Goal: Answer question/provide support: Share knowledge or assist other users

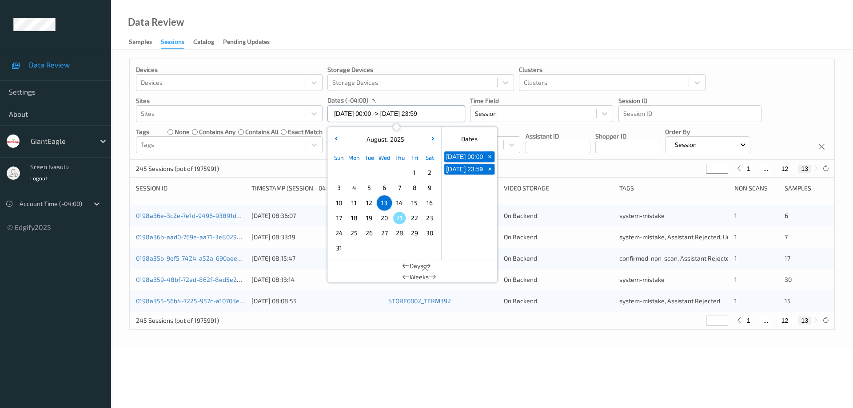
click at [448, 109] on input "[DATE] 00:00 -> [DATE] 23:59" at bounding box center [396, 113] width 138 height 17
click at [399, 200] on span "14" at bounding box center [399, 203] width 12 height 12
type input "[DATE] 00:00"
type input "*"
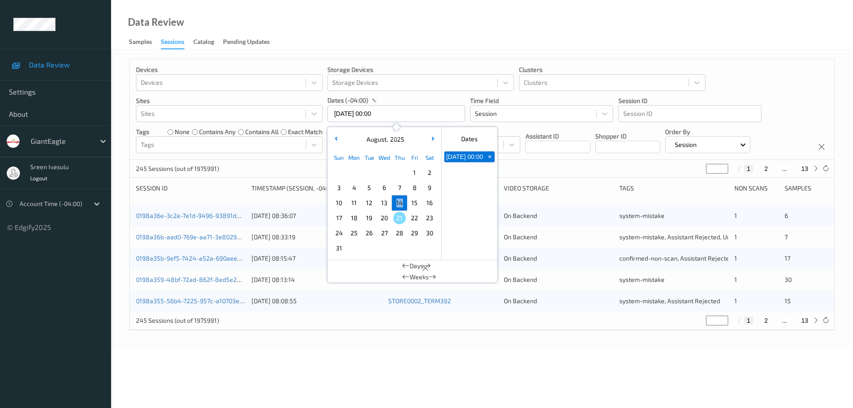
click at [399, 200] on span "14" at bounding box center [399, 203] width 12 height 12
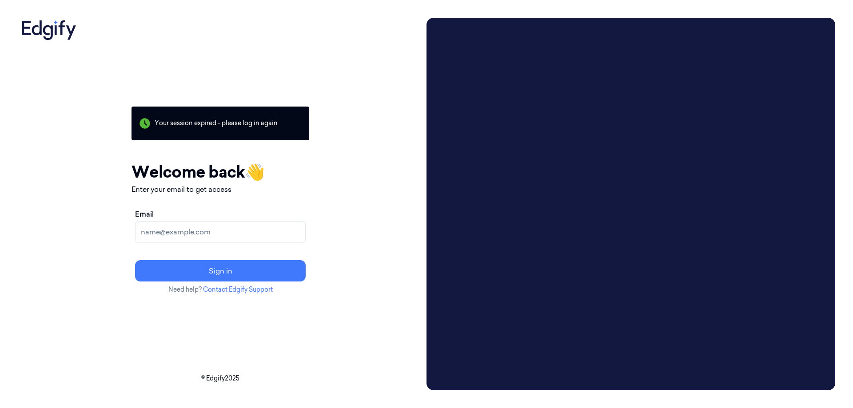
click at [264, 230] on input "Email" at bounding box center [220, 231] width 171 height 21
type input "sreenivasulu.m@indivillage.co"
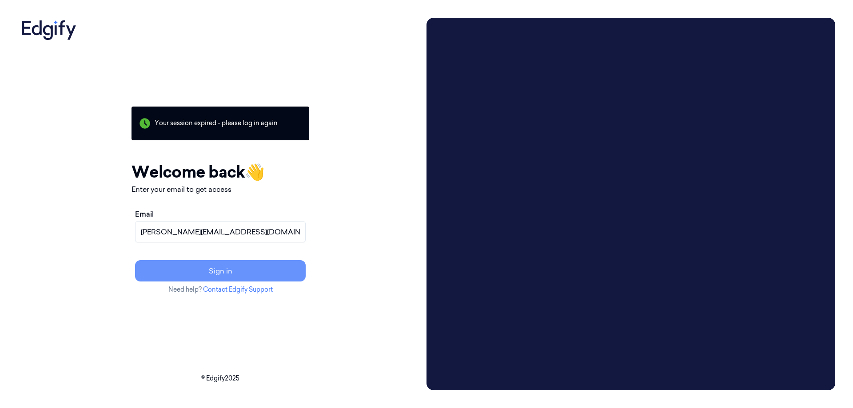
click at [254, 271] on button "Sign in" at bounding box center [220, 270] width 171 height 21
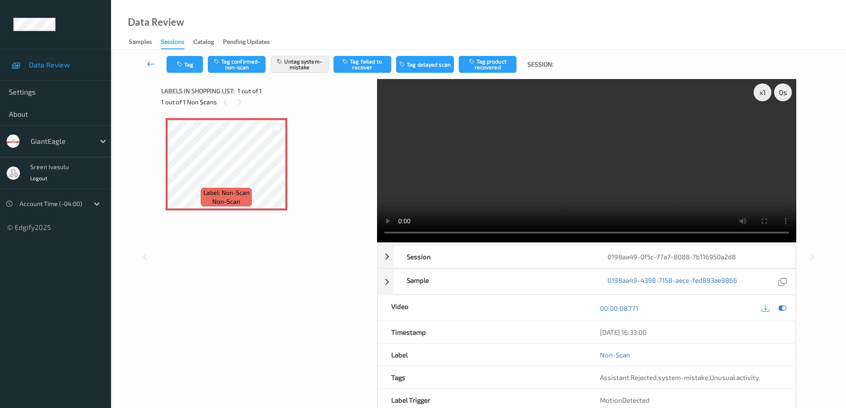
click at [153, 62] on icon at bounding box center [151, 64] width 8 height 9
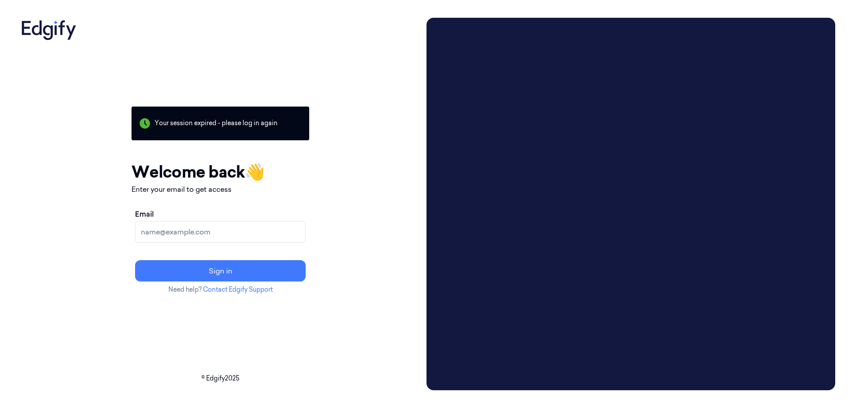
click at [282, 238] on input "Email" at bounding box center [220, 231] width 171 height 21
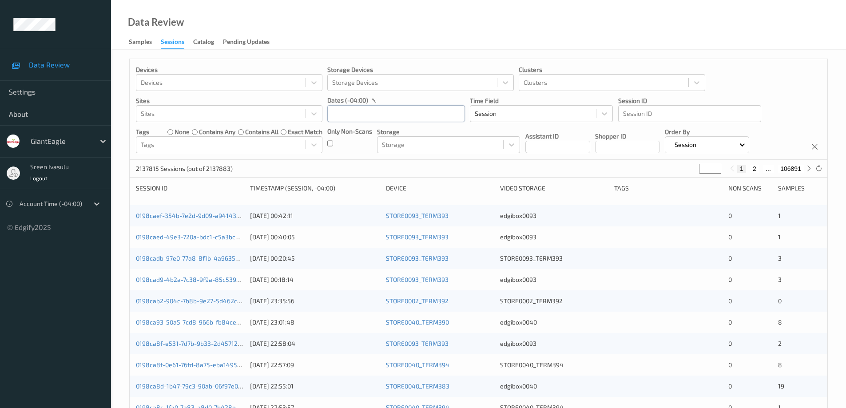
click at [411, 114] on input "text" at bounding box center [396, 113] width 138 height 17
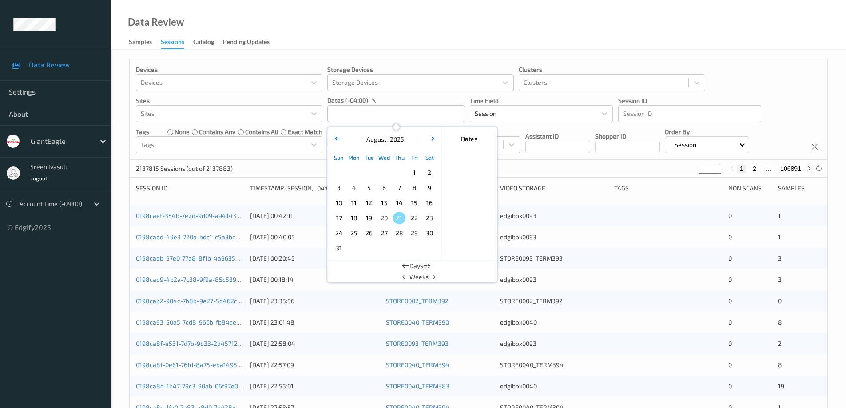
click at [403, 204] on span "14" at bounding box center [399, 203] width 12 height 12
type input "14/08/2025 00:00 -> 14/08/2025 23:59"
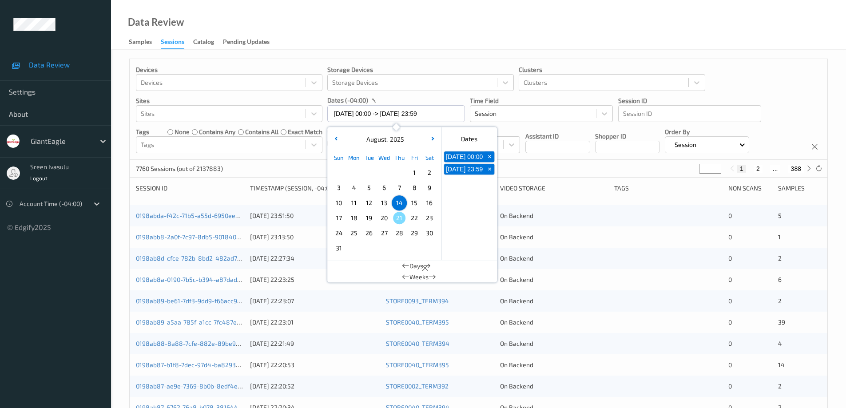
click at [754, 78] on div "Devices Devices Storage Devices Storage Devices Clusters Clusters Sites Sites d…" at bounding box center [479, 109] width 698 height 101
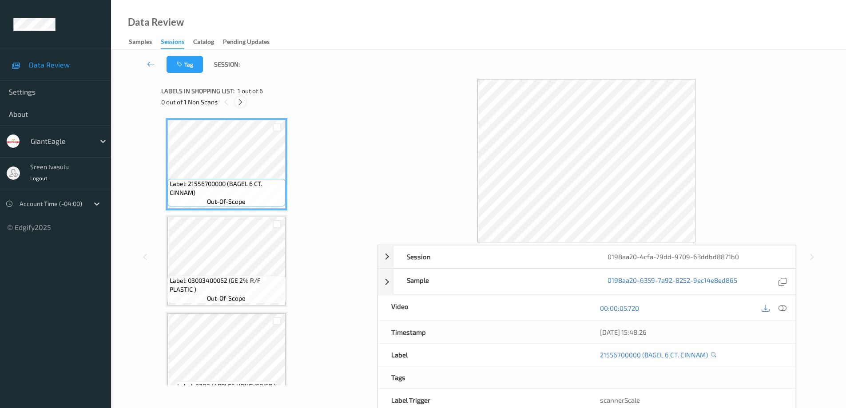
click at [242, 103] on icon at bounding box center [241, 102] width 8 height 8
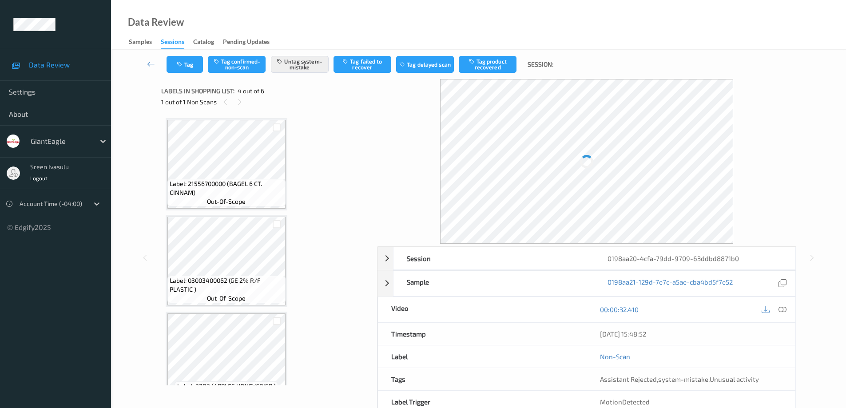
scroll to position [198, 0]
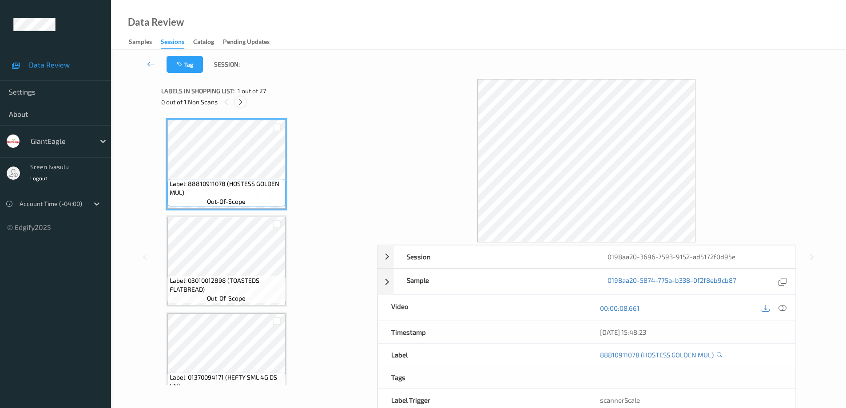
click at [239, 103] on icon at bounding box center [241, 102] width 8 height 8
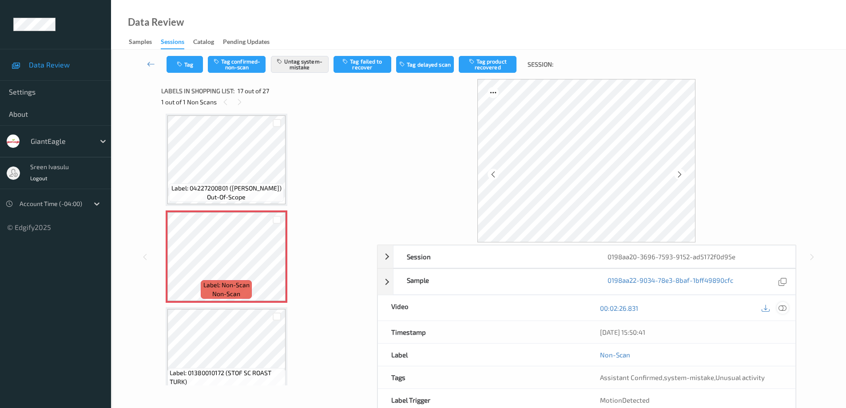
click at [782, 305] on icon at bounding box center [782, 308] width 8 height 8
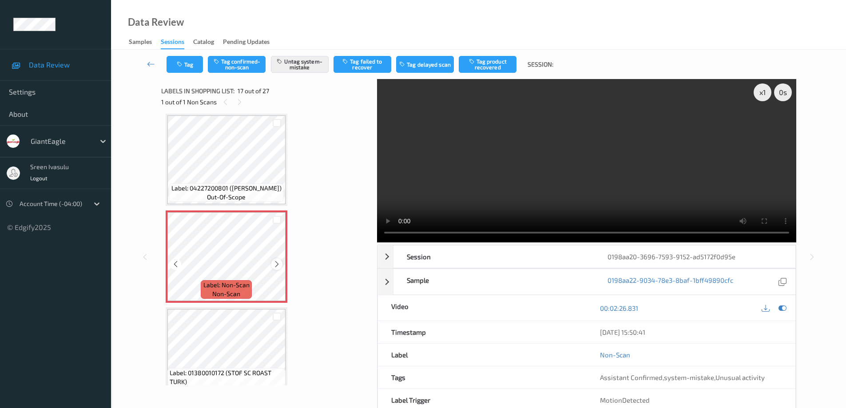
click at [277, 264] on icon at bounding box center [277, 264] width 8 height 8
click at [194, 67] on button "Tag" at bounding box center [185, 64] width 36 height 17
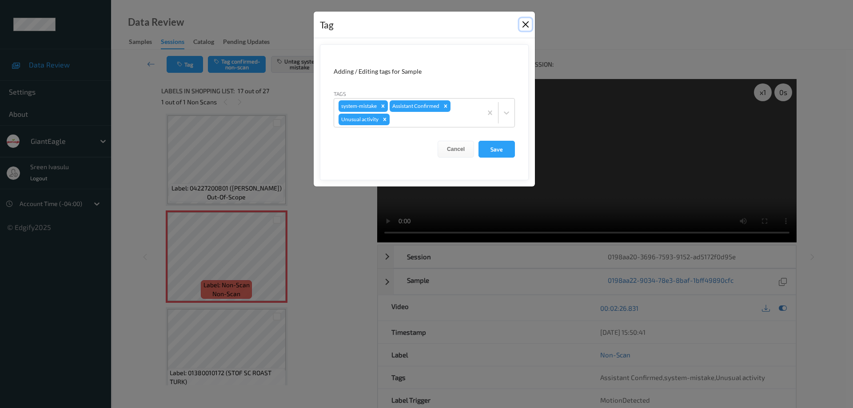
click at [525, 24] on button "Close" at bounding box center [525, 24] width 12 height 12
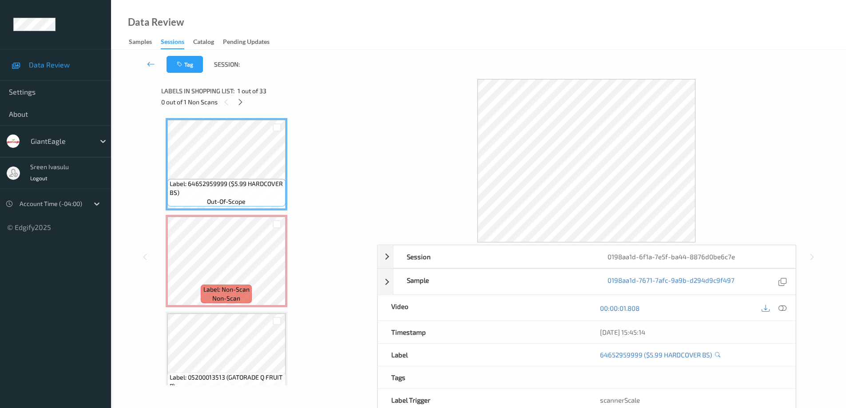
click at [246, 100] on div "0 out of 1 Non Scans" at bounding box center [266, 101] width 210 height 11
click at [239, 102] on icon at bounding box center [241, 102] width 8 height 8
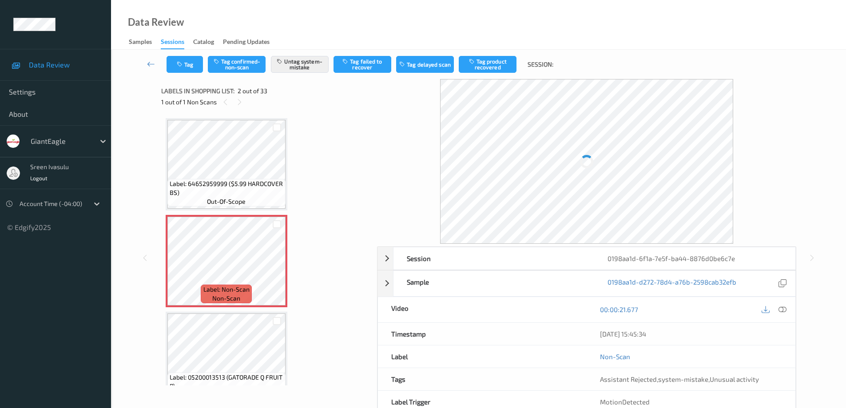
scroll to position [4, 0]
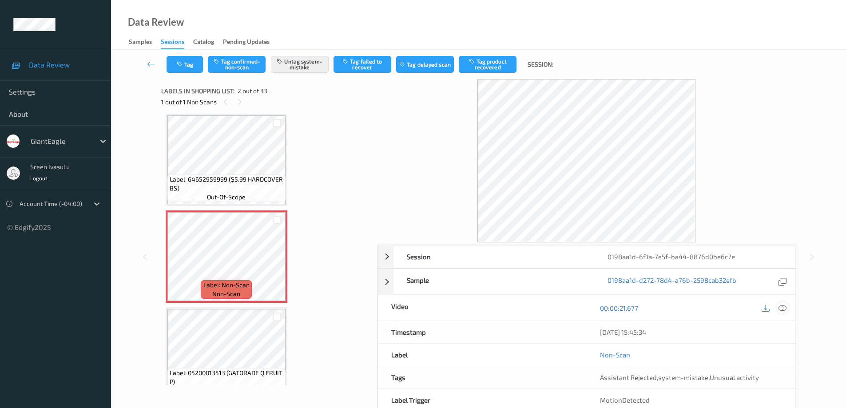
click at [782, 307] on icon at bounding box center [782, 308] width 8 height 8
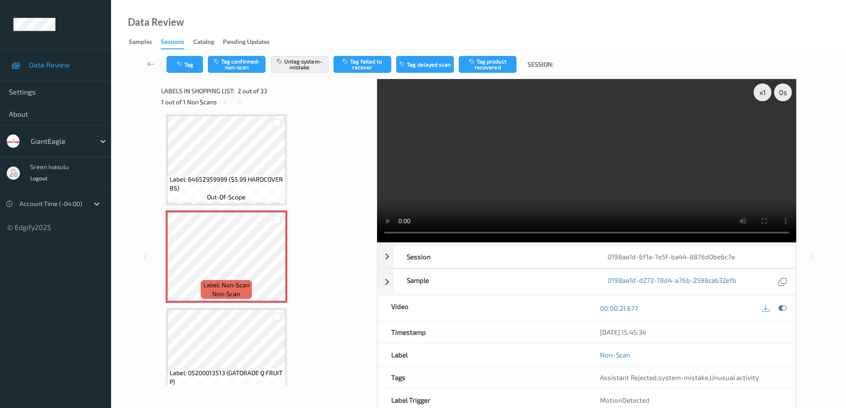
scroll to position [0, 0]
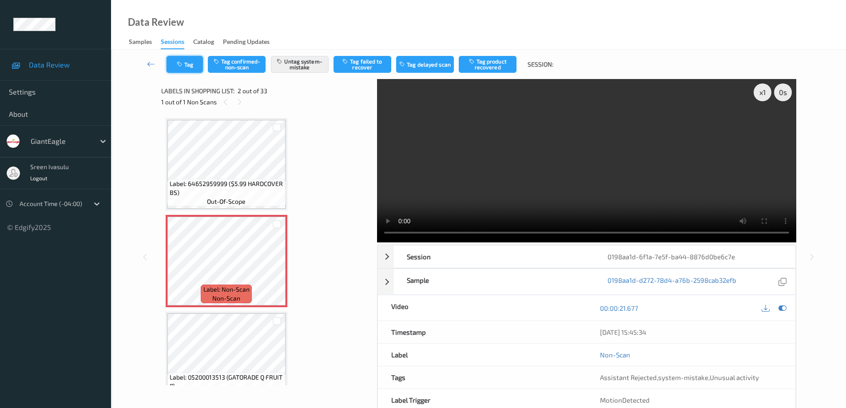
click at [192, 70] on button "Tag" at bounding box center [185, 64] width 36 height 17
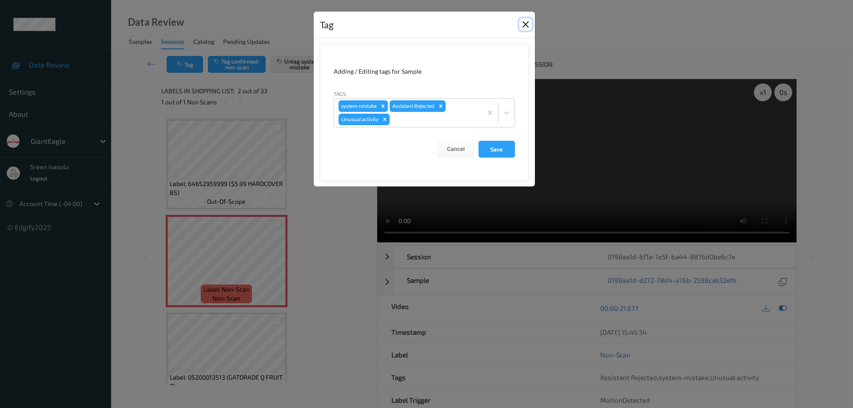
click at [524, 23] on button "Close" at bounding box center [525, 24] width 12 height 12
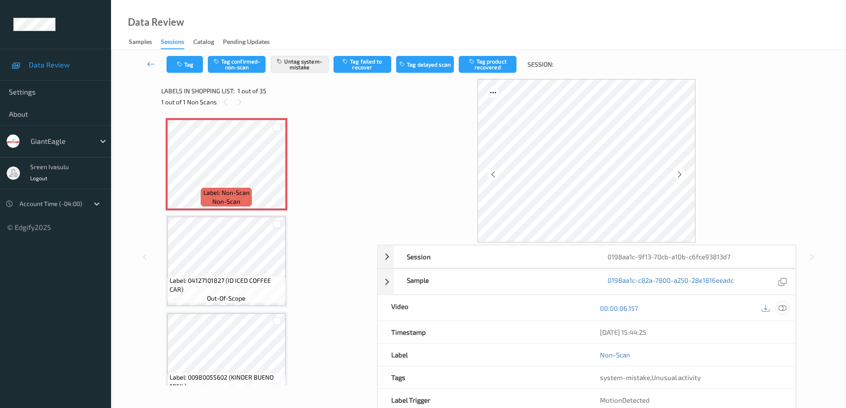
click at [786, 310] on icon at bounding box center [782, 308] width 8 height 8
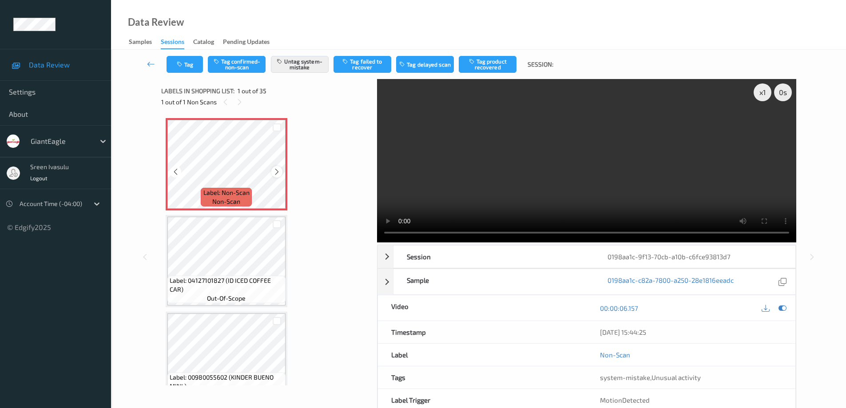
click at [278, 172] on icon at bounding box center [277, 172] width 8 height 8
click at [277, 177] on div at bounding box center [276, 171] width 11 height 11
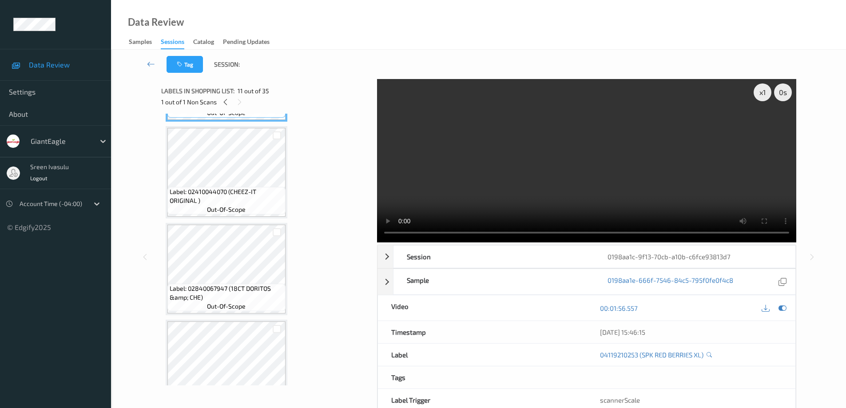
scroll to position [1066, 0]
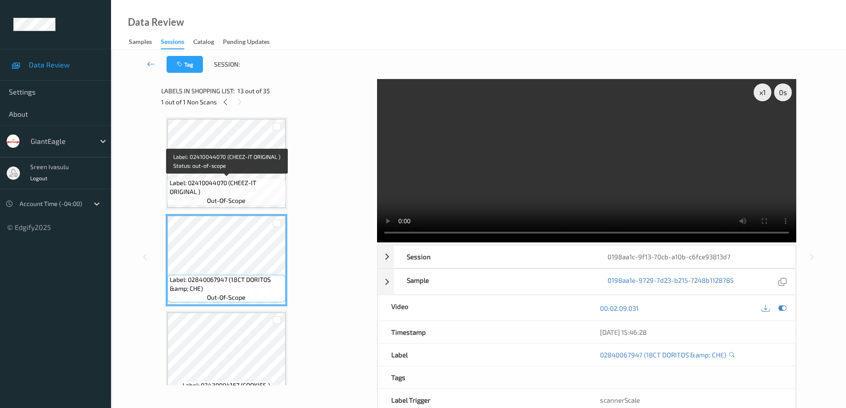
click at [250, 185] on span "Label: 02410044070 (CHEEZ-IT ORIGINAL )" at bounding box center [227, 188] width 114 height 18
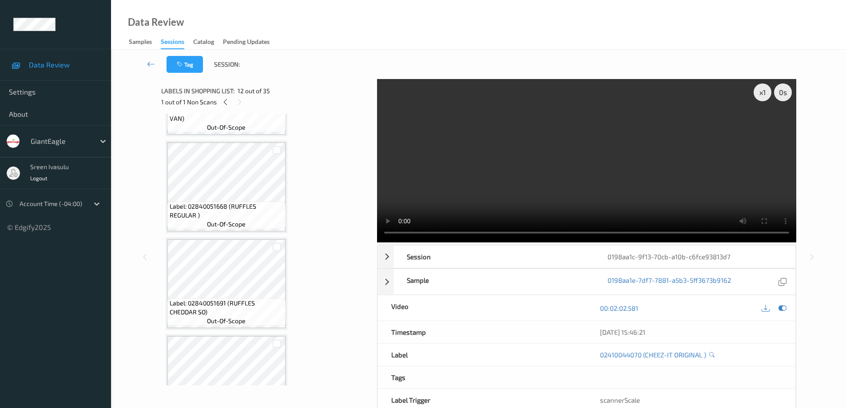
scroll to position [711, 0]
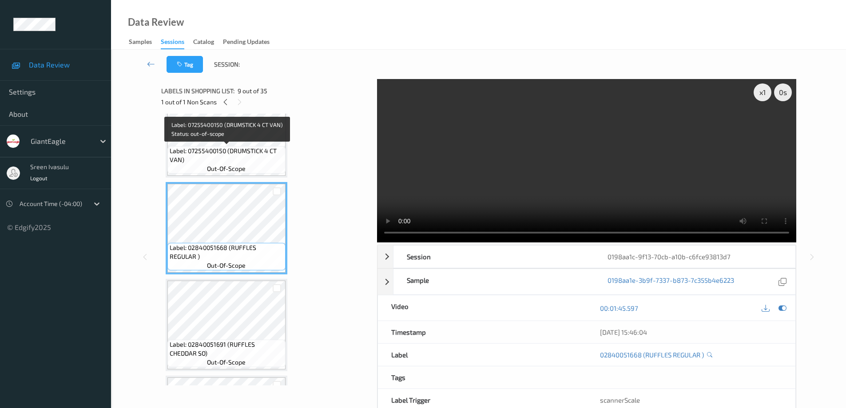
click at [251, 150] on span "Label: 07255400150 (DRUMSTICK 4 CT VAN)" at bounding box center [227, 156] width 114 height 18
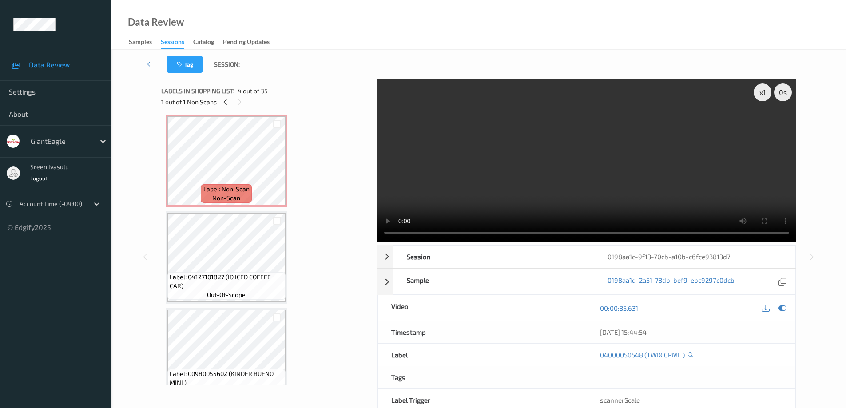
scroll to position [0, 0]
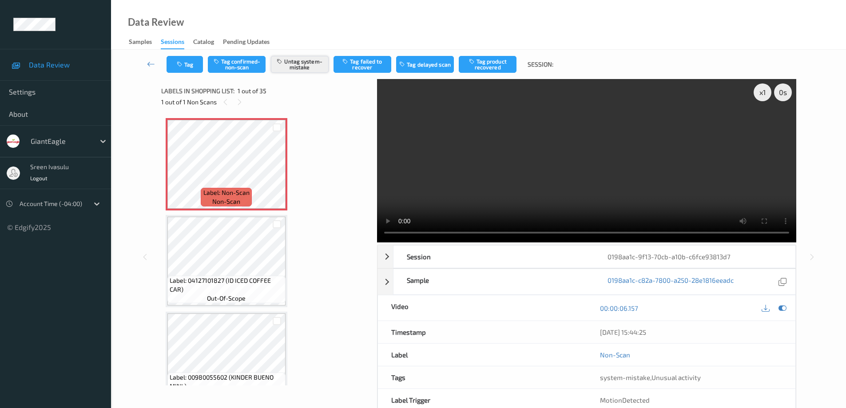
click at [305, 62] on button "Untag system-mistake" at bounding box center [300, 64] width 58 height 17
click at [238, 61] on button "Tag confirmed-non-scan" at bounding box center [237, 64] width 58 height 17
click at [505, 66] on button "Tag product recovered" at bounding box center [488, 64] width 58 height 17
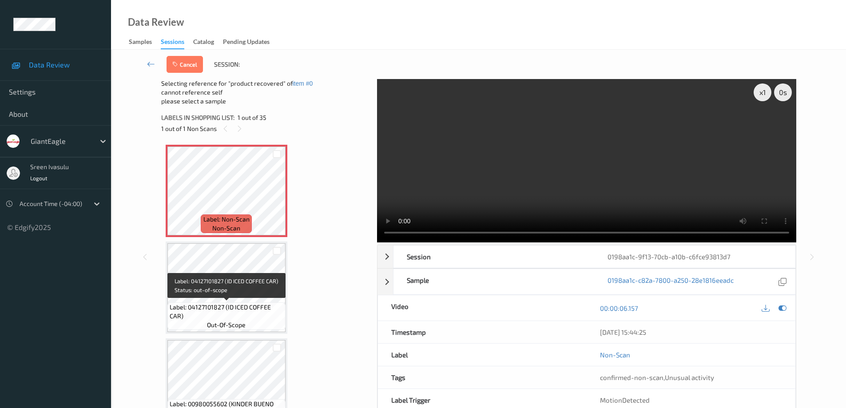
scroll to position [178, 0]
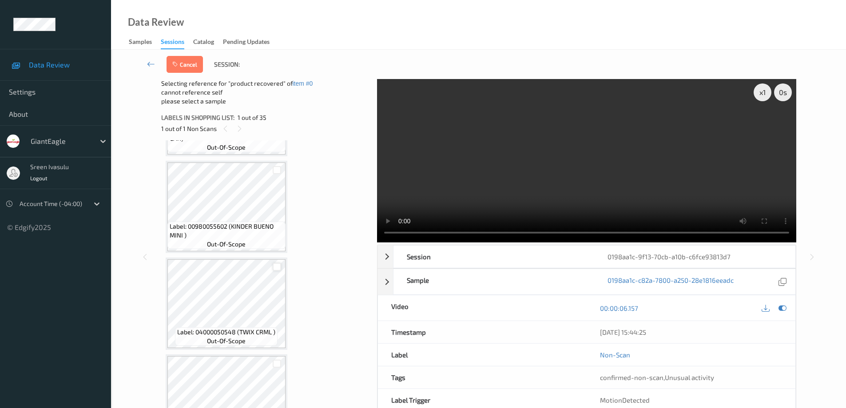
click at [277, 266] on div at bounding box center [277, 267] width 8 height 8
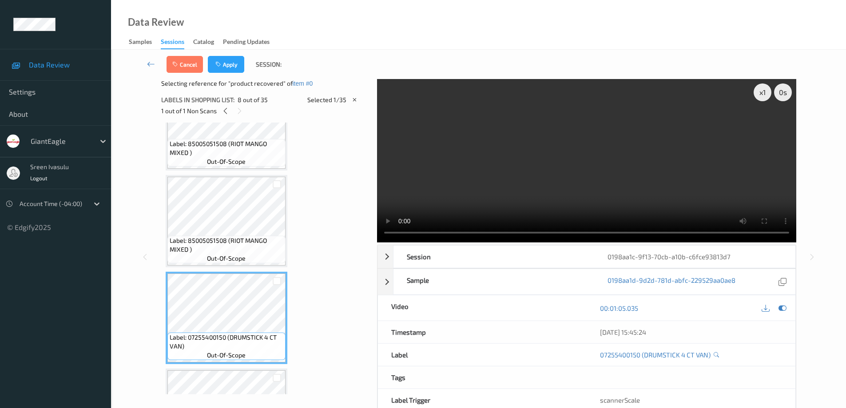
scroll to position [711, 0]
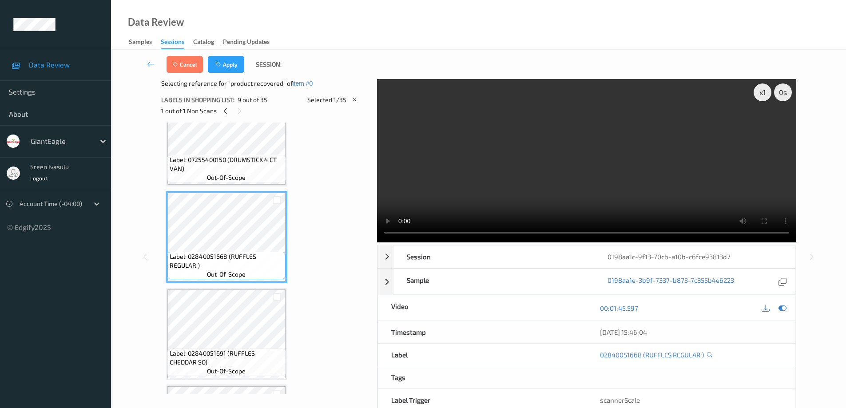
click at [266, 351] on span "Label: 02840051691 (RUFFLES CHEDDAR SO)" at bounding box center [227, 358] width 114 height 18
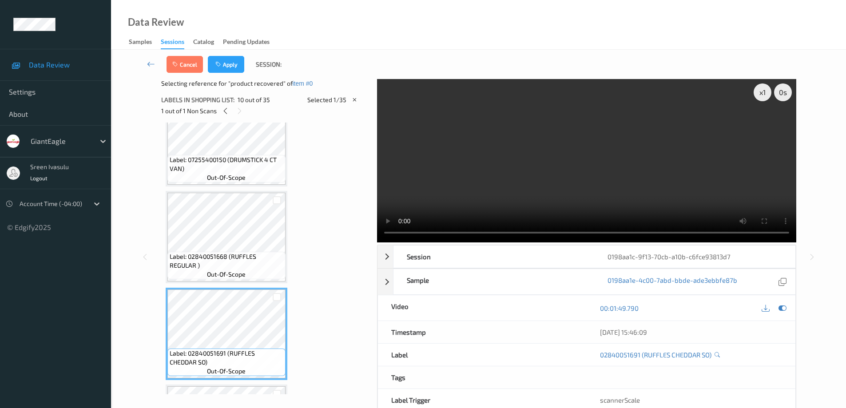
scroll to position [888, 0]
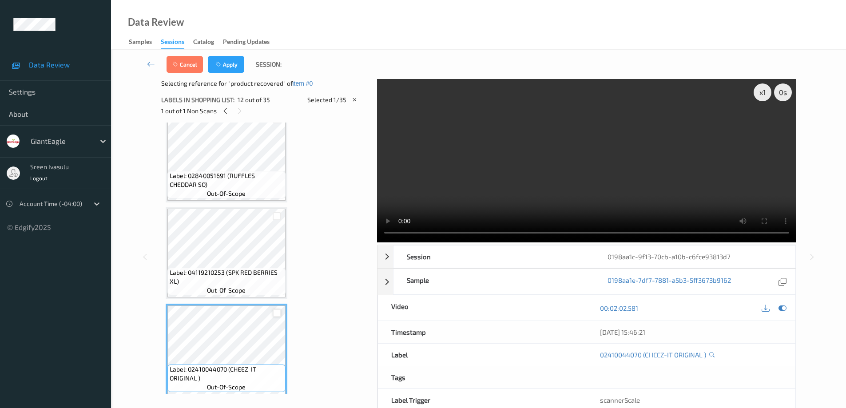
click at [278, 313] on div at bounding box center [277, 313] width 8 height 8
click at [231, 64] on button "Apply" at bounding box center [226, 64] width 36 height 17
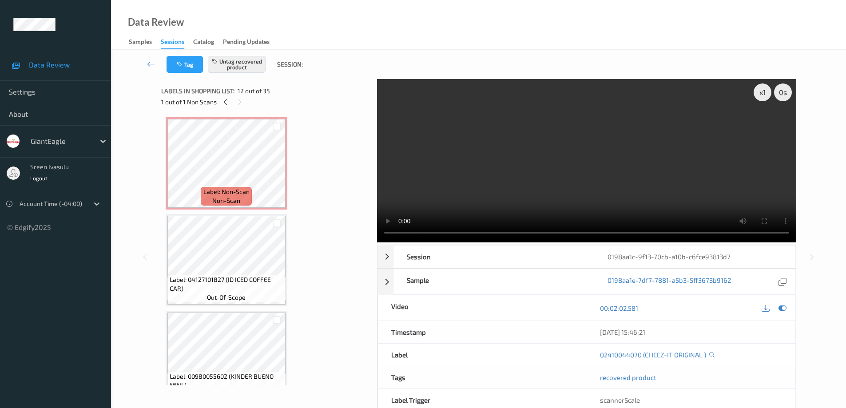
scroll to position [0, 0]
click at [226, 102] on icon at bounding box center [226, 102] width 8 height 8
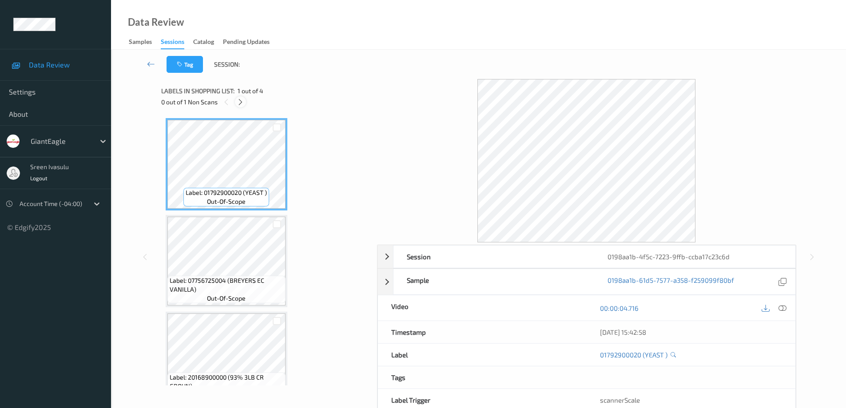
click at [240, 103] on icon at bounding box center [241, 102] width 8 height 8
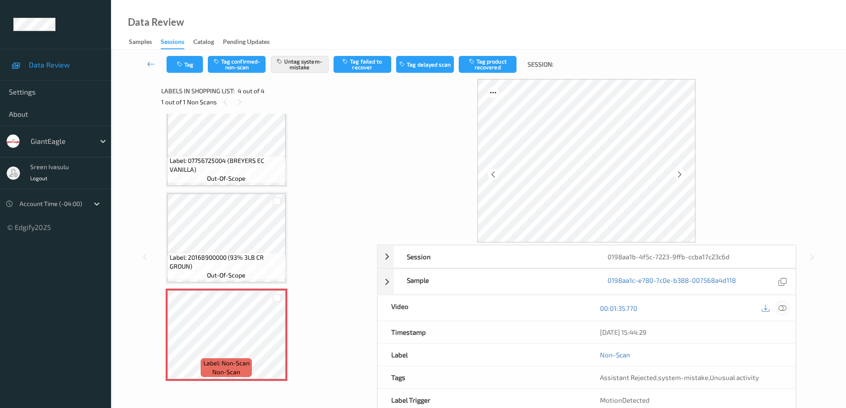
click at [784, 307] on icon at bounding box center [782, 308] width 8 height 8
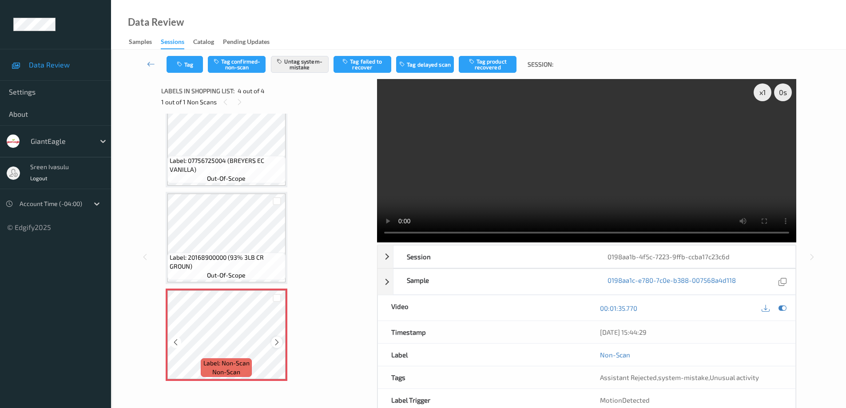
click at [277, 339] on icon at bounding box center [277, 342] width 8 height 8
click at [185, 67] on button "Tag" at bounding box center [185, 64] width 36 height 17
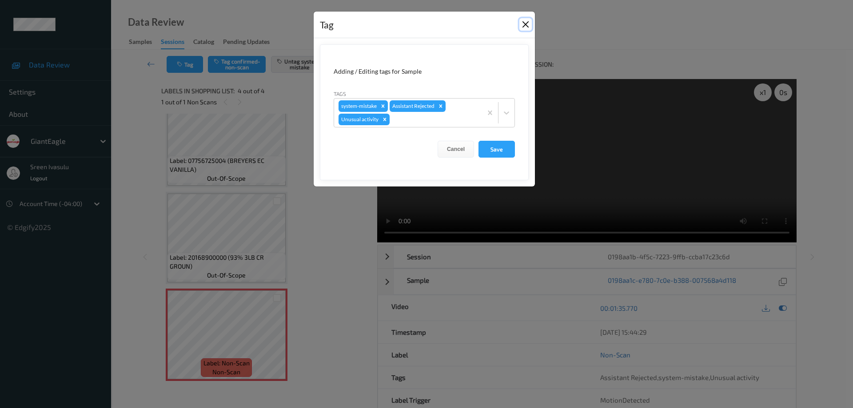
click at [525, 25] on button "Close" at bounding box center [525, 24] width 12 height 12
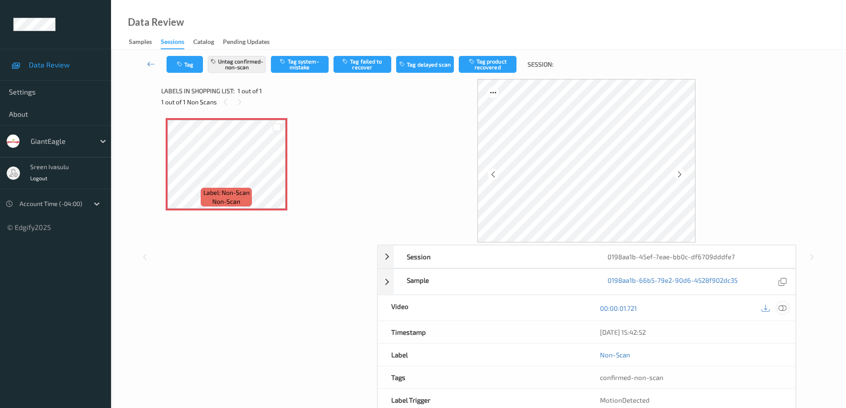
click at [782, 309] on icon at bounding box center [782, 308] width 8 height 8
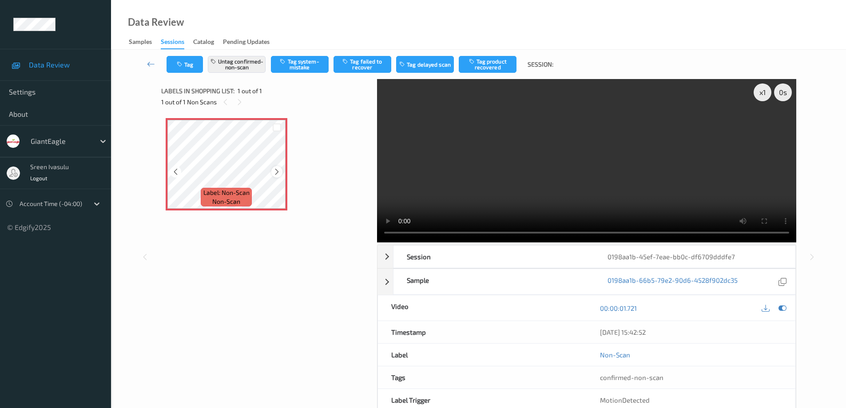
click at [276, 174] on icon at bounding box center [277, 172] width 8 height 8
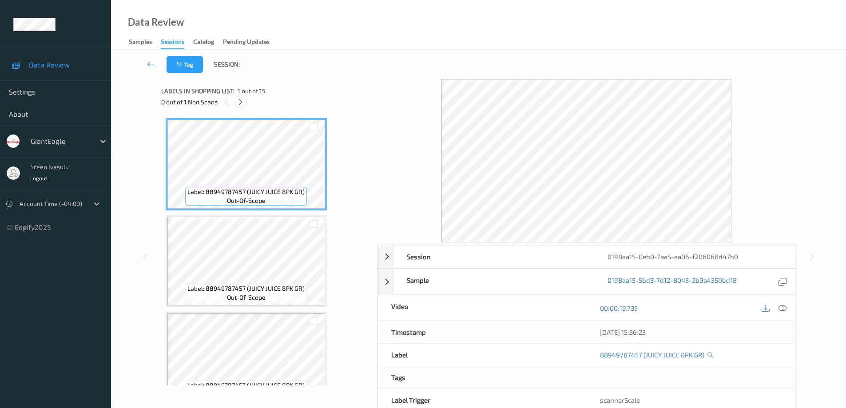
click at [238, 102] on icon at bounding box center [241, 102] width 8 height 8
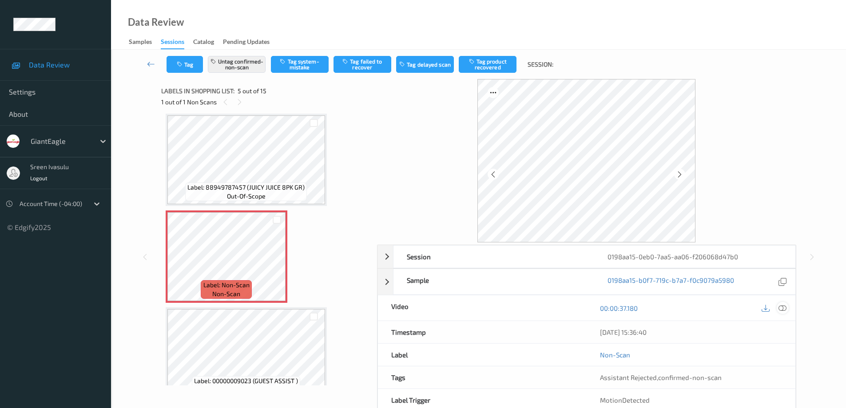
click at [785, 309] on icon at bounding box center [782, 308] width 8 height 8
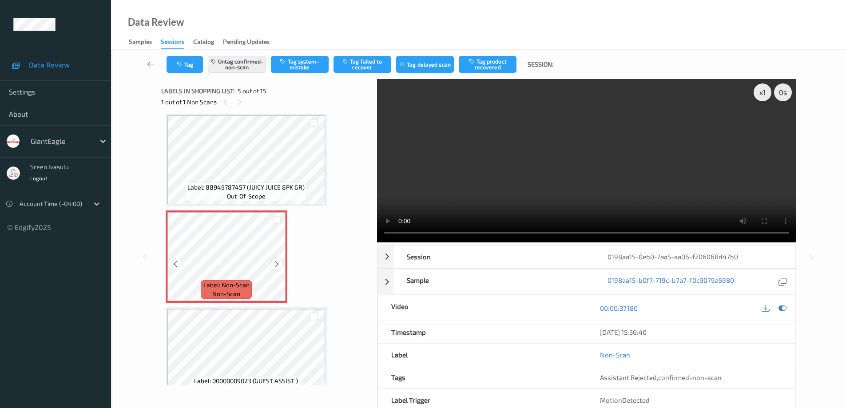
click at [275, 267] on icon at bounding box center [277, 264] width 8 height 8
click at [278, 264] on icon at bounding box center [277, 264] width 8 height 8
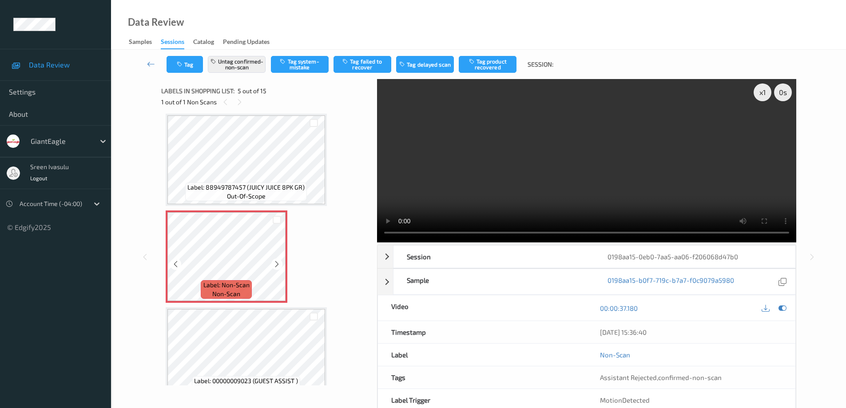
click at [278, 264] on icon at bounding box center [277, 264] width 8 height 8
click at [274, 267] on icon at bounding box center [277, 264] width 8 height 8
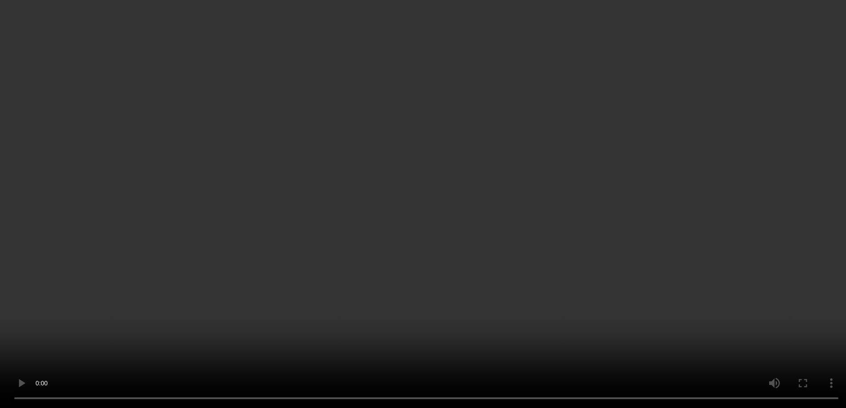
scroll to position [355, 0]
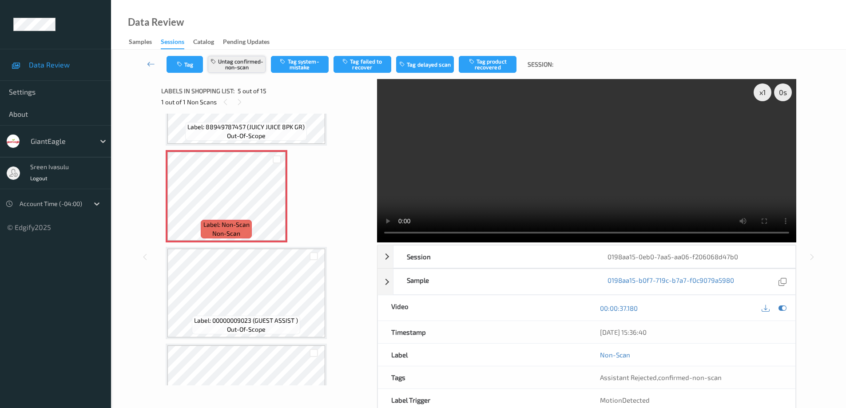
click at [251, 62] on button "Untag confirmed-non-scan" at bounding box center [237, 64] width 58 height 17
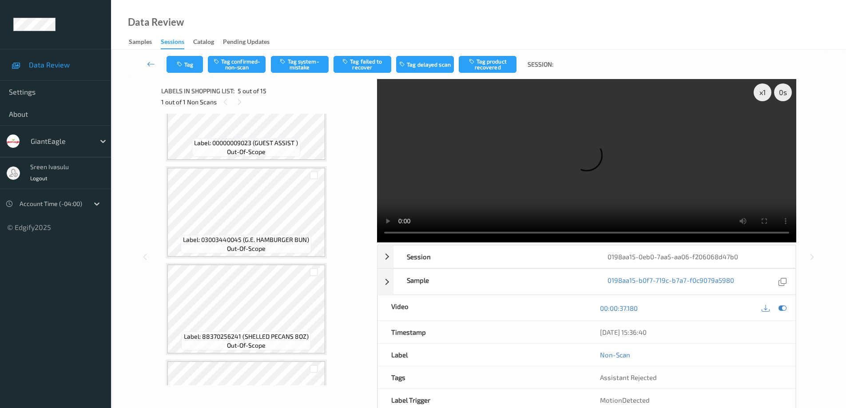
scroll to position [0, 0]
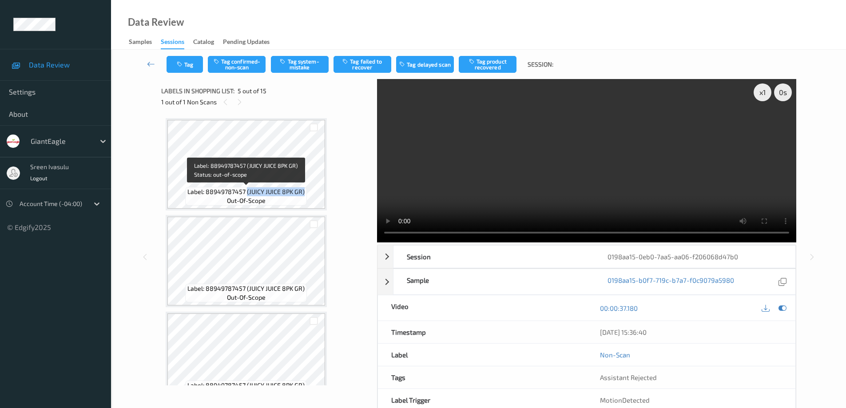
drag, startPoint x: 247, startPoint y: 192, endPoint x: 305, endPoint y: 194, distance: 57.8
click at [305, 194] on div "Label: 88949787457 (JUICY JUICE 8PK GR) out-of-scope" at bounding box center [246, 196] width 122 height 19
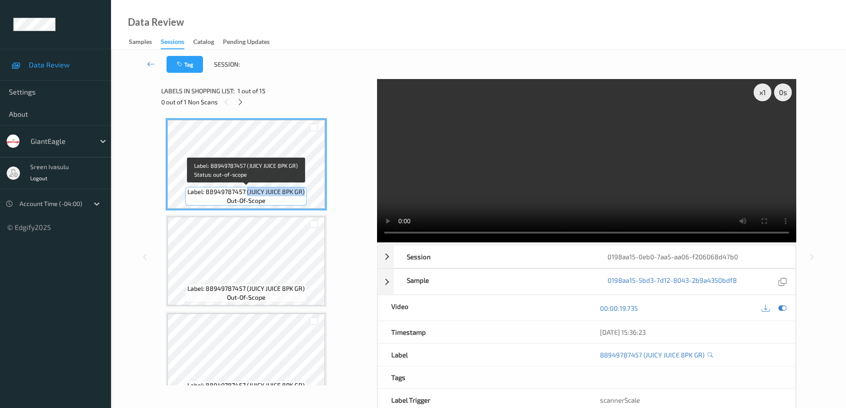
copy span "(JUICY JUICE 8PK GR)"
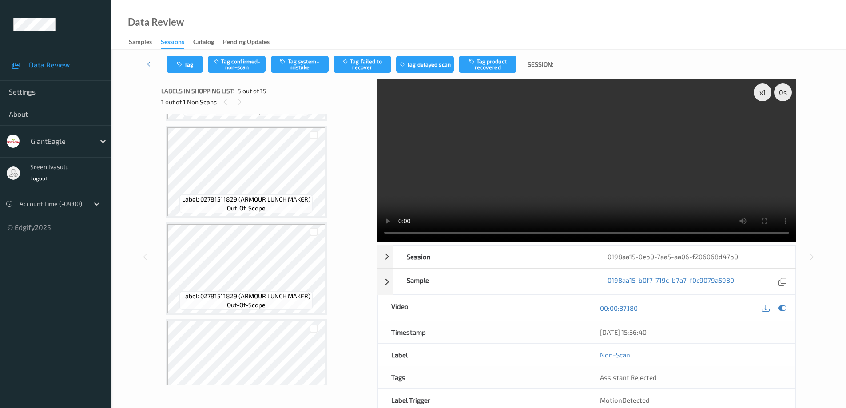
scroll to position [901, 0]
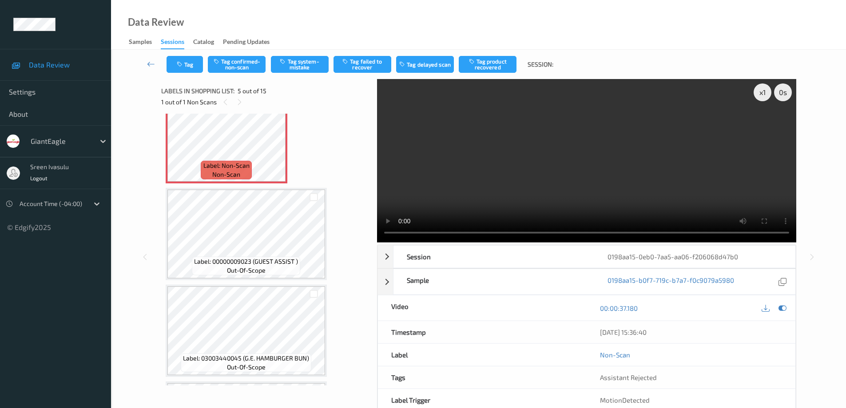
scroll to position [369, 0]
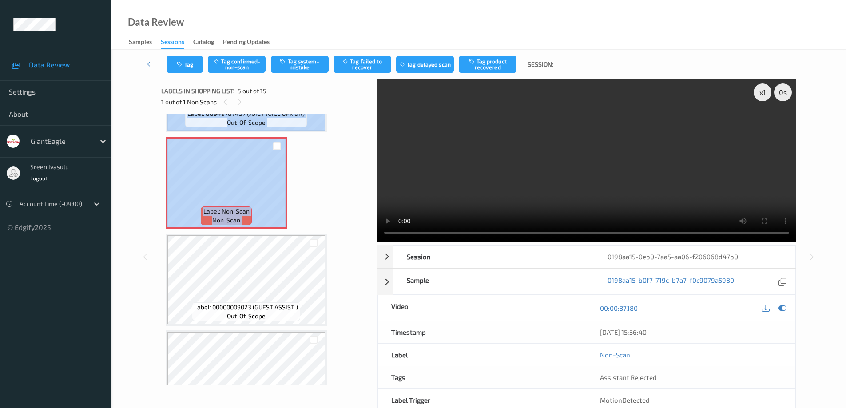
drag, startPoint x: 371, startPoint y: 186, endPoint x: 369, endPoint y: 132, distance: 53.3
click at [369, 132] on div "x 1 0 s Session 0198aa15-0eb0-7aa5-aa06-f206068d47b0 Session ID 0198aa15-0eb0-7…" at bounding box center [478, 257] width 635 height 356
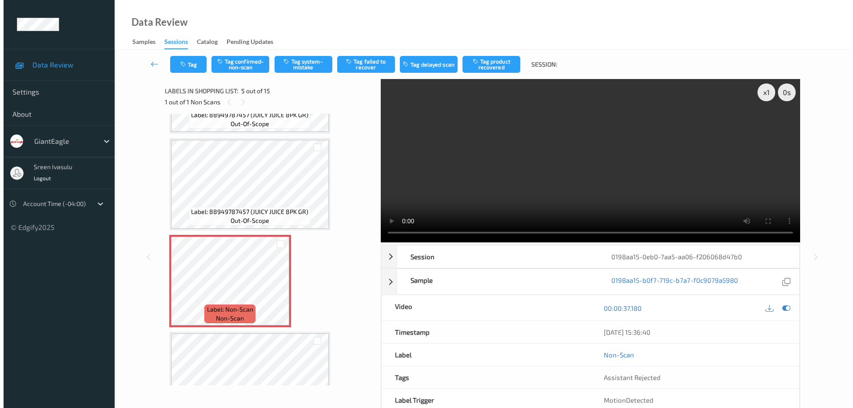
scroll to position [355, 0]
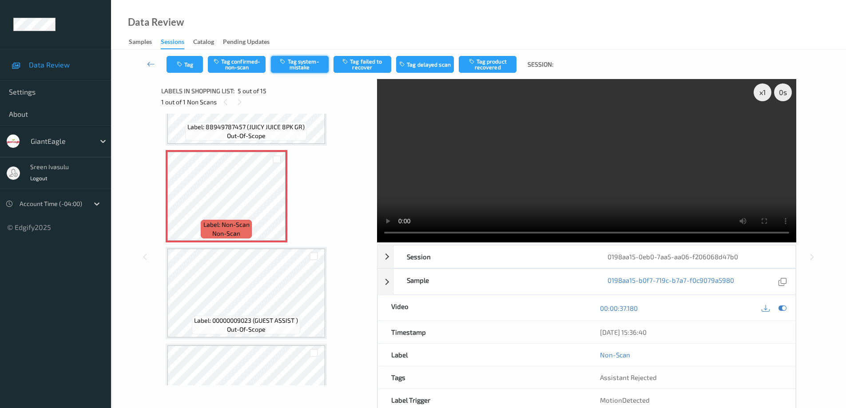
click at [288, 65] on button "Tag system-mistake" at bounding box center [300, 64] width 58 height 17
click at [194, 67] on button "Tag" at bounding box center [185, 64] width 36 height 17
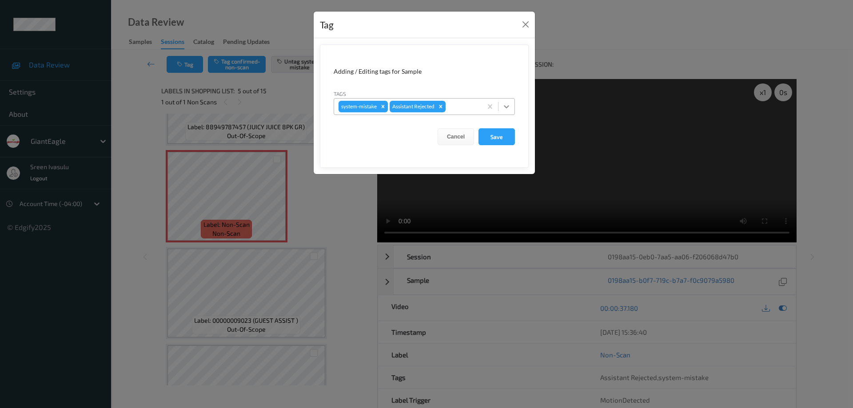
click at [507, 106] on icon at bounding box center [506, 106] width 9 height 9
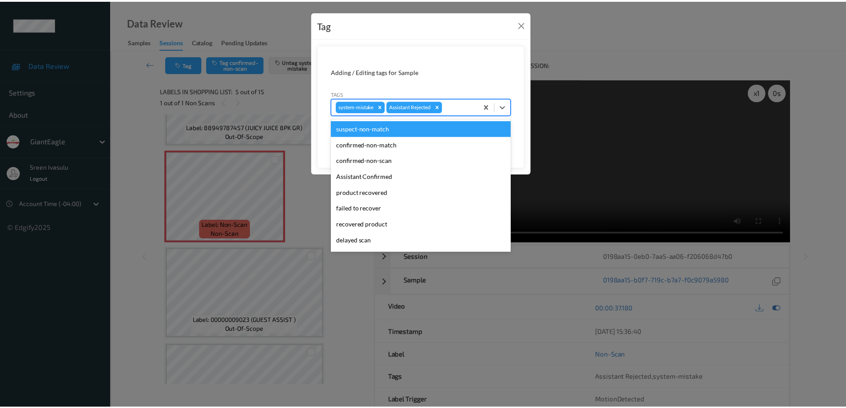
scroll to position [78, 0]
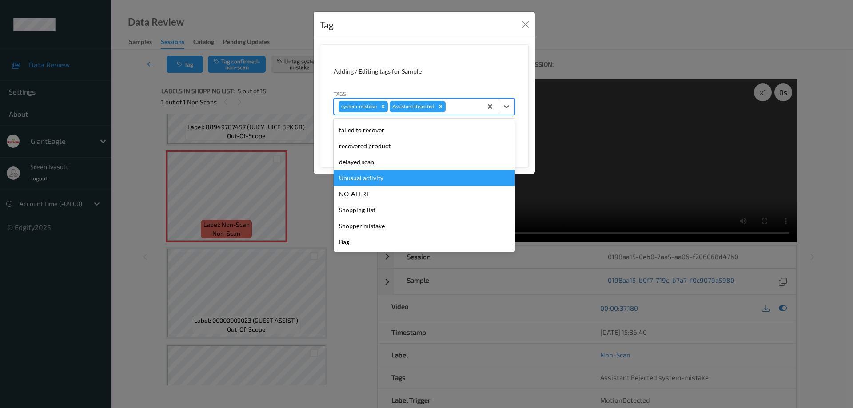
click at [364, 175] on div "Unusual activity" at bounding box center [423, 178] width 181 height 16
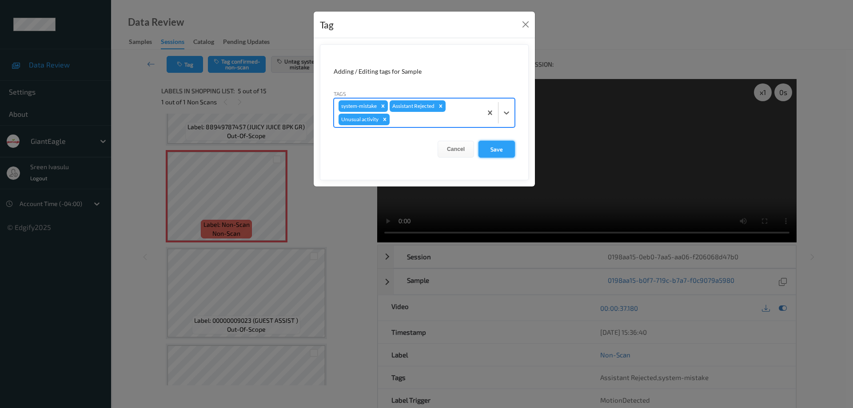
click at [488, 150] on button "Save" at bounding box center [496, 149] width 36 height 17
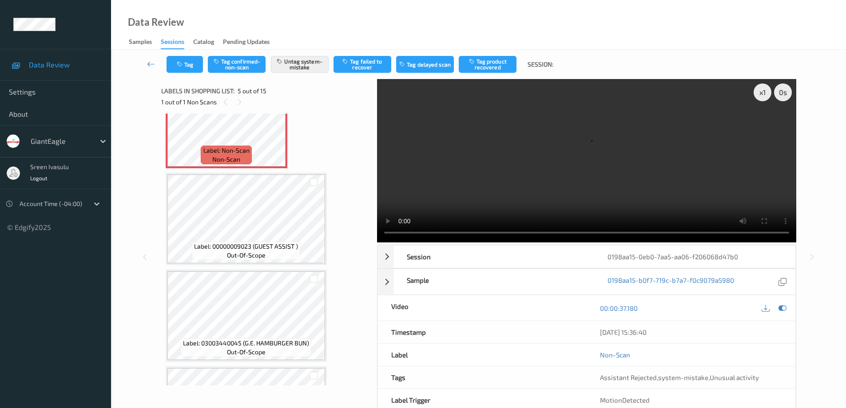
scroll to position [355, 0]
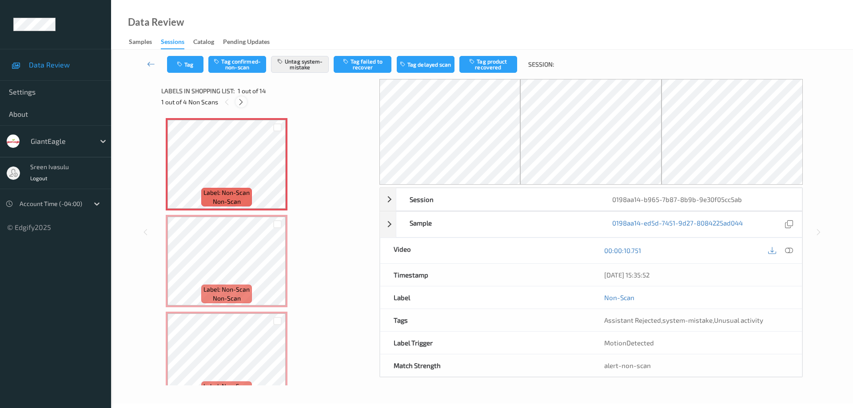
click at [244, 102] on icon at bounding box center [241, 102] width 8 height 8
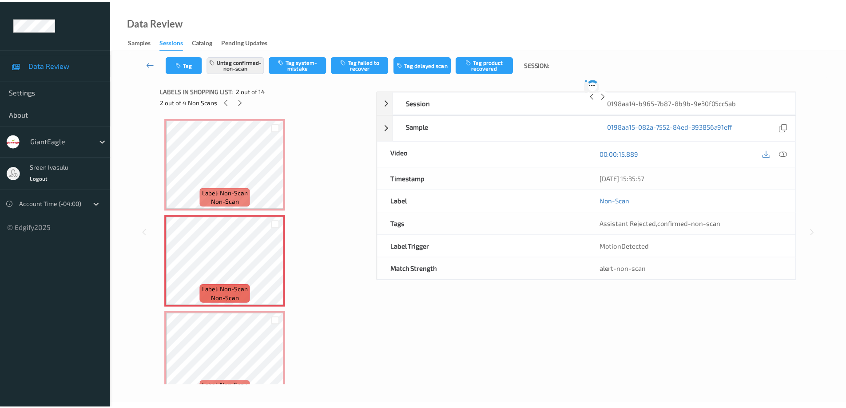
scroll to position [4, 0]
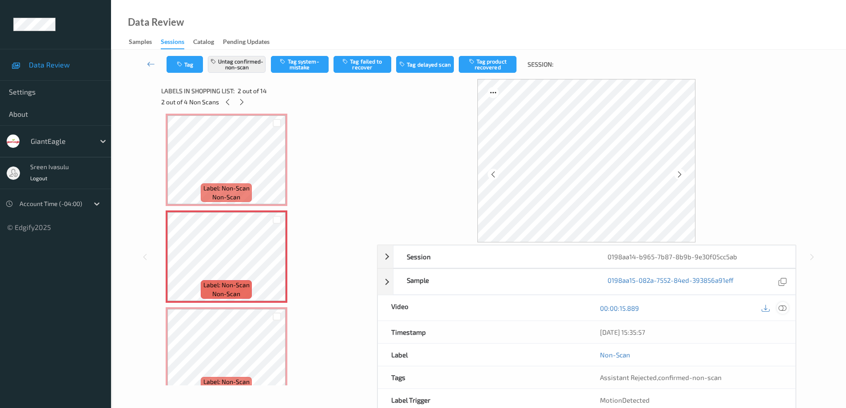
click at [785, 309] on icon at bounding box center [782, 308] width 8 height 8
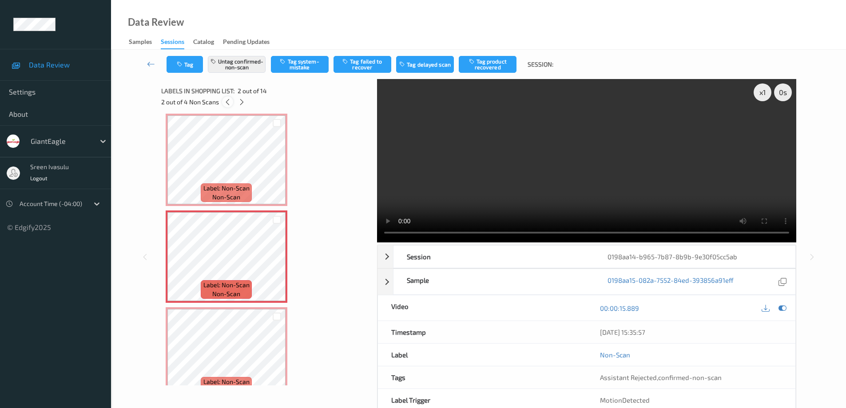
click at [225, 102] on icon at bounding box center [228, 102] width 8 height 8
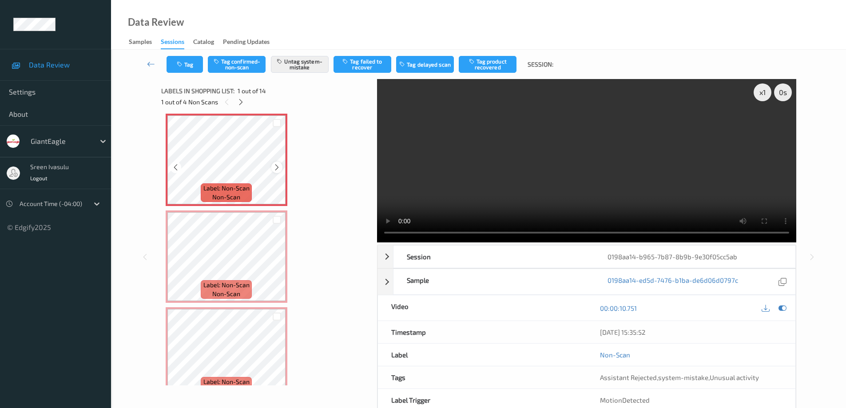
click at [276, 165] on icon at bounding box center [277, 167] width 8 height 8
click at [239, 104] on icon at bounding box center [241, 102] width 8 height 8
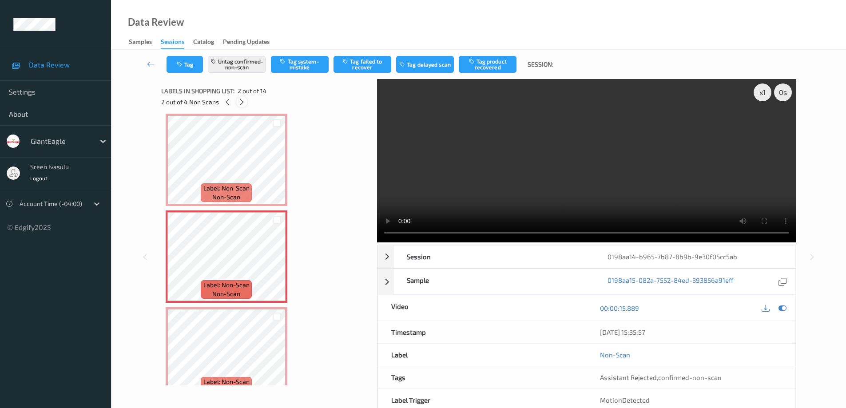
click at [240, 101] on icon at bounding box center [242, 102] width 8 height 8
click at [274, 265] on icon at bounding box center [277, 264] width 8 height 8
click at [277, 267] on icon at bounding box center [277, 264] width 8 height 8
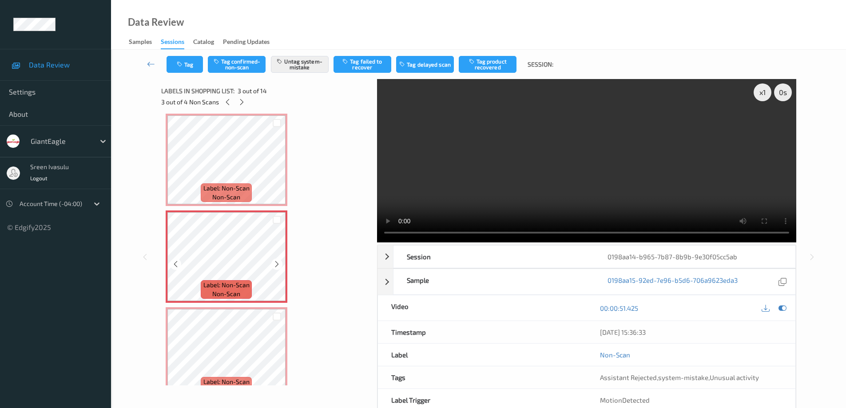
click at [277, 267] on icon at bounding box center [277, 264] width 8 height 8
click at [241, 99] on icon at bounding box center [242, 102] width 8 height 8
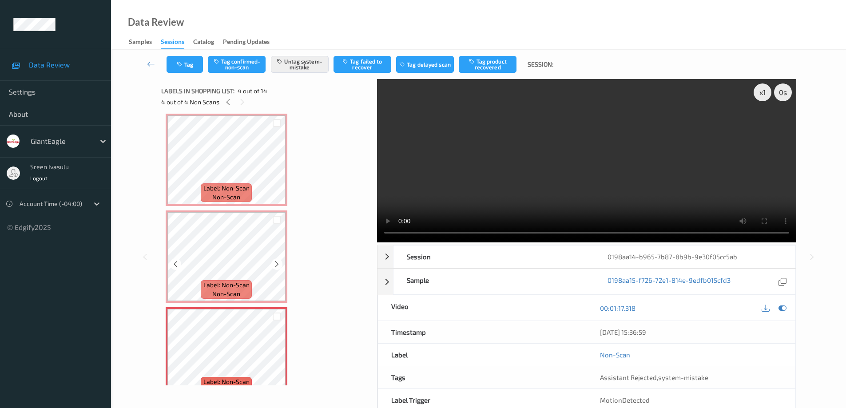
scroll to position [198, 0]
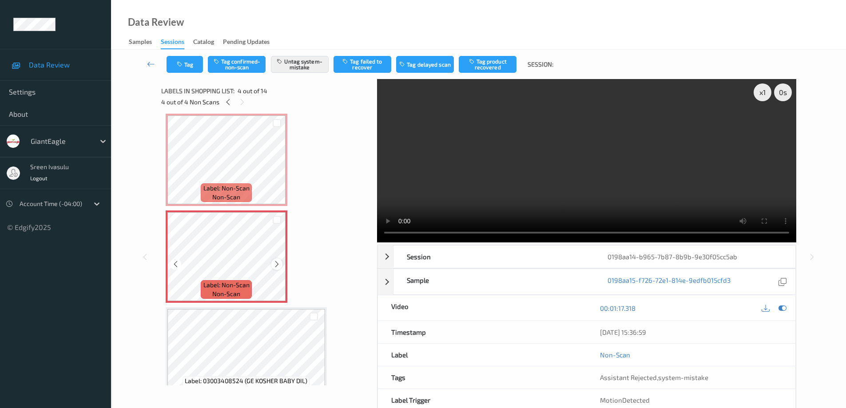
click at [277, 263] on icon at bounding box center [277, 264] width 8 height 8
click at [229, 102] on icon at bounding box center [228, 102] width 8 height 8
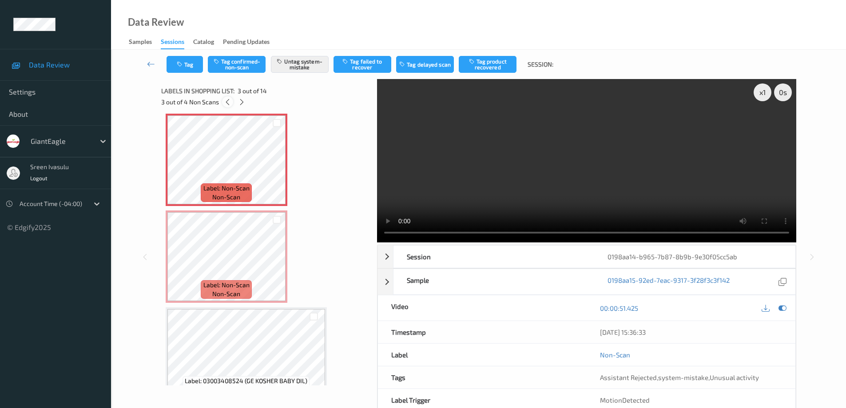
scroll to position [101, 0]
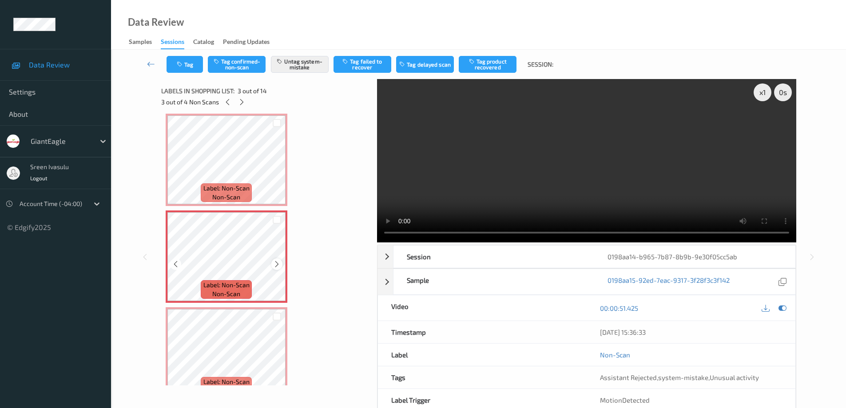
click at [280, 264] on icon at bounding box center [277, 264] width 8 height 8
click at [193, 67] on button "Tag" at bounding box center [185, 64] width 36 height 17
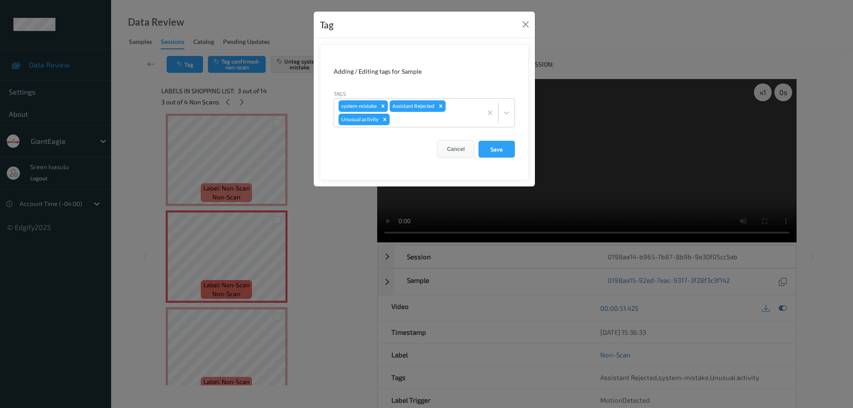
click at [446, 149] on button "Cancel" at bounding box center [455, 149] width 36 height 17
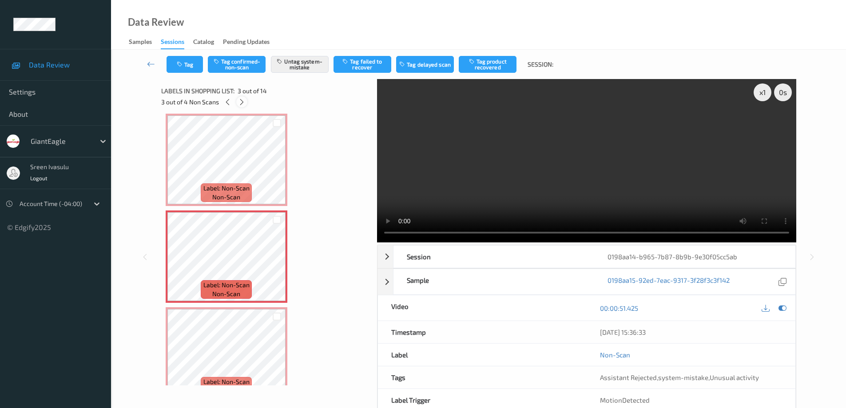
click at [246, 101] on div at bounding box center [241, 101] width 11 height 11
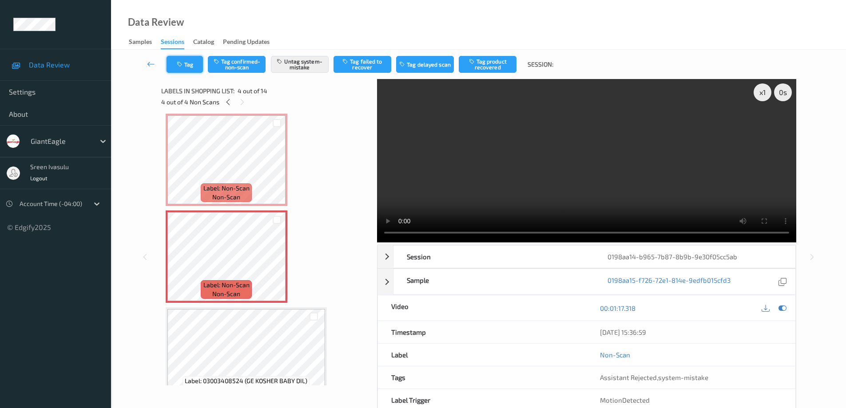
click at [187, 67] on button "Tag" at bounding box center [185, 64] width 36 height 17
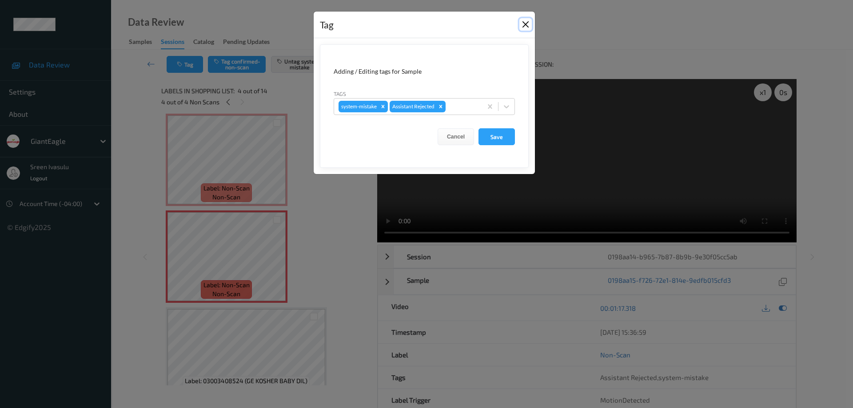
click at [522, 23] on button "Close" at bounding box center [525, 24] width 12 height 12
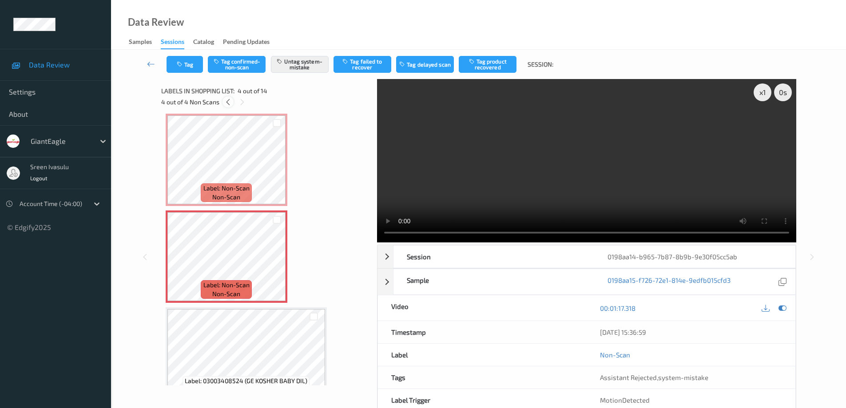
click at [227, 99] on icon at bounding box center [228, 102] width 8 height 8
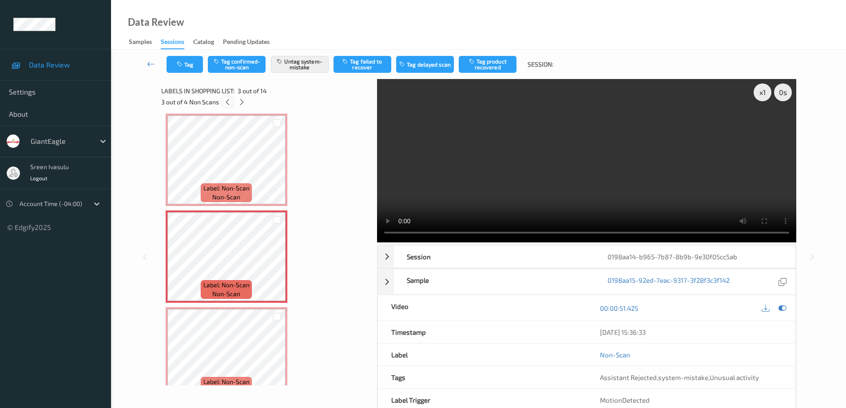
click at [227, 99] on icon at bounding box center [228, 102] width 8 height 8
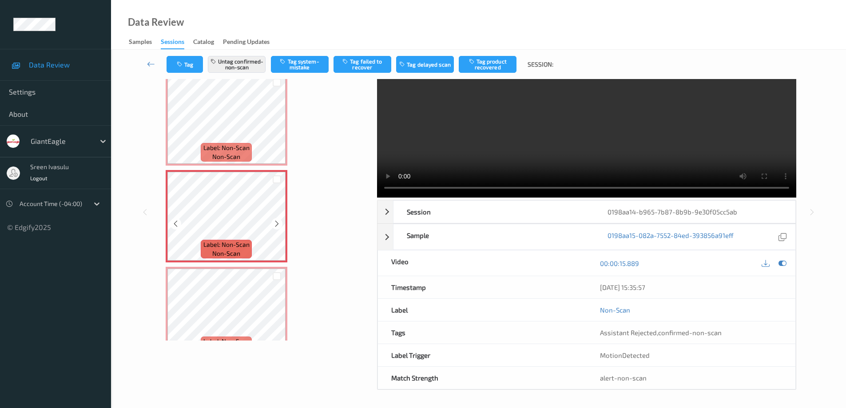
scroll to position [0, 0]
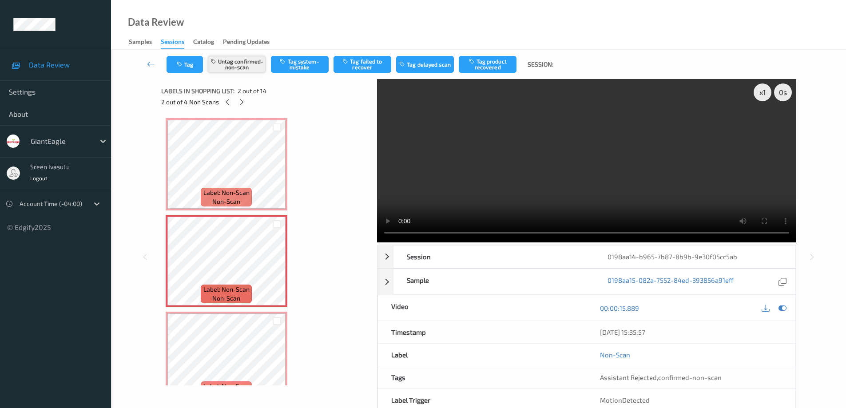
click at [239, 60] on button "Untag confirmed-non-scan" at bounding box center [237, 64] width 58 height 17
click at [297, 62] on button "Tag system-mistake" at bounding box center [300, 64] width 58 height 17
click at [227, 103] on icon at bounding box center [228, 102] width 8 height 8
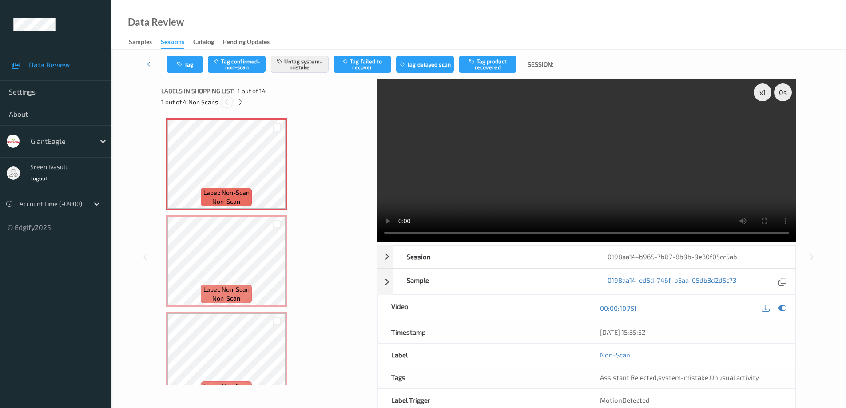
scroll to position [4, 0]
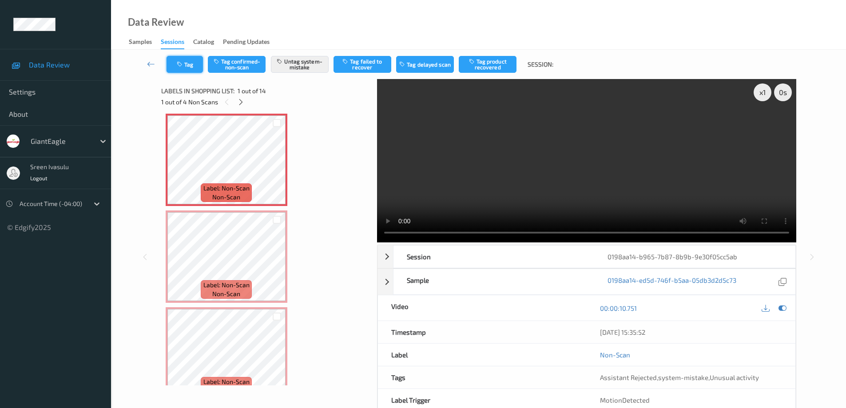
click at [189, 67] on button "Tag" at bounding box center [185, 64] width 36 height 17
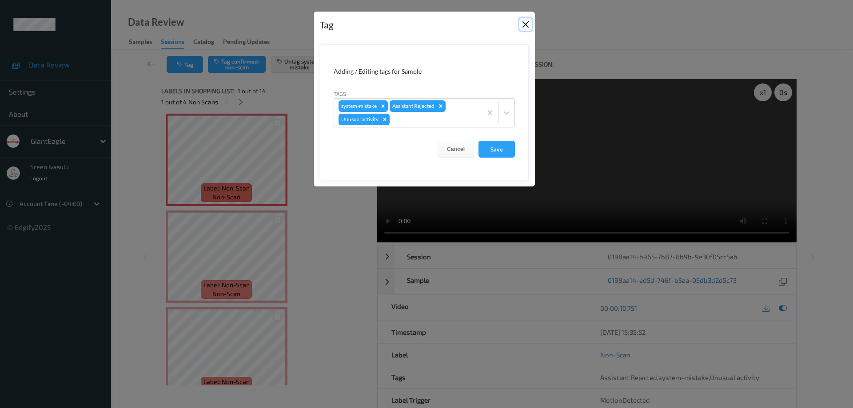
click at [524, 24] on button "Close" at bounding box center [525, 24] width 12 height 12
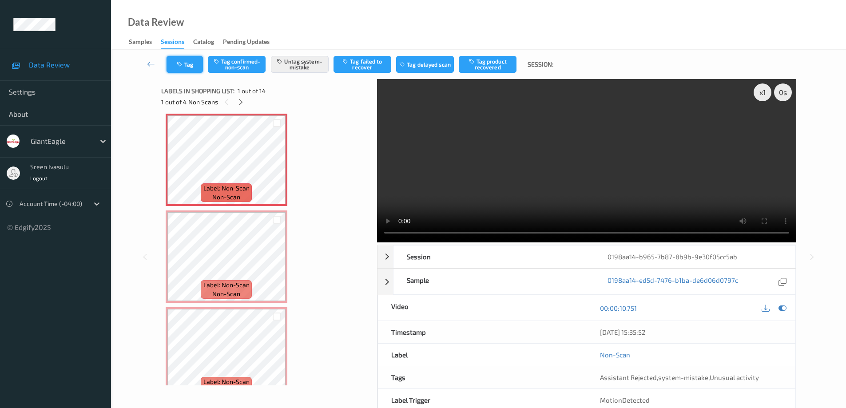
click at [196, 66] on button "Tag" at bounding box center [185, 64] width 36 height 17
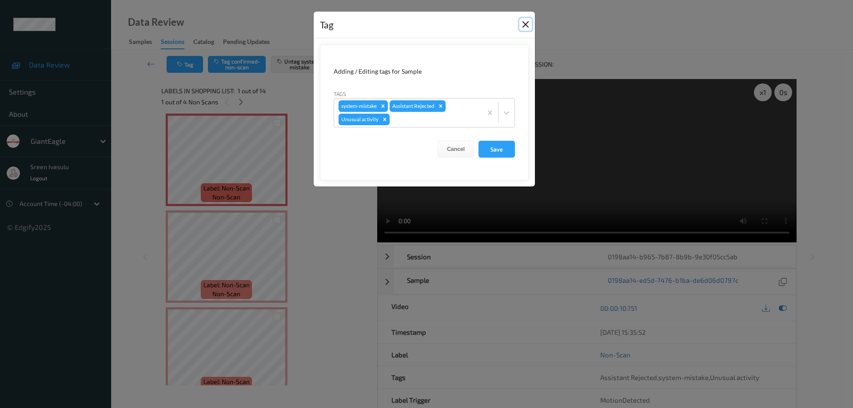
click at [522, 22] on button "Close" at bounding box center [525, 24] width 12 height 12
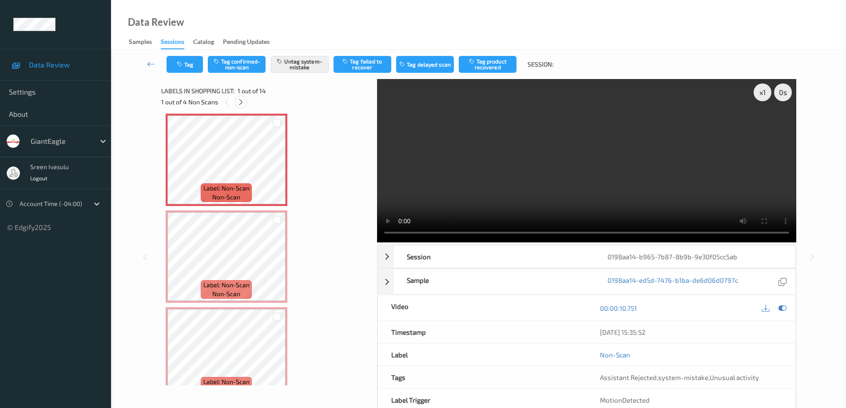
click at [240, 100] on icon at bounding box center [241, 102] width 8 height 8
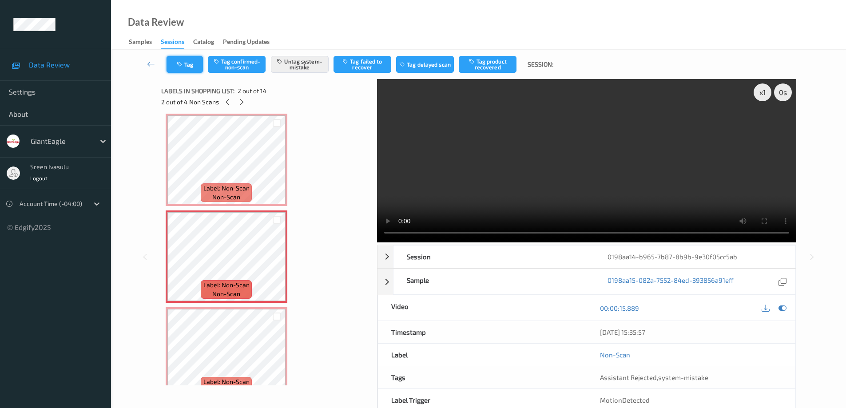
click at [190, 61] on button "Tag" at bounding box center [185, 64] width 36 height 17
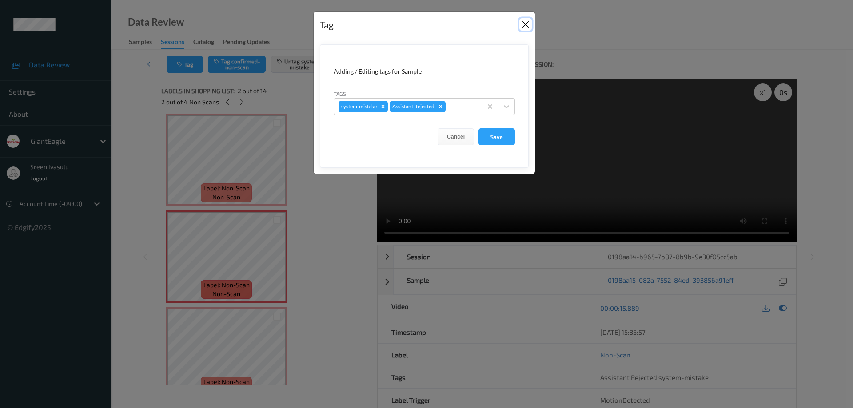
click at [524, 24] on button "Close" at bounding box center [525, 24] width 12 height 12
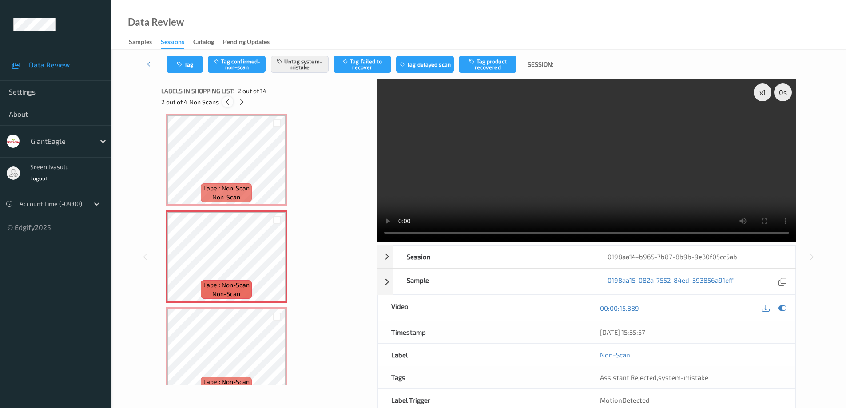
click at [224, 101] on icon at bounding box center [228, 102] width 8 height 8
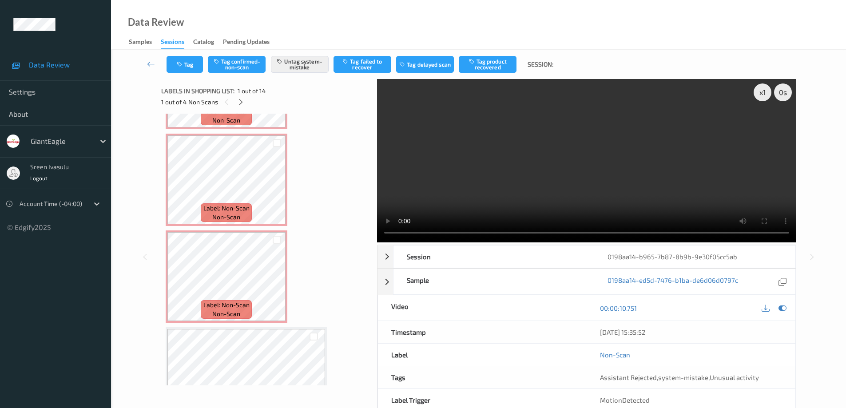
scroll to position [0, 0]
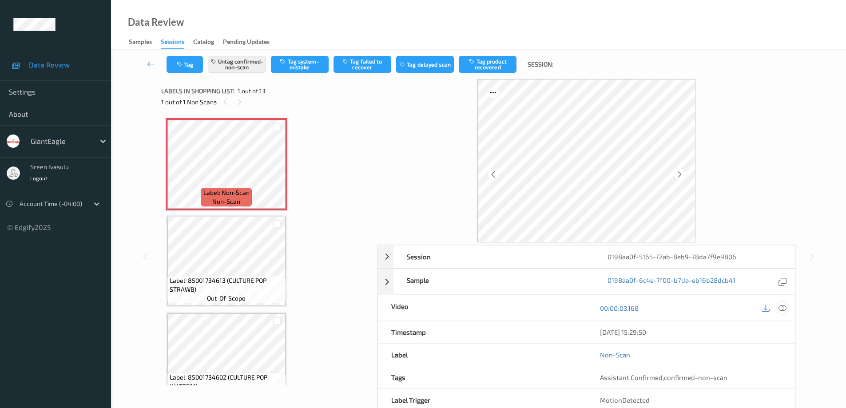
click at [783, 309] on icon at bounding box center [782, 308] width 8 height 8
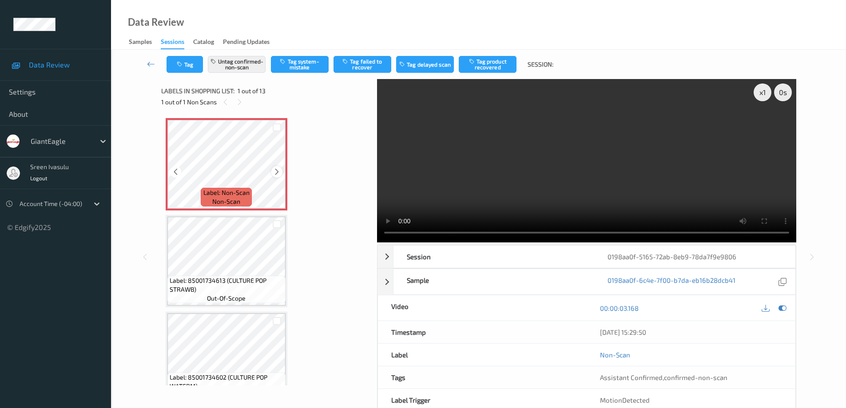
click at [274, 171] on icon at bounding box center [277, 172] width 8 height 8
click at [277, 173] on icon at bounding box center [277, 172] width 8 height 8
click at [273, 171] on icon at bounding box center [277, 172] width 8 height 8
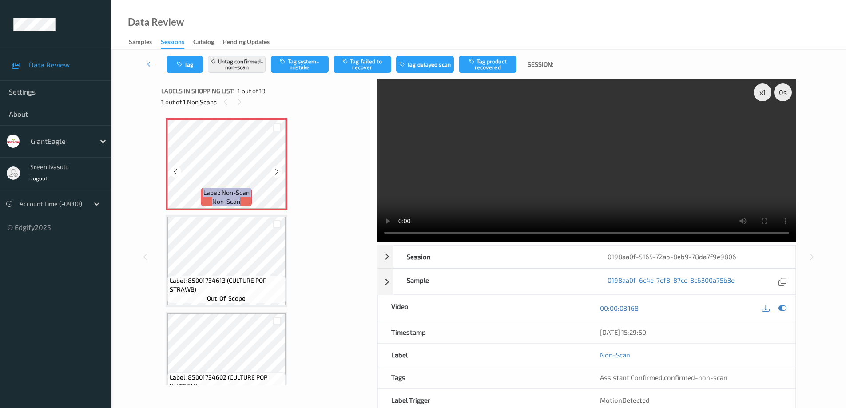
click at [273, 171] on icon at bounding box center [277, 172] width 8 height 8
click at [496, 59] on button "Tag product recovered" at bounding box center [488, 64] width 58 height 17
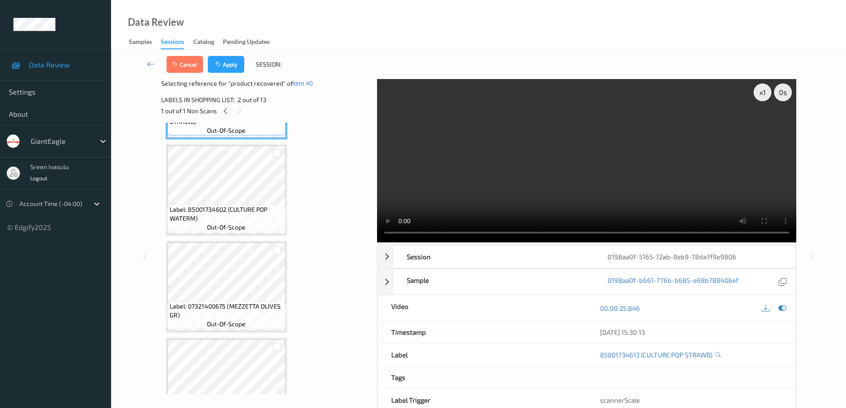
scroll to position [178, 0]
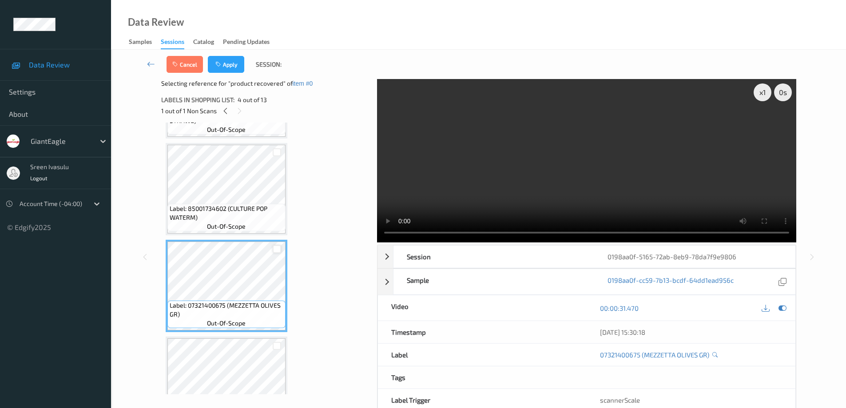
click at [274, 249] on div at bounding box center [277, 249] width 8 height 8
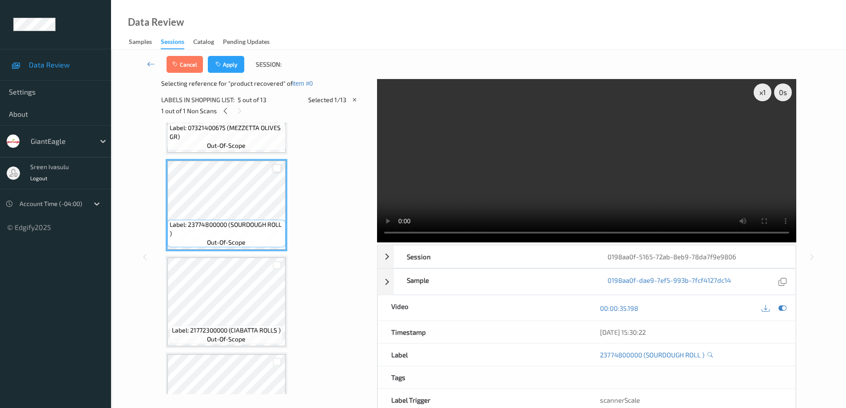
click at [276, 167] on div at bounding box center [277, 168] width 8 height 8
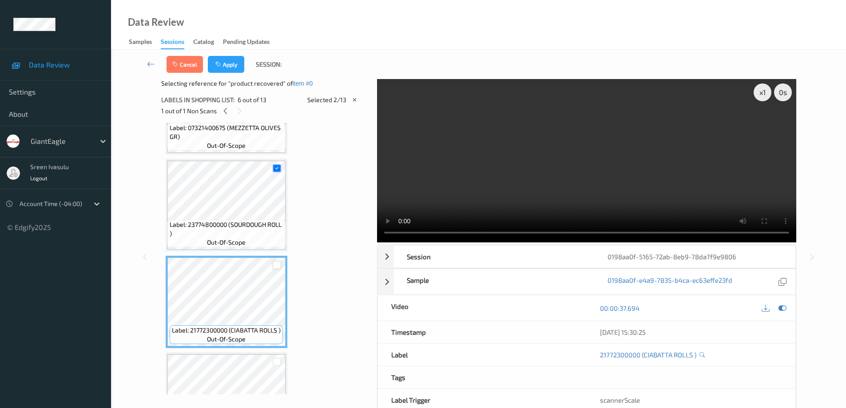
click at [274, 265] on div at bounding box center [277, 265] width 8 height 8
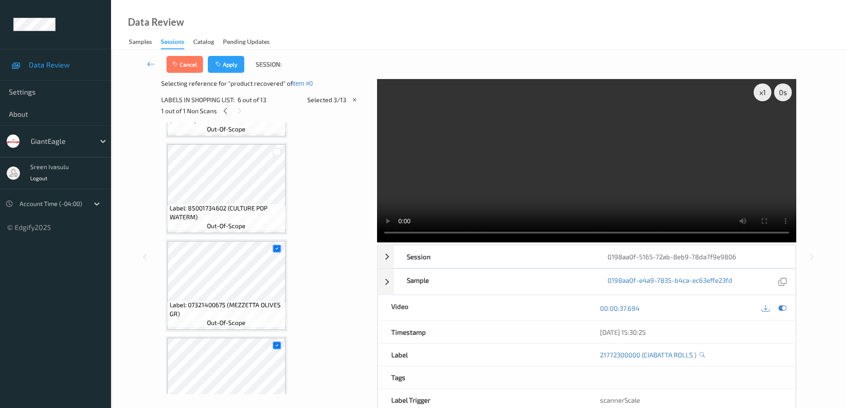
scroll to position [178, 0]
click at [232, 60] on button "Apply" at bounding box center [226, 64] width 36 height 17
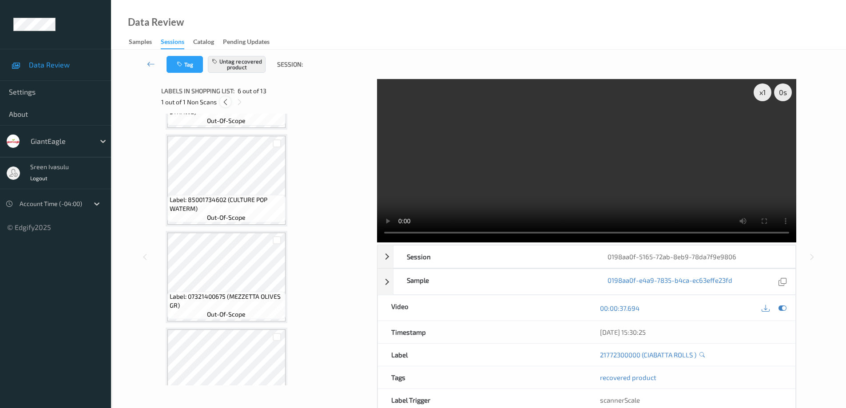
click at [225, 102] on icon at bounding box center [226, 102] width 8 height 8
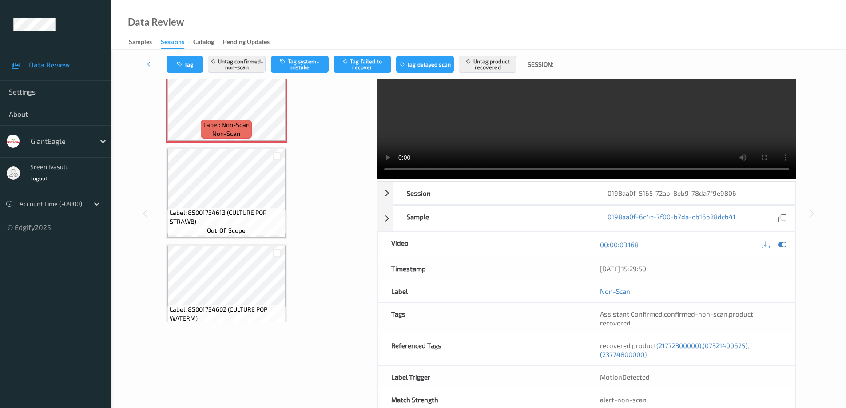
scroll to position [85, 0]
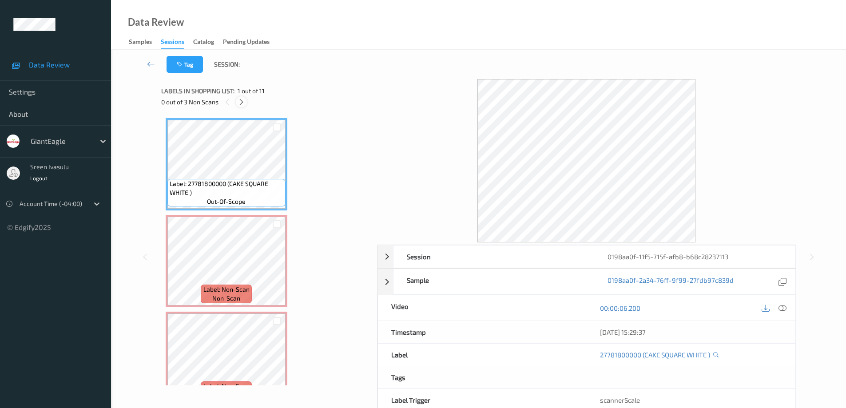
click at [239, 102] on icon at bounding box center [242, 102] width 8 height 8
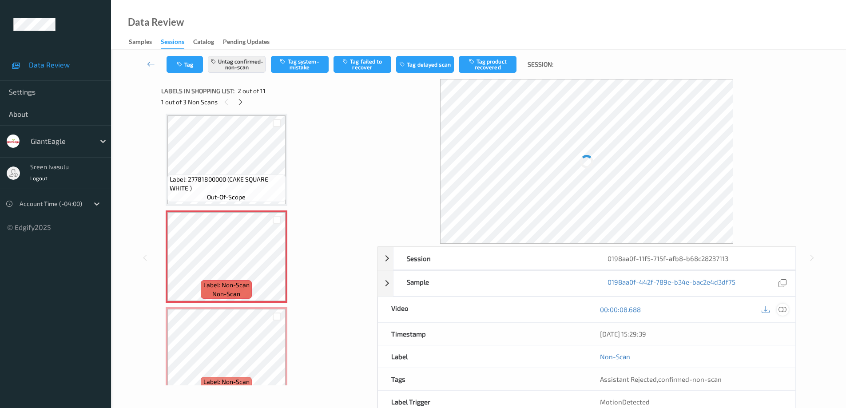
click at [778, 311] on icon at bounding box center [782, 310] width 8 height 8
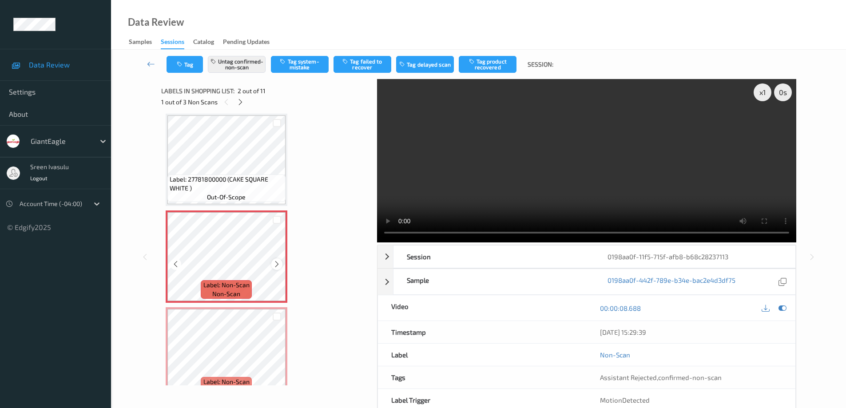
click at [277, 263] on icon at bounding box center [277, 264] width 8 height 8
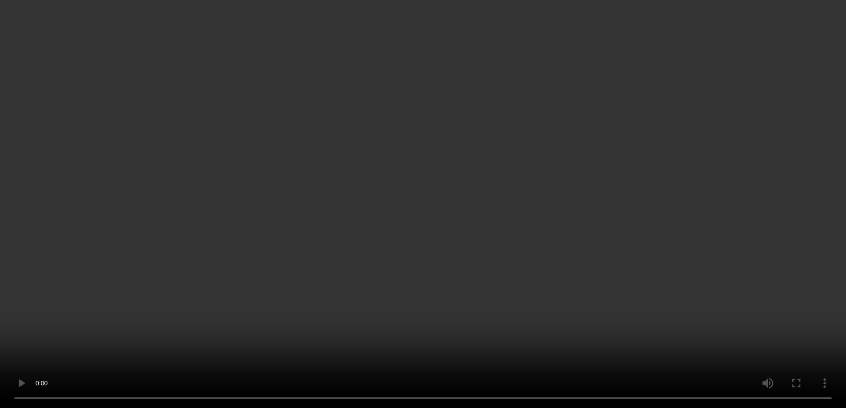
scroll to position [0, 0]
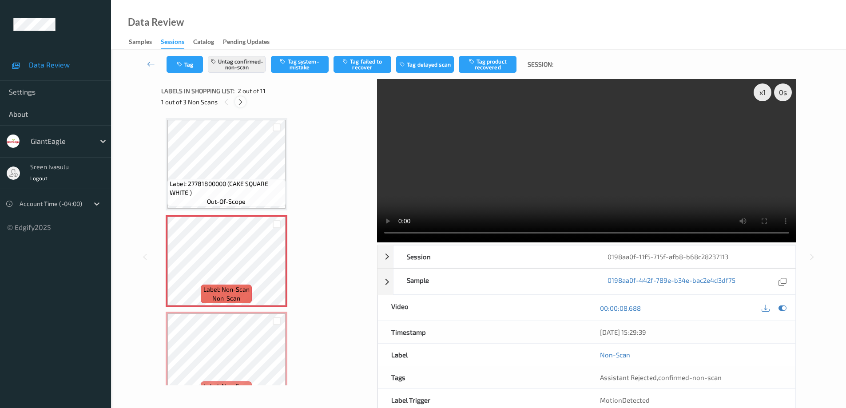
click at [238, 103] on icon at bounding box center [241, 102] width 8 height 8
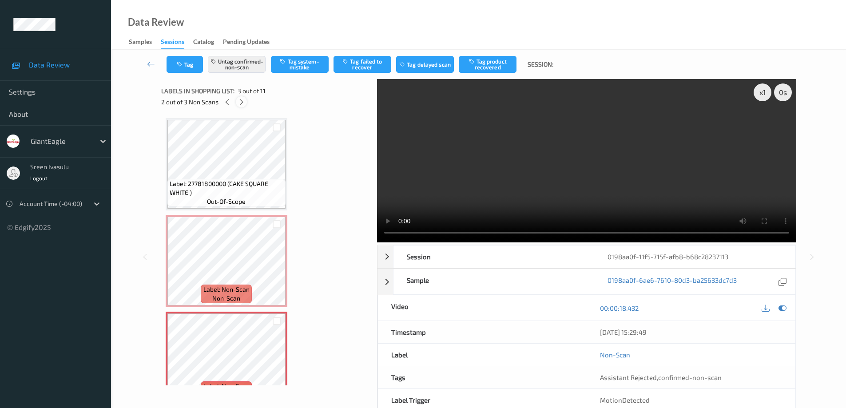
scroll to position [101, 0]
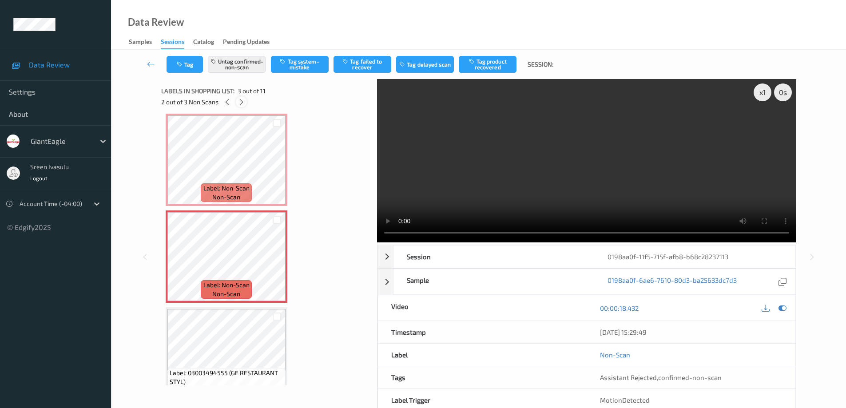
click at [238, 103] on icon at bounding box center [242, 102] width 8 height 8
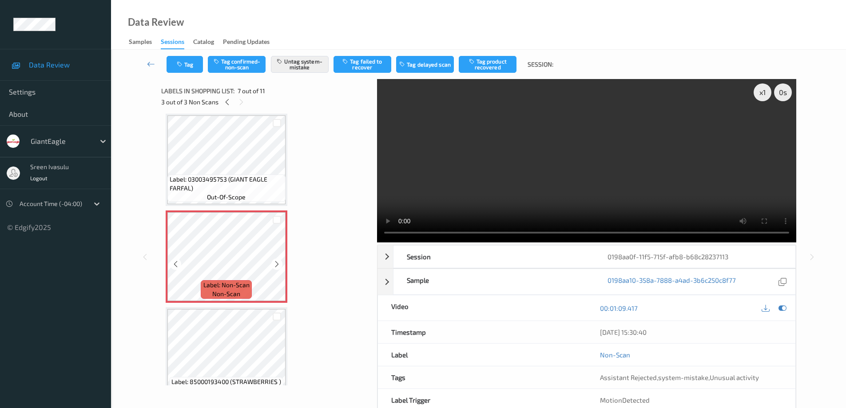
click at [275, 266] on icon at bounding box center [277, 264] width 8 height 8
click at [274, 266] on icon at bounding box center [277, 264] width 8 height 8
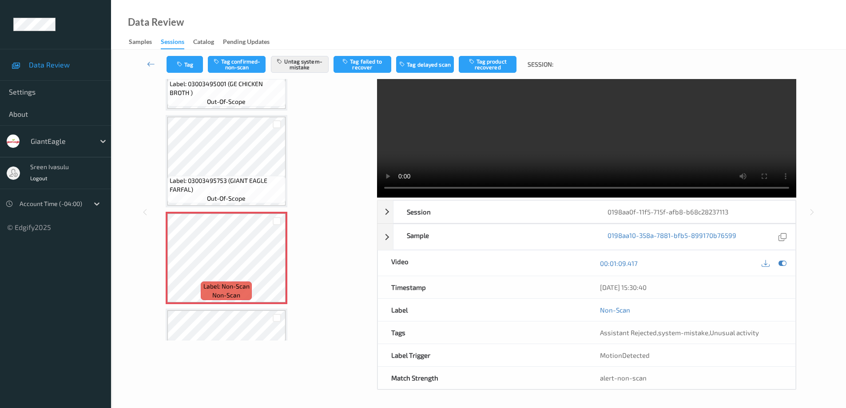
scroll to position [0, 0]
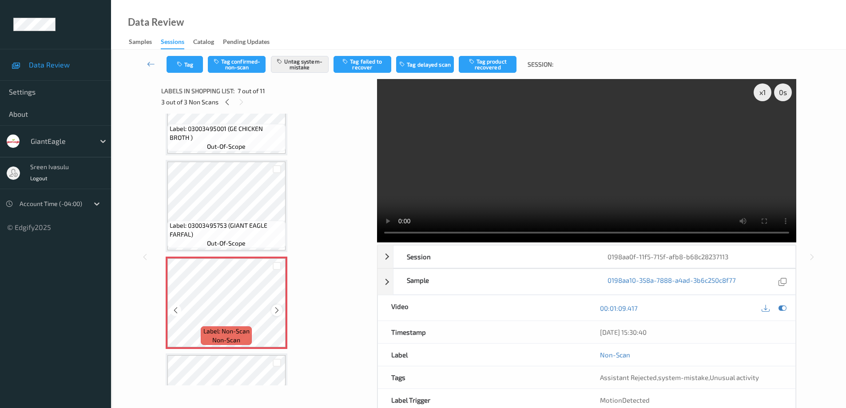
click at [278, 310] on icon at bounding box center [277, 310] width 8 height 8
click at [226, 104] on icon at bounding box center [227, 102] width 8 height 8
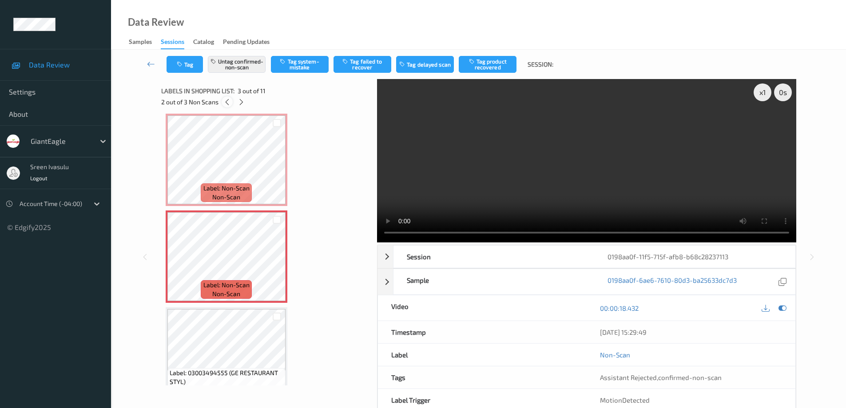
click at [226, 104] on icon at bounding box center [227, 102] width 8 height 8
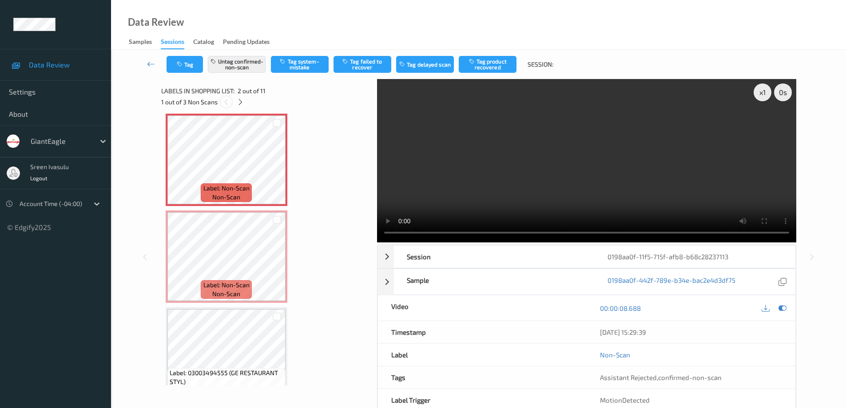
scroll to position [4, 0]
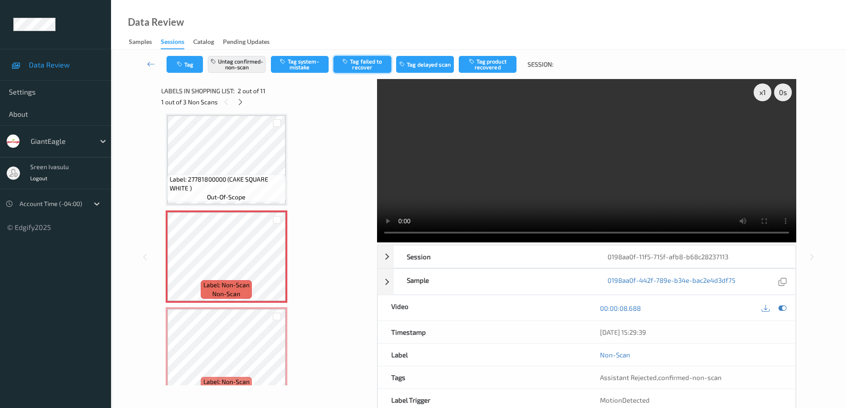
click at [357, 57] on button "Tag failed to recover" at bounding box center [362, 64] width 58 height 17
click at [239, 101] on icon at bounding box center [241, 102] width 8 height 8
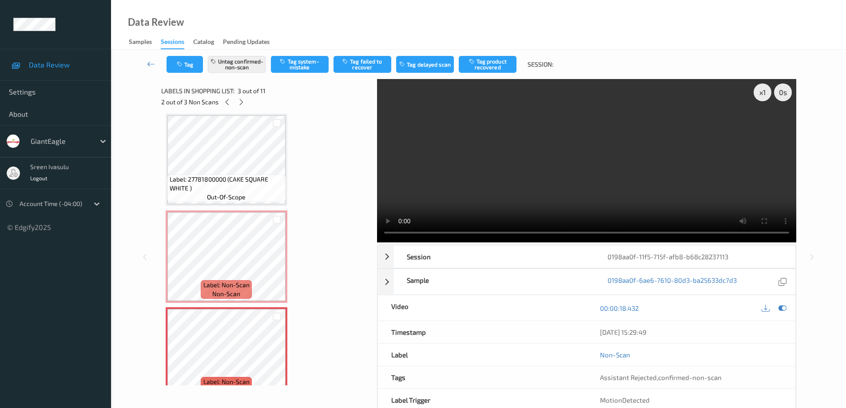
scroll to position [101, 0]
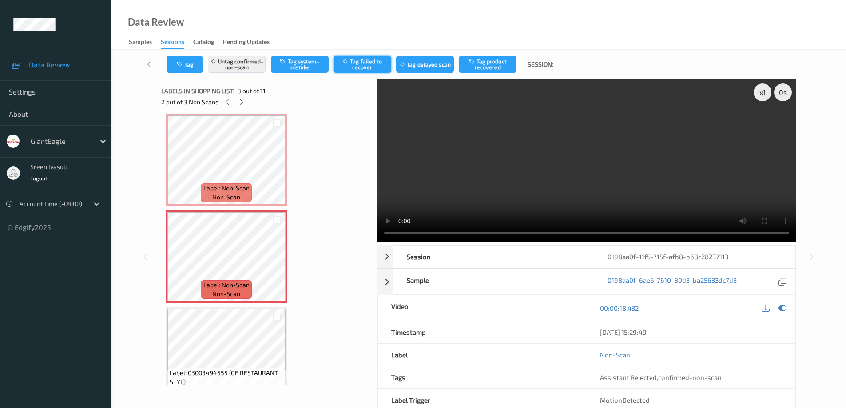
click at [360, 64] on button "Tag failed to recover" at bounding box center [362, 64] width 58 height 17
click at [241, 103] on icon at bounding box center [242, 102] width 8 height 8
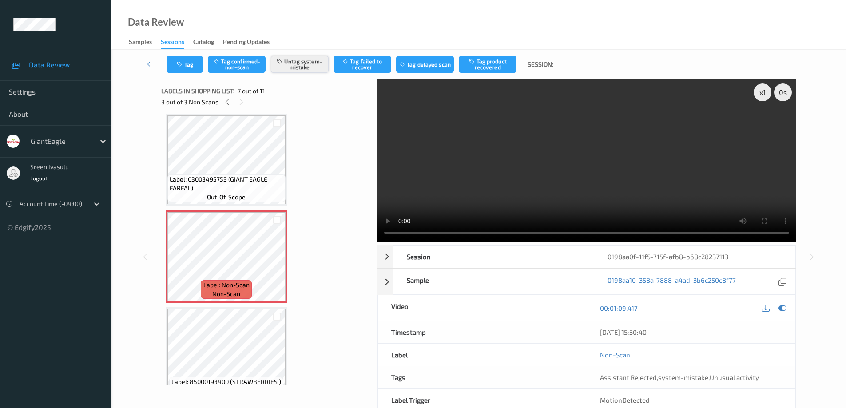
click at [301, 67] on button "Untag system-mistake" at bounding box center [300, 64] width 58 height 17
click at [194, 67] on button "Tag" at bounding box center [185, 64] width 36 height 17
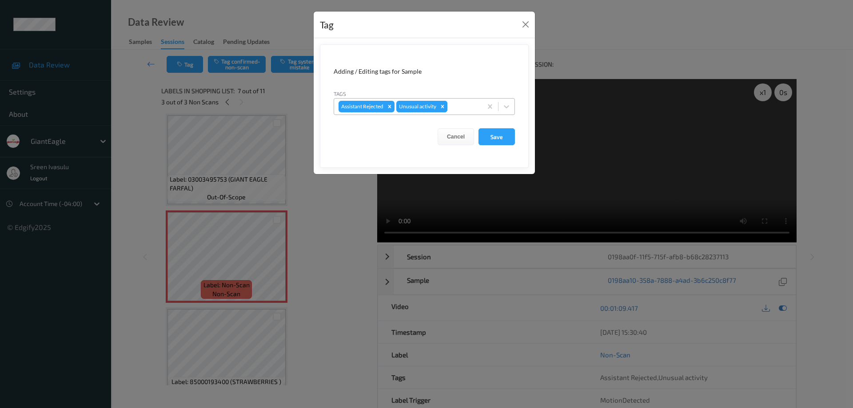
click at [442, 106] on icon "Remove Unusual activity" at bounding box center [442, 106] width 6 height 6
click at [493, 138] on button "Save" at bounding box center [496, 136] width 36 height 17
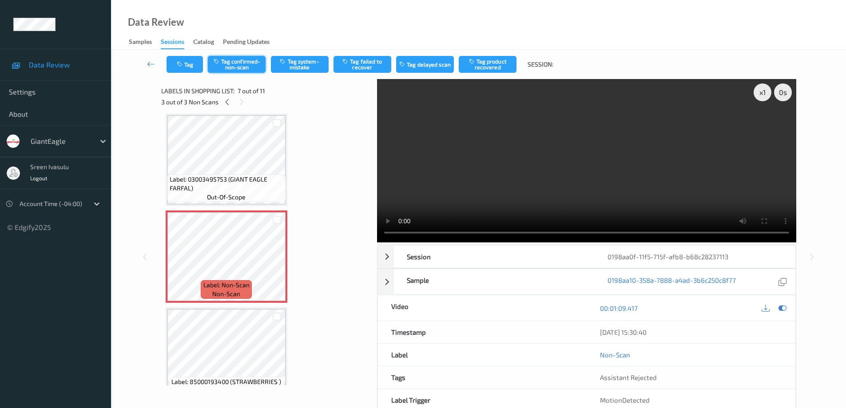
click at [250, 63] on button "Tag confirmed-non-scan" at bounding box center [237, 64] width 58 height 17
click at [367, 67] on button "Tag failed to recover" at bounding box center [362, 64] width 58 height 17
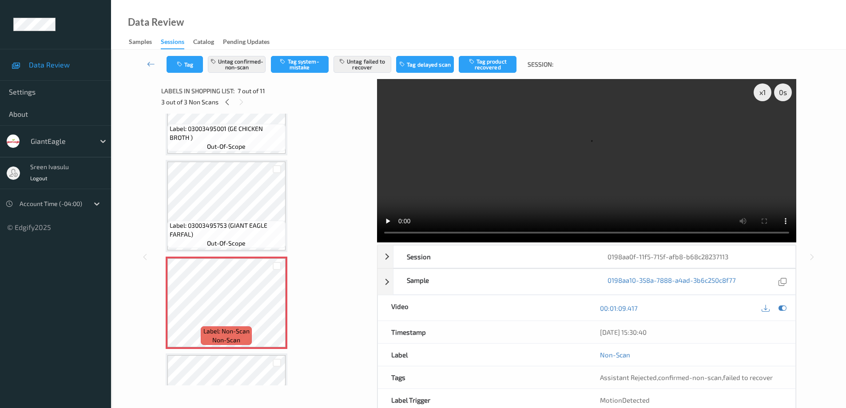
scroll to position [265, 0]
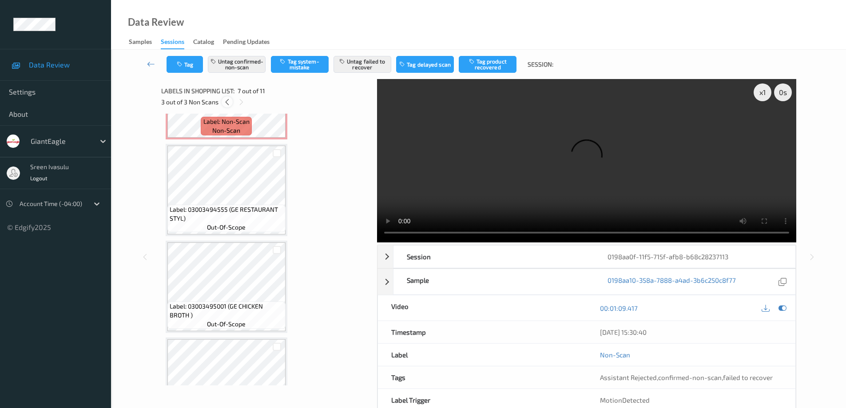
click at [224, 102] on icon at bounding box center [227, 102] width 8 height 8
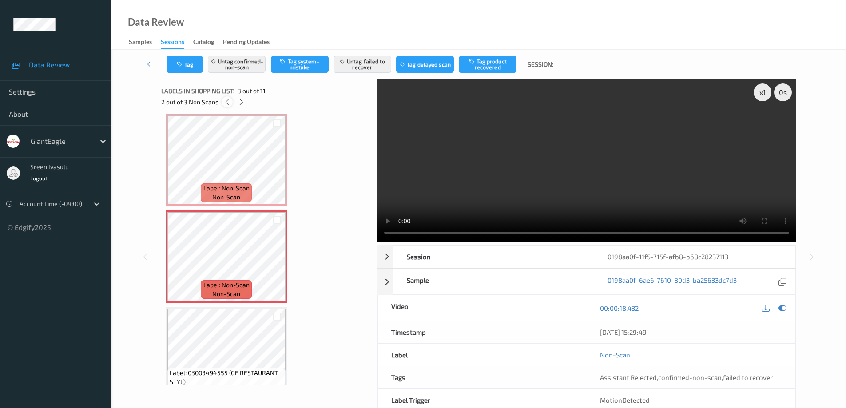
click at [224, 102] on icon at bounding box center [227, 102] width 8 height 8
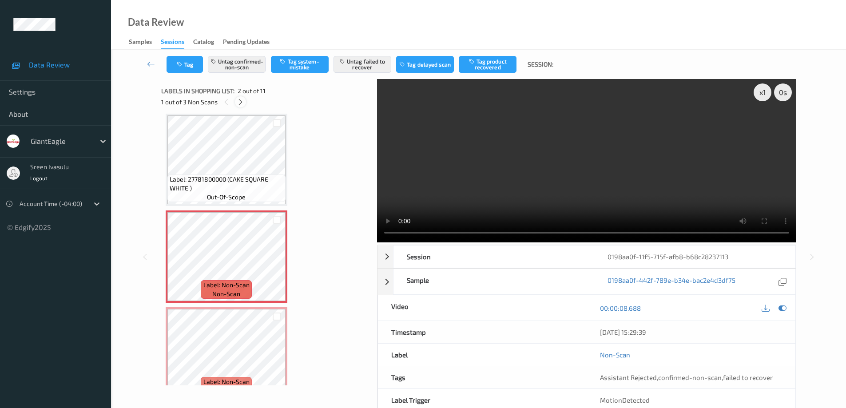
click at [241, 102] on icon at bounding box center [241, 102] width 8 height 8
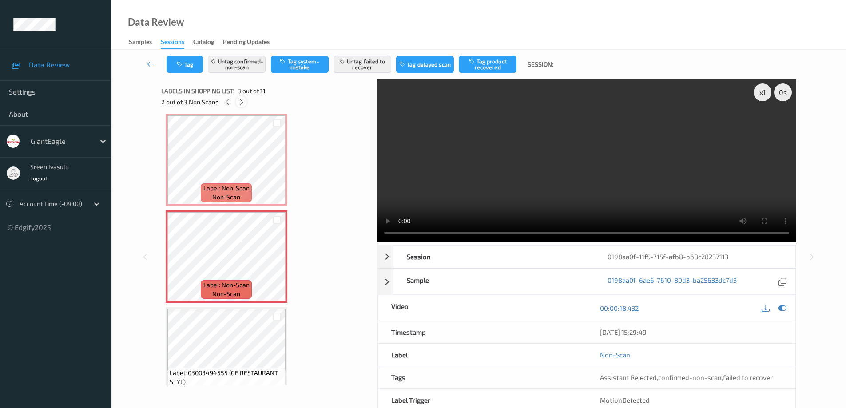
click at [241, 102] on icon at bounding box center [242, 102] width 8 height 8
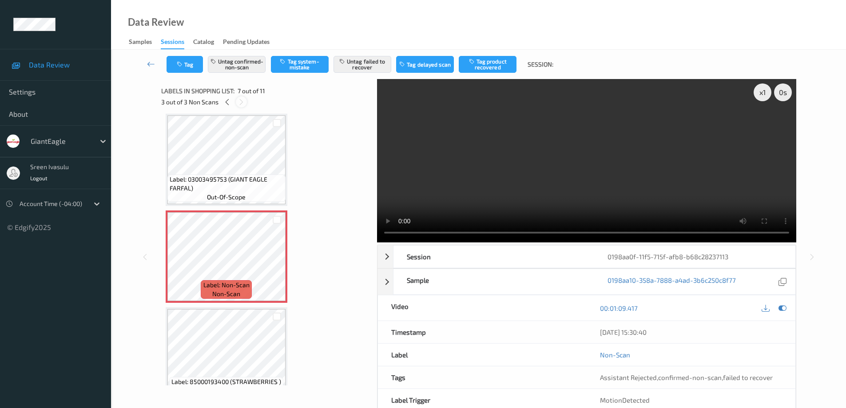
click at [241, 102] on icon at bounding box center [242, 102] width 8 height 8
click at [228, 104] on icon at bounding box center [227, 102] width 8 height 8
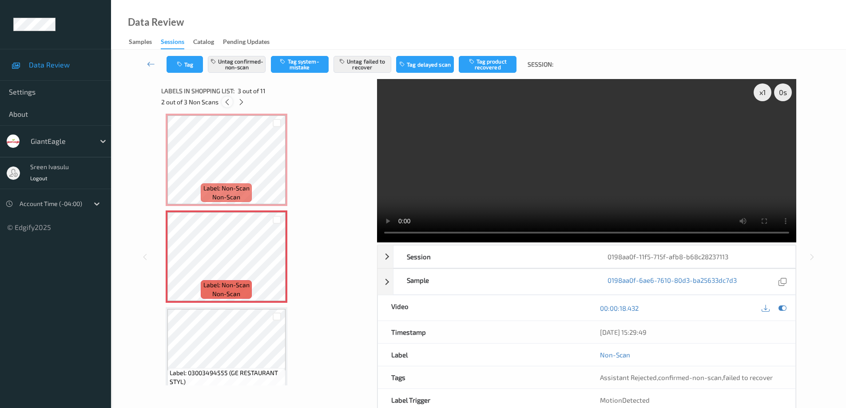
click at [228, 104] on icon at bounding box center [227, 102] width 8 height 8
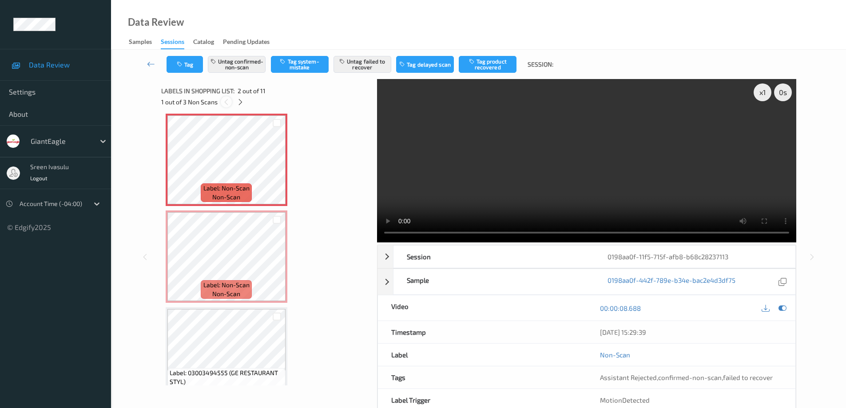
scroll to position [4, 0]
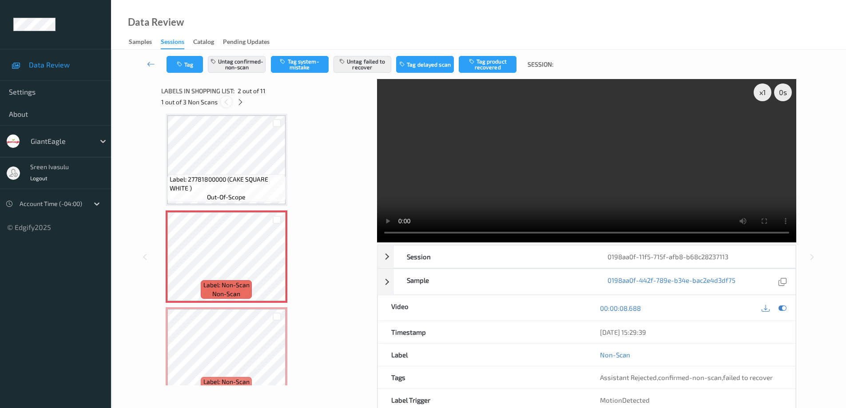
click at [228, 104] on icon at bounding box center [226, 102] width 8 height 8
click at [245, 101] on div at bounding box center [240, 101] width 11 height 11
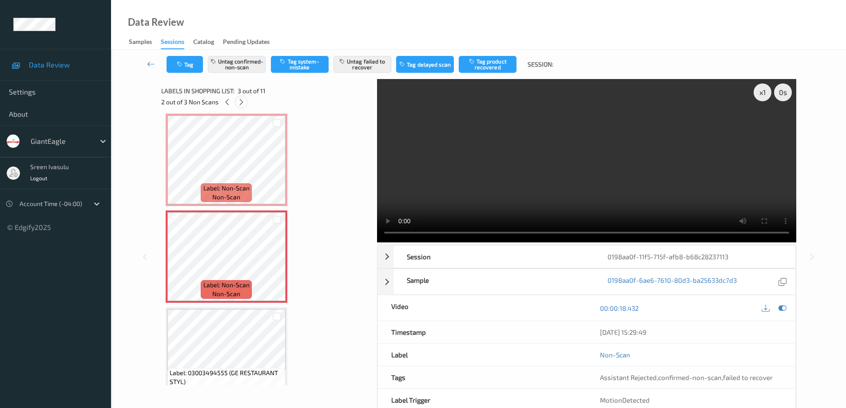
click at [245, 101] on div at bounding box center [241, 101] width 11 height 11
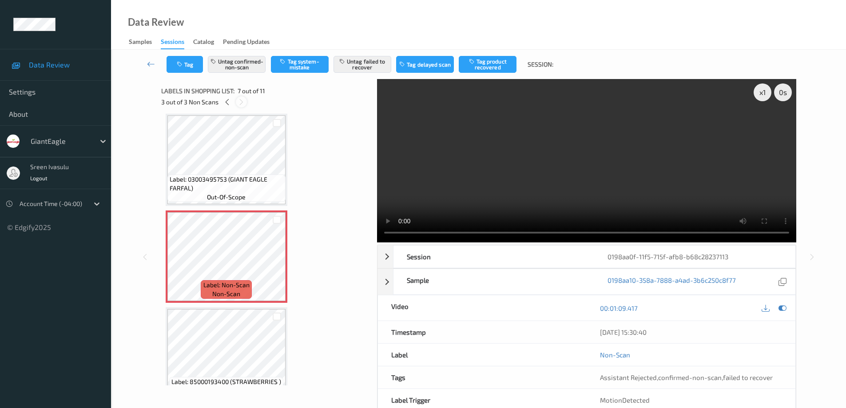
click at [245, 101] on div at bounding box center [241, 101] width 11 height 11
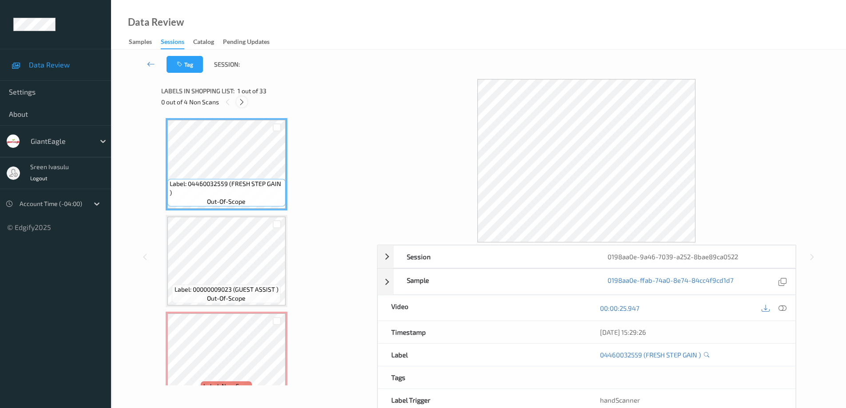
click at [245, 102] on icon at bounding box center [242, 102] width 8 height 8
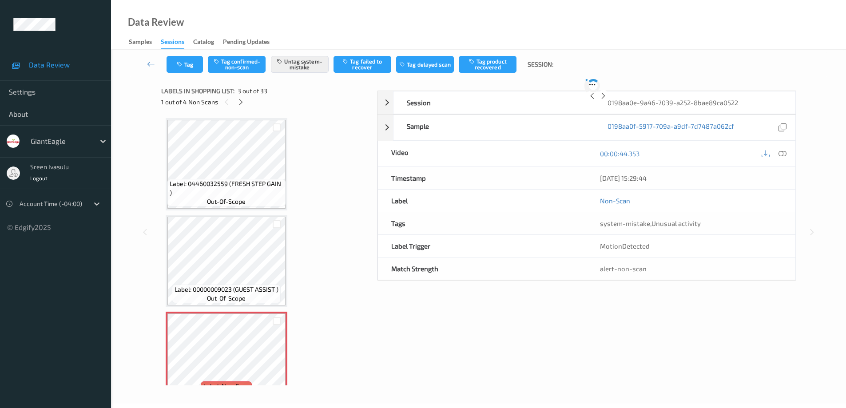
scroll to position [101, 0]
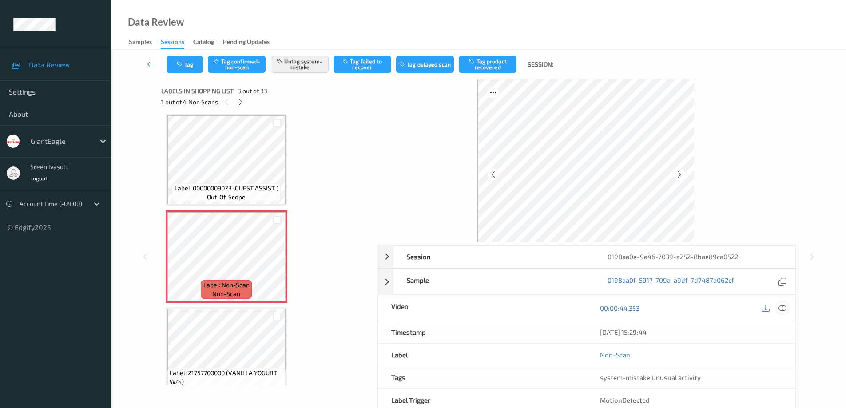
click at [784, 310] on icon at bounding box center [782, 308] width 8 height 8
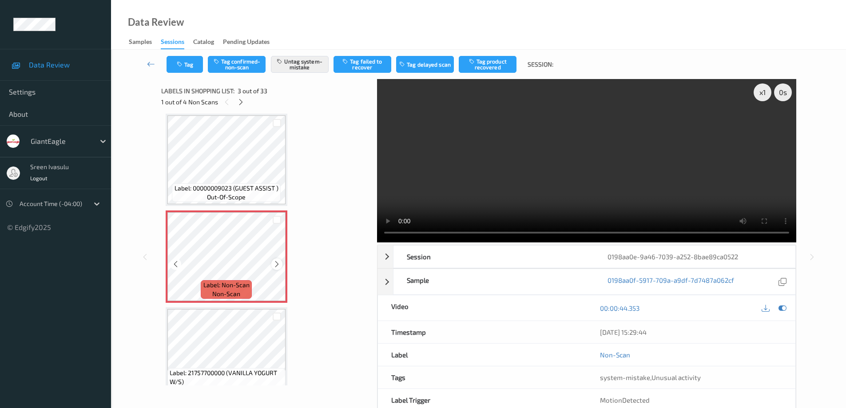
click at [278, 266] on icon at bounding box center [277, 264] width 8 height 8
click at [187, 67] on button "Tag" at bounding box center [185, 64] width 36 height 17
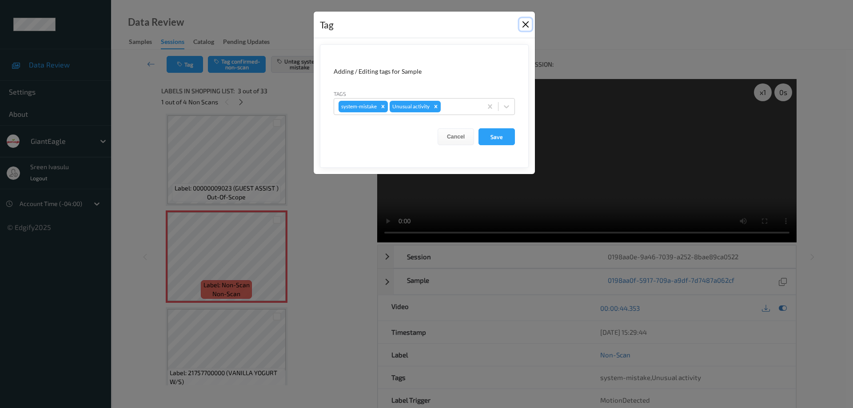
click at [524, 25] on button "Close" at bounding box center [525, 24] width 12 height 12
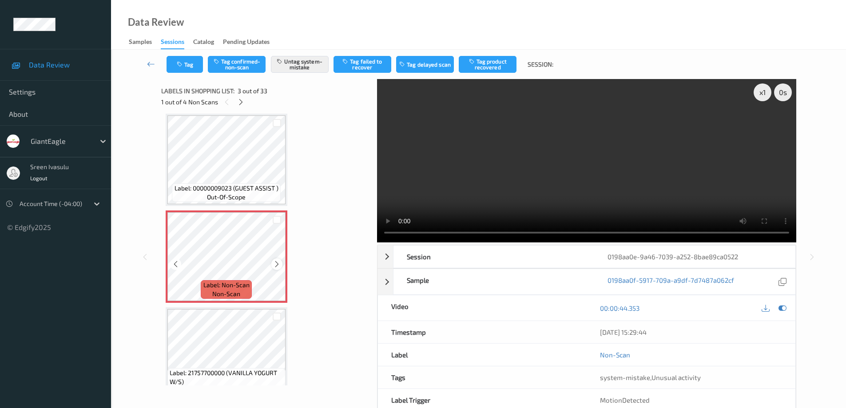
click at [278, 264] on icon at bounding box center [277, 264] width 8 height 8
click at [241, 103] on icon at bounding box center [241, 102] width 8 height 8
click at [277, 266] on icon at bounding box center [277, 264] width 8 height 8
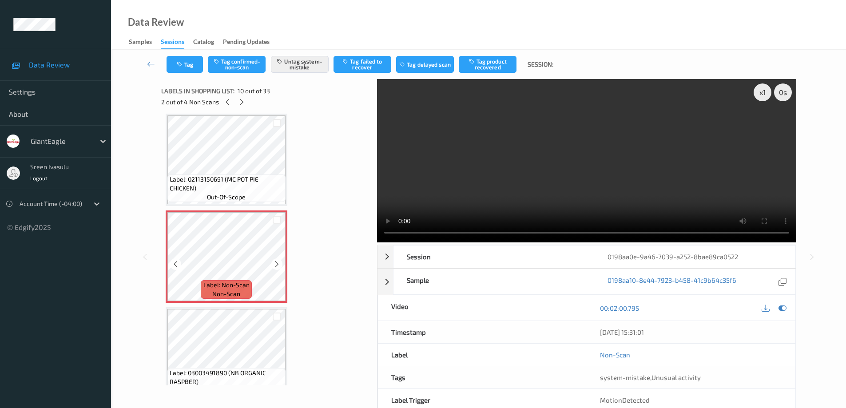
click at [277, 266] on icon at bounding box center [277, 264] width 8 height 8
click at [240, 103] on icon at bounding box center [242, 102] width 8 height 8
click at [229, 99] on icon at bounding box center [228, 102] width 8 height 8
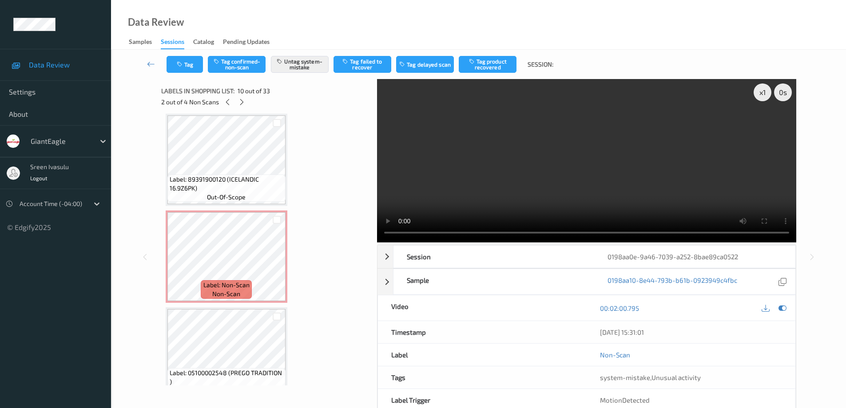
scroll to position [779, 0]
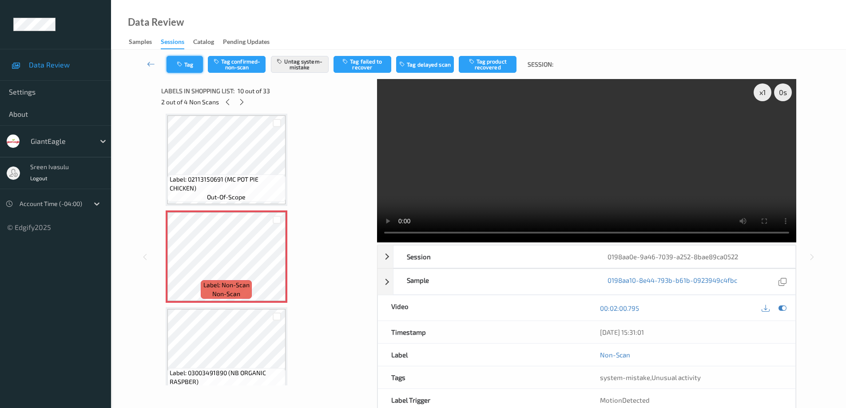
click at [171, 69] on button "Tag" at bounding box center [185, 64] width 36 height 17
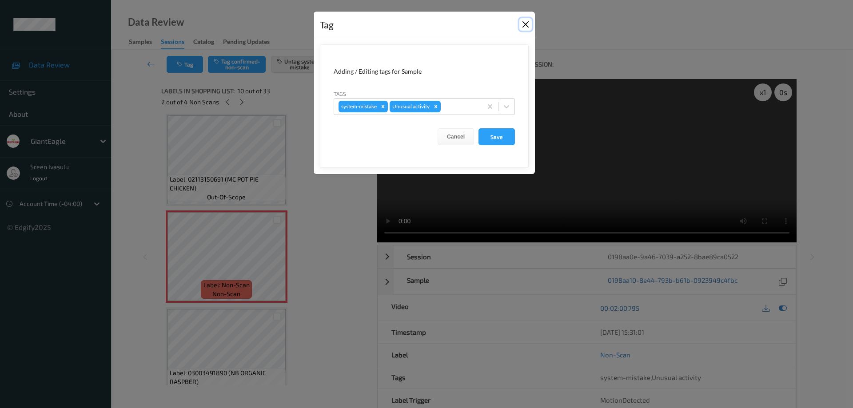
click at [524, 23] on button "Close" at bounding box center [525, 24] width 12 height 12
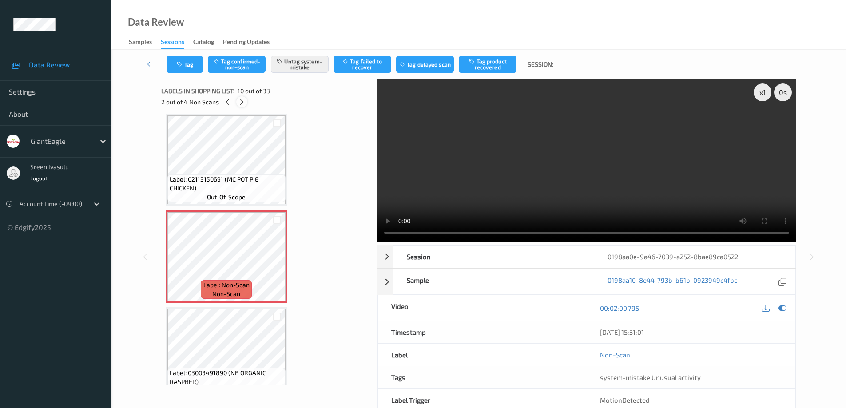
click at [241, 103] on icon at bounding box center [242, 102] width 8 height 8
click at [276, 263] on icon at bounding box center [277, 264] width 8 height 8
click at [188, 68] on button "Tag" at bounding box center [185, 64] width 36 height 17
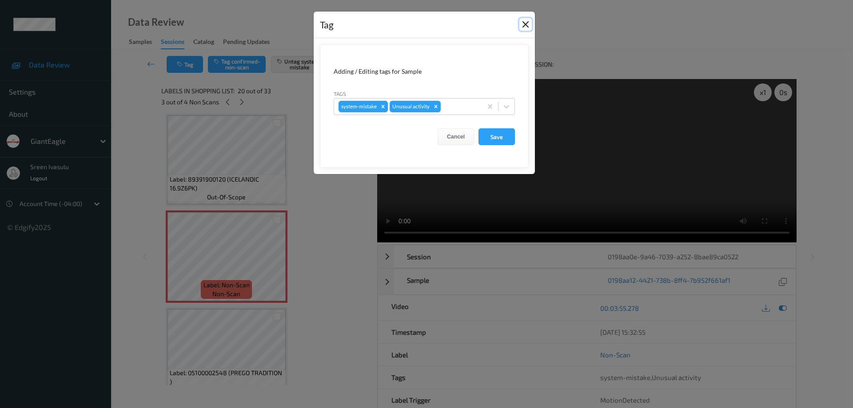
click at [525, 20] on button "Close" at bounding box center [525, 24] width 12 height 12
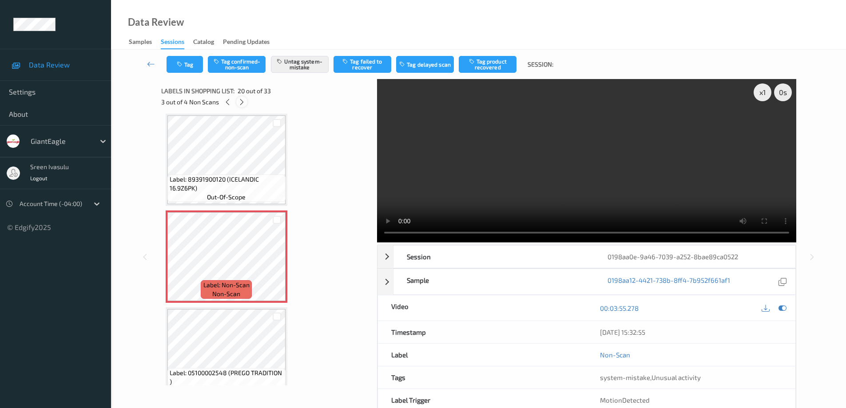
click at [240, 103] on icon at bounding box center [242, 102] width 8 height 8
click at [278, 264] on icon at bounding box center [277, 264] width 8 height 8
click at [185, 66] on button "Tag" at bounding box center [185, 64] width 36 height 17
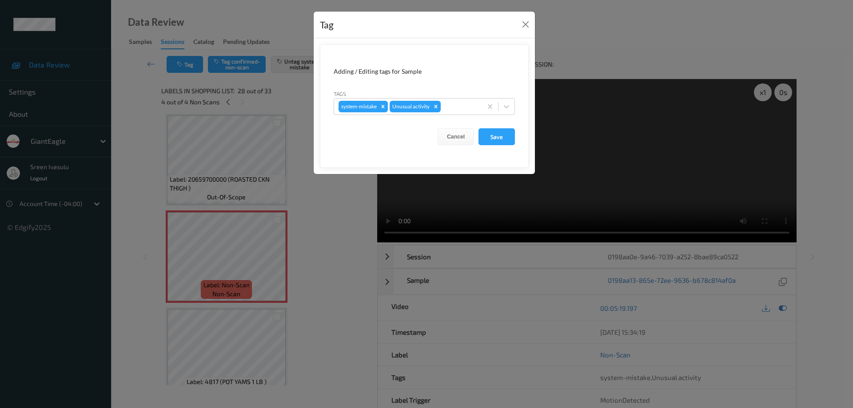
click at [524, 17] on div "Tag" at bounding box center [424, 25] width 221 height 27
click at [523, 23] on button "Close" at bounding box center [525, 24] width 12 height 12
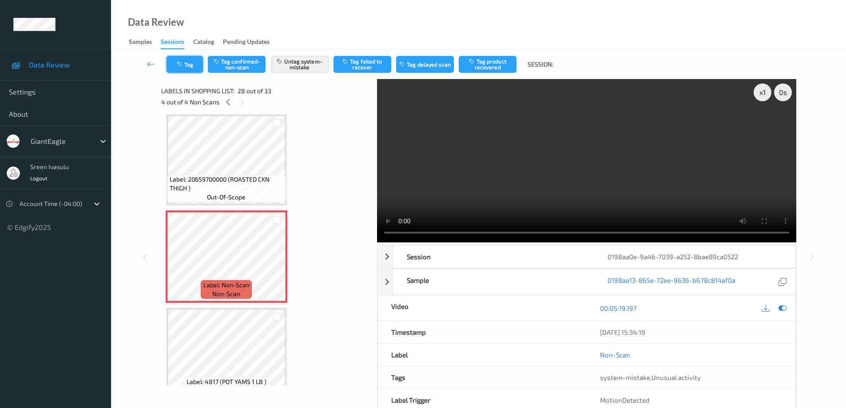
click at [191, 66] on button "Tag" at bounding box center [185, 64] width 36 height 17
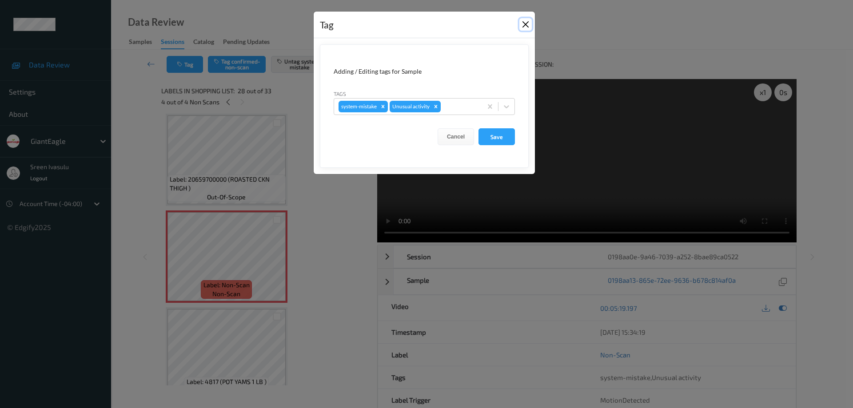
click at [528, 24] on button "Close" at bounding box center [525, 24] width 12 height 12
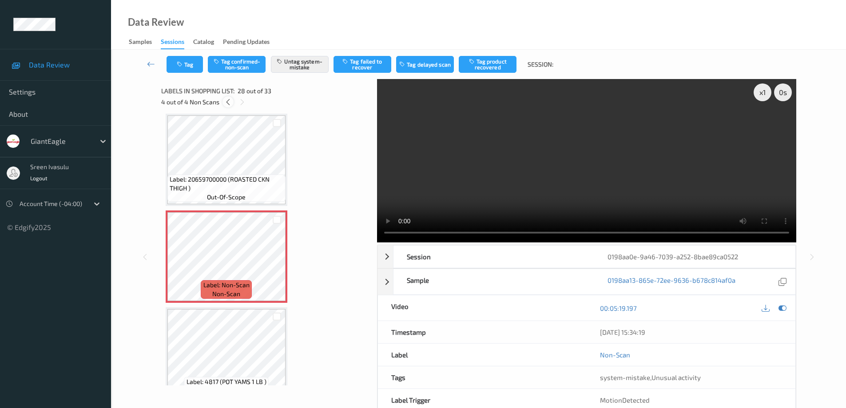
click at [227, 101] on icon at bounding box center [228, 102] width 8 height 8
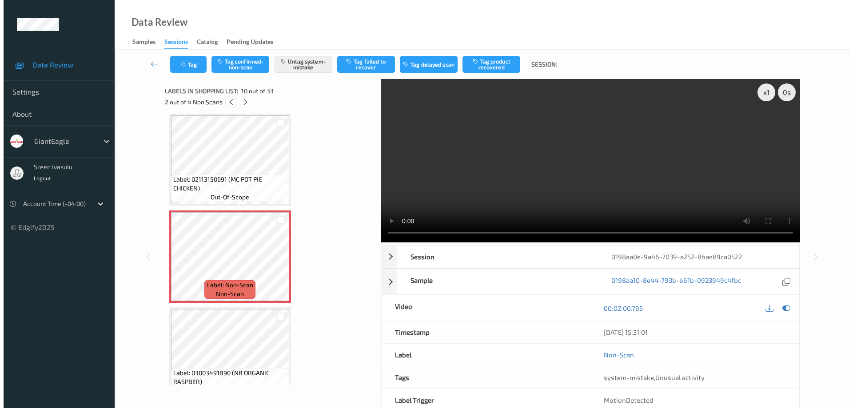
scroll to position [101, 0]
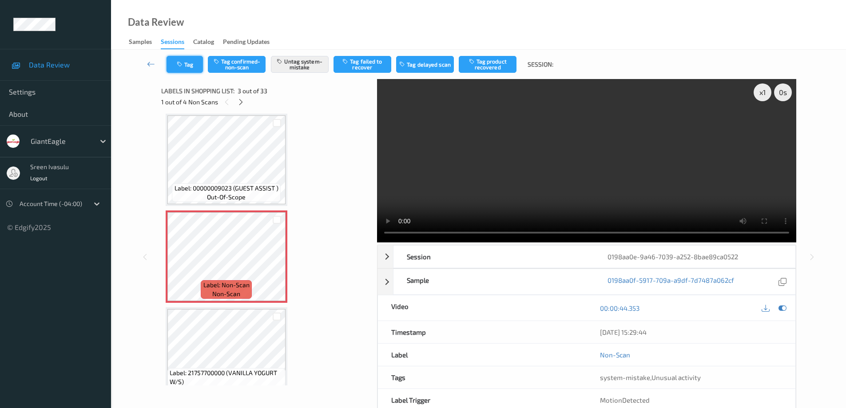
click at [177, 64] on icon "button" at bounding box center [181, 64] width 8 height 6
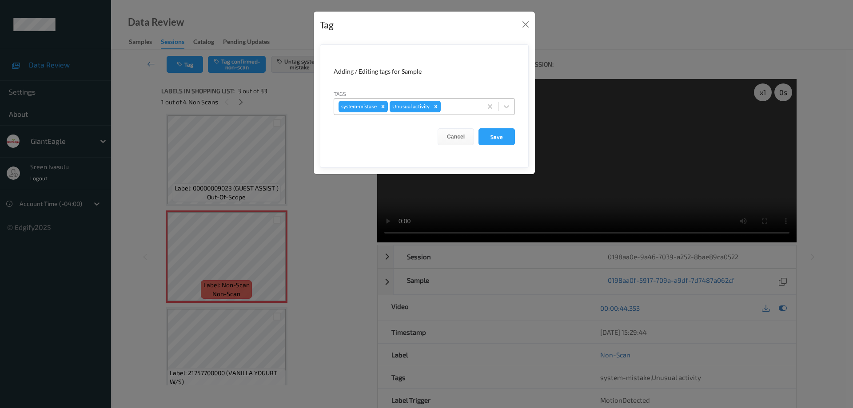
click at [434, 106] on icon "Remove Unusual activity" at bounding box center [436, 106] width 6 height 6
click at [489, 133] on button "Save" at bounding box center [496, 136] width 36 height 17
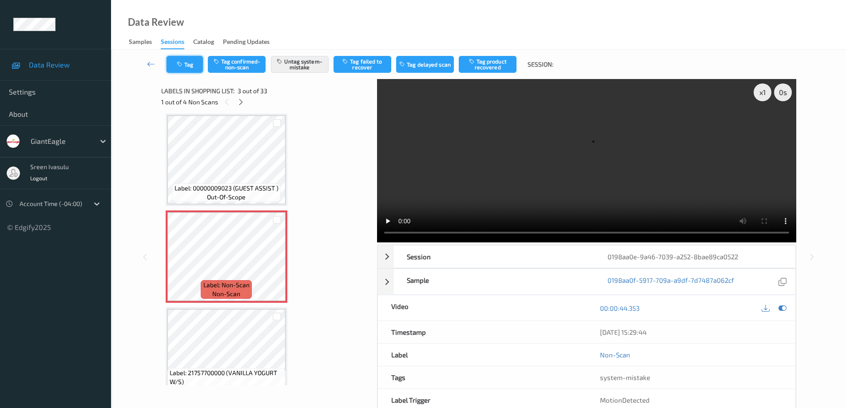
click at [188, 67] on button "Tag" at bounding box center [185, 64] width 36 height 17
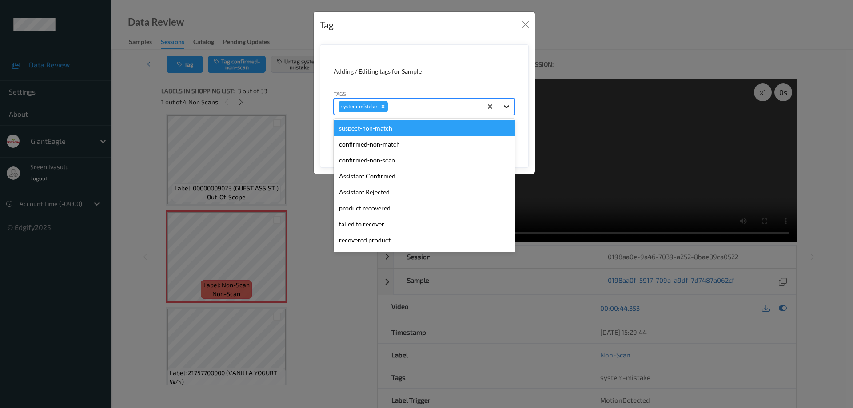
click at [506, 107] on icon at bounding box center [506, 106] width 5 height 3
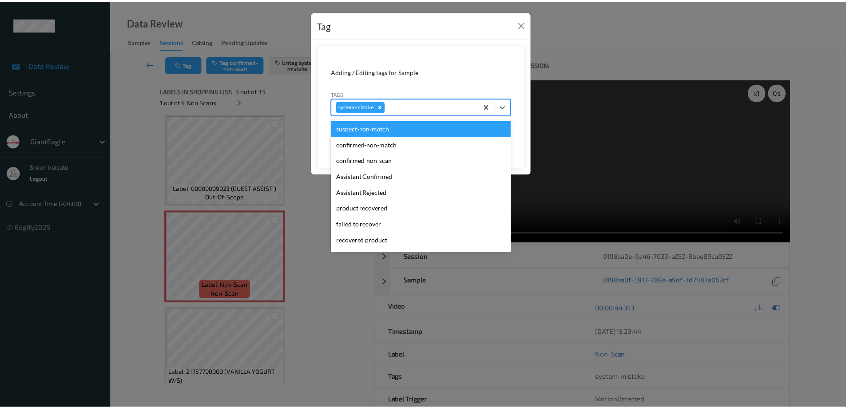
scroll to position [94, 0]
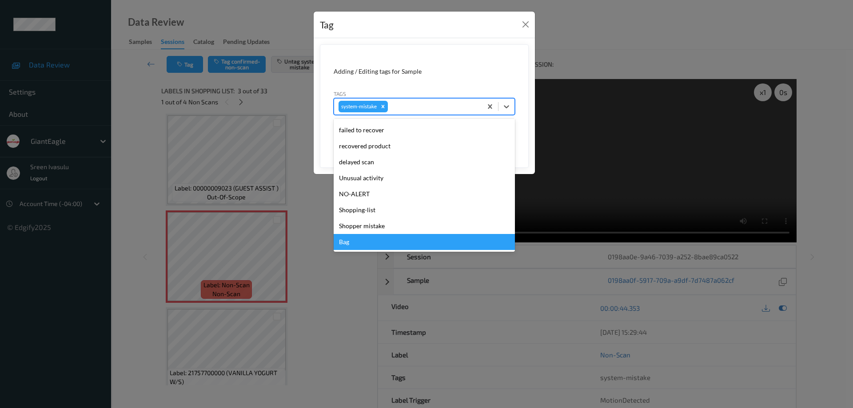
click at [354, 246] on div "Bag" at bounding box center [423, 242] width 181 height 16
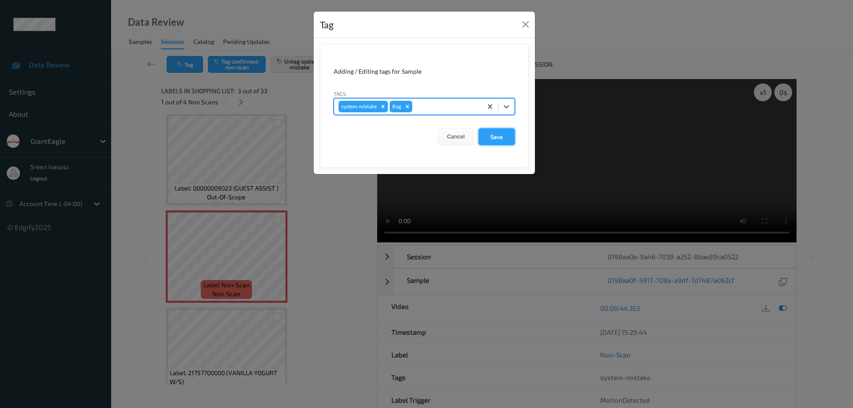
click at [501, 138] on button "Save" at bounding box center [496, 136] width 36 height 17
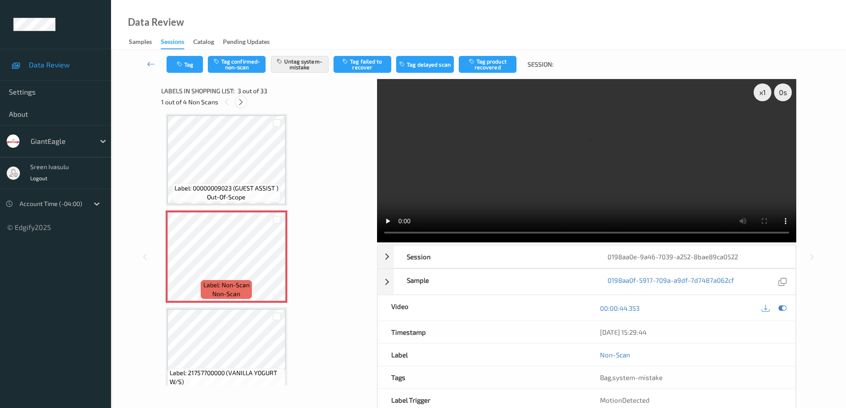
click at [240, 103] on icon at bounding box center [241, 102] width 8 height 8
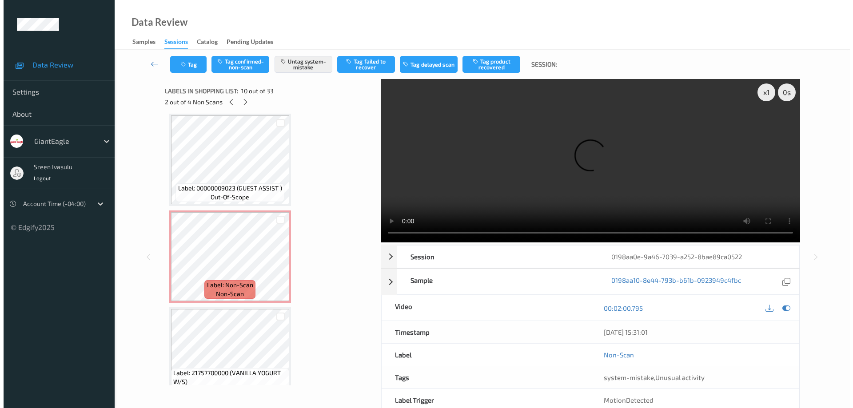
scroll to position [779, 0]
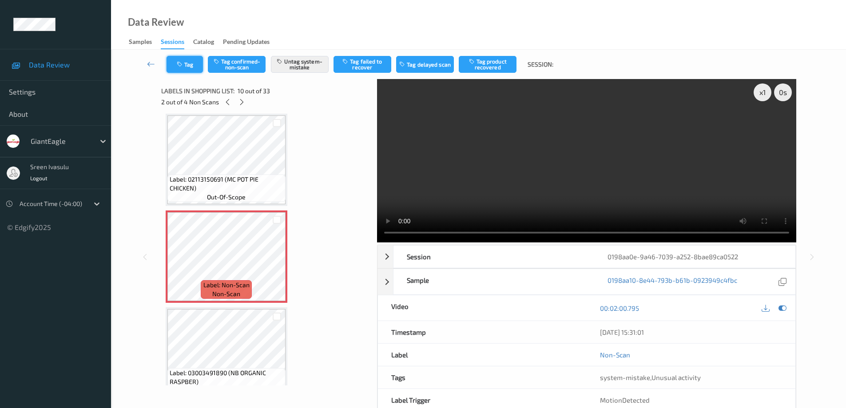
click at [194, 65] on button "Tag" at bounding box center [185, 64] width 36 height 17
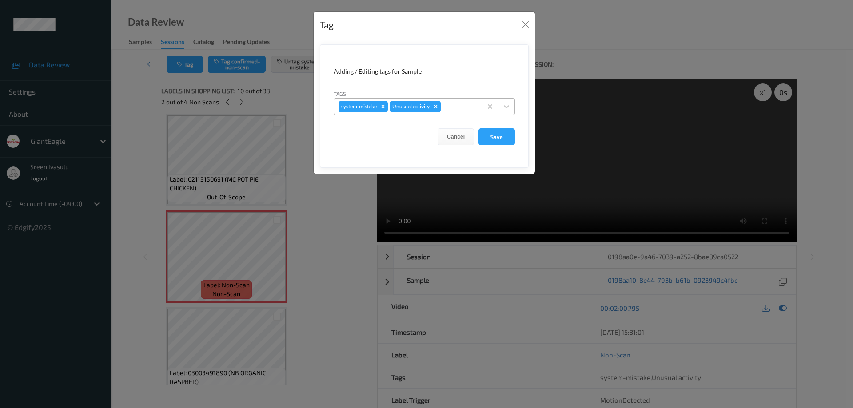
click at [435, 107] on icon "Remove Unusual activity" at bounding box center [436, 106] width 6 height 6
click at [505, 108] on icon at bounding box center [506, 106] width 9 height 9
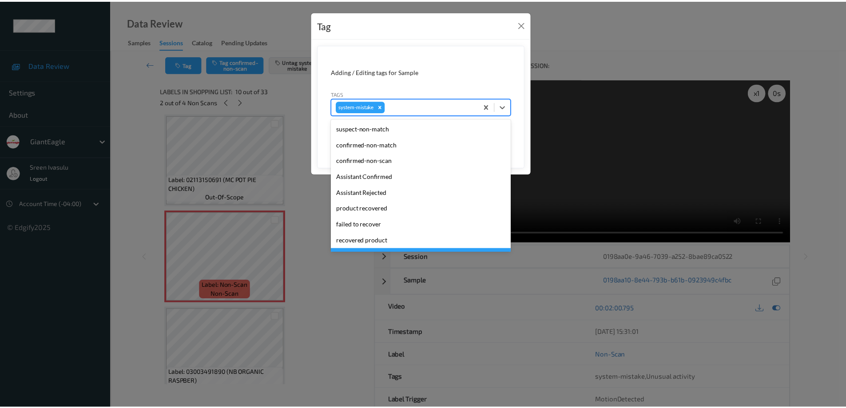
scroll to position [94, 0]
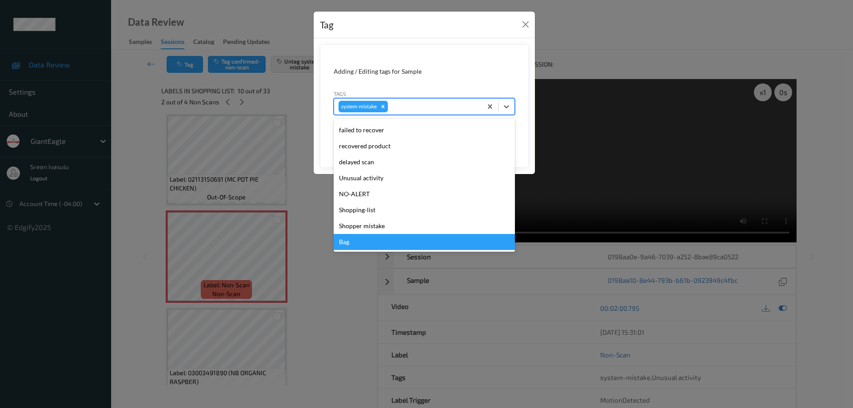
click at [345, 245] on div "Bag" at bounding box center [423, 242] width 181 height 16
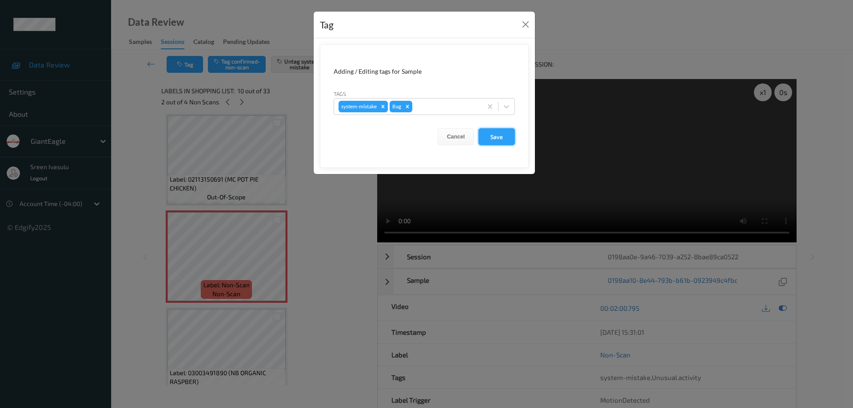
click at [503, 136] on button "Save" at bounding box center [496, 136] width 36 height 17
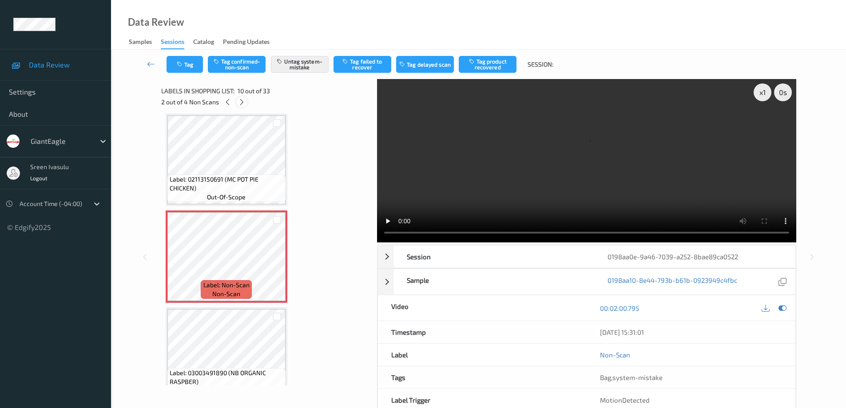
click at [243, 100] on icon at bounding box center [242, 102] width 8 height 8
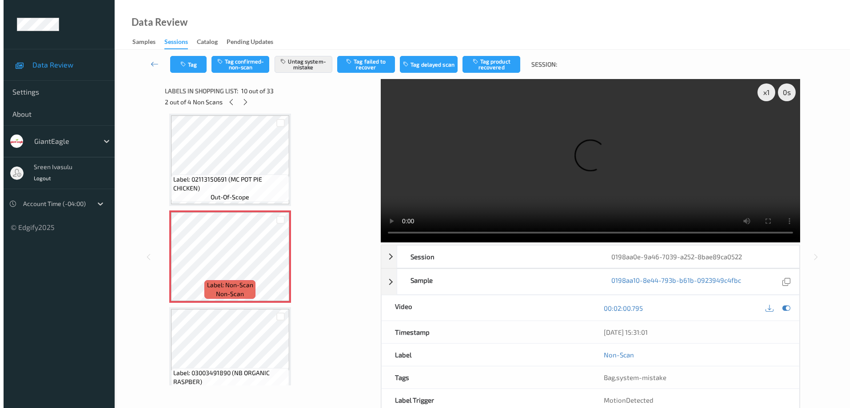
scroll to position [1747, 0]
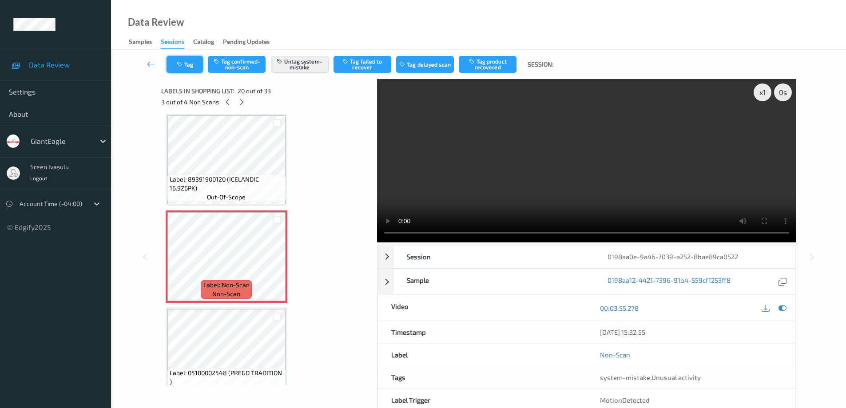
click at [184, 67] on icon "button" at bounding box center [181, 64] width 8 height 6
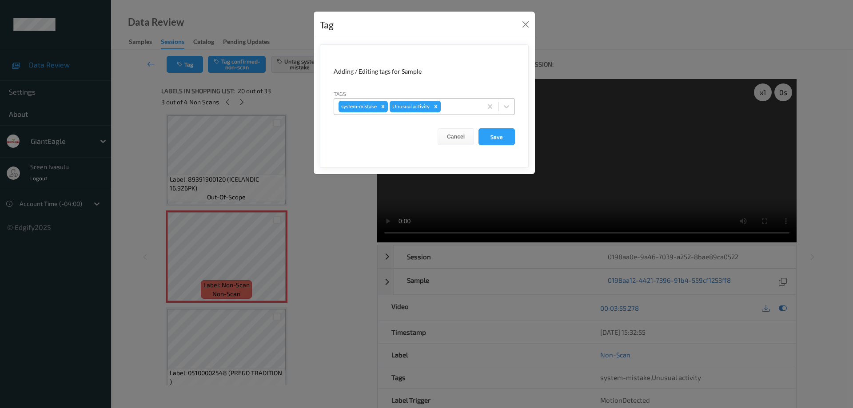
click at [434, 105] on icon "Remove Unusual activity" at bounding box center [436, 106] width 6 height 6
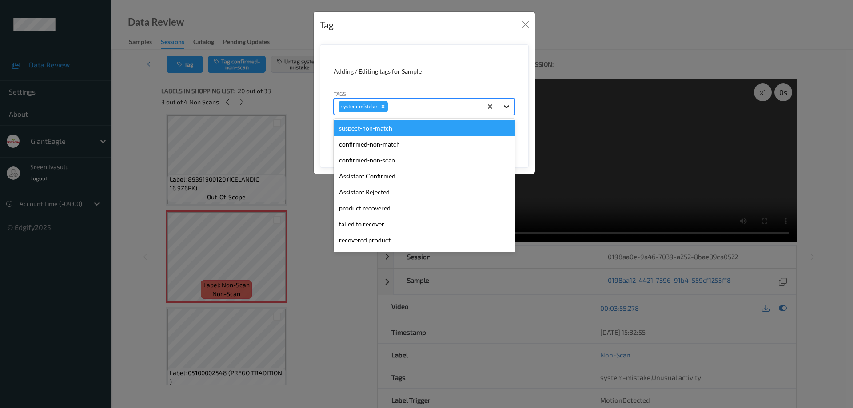
click at [509, 107] on icon at bounding box center [506, 106] width 9 height 9
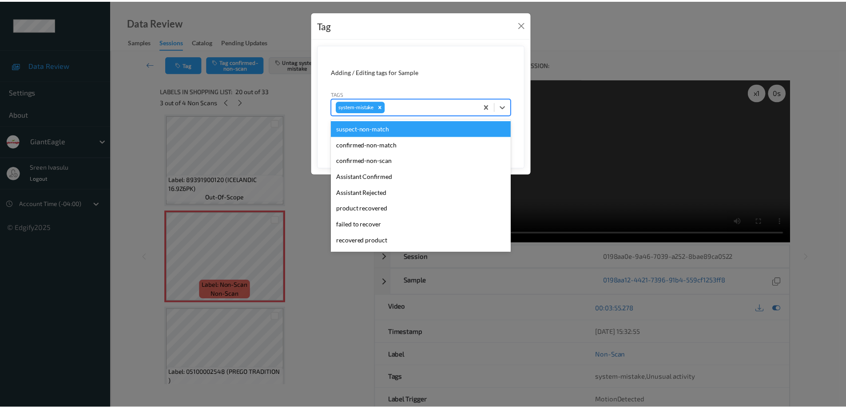
scroll to position [94, 0]
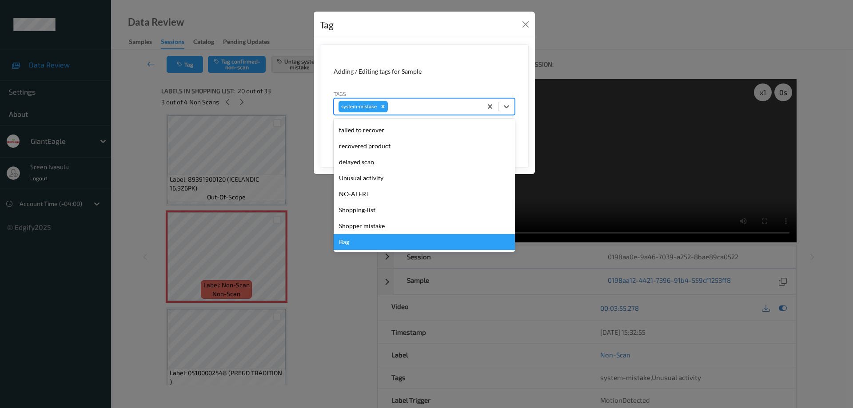
click at [343, 243] on div "Bag" at bounding box center [423, 242] width 181 height 16
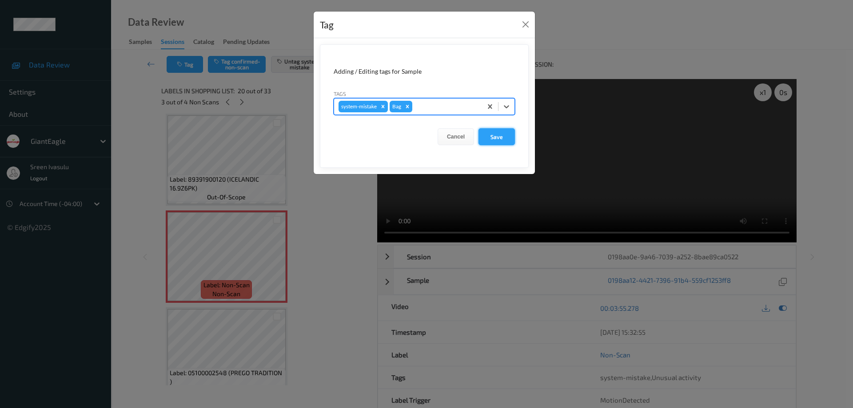
click at [500, 140] on button "Save" at bounding box center [496, 136] width 36 height 17
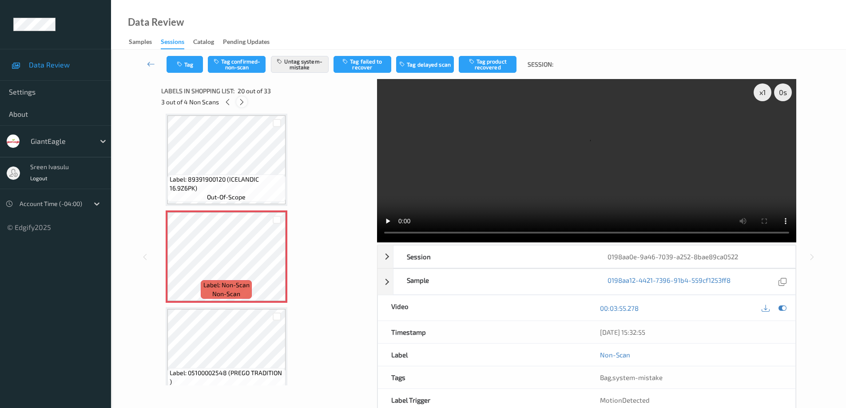
click at [242, 104] on icon at bounding box center [242, 102] width 8 height 8
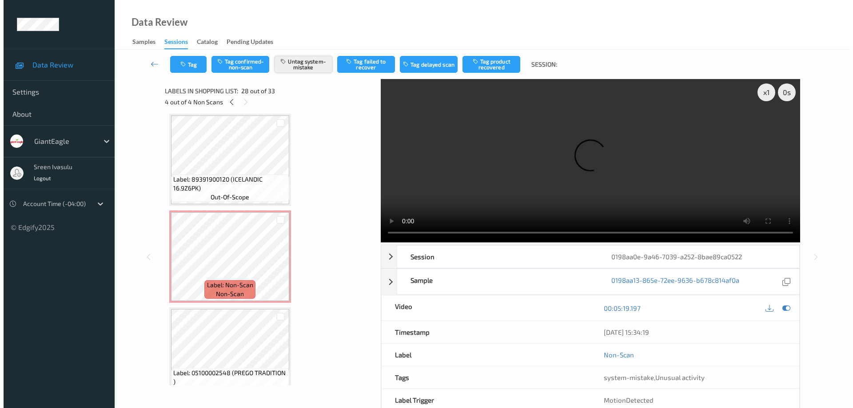
scroll to position [2521, 0]
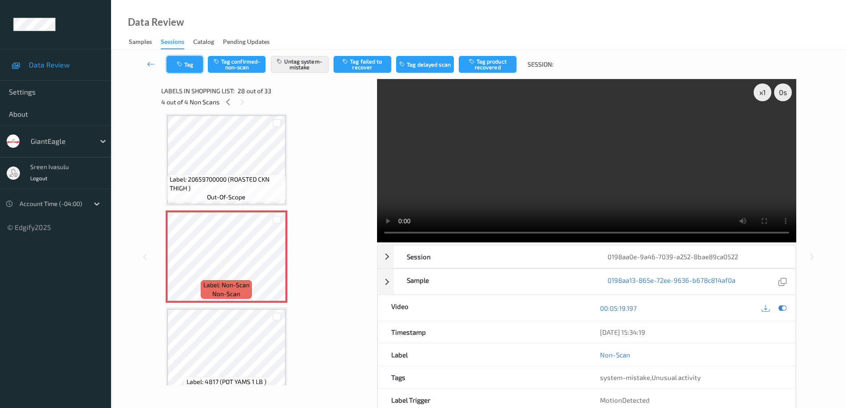
click at [189, 64] on button "Tag" at bounding box center [185, 64] width 36 height 17
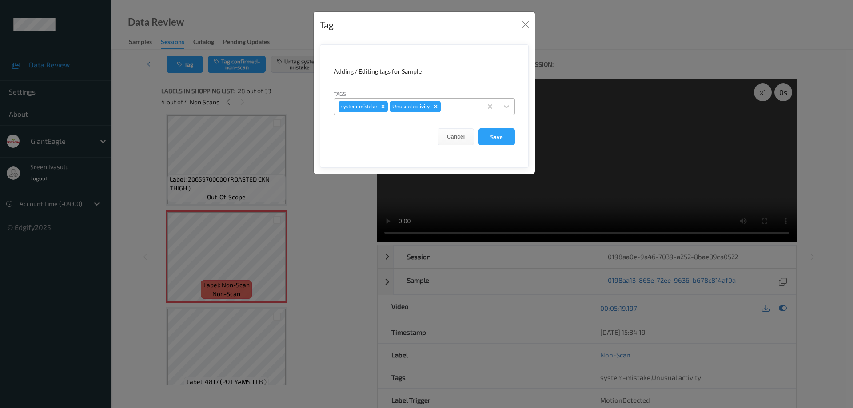
click at [437, 106] on icon "Remove Unusual activity" at bounding box center [435, 106] width 3 height 3
click at [509, 109] on icon at bounding box center [506, 106] width 9 height 9
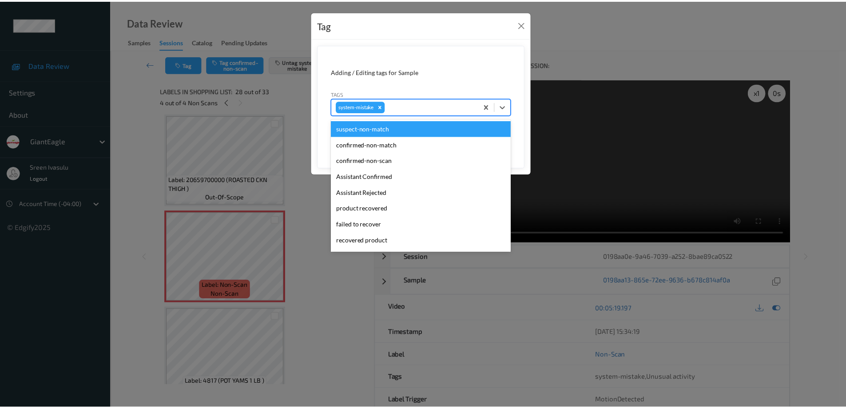
scroll to position [94, 0]
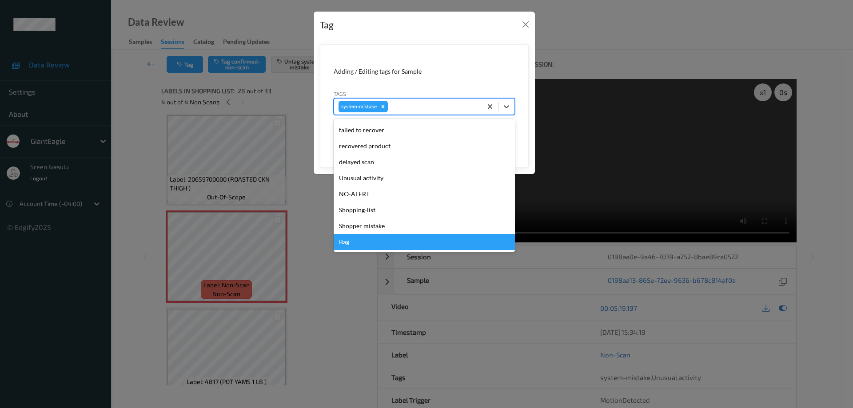
click at [353, 242] on div "Bag" at bounding box center [423, 242] width 181 height 16
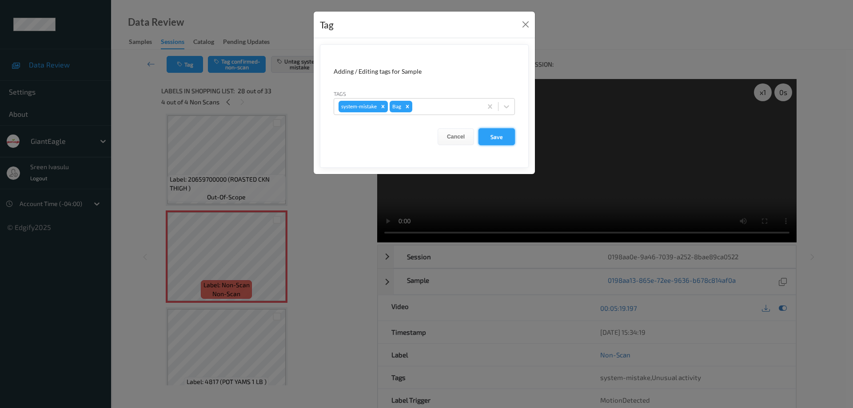
click at [495, 135] on button "Save" at bounding box center [496, 136] width 36 height 17
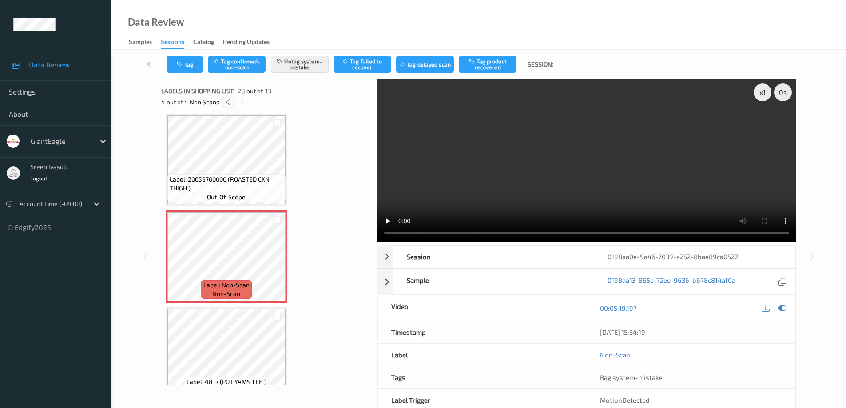
click at [226, 103] on icon at bounding box center [228, 102] width 8 height 8
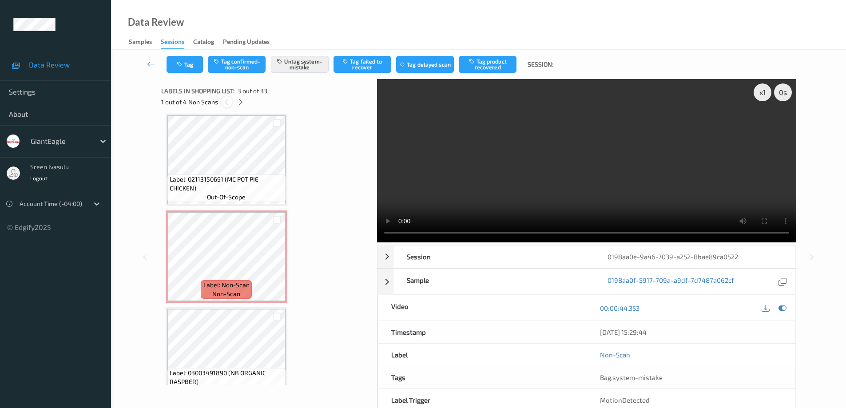
scroll to position [101, 0]
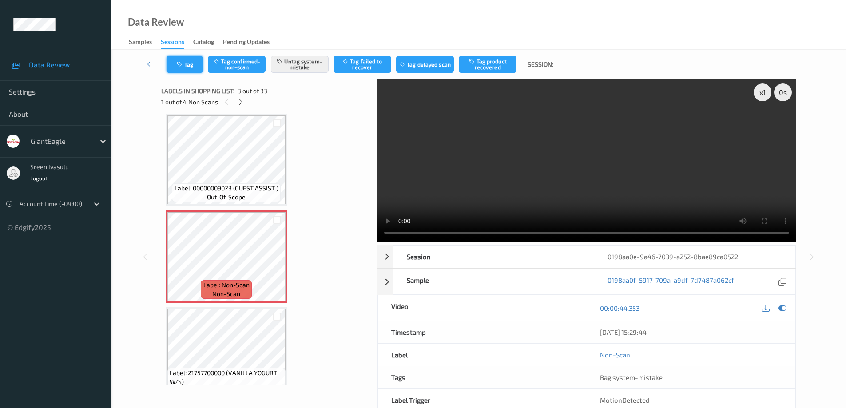
click at [194, 68] on button "Tag" at bounding box center [185, 64] width 36 height 17
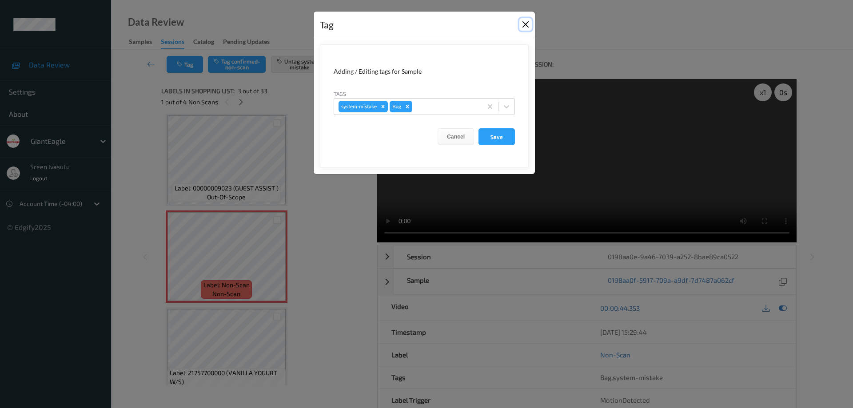
click at [525, 24] on button "Close" at bounding box center [525, 24] width 12 height 12
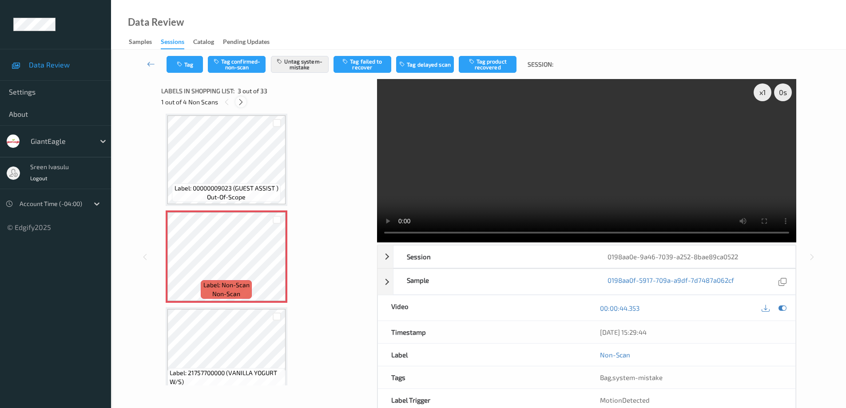
click at [240, 101] on icon at bounding box center [241, 102] width 8 height 8
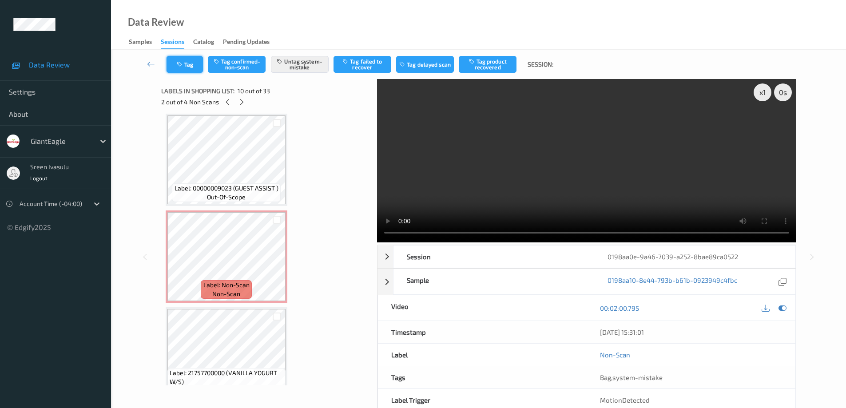
scroll to position [779, 0]
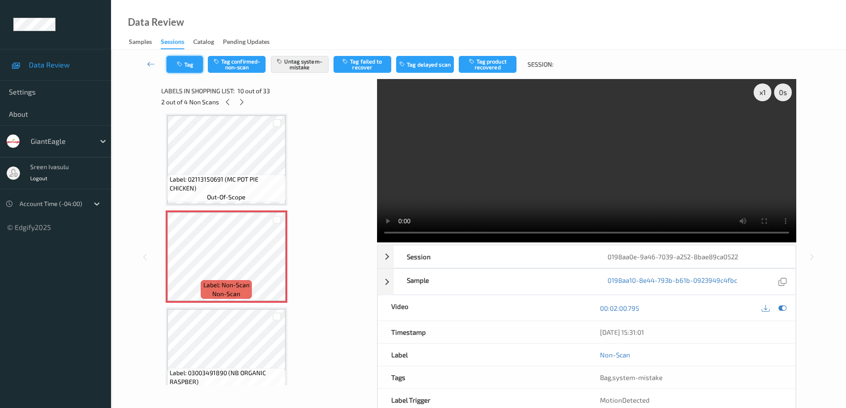
click at [176, 65] on button "Tag" at bounding box center [185, 64] width 36 height 17
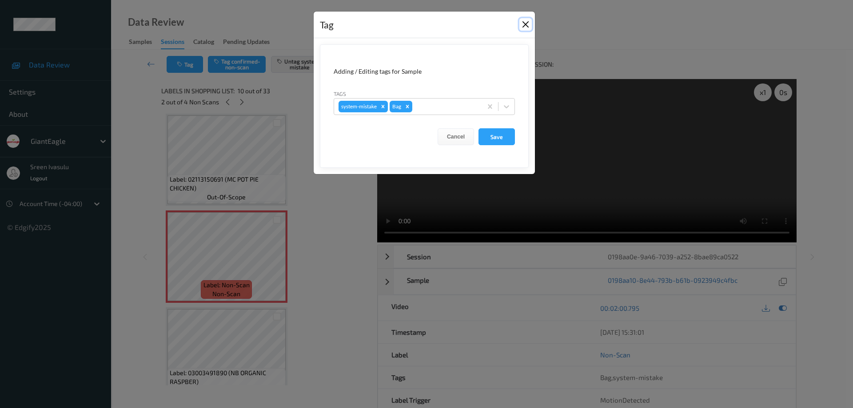
drag, startPoint x: 522, startPoint y: 24, endPoint x: 413, endPoint y: 70, distance: 118.2
click at [521, 24] on button "Close" at bounding box center [525, 24] width 12 height 12
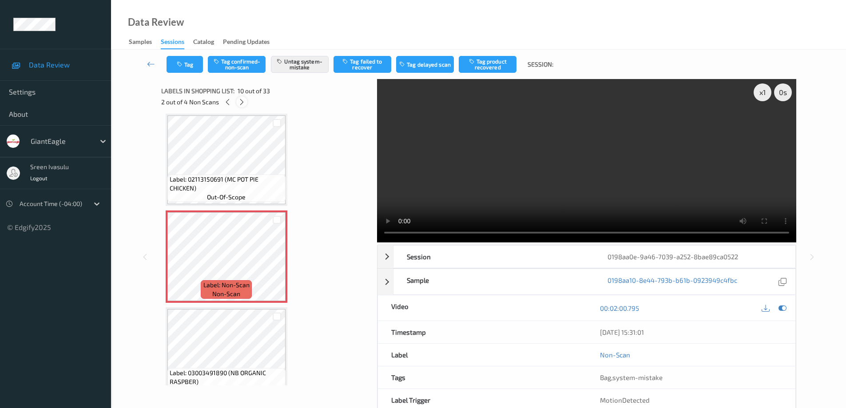
click at [238, 102] on icon at bounding box center [242, 102] width 8 height 8
click at [193, 66] on button "Tag" at bounding box center [185, 64] width 36 height 17
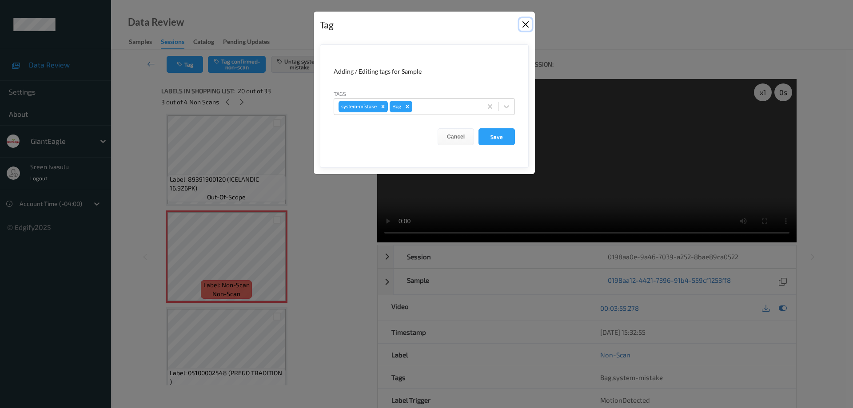
click at [522, 24] on button "Close" at bounding box center [525, 24] width 12 height 12
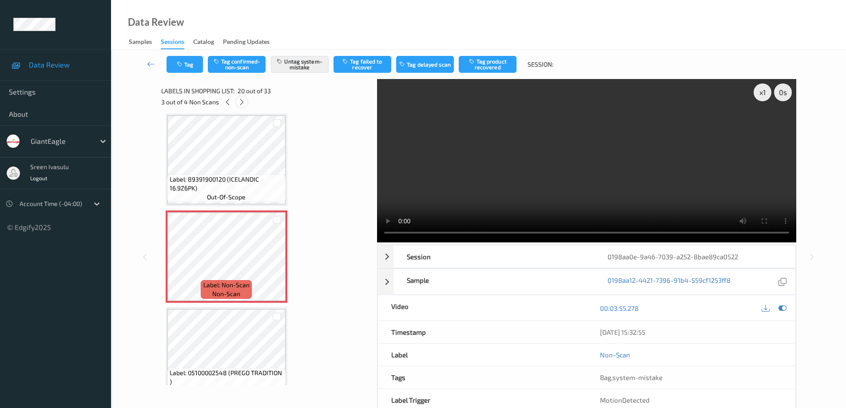
click at [240, 99] on icon at bounding box center [242, 102] width 8 height 8
click at [182, 67] on icon "button" at bounding box center [181, 64] width 8 height 6
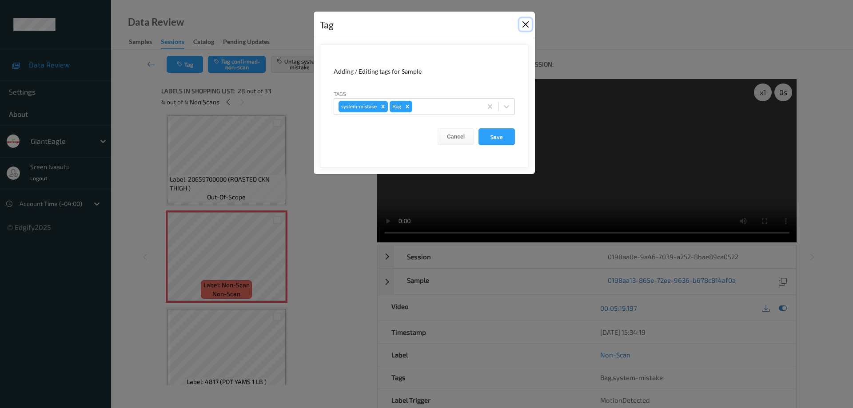
click at [526, 25] on button "Close" at bounding box center [525, 24] width 12 height 12
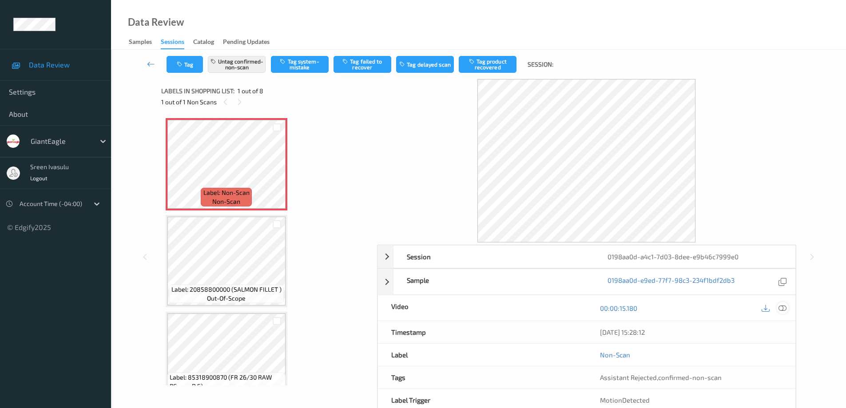
click at [783, 313] on div at bounding box center [783, 308] width 12 height 12
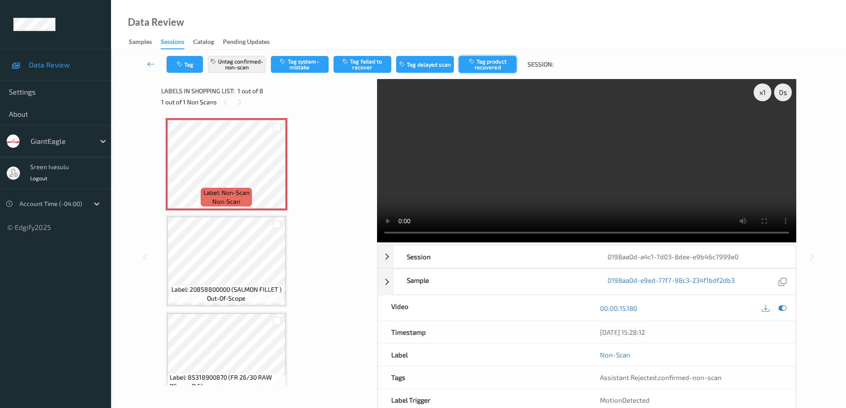
click at [481, 63] on button "Tag product recovered" at bounding box center [488, 64] width 58 height 17
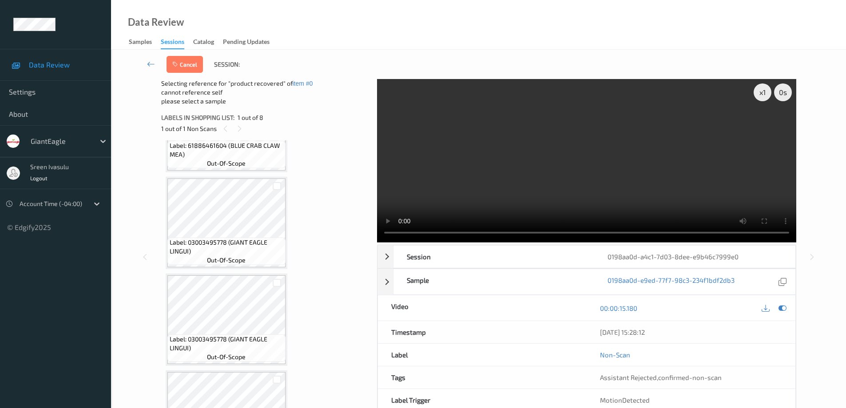
scroll to position [507, 0]
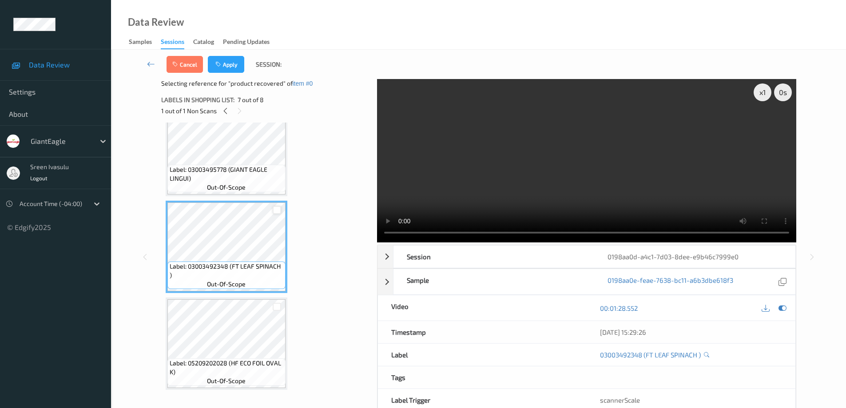
click at [277, 210] on div at bounding box center [277, 210] width 8 height 8
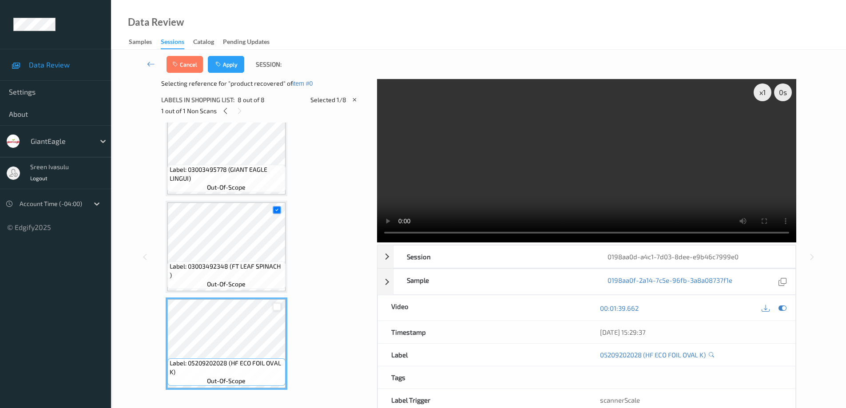
click at [278, 306] on div at bounding box center [277, 307] width 8 height 8
click at [234, 66] on button "Apply" at bounding box center [226, 64] width 36 height 17
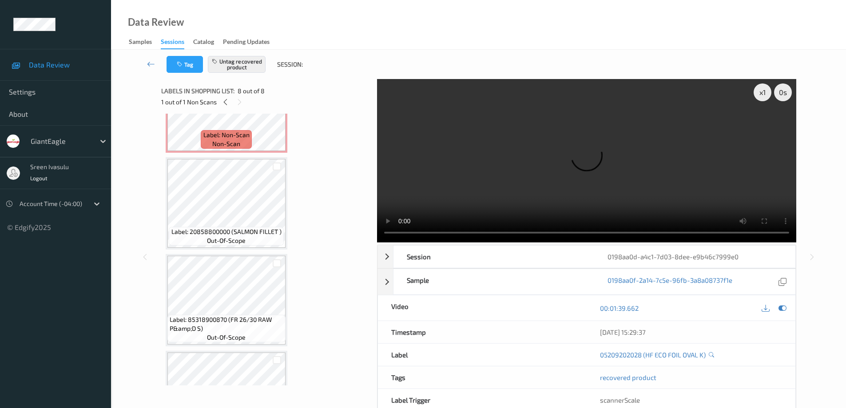
scroll to position [0, 0]
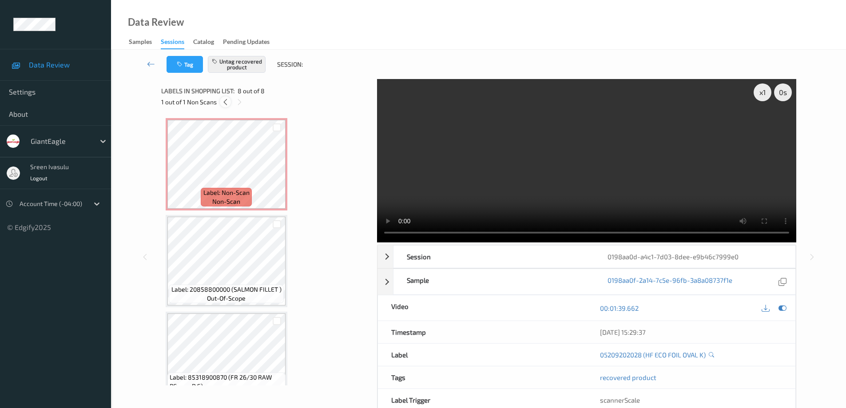
click at [223, 101] on icon at bounding box center [226, 102] width 8 height 8
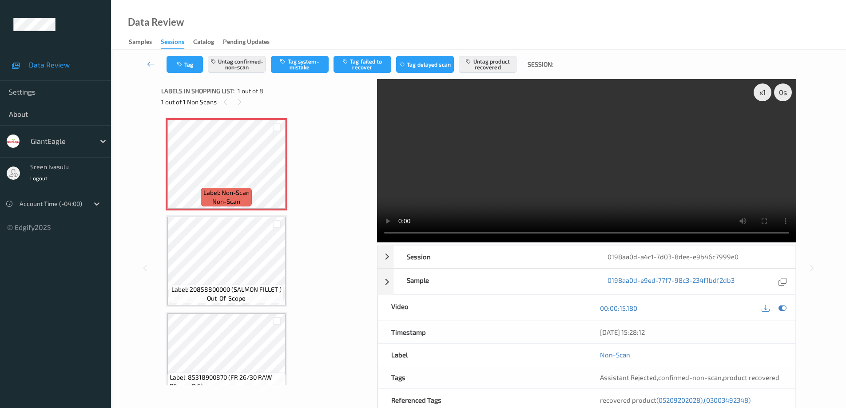
scroll to position [4, 0]
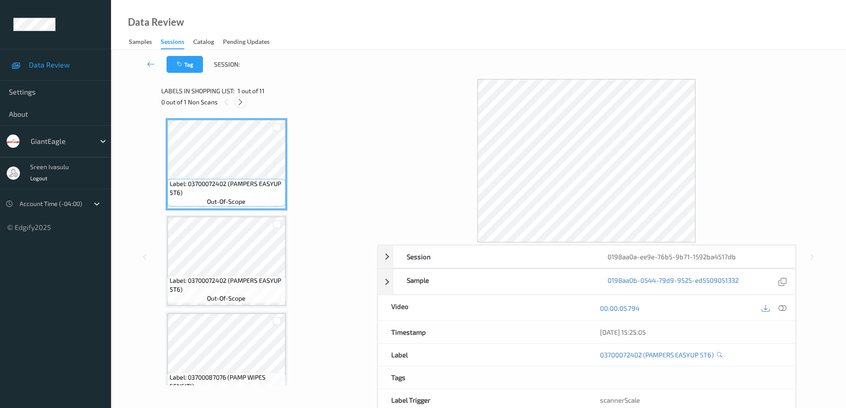
click at [239, 103] on icon at bounding box center [241, 102] width 8 height 8
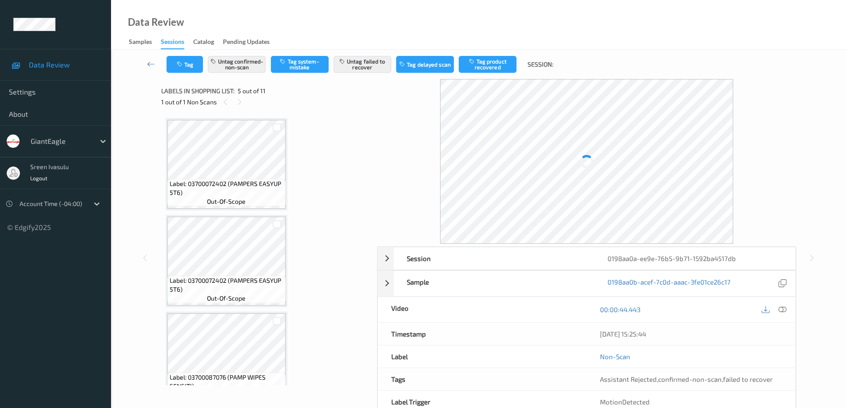
scroll to position [295, 0]
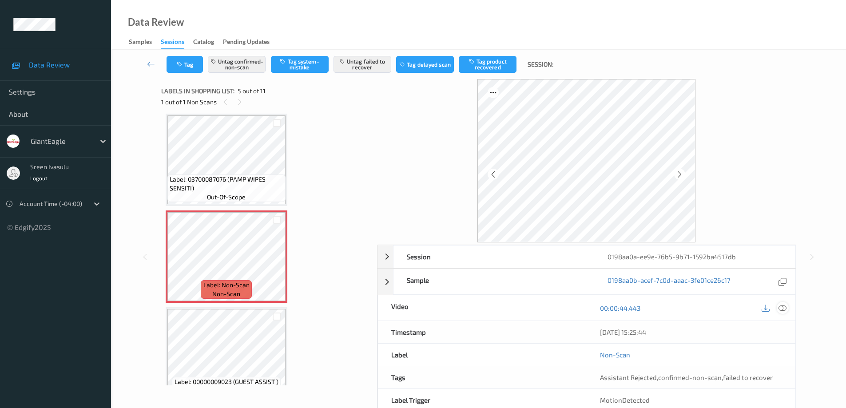
click at [787, 309] on div at bounding box center [783, 308] width 12 height 12
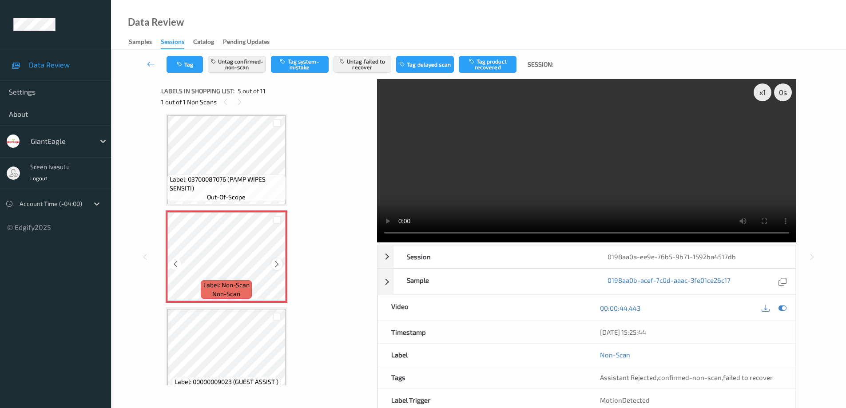
click at [275, 262] on icon at bounding box center [277, 264] width 8 height 8
click at [273, 266] on icon at bounding box center [277, 264] width 8 height 8
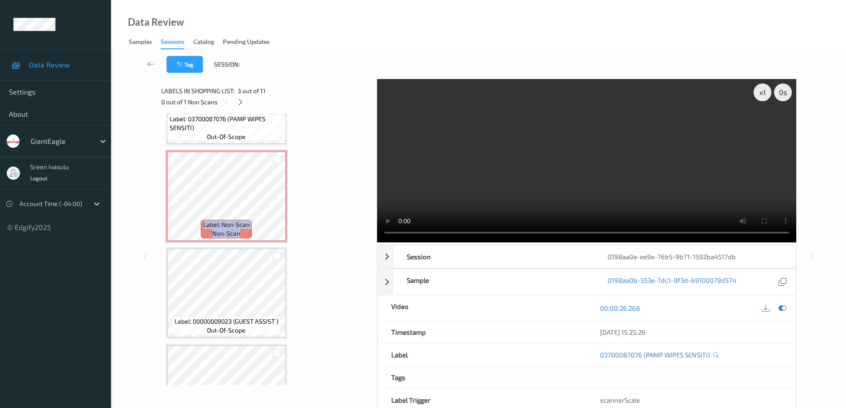
scroll to position [178, 0]
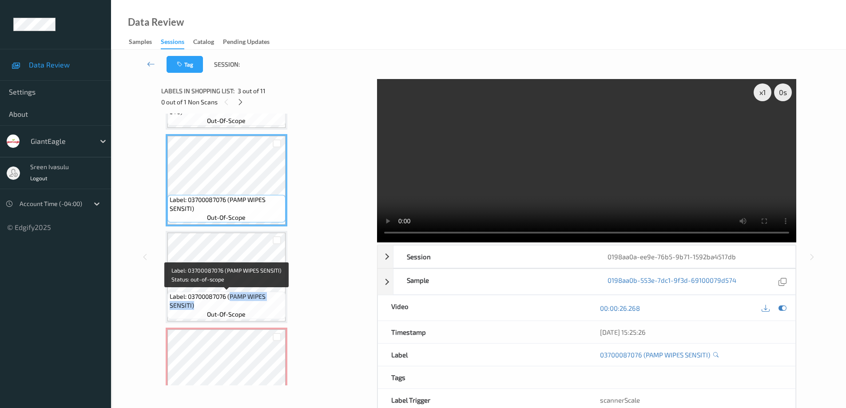
drag, startPoint x: 231, startPoint y: 297, endPoint x: 261, endPoint y: 306, distance: 31.2
click at [261, 306] on span "Label: 03700087076 (PAMP WIPES SENSITI)" at bounding box center [227, 301] width 114 height 18
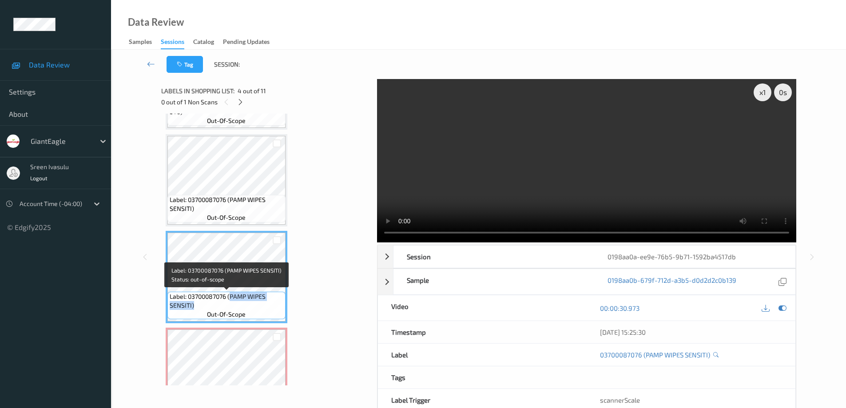
copy span "PAMP WIPES SENSITI)"
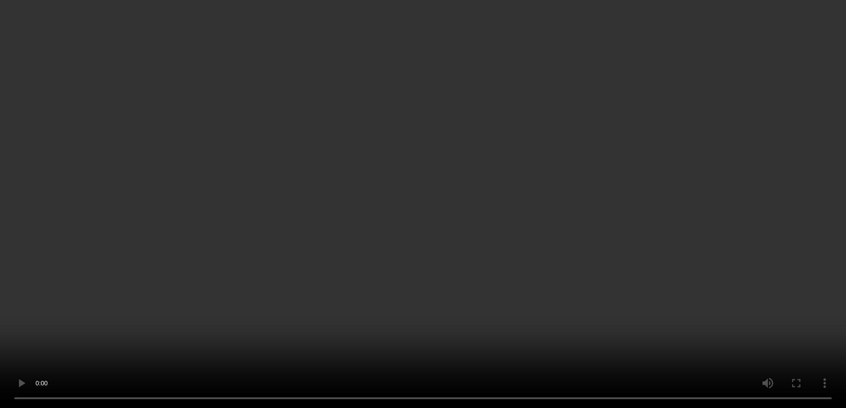
scroll to position [355, 0]
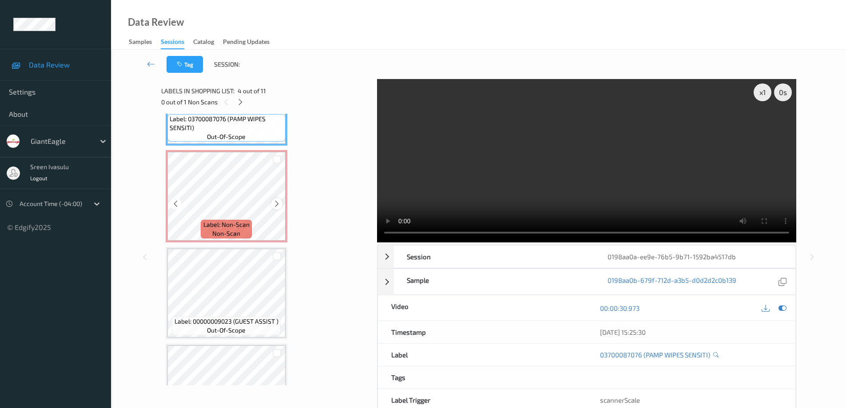
click at [276, 205] on icon at bounding box center [277, 204] width 8 height 8
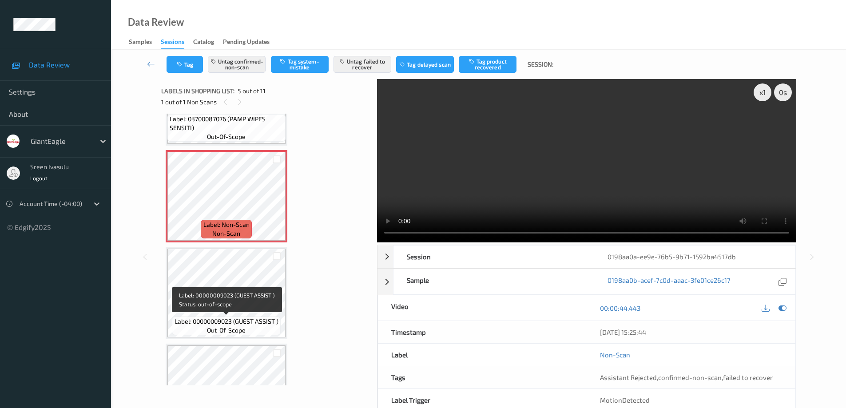
click at [250, 318] on span "Label: 00000009023 (GUEST ASSIST )" at bounding box center [227, 321] width 104 height 9
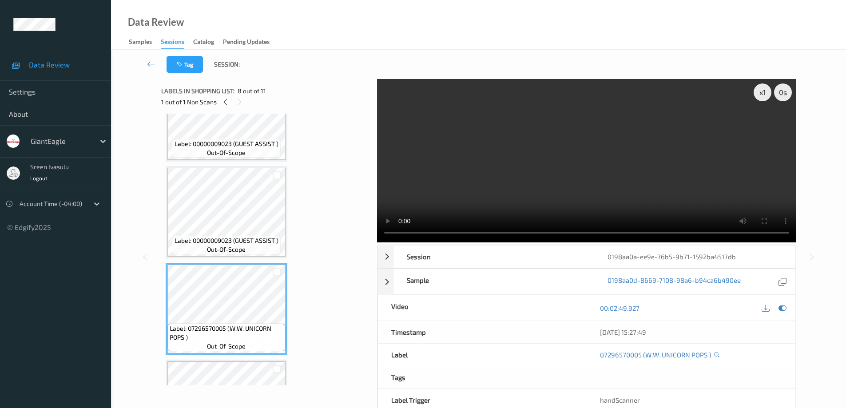
scroll to position [711, 0]
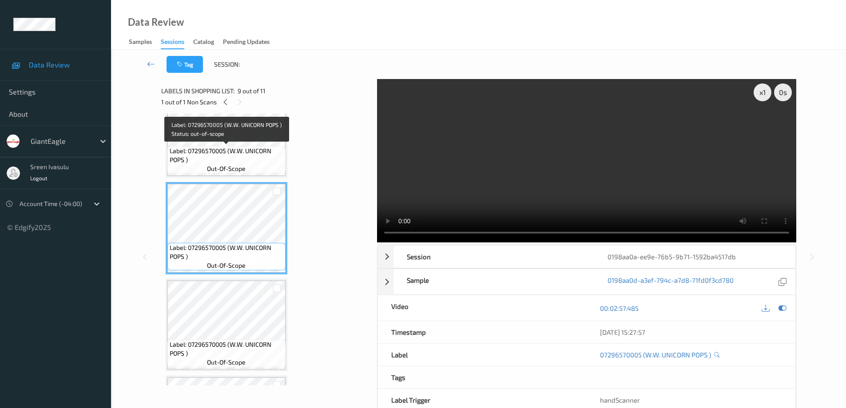
click at [259, 158] on span "Label: 07296570005 (W.W. UNICORN POPS )" at bounding box center [227, 156] width 114 height 18
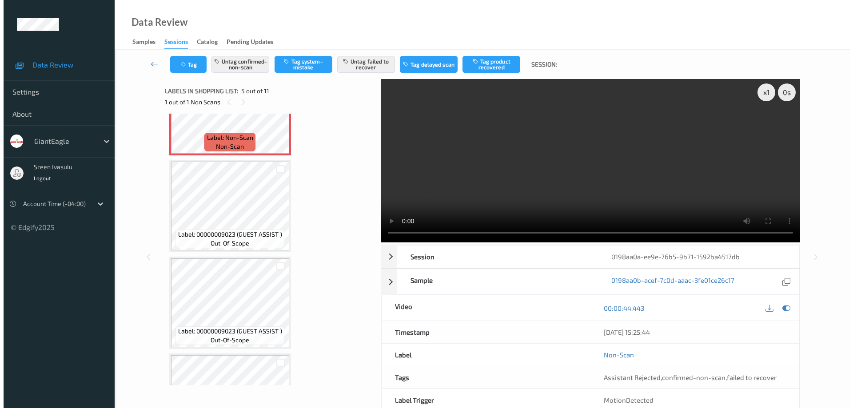
scroll to position [265, 0]
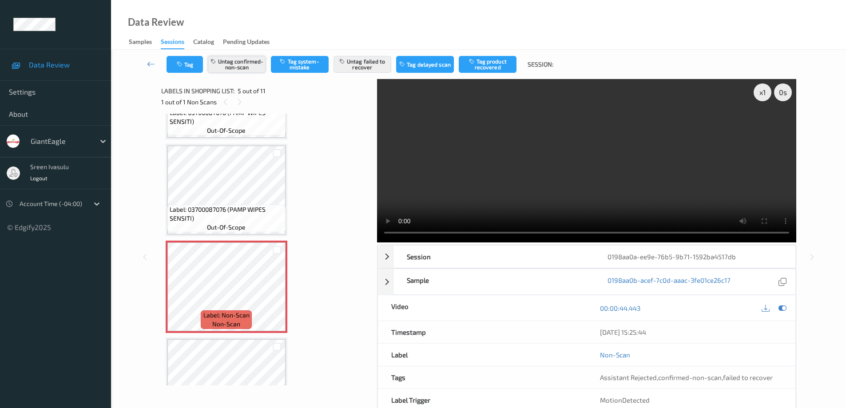
click at [246, 66] on button "Untag confirmed-non-scan" at bounding box center [237, 64] width 58 height 17
click at [360, 65] on button "Untag failed to recover" at bounding box center [362, 64] width 58 height 17
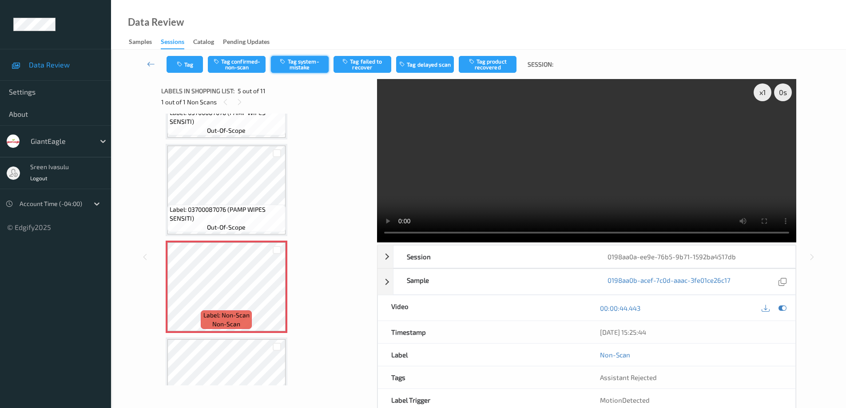
click at [295, 64] on button "Tag system-mistake" at bounding box center [300, 64] width 58 height 17
click at [191, 64] on button "Tag" at bounding box center [185, 64] width 36 height 17
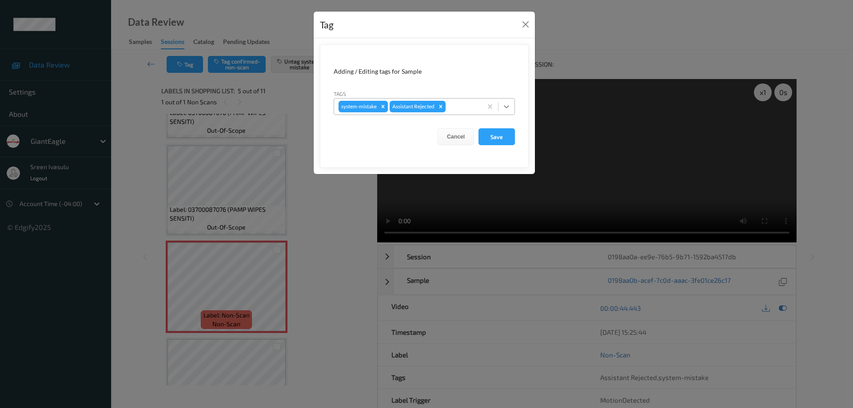
click at [511, 108] on div at bounding box center [506, 107] width 16 height 16
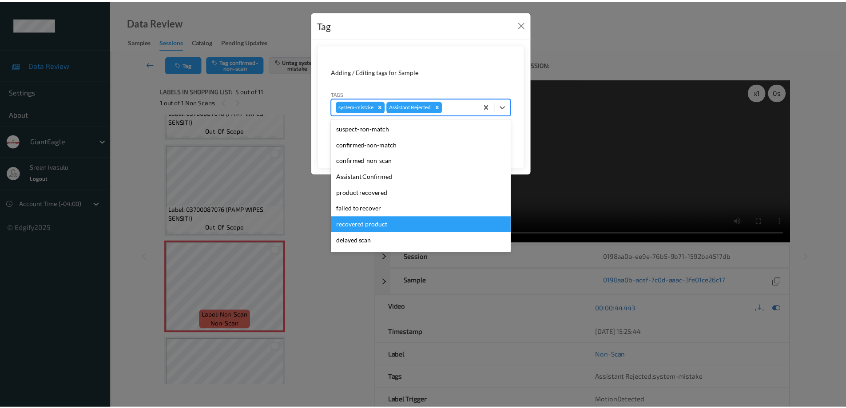
scroll to position [78, 0]
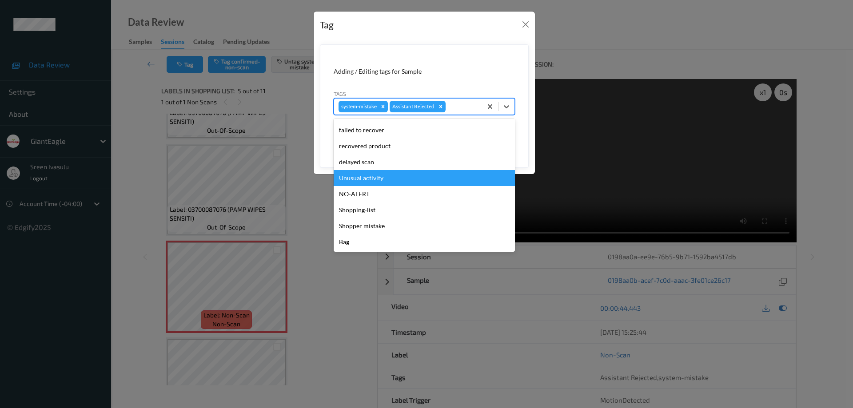
click at [373, 178] on div "Unusual activity" at bounding box center [423, 178] width 181 height 16
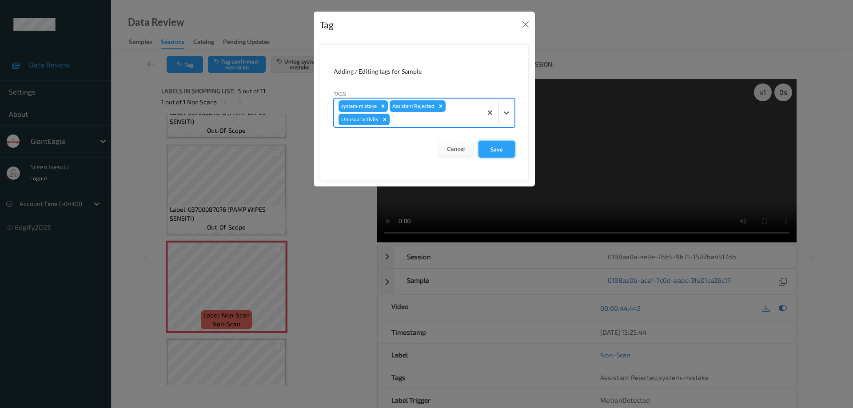
click at [488, 146] on button "Save" at bounding box center [496, 149] width 36 height 17
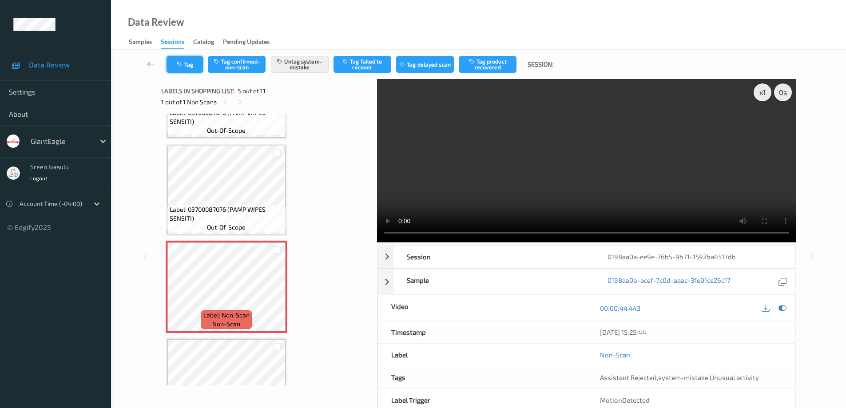
click at [194, 71] on button "Tag" at bounding box center [185, 64] width 36 height 17
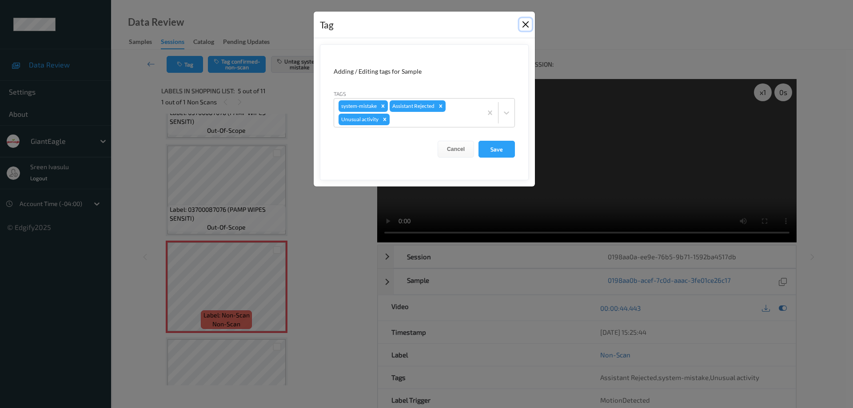
click at [526, 25] on button "Close" at bounding box center [525, 24] width 12 height 12
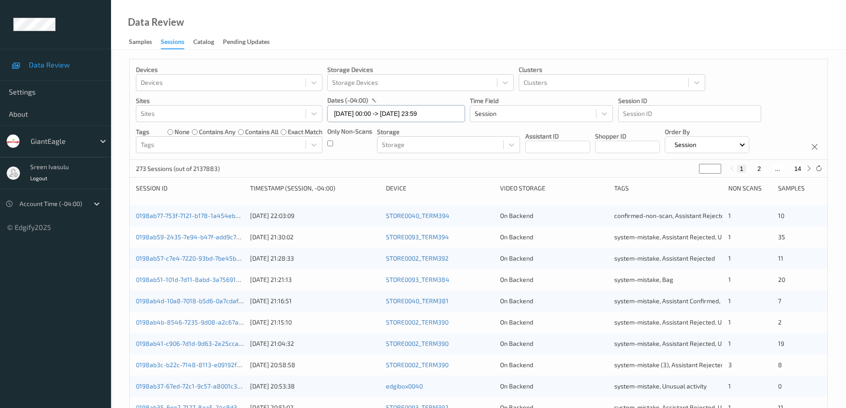
click at [446, 116] on input "[DATE] 00:00 -> [DATE] 23:59" at bounding box center [396, 113] width 138 height 17
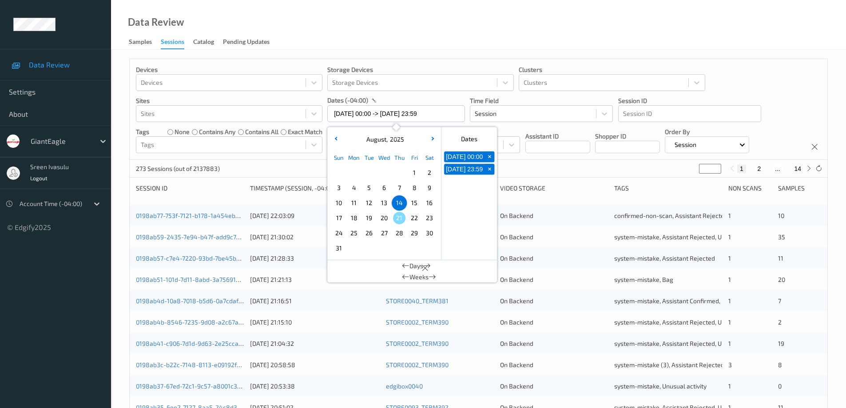
click at [416, 201] on span "15" at bounding box center [414, 203] width 12 height 12
type input "15/08/2025 00:00 -> 15/08/2025 23:59"
click at [740, 88] on div "Devices Devices Storage Devices Storage Devices Clusters Clusters Sites Sites d…" at bounding box center [479, 109] width 698 height 101
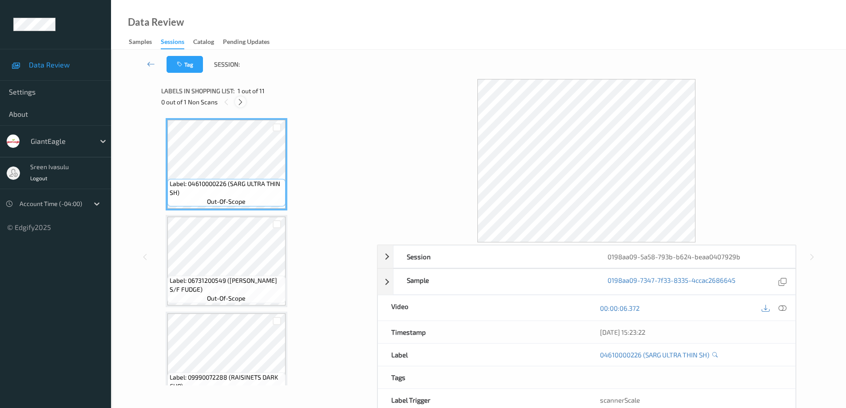
click at [238, 103] on icon at bounding box center [241, 102] width 8 height 8
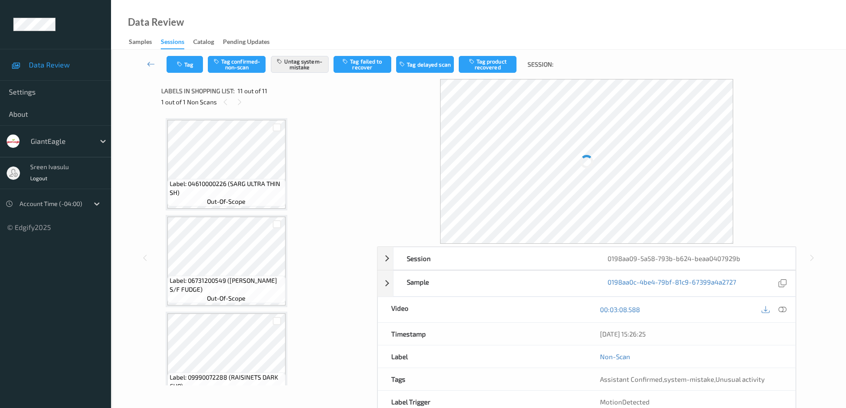
scroll to position [798, 0]
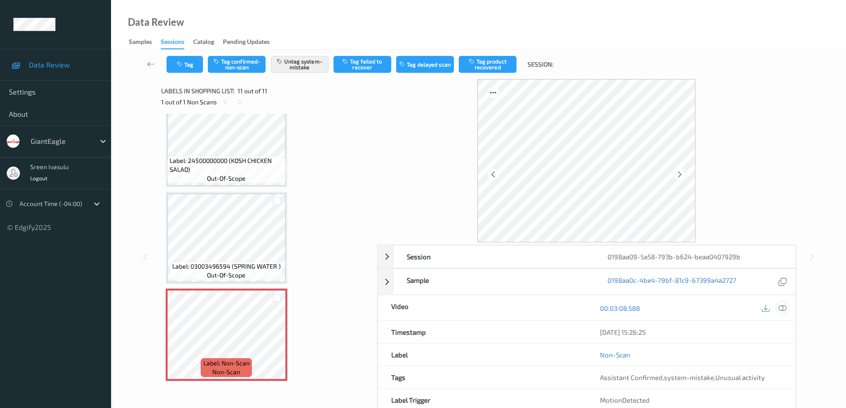
click at [780, 309] on icon at bounding box center [782, 308] width 8 height 8
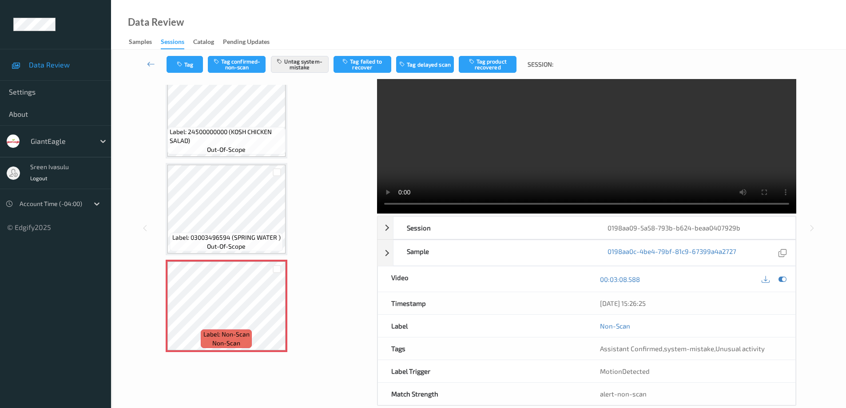
scroll to position [45, 0]
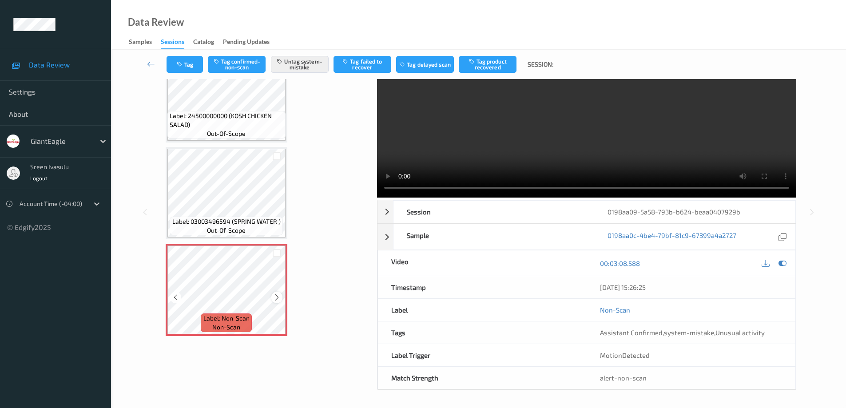
click at [278, 296] on icon at bounding box center [277, 298] width 8 height 8
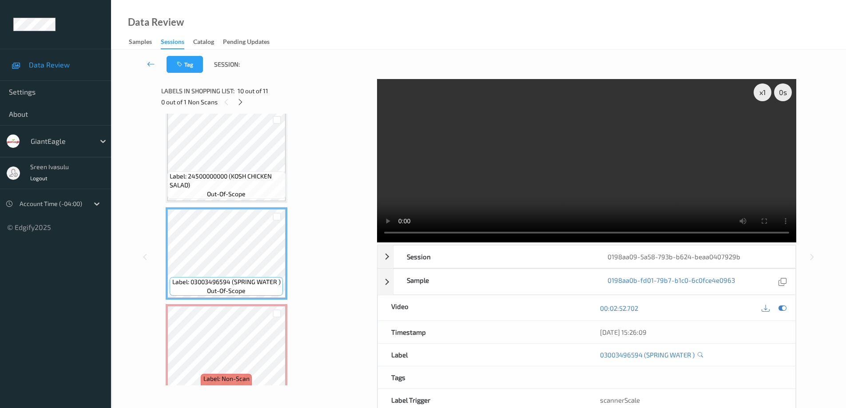
scroll to position [798, 0]
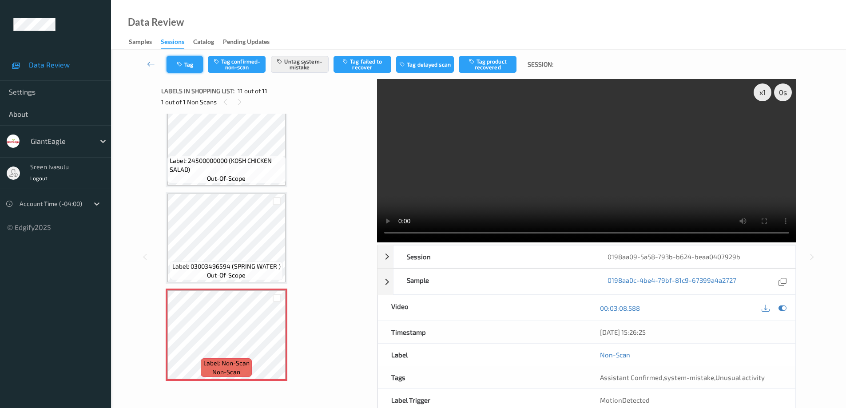
click at [183, 63] on icon "button" at bounding box center [181, 64] width 8 height 6
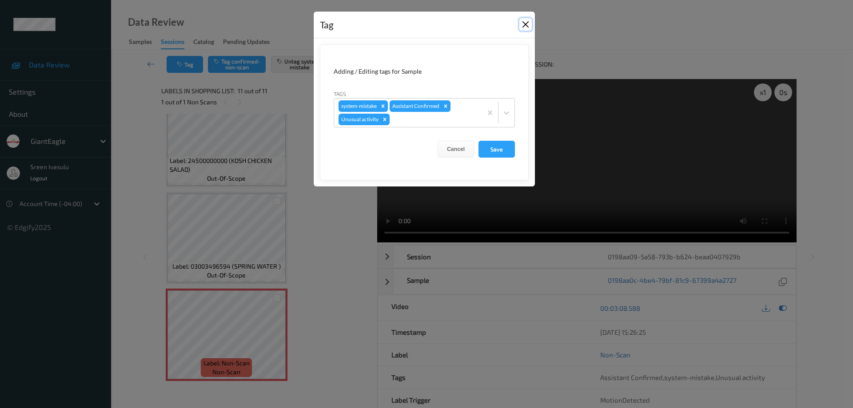
click at [526, 24] on button "Close" at bounding box center [525, 24] width 12 height 12
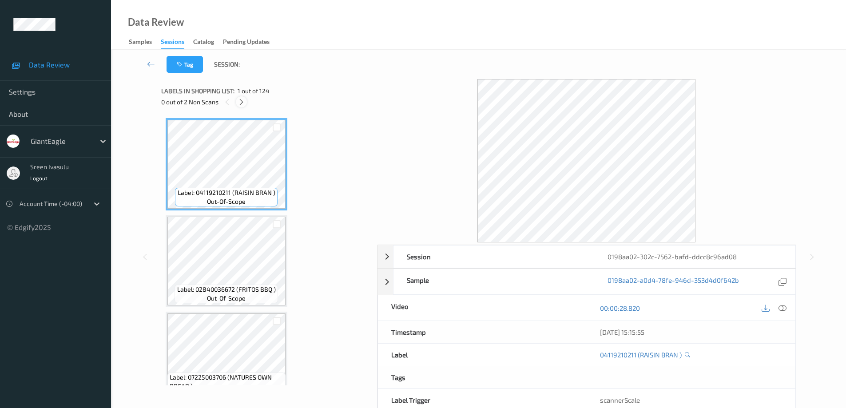
click at [243, 104] on icon at bounding box center [242, 102] width 8 height 8
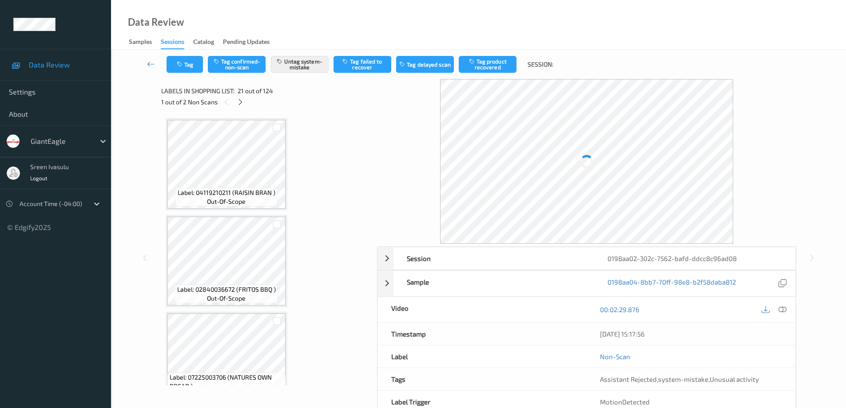
scroll to position [1844, 0]
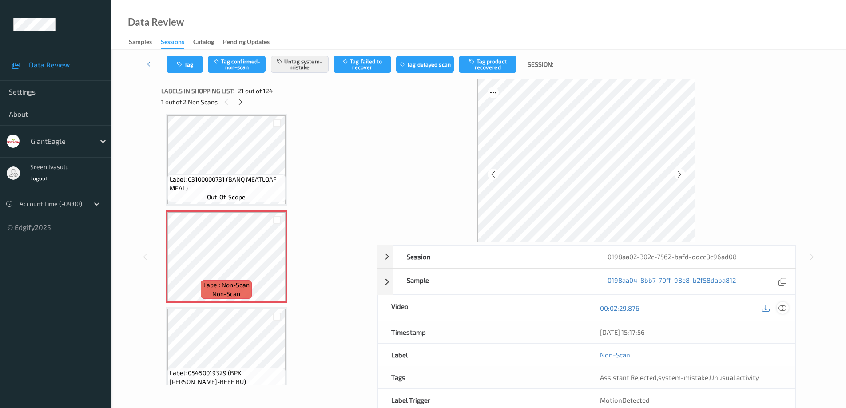
click at [782, 308] on icon at bounding box center [782, 308] width 8 height 8
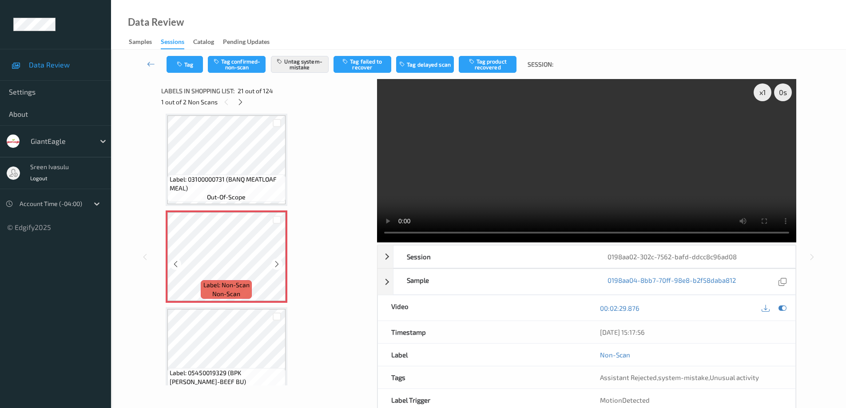
click at [274, 264] on icon at bounding box center [277, 264] width 8 height 8
click at [275, 267] on icon at bounding box center [277, 264] width 8 height 8
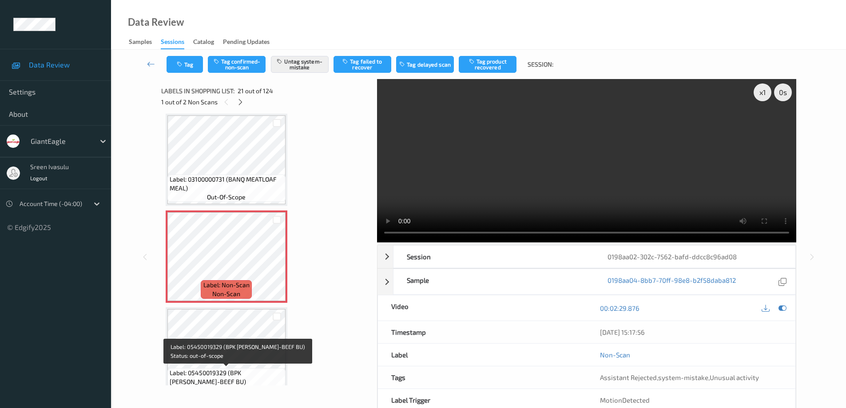
click at [256, 371] on span "Label: 05450019329 (BPK [PERSON_NAME]-BEEF BU)" at bounding box center [227, 378] width 114 height 18
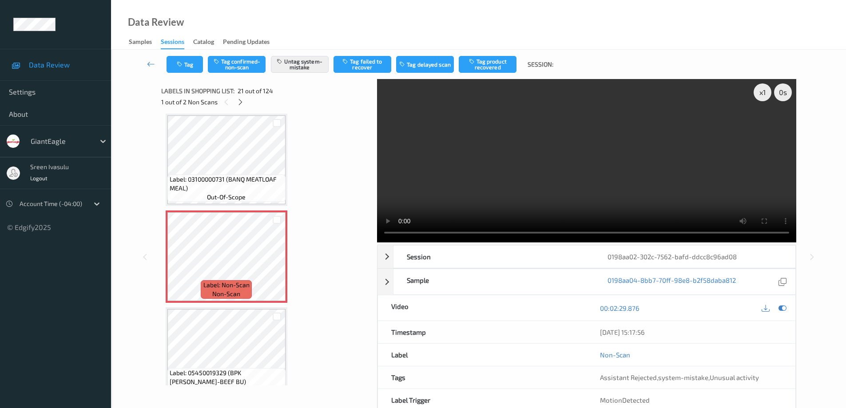
scroll to position [2021, 0]
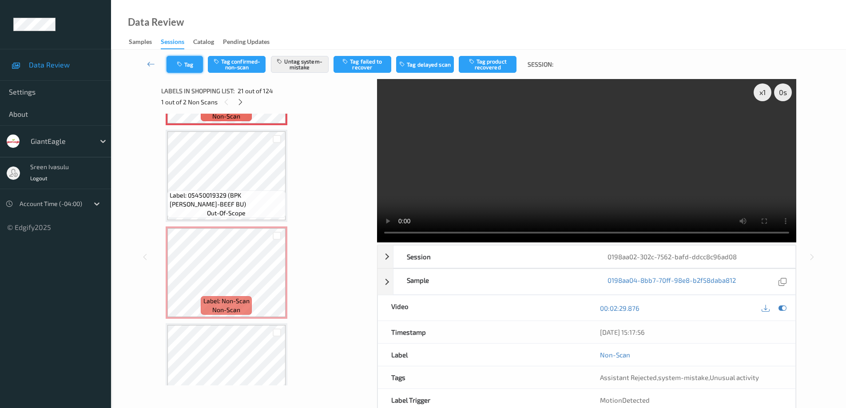
click at [194, 72] on button "Tag" at bounding box center [185, 64] width 36 height 17
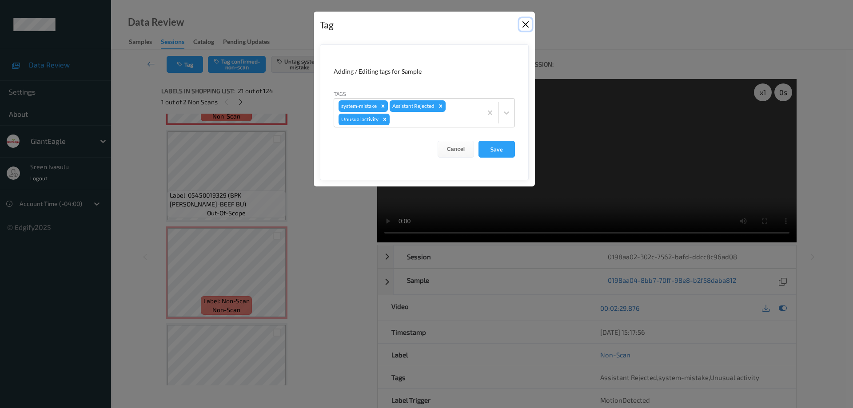
click at [525, 25] on button "Close" at bounding box center [525, 24] width 12 height 12
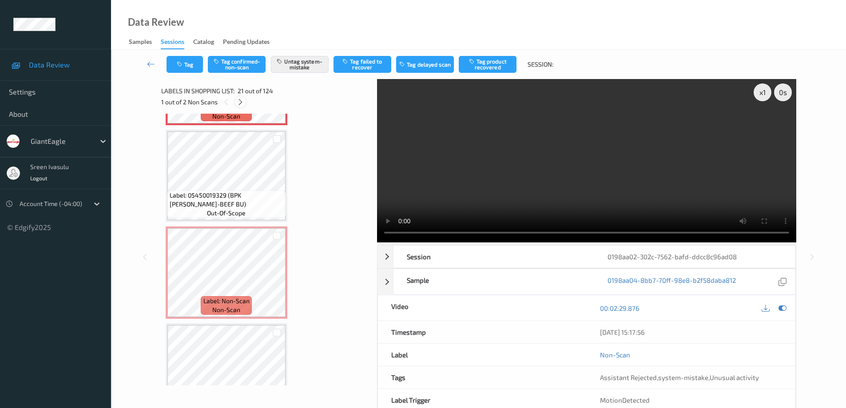
click at [240, 103] on icon at bounding box center [241, 102] width 8 height 8
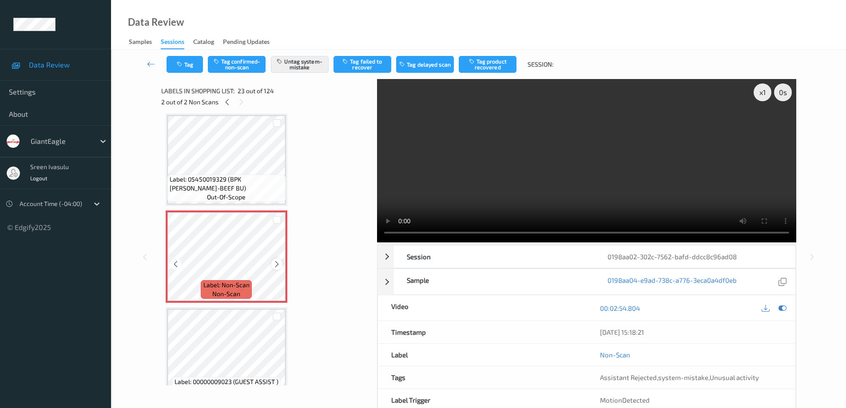
click at [278, 267] on icon at bounding box center [277, 264] width 8 height 8
click at [274, 264] on icon at bounding box center [277, 264] width 8 height 8
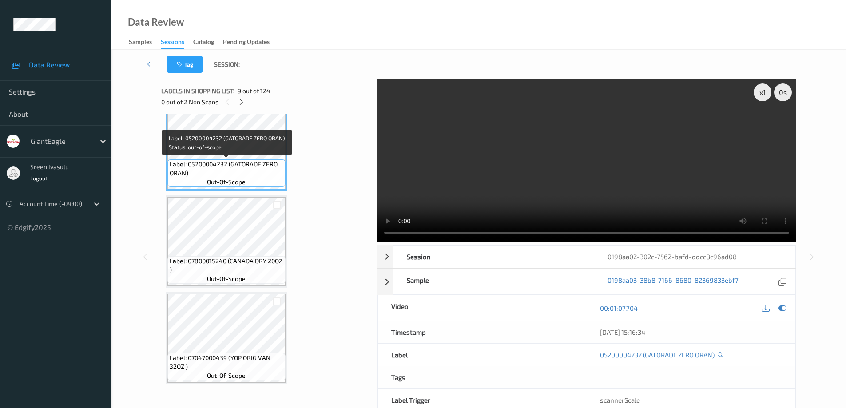
scroll to position [616, 0]
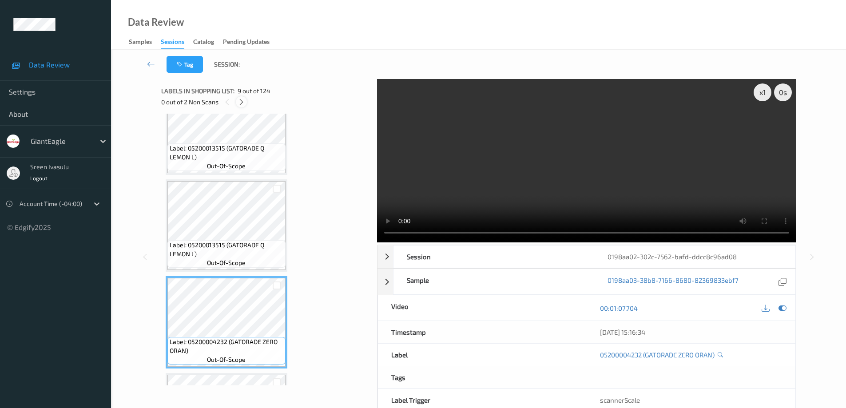
click at [240, 103] on icon at bounding box center [242, 102] width 8 height 8
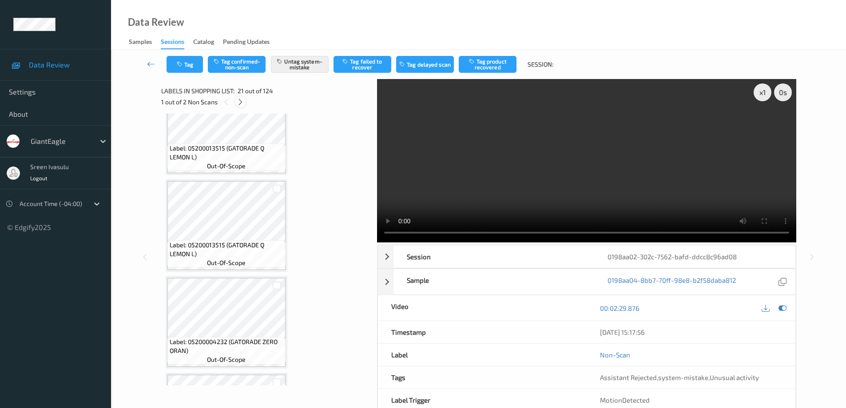
scroll to position [1844, 0]
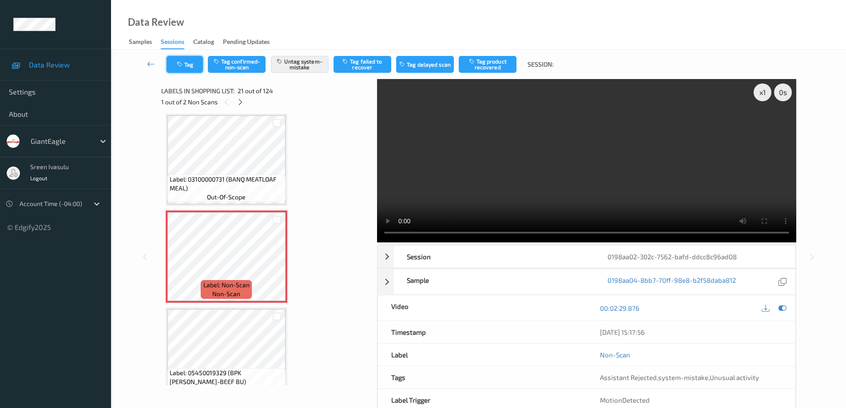
click at [184, 71] on button "Tag" at bounding box center [185, 64] width 36 height 17
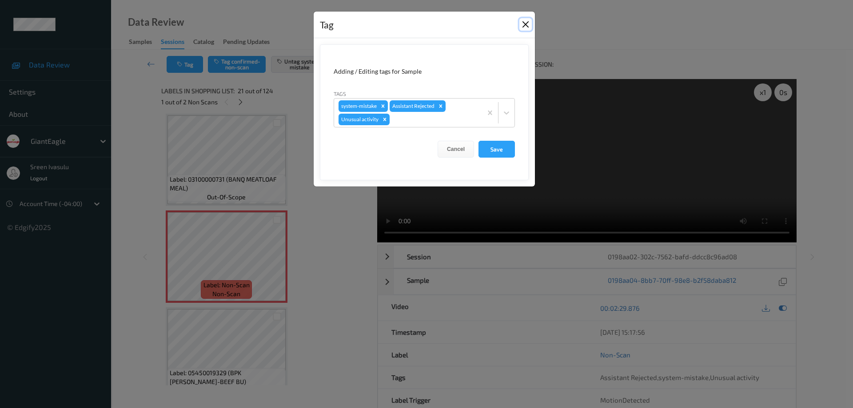
click at [524, 28] on button "Close" at bounding box center [525, 24] width 12 height 12
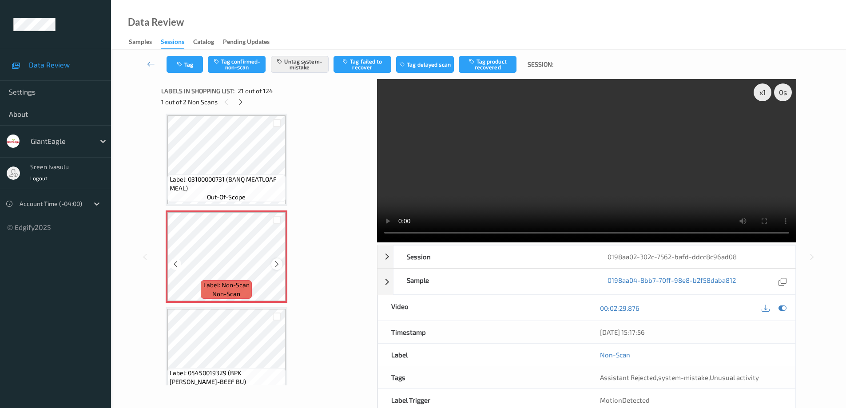
click at [276, 262] on icon at bounding box center [277, 264] width 8 height 8
click at [239, 102] on icon at bounding box center [241, 102] width 8 height 8
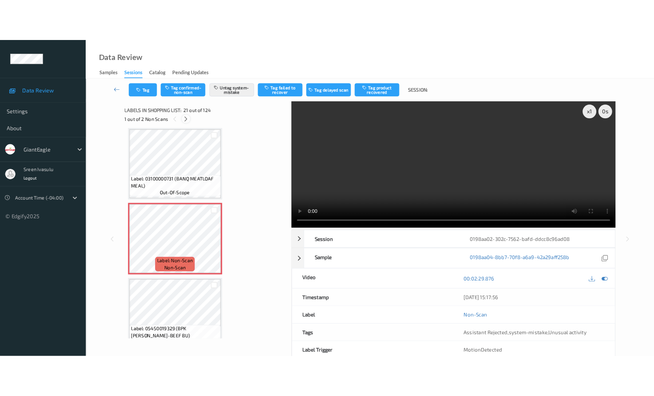
scroll to position [2037, 0]
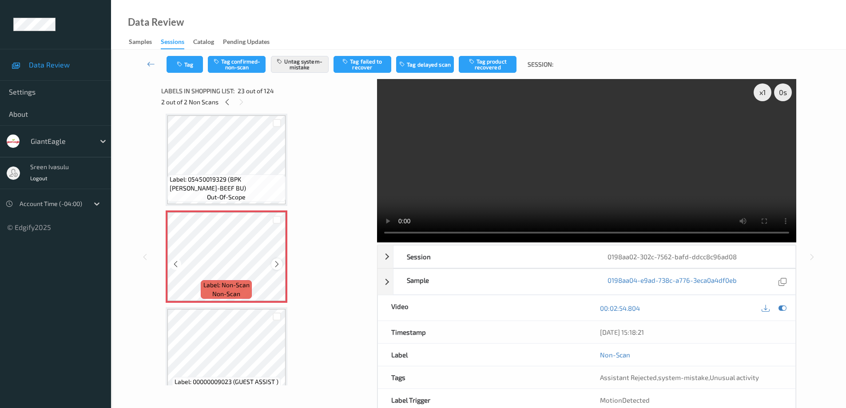
click at [274, 260] on div at bounding box center [276, 263] width 11 height 11
click at [197, 63] on button "Tag" at bounding box center [185, 64] width 36 height 17
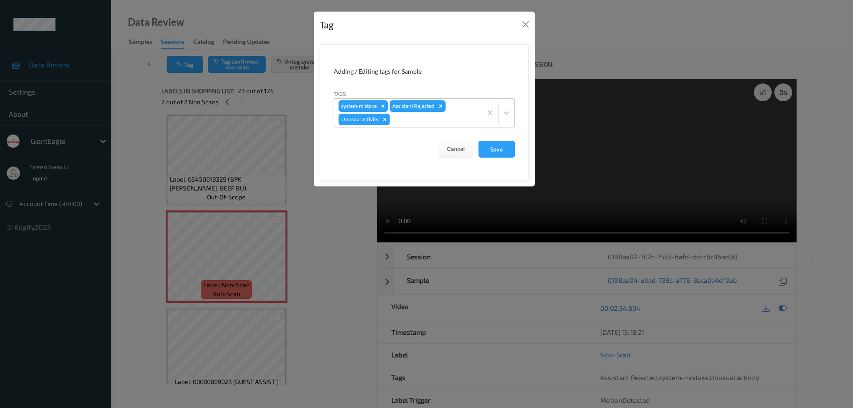
click at [384, 120] on icon "Remove Unusual activity" at bounding box center [384, 119] width 3 height 3
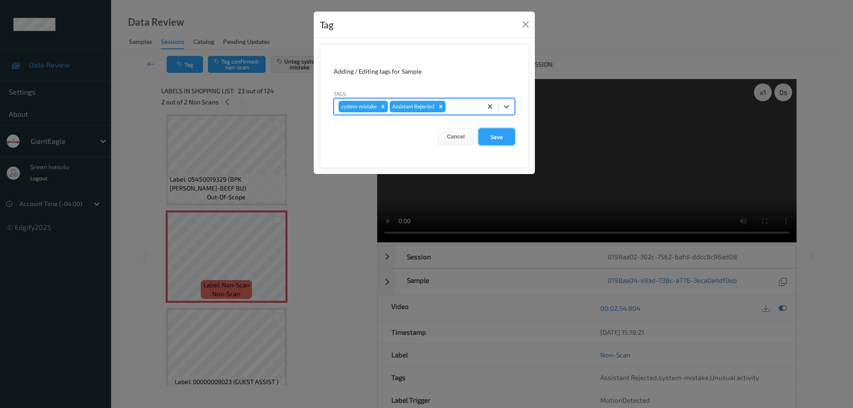
click at [502, 136] on button "Save" at bounding box center [496, 136] width 36 height 17
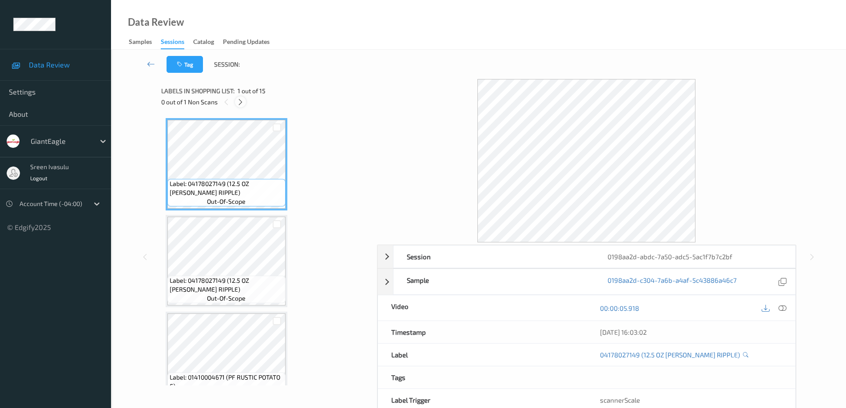
click at [241, 102] on icon at bounding box center [241, 102] width 8 height 8
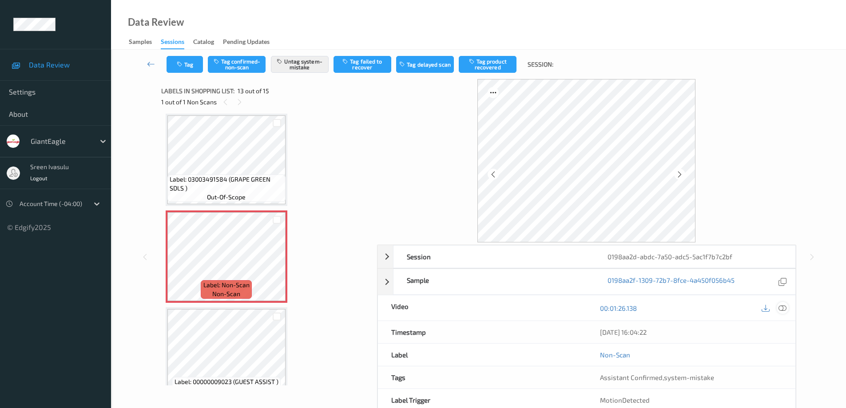
click at [784, 308] on icon at bounding box center [782, 308] width 8 height 8
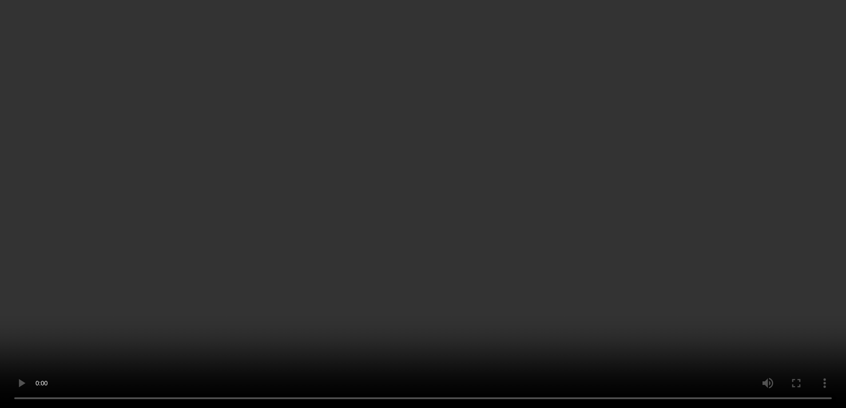
scroll to position [1113, 0]
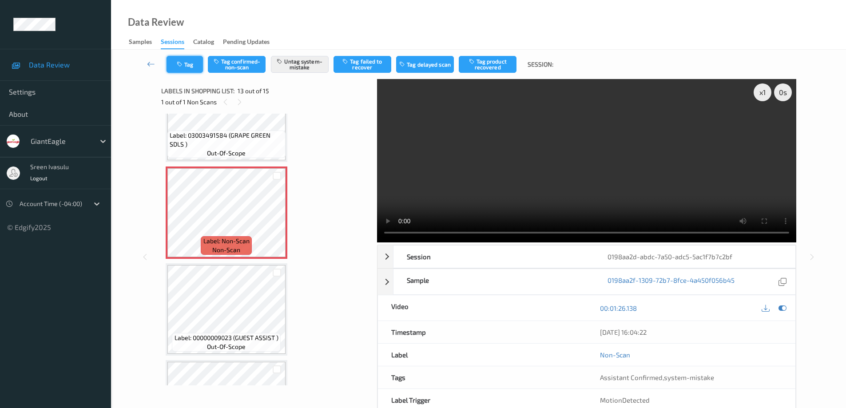
click at [199, 65] on button "Tag" at bounding box center [185, 64] width 36 height 17
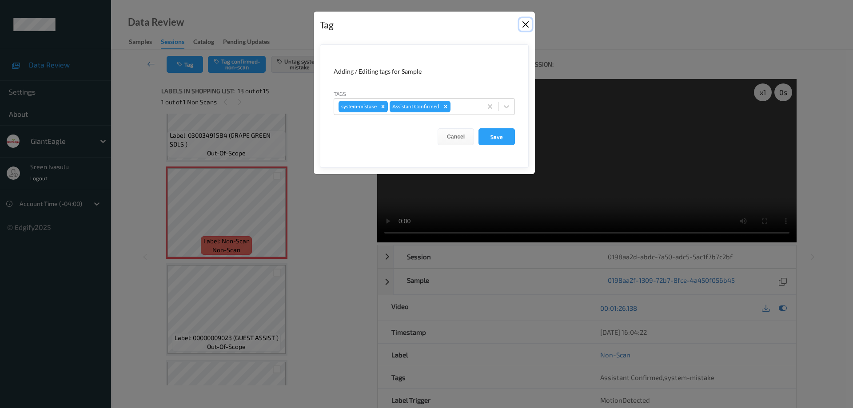
click at [527, 22] on button "Close" at bounding box center [525, 24] width 12 height 12
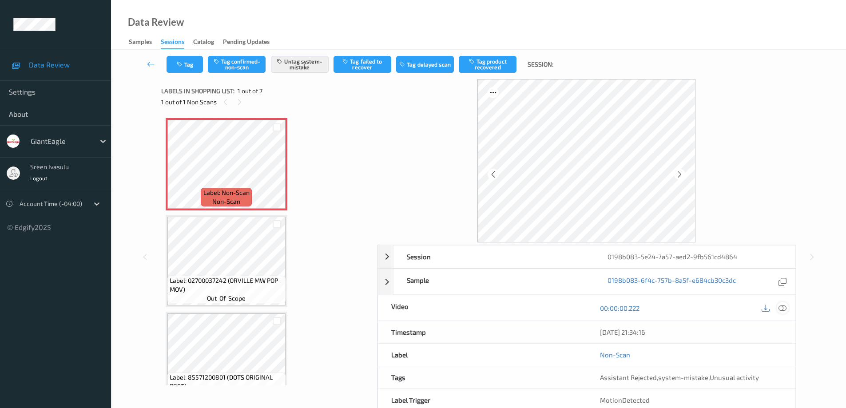
click at [782, 310] on icon at bounding box center [782, 308] width 8 height 8
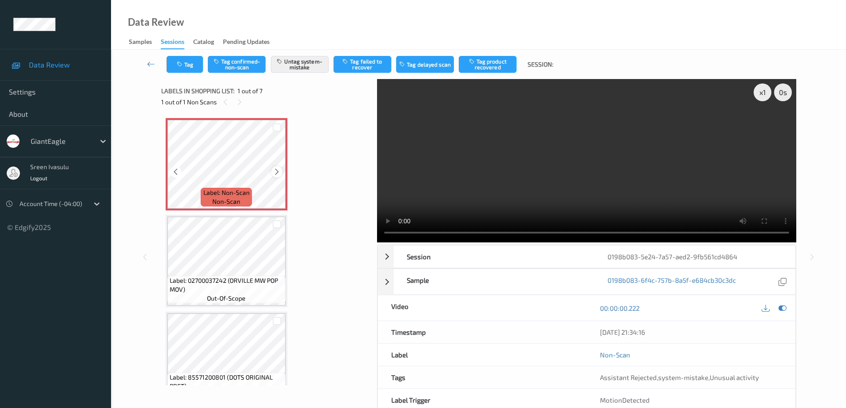
click at [280, 170] on icon at bounding box center [277, 172] width 8 height 8
click at [193, 70] on button "Tag" at bounding box center [185, 64] width 36 height 17
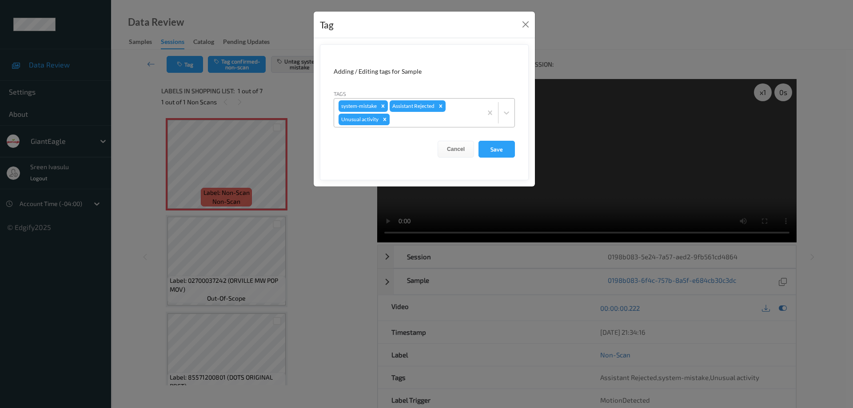
click at [385, 119] on icon "Remove Unusual activity" at bounding box center [384, 119] width 6 height 6
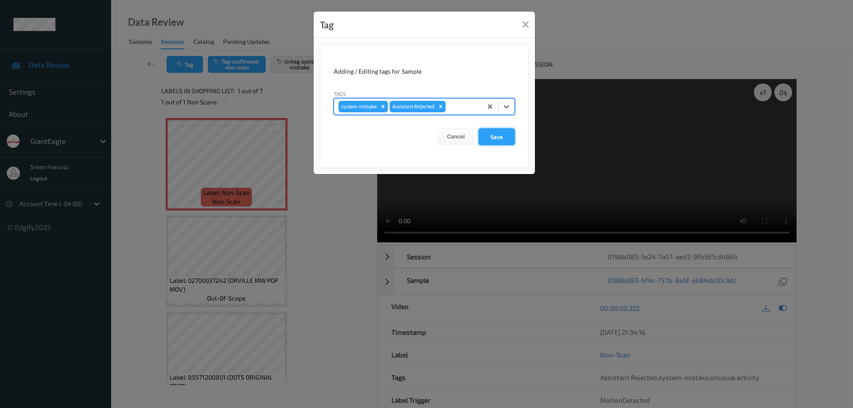
click at [506, 137] on button "Save" at bounding box center [496, 136] width 36 height 17
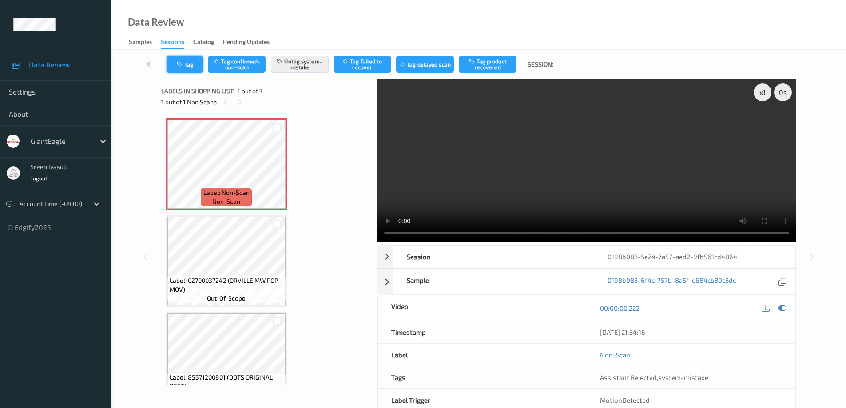
click at [194, 65] on button "Tag" at bounding box center [185, 64] width 36 height 17
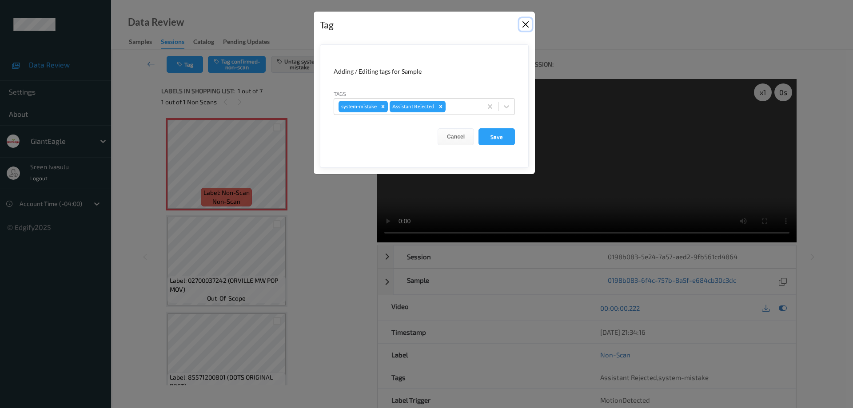
click at [527, 23] on button "Close" at bounding box center [525, 24] width 12 height 12
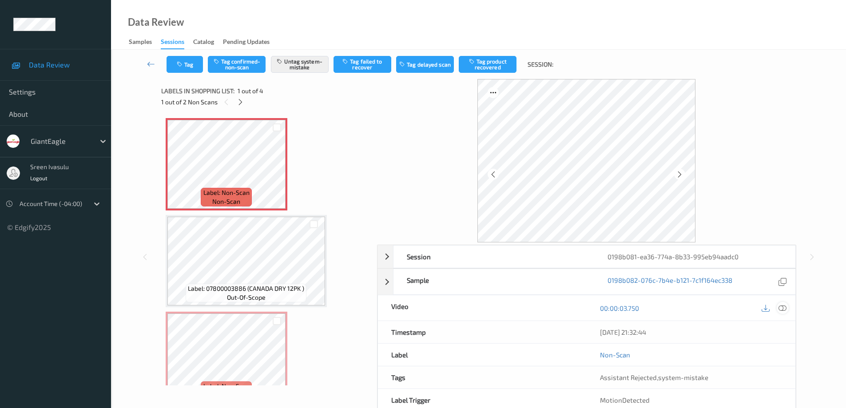
click at [784, 307] on icon at bounding box center [782, 308] width 8 height 8
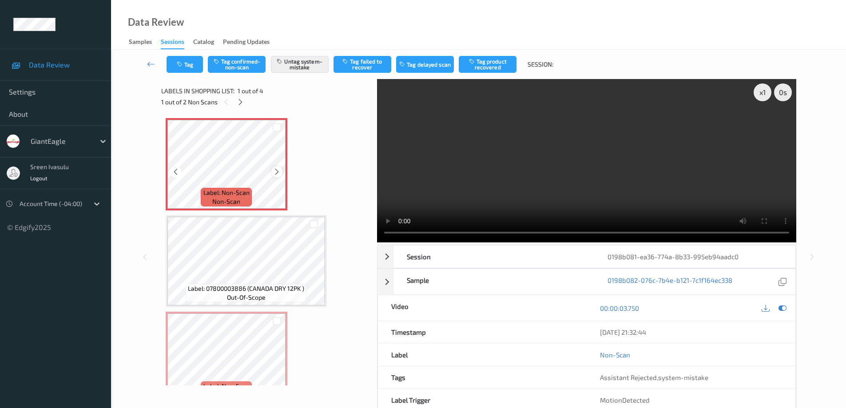
click at [277, 173] on icon at bounding box center [277, 172] width 8 height 8
click at [276, 167] on div at bounding box center [276, 171] width 11 height 11
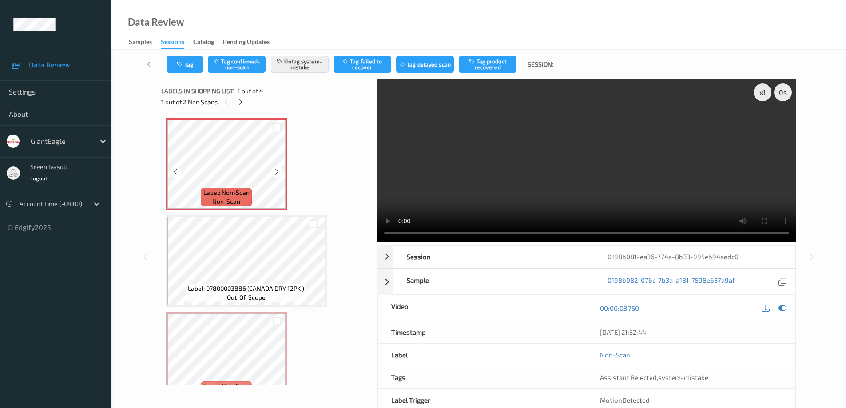
click at [276, 167] on div at bounding box center [276, 171] width 11 height 11
click at [266, 289] on span "Label: 07800003886 (CANADA DRY 12PK )" at bounding box center [246, 288] width 116 height 9
click at [274, 171] on icon at bounding box center [277, 172] width 8 height 8
click at [187, 69] on button "Tag" at bounding box center [185, 64] width 36 height 17
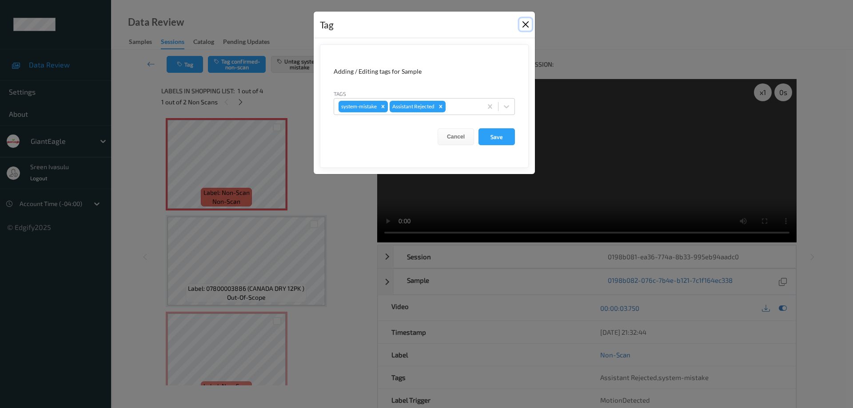
click at [524, 24] on button "Close" at bounding box center [525, 24] width 12 height 12
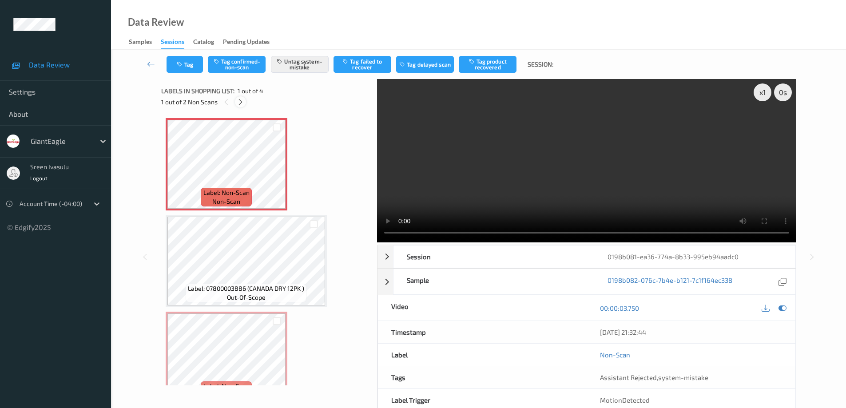
click at [239, 102] on icon at bounding box center [241, 102] width 8 height 8
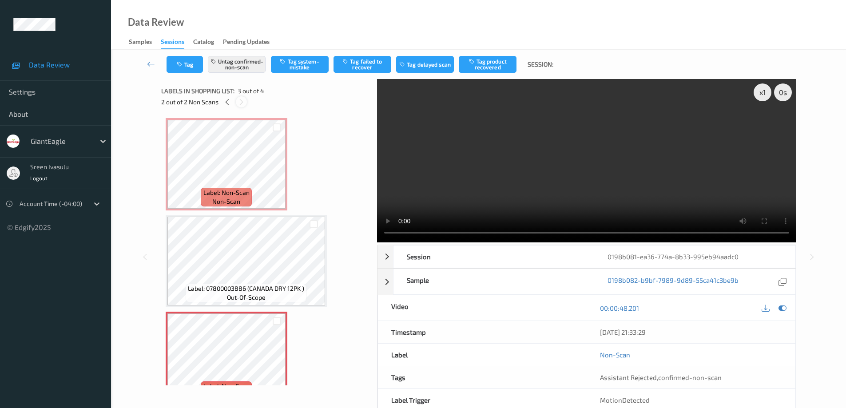
scroll to position [101, 0]
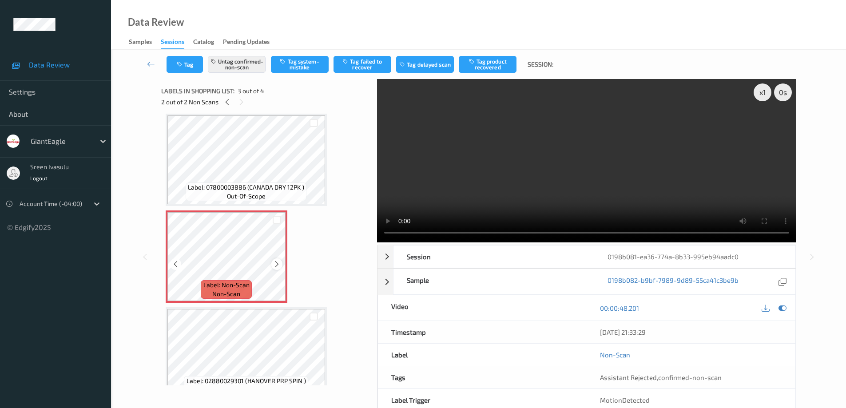
click at [278, 263] on icon at bounding box center [277, 264] width 8 height 8
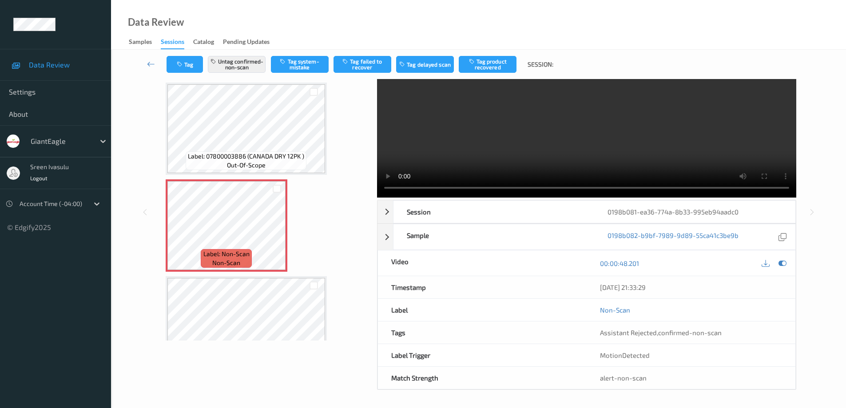
scroll to position [120, 0]
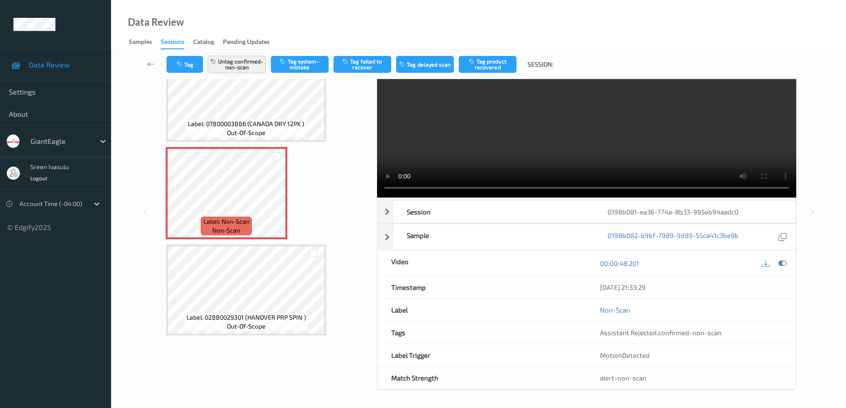
click at [249, 64] on button "Untag confirmed-non-scan" at bounding box center [237, 64] width 58 height 17
click at [274, 200] on icon at bounding box center [277, 201] width 8 height 8
click at [301, 61] on button "Tag system-mistake" at bounding box center [300, 64] width 58 height 17
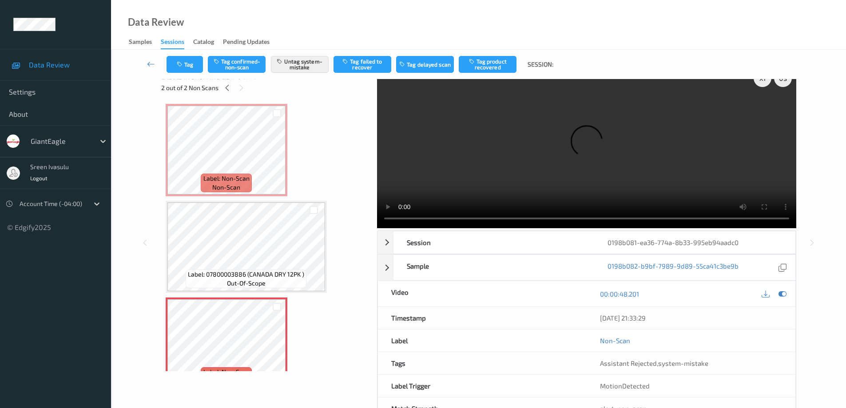
scroll to position [0, 0]
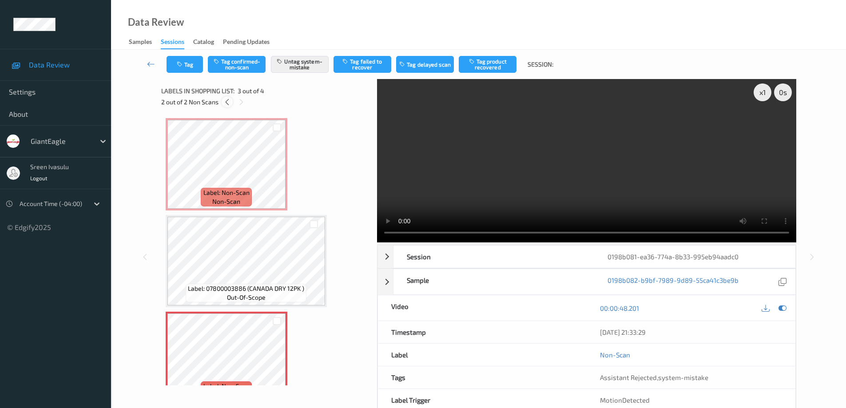
click at [225, 101] on icon at bounding box center [227, 102] width 8 height 8
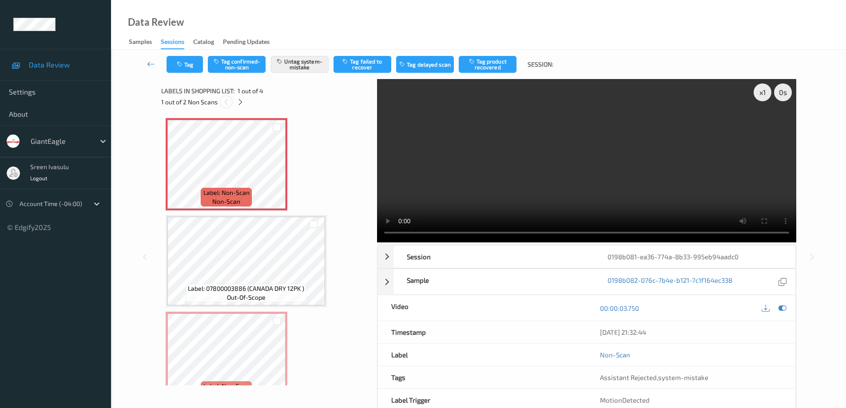
scroll to position [4, 0]
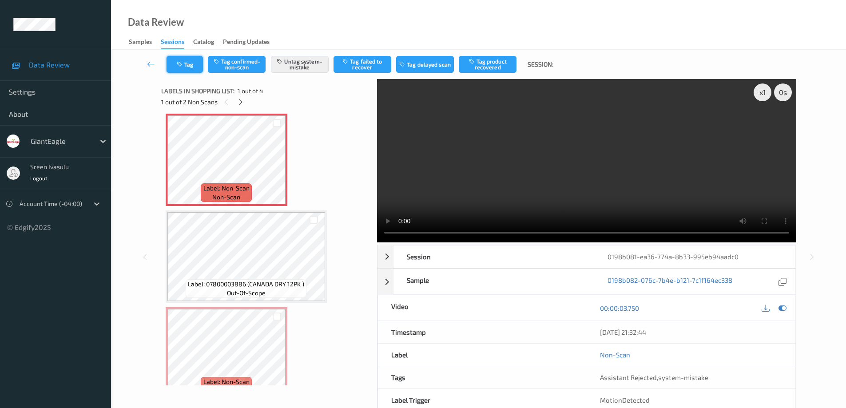
click at [191, 67] on button "Tag" at bounding box center [185, 64] width 36 height 17
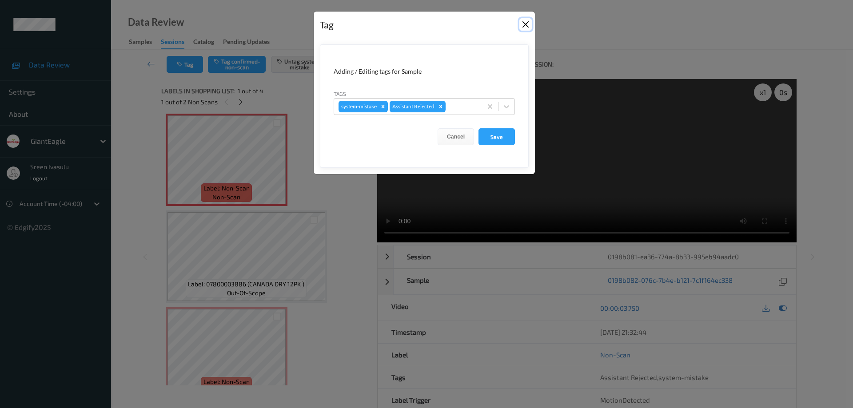
click at [526, 24] on button "Close" at bounding box center [525, 24] width 12 height 12
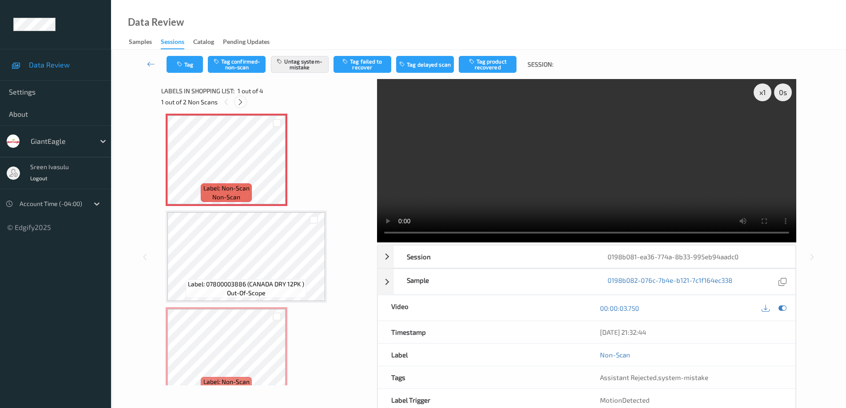
click at [239, 103] on icon at bounding box center [241, 102] width 8 height 8
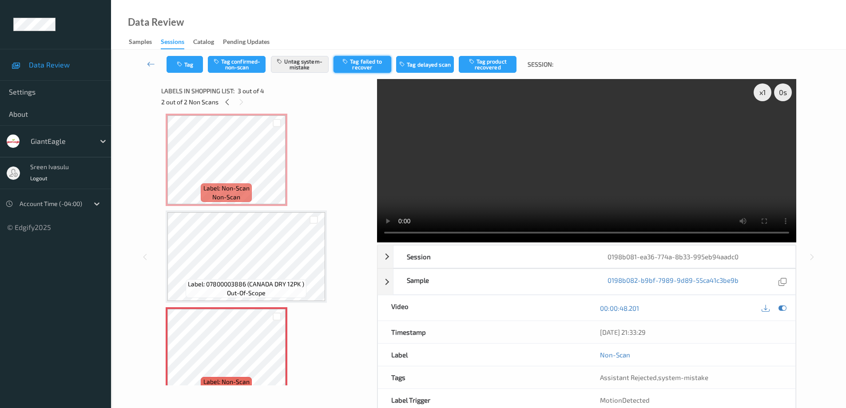
scroll to position [101, 0]
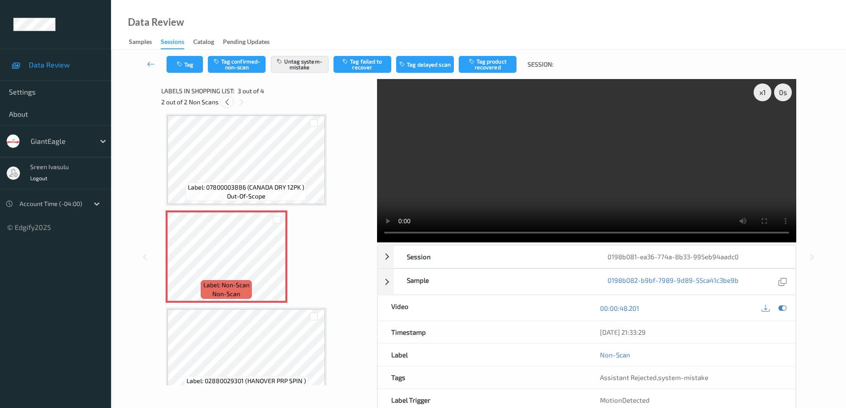
click at [223, 104] on icon at bounding box center [227, 102] width 8 height 8
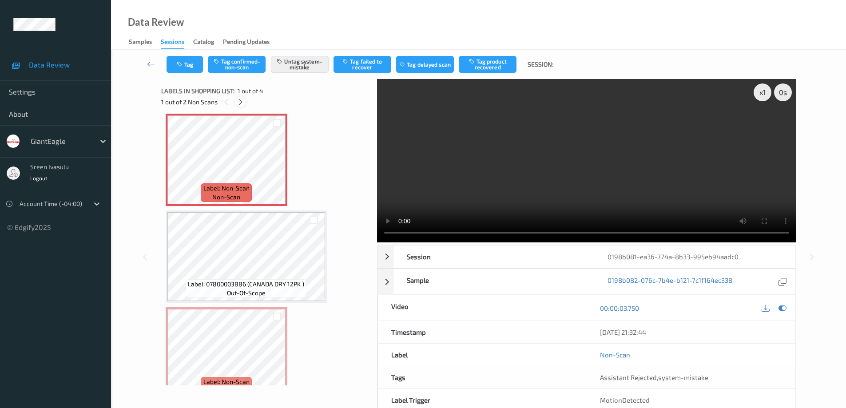
click at [238, 103] on icon at bounding box center [241, 102] width 8 height 8
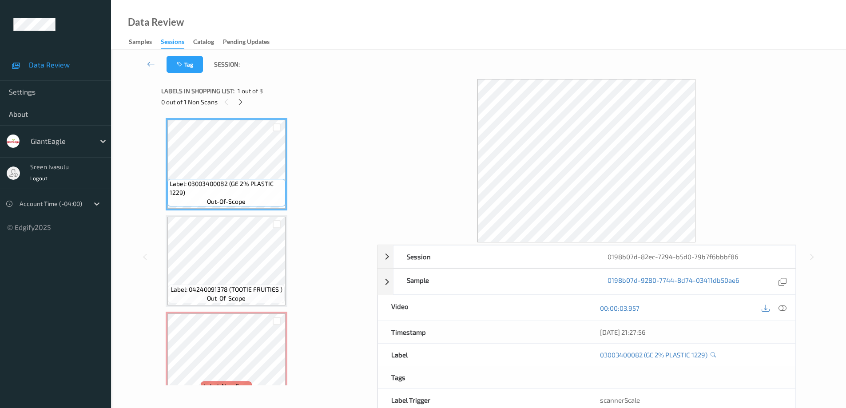
click at [233, 103] on div "0 out of 1 Non Scans" at bounding box center [266, 101] width 210 height 11
click at [242, 100] on icon at bounding box center [241, 102] width 8 height 8
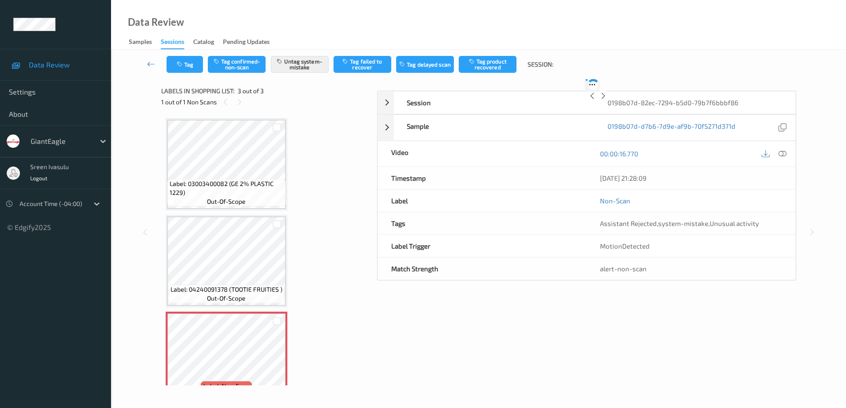
scroll to position [23, 0]
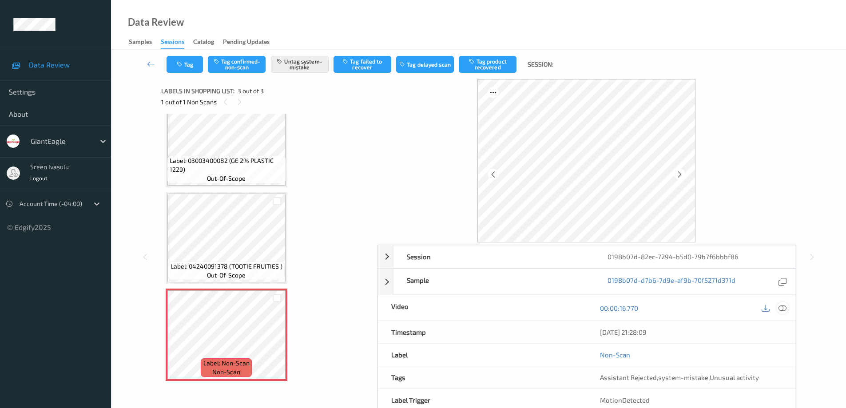
click at [782, 310] on icon at bounding box center [782, 308] width 8 height 8
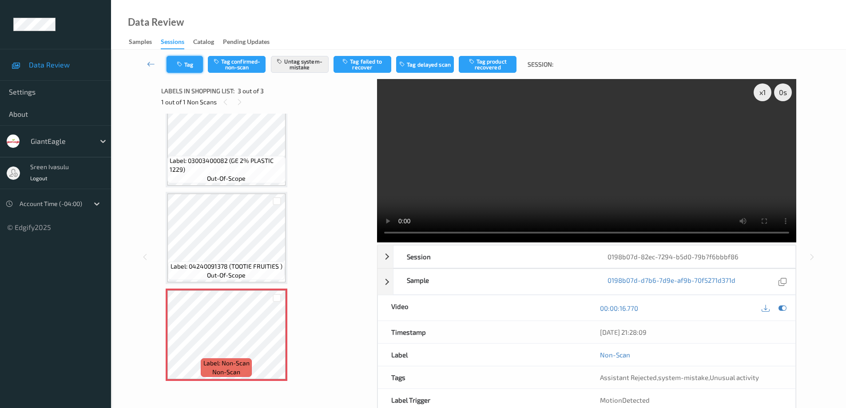
click at [182, 63] on icon "button" at bounding box center [181, 64] width 8 height 6
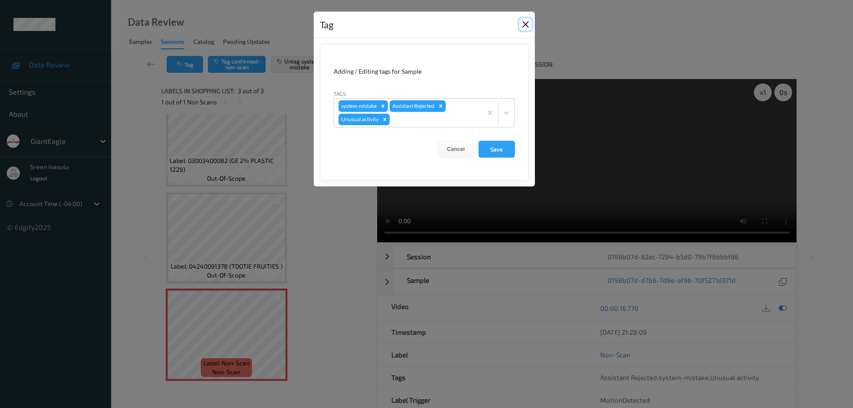
click at [525, 25] on button "Close" at bounding box center [525, 24] width 12 height 12
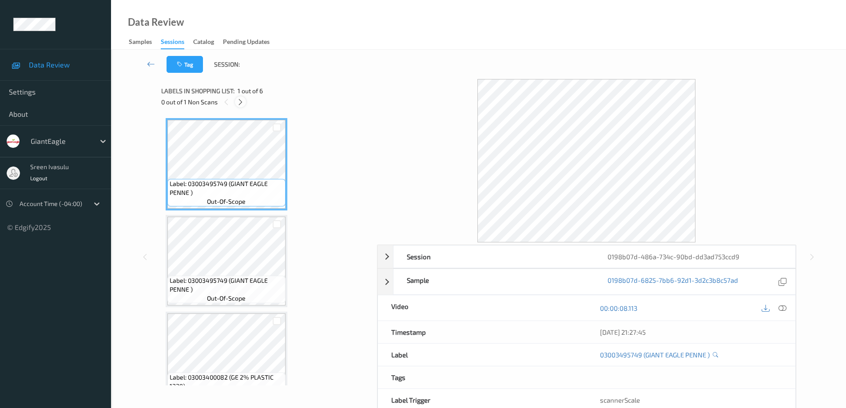
click at [240, 99] on icon at bounding box center [241, 102] width 8 height 8
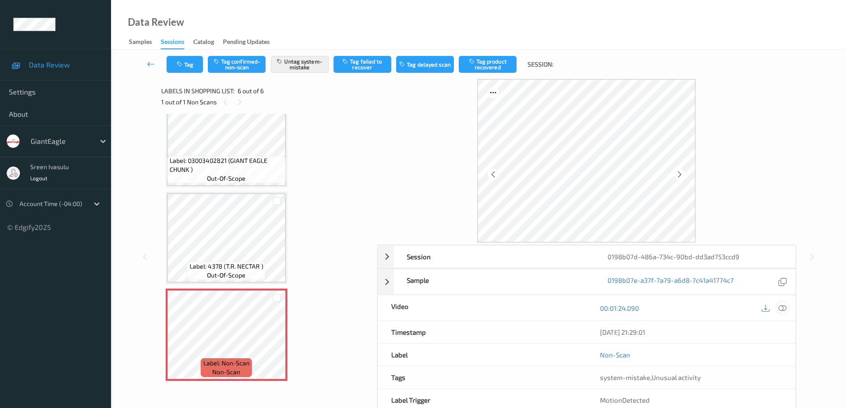
click at [786, 311] on div at bounding box center [783, 308] width 12 height 12
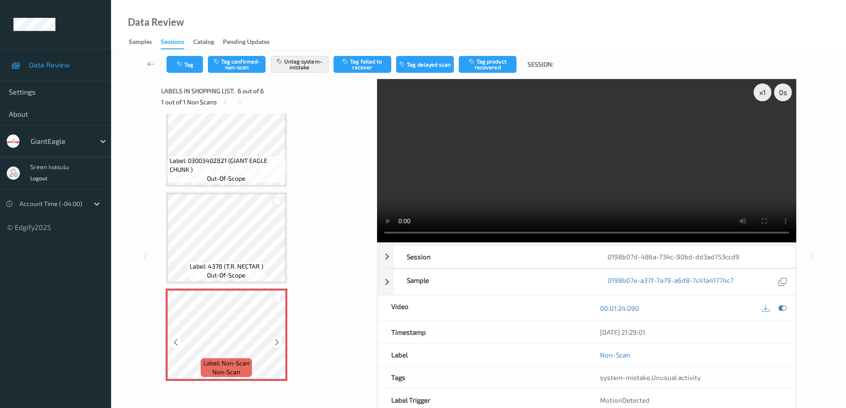
click at [277, 341] on icon at bounding box center [277, 342] width 8 height 8
click at [273, 337] on div at bounding box center [276, 342] width 11 height 11
click at [191, 69] on button "Tag" at bounding box center [185, 64] width 36 height 17
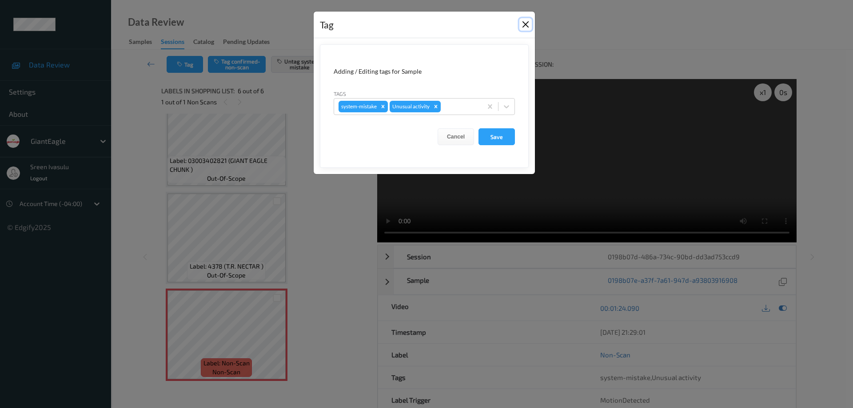
click at [524, 23] on button "Close" at bounding box center [525, 24] width 12 height 12
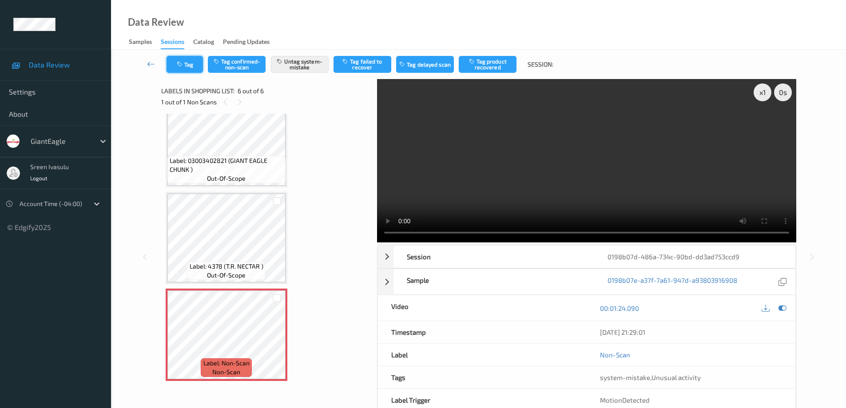
click at [193, 63] on button "Tag" at bounding box center [185, 64] width 36 height 17
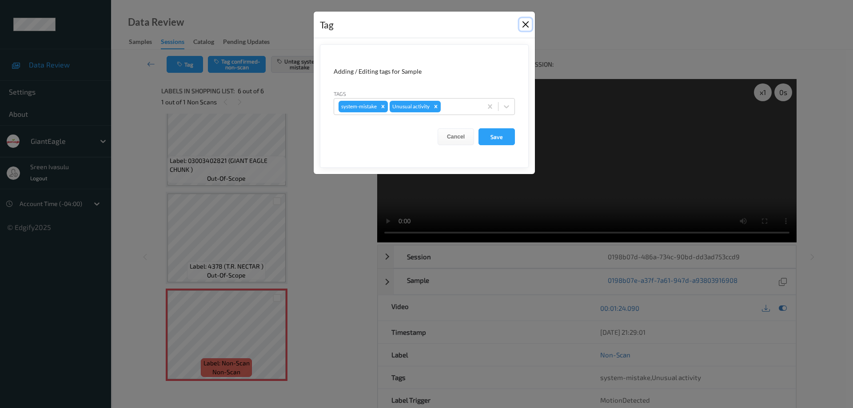
click at [529, 24] on button "Close" at bounding box center [525, 24] width 12 height 12
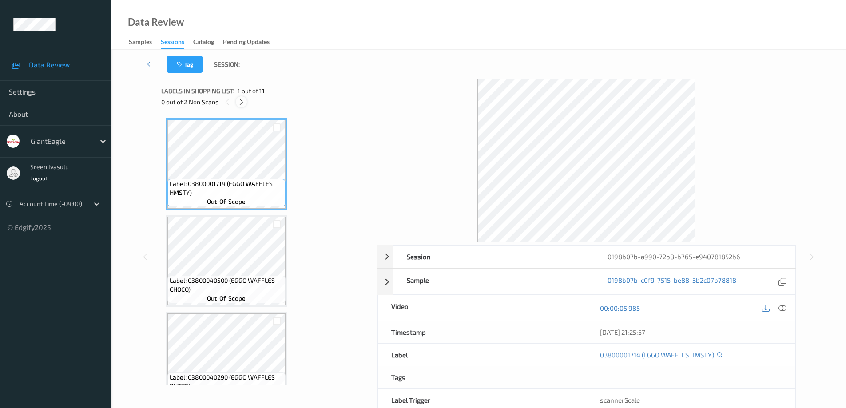
drag, startPoint x: 241, startPoint y: 99, endPoint x: 316, endPoint y: 132, distance: 82.3
click at [241, 99] on icon at bounding box center [242, 102] width 8 height 8
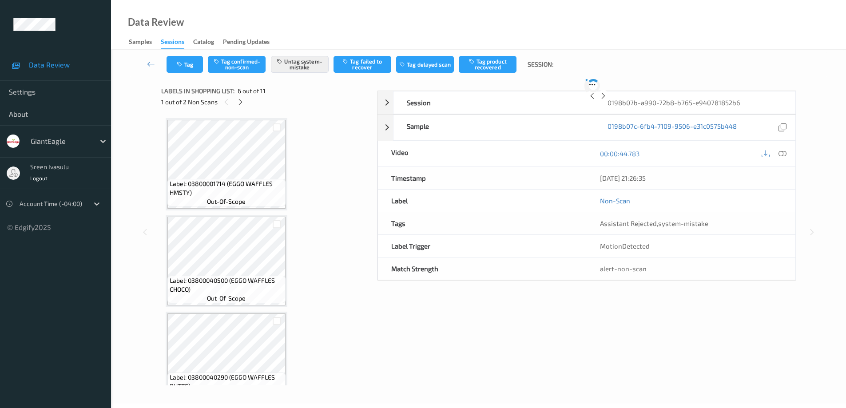
scroll to position [392, 0]
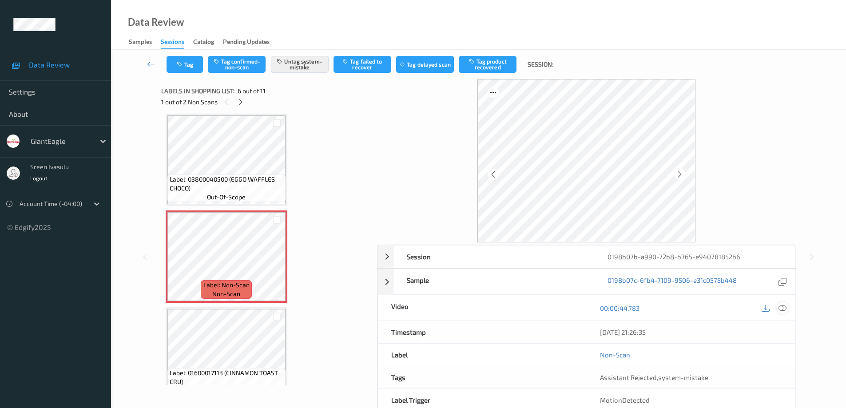
click at [784, 308] on icon at bounding box center [782, 308] width 8 height 8
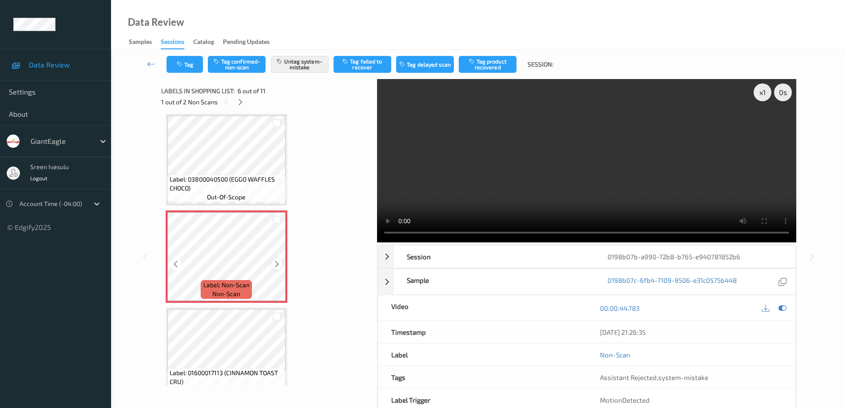
click at [278, 263] on icon at bounding box center [277, 264] width 8 height 8
click at [193, 65] on button "Tag" at bounding box center [185, 64] width 36 height 17
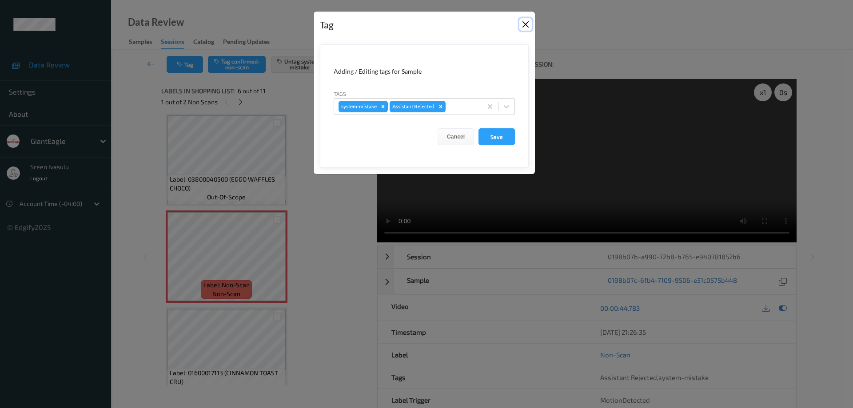
click at [525, 25] on button "Close" at bounding box center [525, 24] width 12 height 12
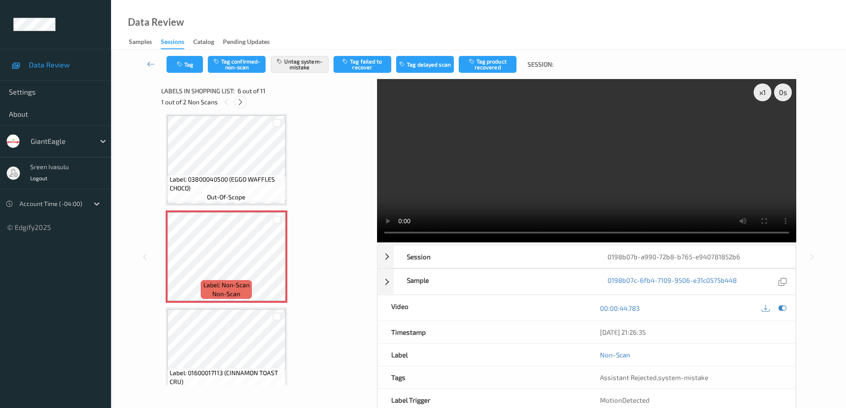
click at [241, 104] on icon at bounding box center [241, 102] width 8 height 8
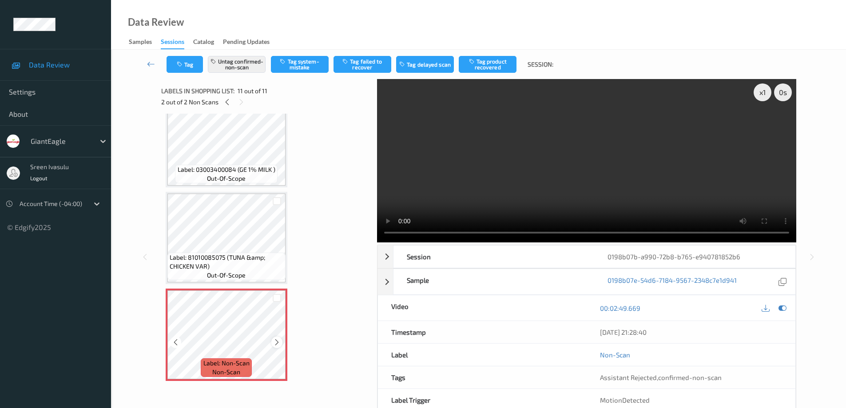
click at [275, 344] on icon at bounding box center [277, 342] width 8 height 8
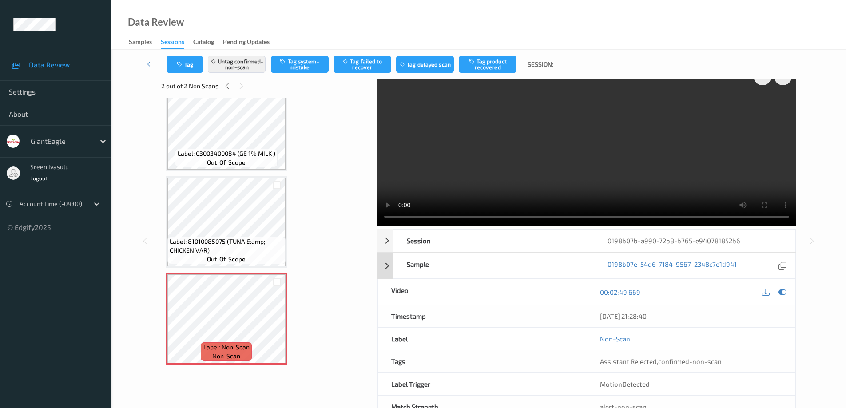
scroll to position [0, 0]
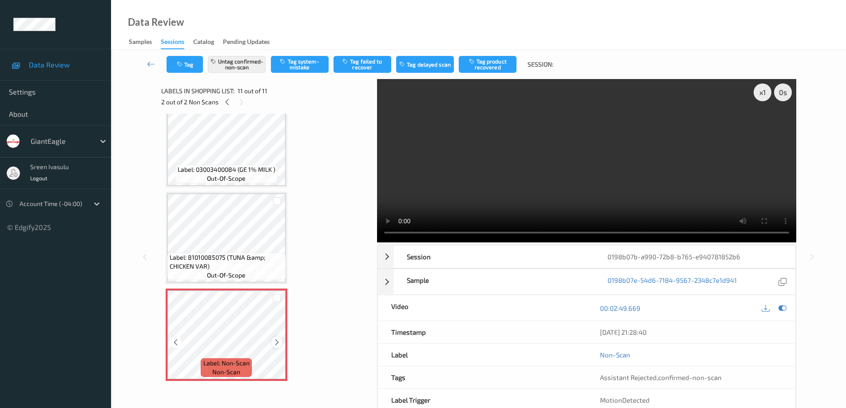
click at [278, 342] on icon at bounding box center [277, 342] width 8 height 8
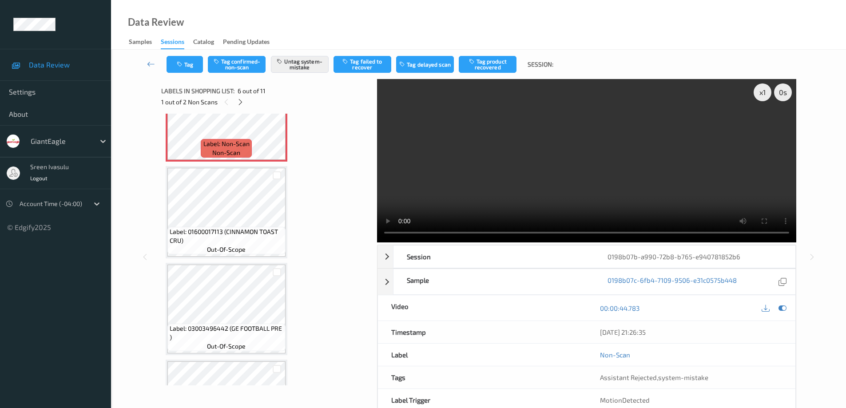
scroll to position [711, 0]
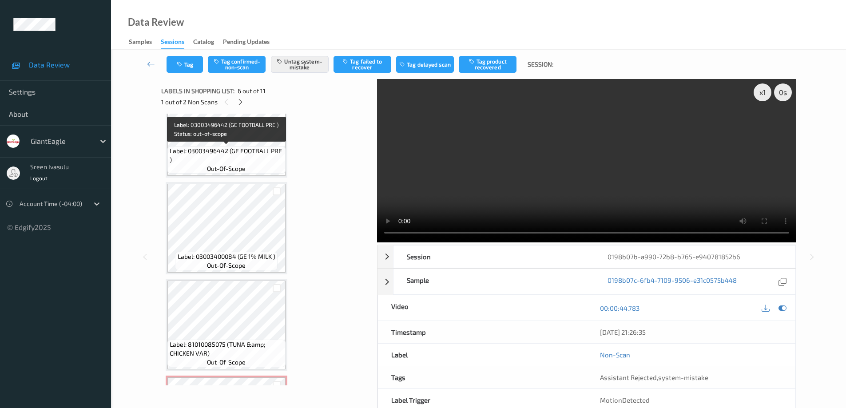
click at [262, 161] on span "Label: 03003496442 (GE FOOTBALL PRE )" at bounding box center [227, 156] width 114 height 18
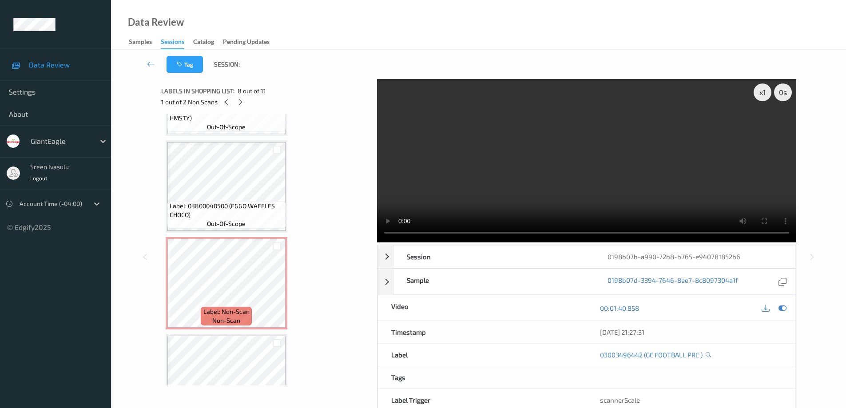
scroll to position [355, 0]
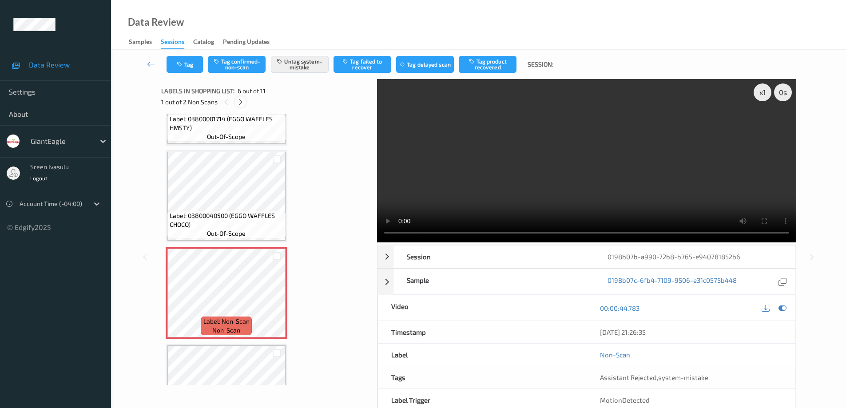
click at [239, 99] on icon at bounding box center [241, 102] width 8 height 8
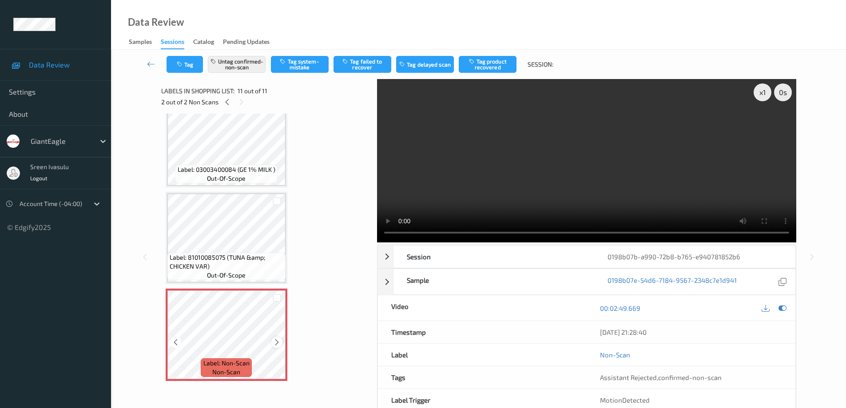
click at [272, 345] on div at bounding box center [276, 342] width 11 height 11
click at [277, 344] on icon at bounding box center [277, 342] width 8 height 8
click at [362, 61] on button "Tag failed to recover" at bounding box center [362, 64] width 58 height 17
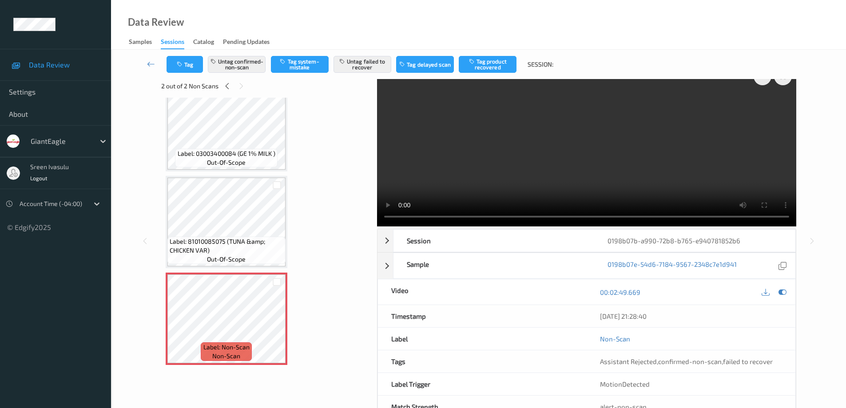
scroll to position [0, 0]
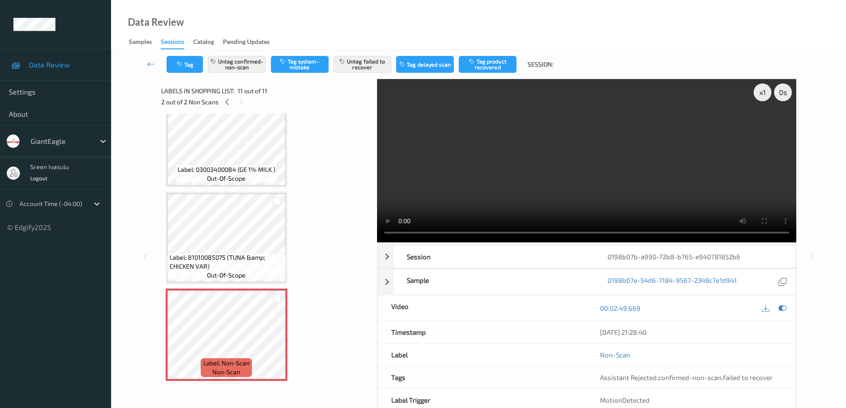
drag, startPoint x: 375, startPoint y: 65, endPoint x: 338, endPoint y: 100, distance: 50.9
click at [338, 99] on div "Tag Untag confirmed-non-scan Tag system-mistake Untag failed to recover Tag del…" at bounding box center [478, 242] width 699 height 385
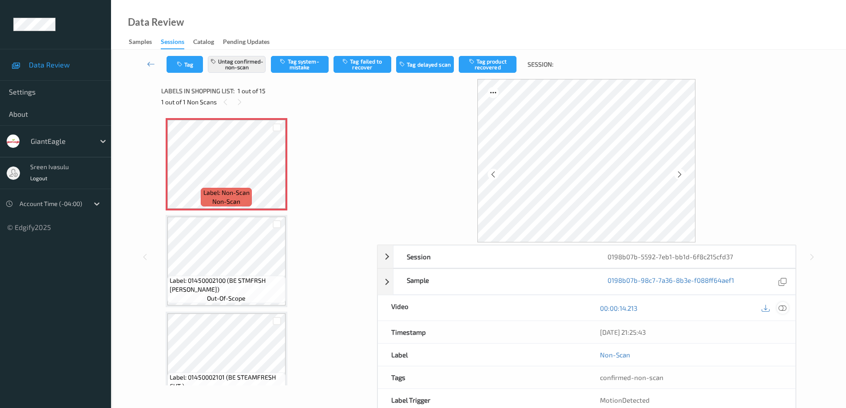
click at [784, 311] on icon at bounding box center [782, 308] width 8 height 8
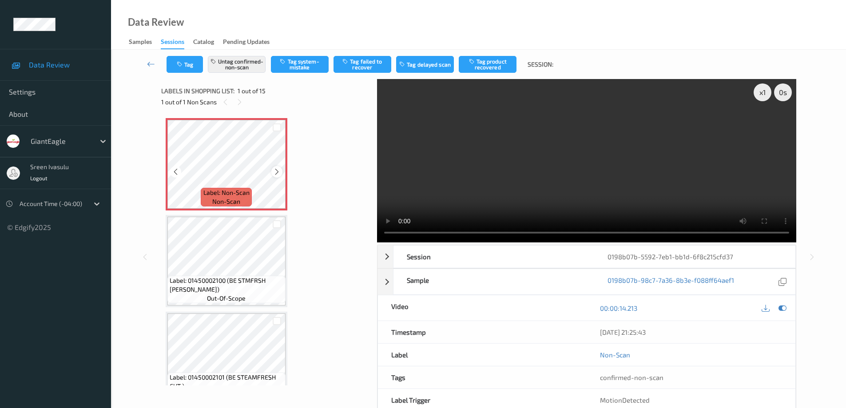
click at [278, 175] on icon at bounding box center [277, 172] width 8 height 8
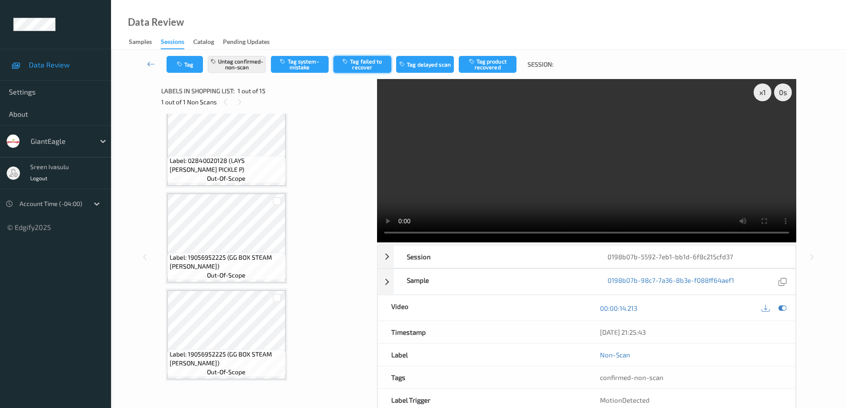
click at [379, 60] on button "Tag failed to recover" at bounding box center [362, 64] width 58 height 17
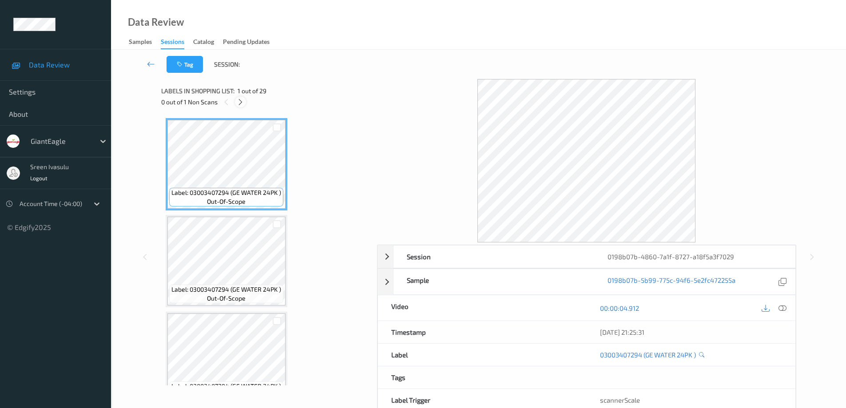
click at [242, 103] on icon at bounding box center [241, 102] width 8 height 8
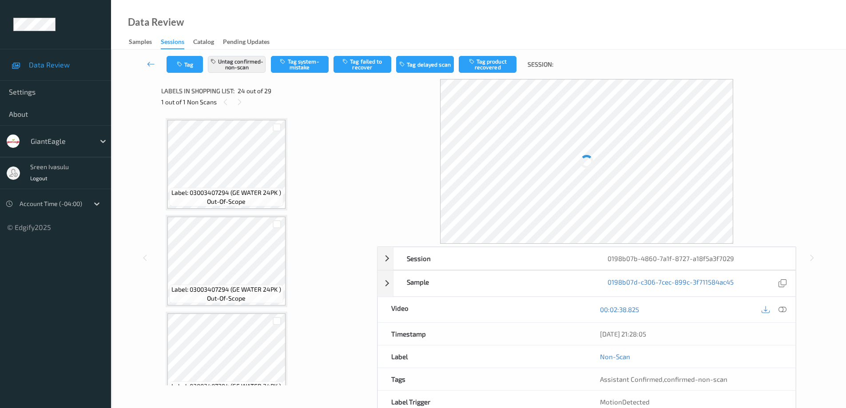
scroll to position [2134, 0]
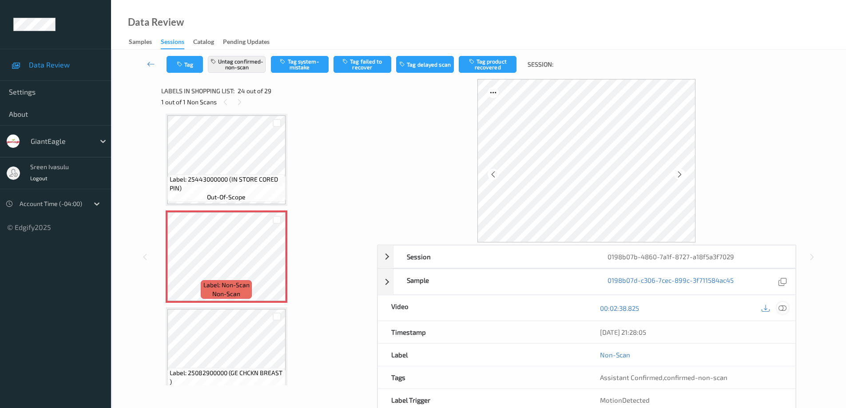
click at [786, 308] on icon at bounding box center [782, 308] width 8 height 8
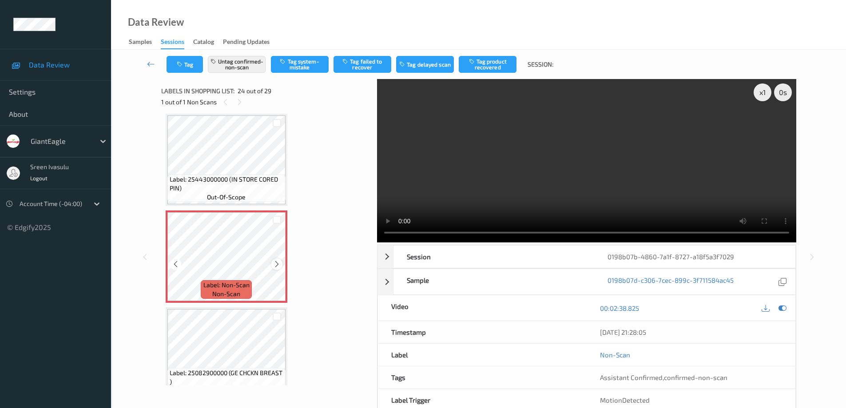
click at [277, 264] on icon at bounding box center [277, 264] width 8 height 8
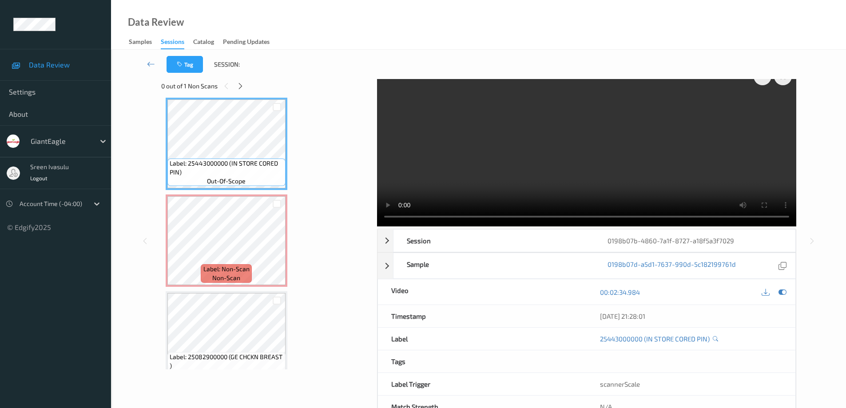
scroll to position [0, 0]
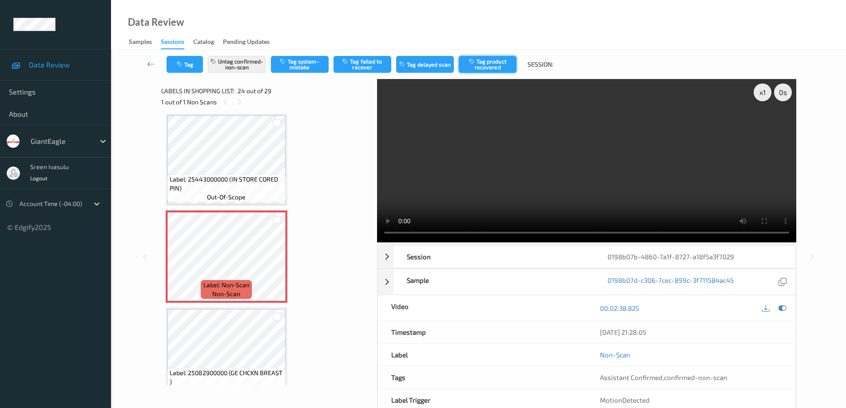
click at [485, 65] on button "Tag product recovered" at bounding box center [488, 64] width 58 height 17
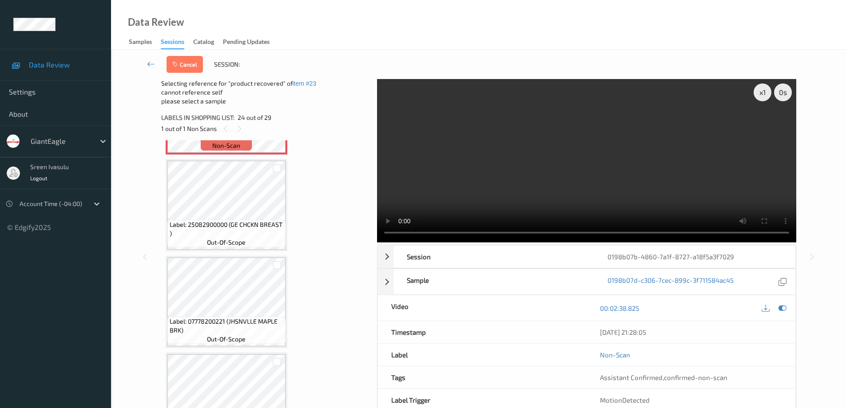
scroll to position [2312, 0]
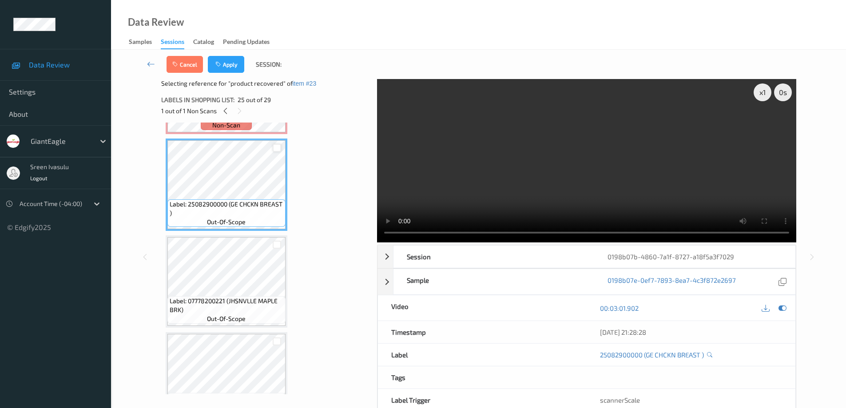
click at [276, 148] on div at bounding box center [277, 148] width 8 height 8
click at [230, 66] on button "Apply" at bounding box center [226, 64] width 36 height 17
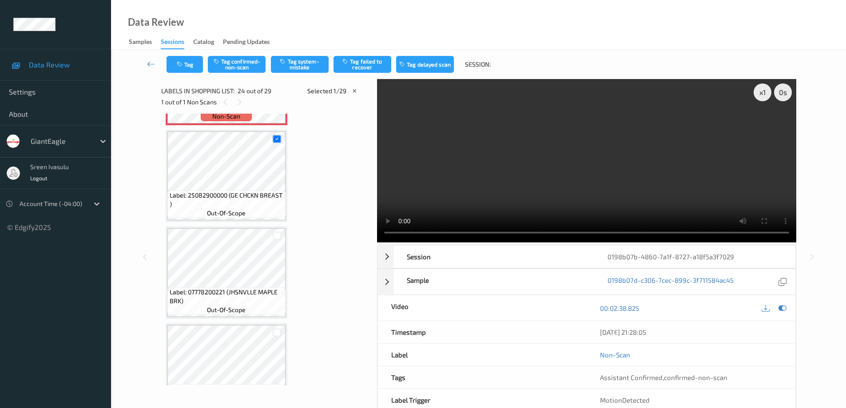
scroll to position [2134, 0]
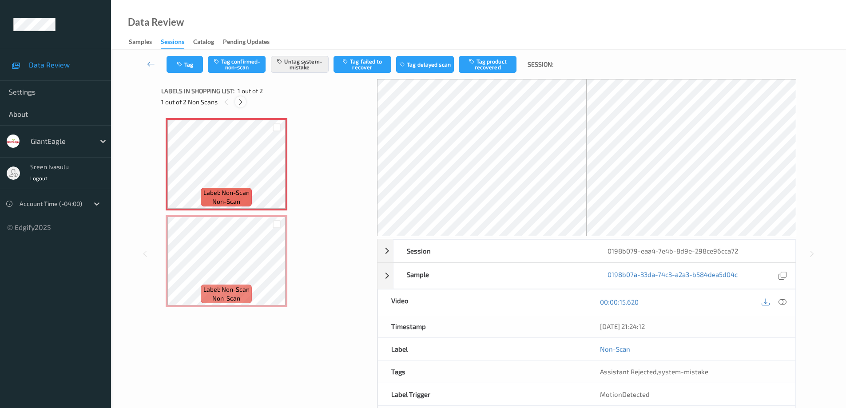
click at [242, 102] on icon at bounding box center [241, 102] width 8 height 8
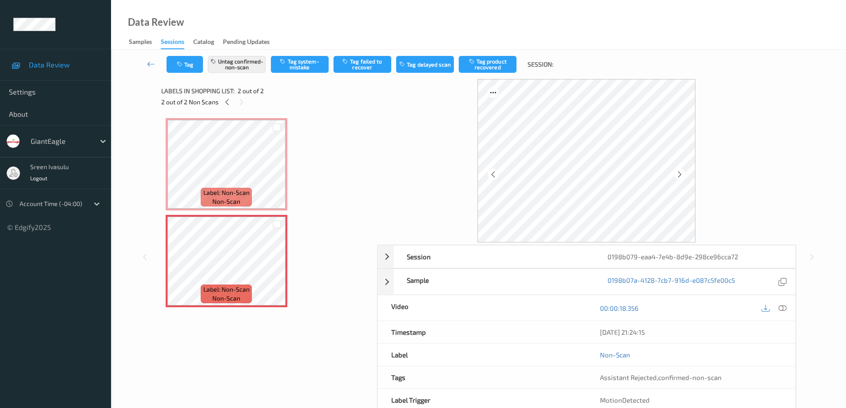
click at [776, 307] on div at bounding box center [773, 308] width 29 height 12
click at [780, 307] on icon at bounding box center [782, 308] width 8 height 8
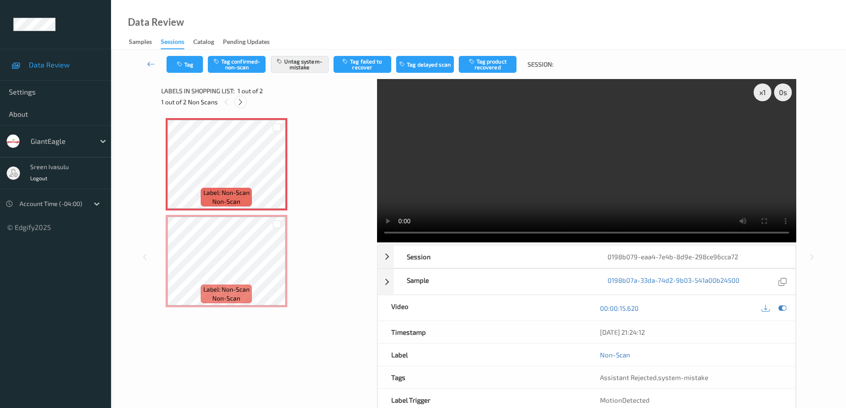
click at [243, 104] on icon at bounding box center [241, 102] width 8 height 8
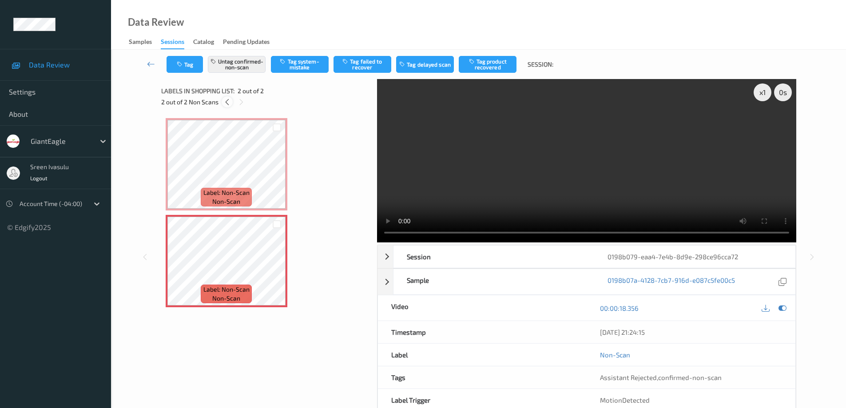
click at [225, 103] on icon at bounding box center [227, 102] width 8 height 8
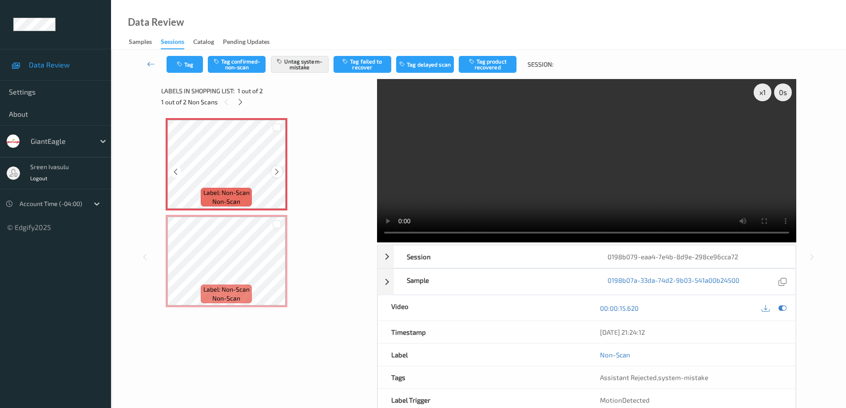
click at [274, 173] on icon at bounding box center [277, 172] width 8 height 8
click at [240, 103] on icon at bounding box center [241, 102] width 8 height 8
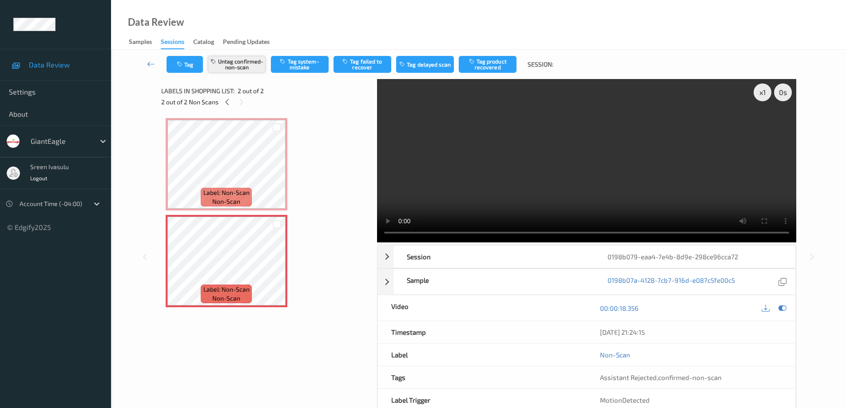
click at [240, 63] on button "Untag confirmed-non-scan" at bounding box center [237, 64] width 58 height 17
click at [290, 66] on button "Tag system-mistake" at bounding box center [300, 64] width 58 height 17
click at [226, 100] on icon at bounding box center [227, 102] width 8 height 8
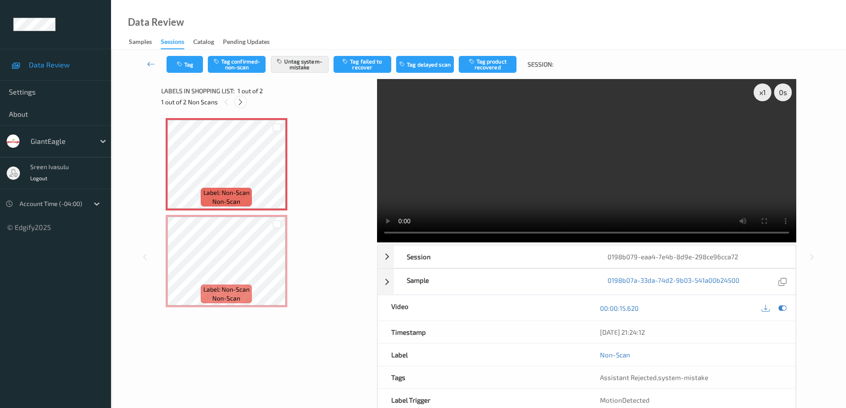
click at [241, 103] on icon at bounding box center [241, 102] width 8 height 8
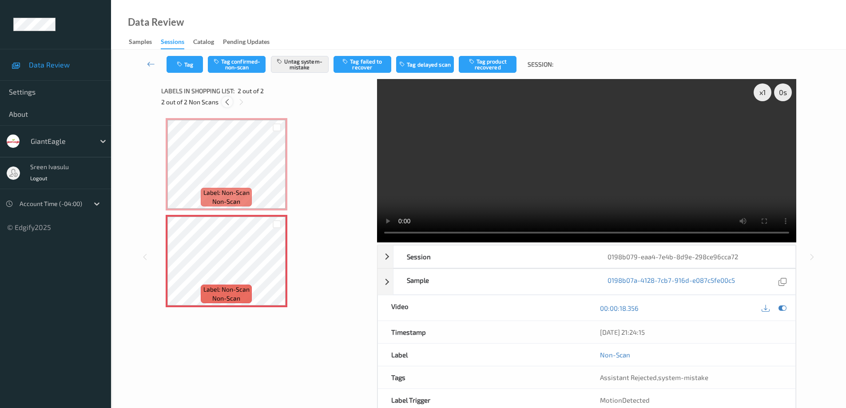
click at [228, 102] on icon at bounding box center [227, 102] width 8 height 8
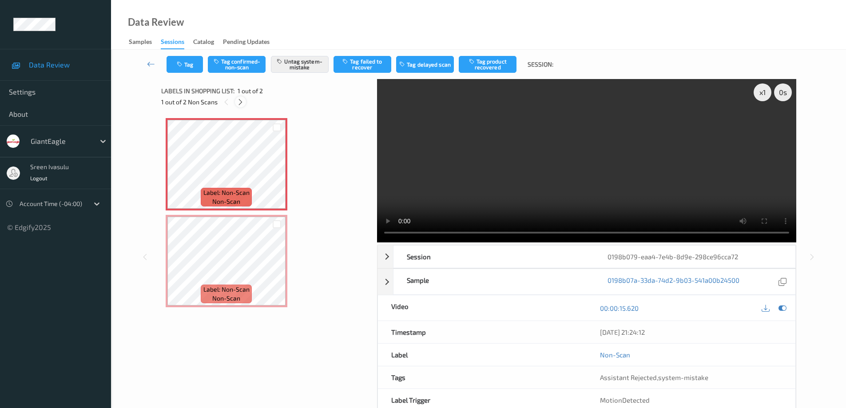
click at [240, 102] on icon at bounding box center [241, 102] width 8 height 8
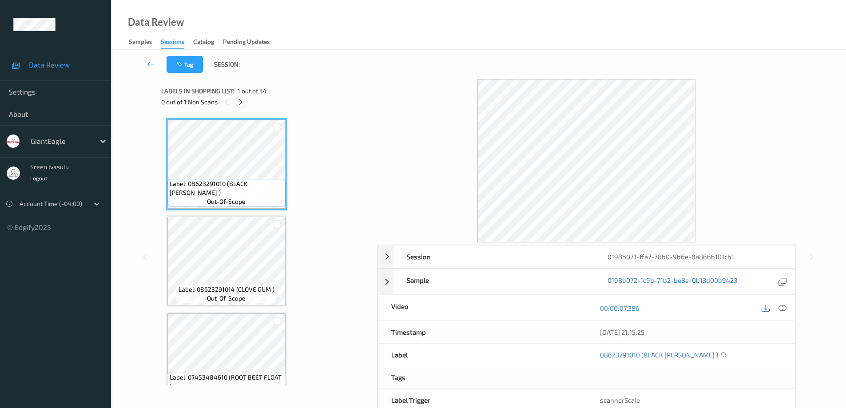
click at [243, 102] on icon at bounding box center [241, 102] width 8 height 8
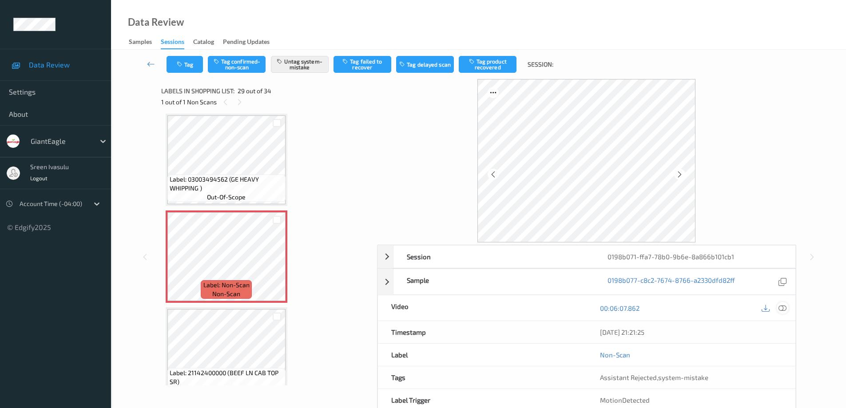
click at [785, 311] on icon at bounding box center [782, 308] width 8 height 8
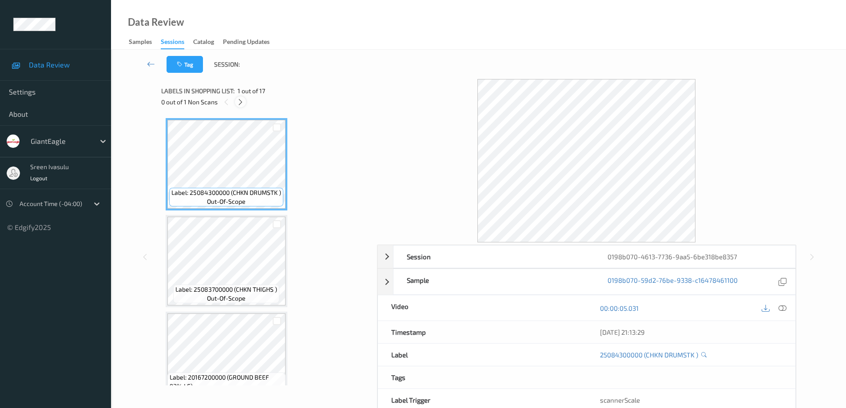
click at [245, 99] on div at bounding box center [240, 101] width 11 height 11
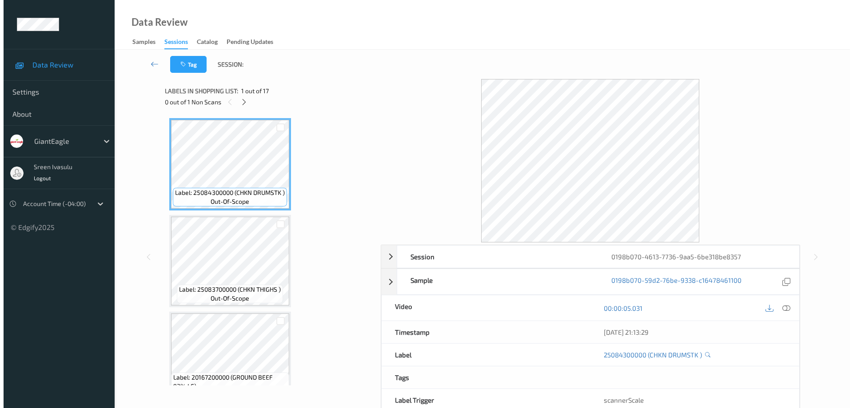
scroll to position [488, 0]
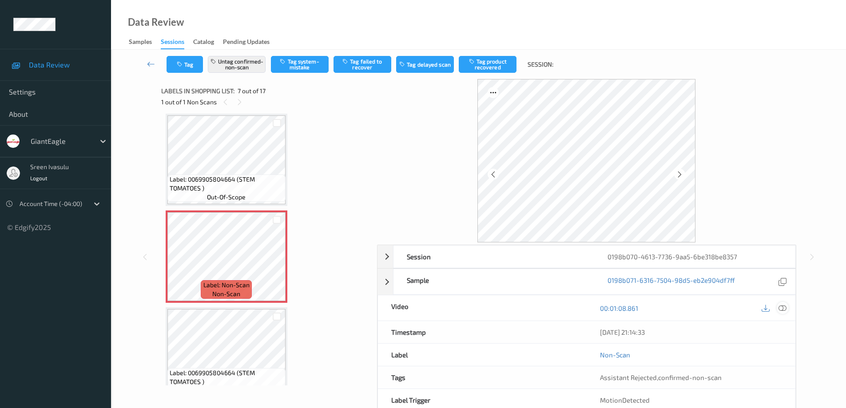
click at [782, 308] on icon at bounding box center [782, 308] width 8 height 8
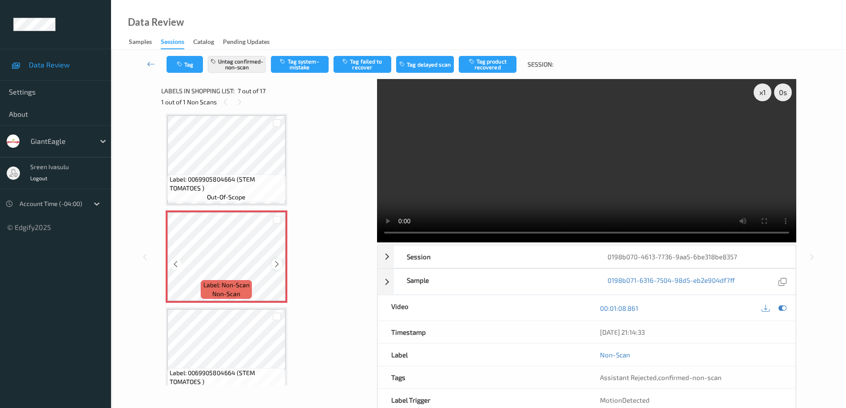
click at [275, 261] on icon at bounding box center [277, 264] width 8 height 8
click at [278, 262] on icon at bounding box center [277, 264] width 8 height 8
click at [246, 175] on span "Label: 0069905804664 (STEM TOMATOES )" at bounding box center [227, 184] width 114 height 18
click at [247, 63] on button "Untag confirmed-non-scan" at bounding box center [237, 64] width 58 height 17
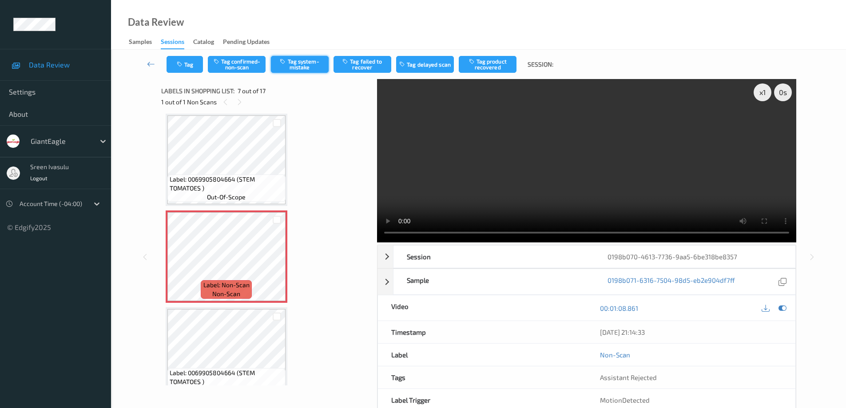
click at [304, 66] on button "Tag system-mistake" at bounding box center [300, 64] width 58 height 17
click at [278, 262] on icon at bounding box center [277, 264] width 8 height 8
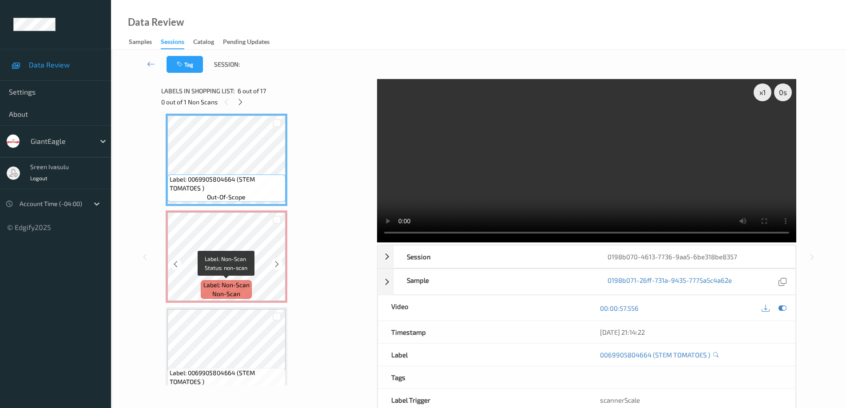
click at [215, 281] on span "Label: Non-Scan" at bounding box center [226, 285] width 46 height 9
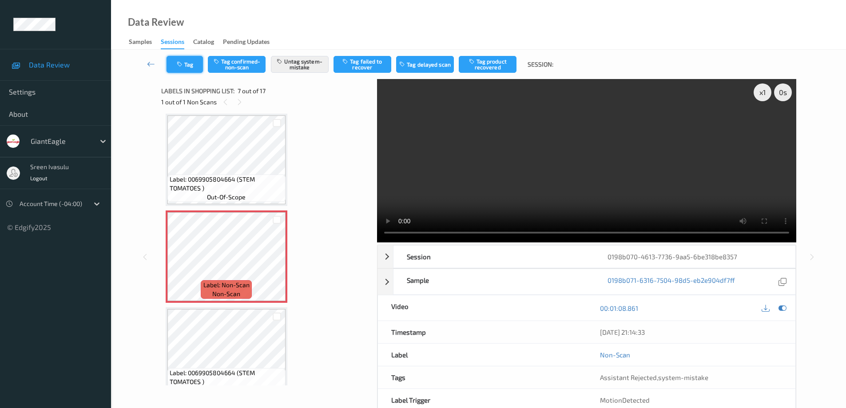
click at [186, 58] on button "Tag" at bounding box center [185, 64] width 36 height 17
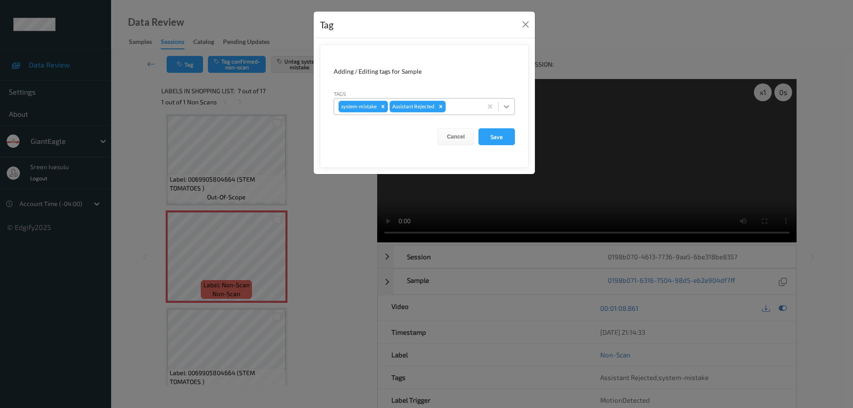
click at [507, 110] on icon at bounding box center [506, 106] width 9 height 9
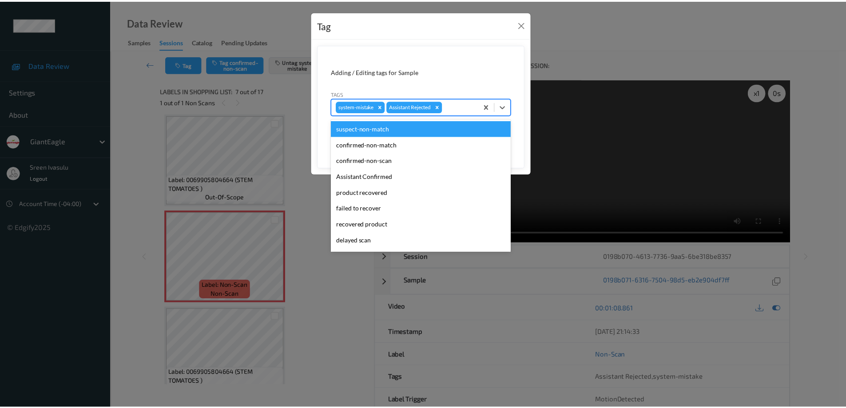
scroll to position [78, 0]
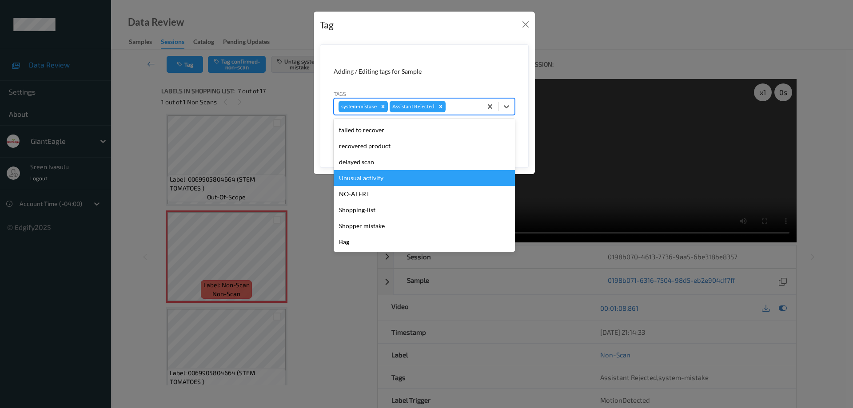
click at [387, 182] on div "Unusual activity" at bounding box center [423, 178] width 181 height 16
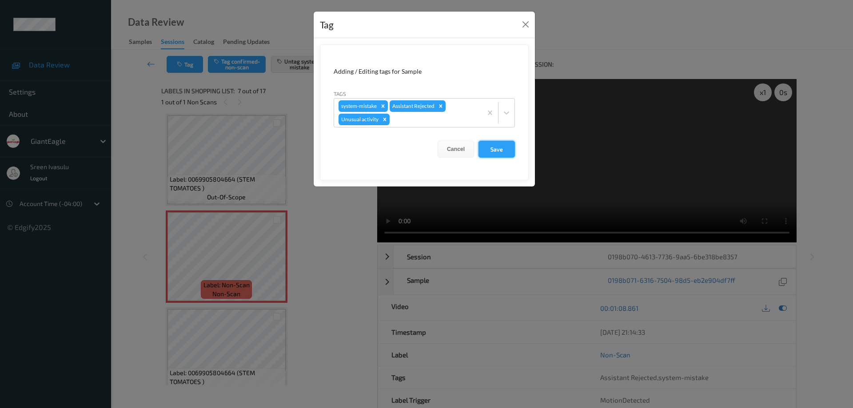
click at [484, 144] on button "Save" at bounding box center [496, 149] width 36 height 17
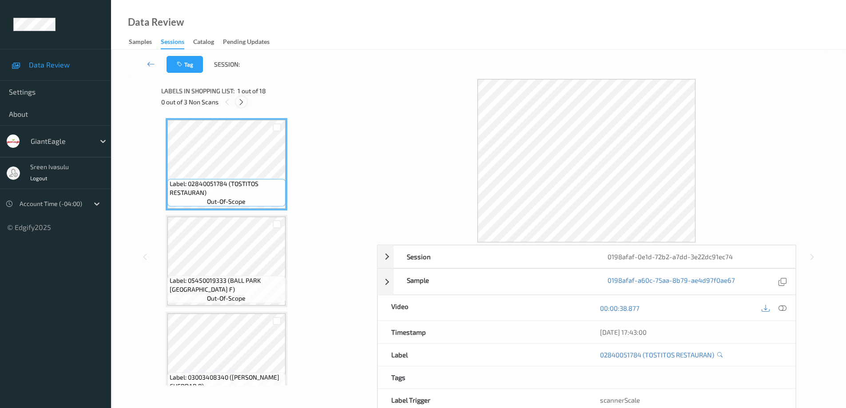
click at [242, 103] on icon at bounding box center [242, 102] width 8 height 8
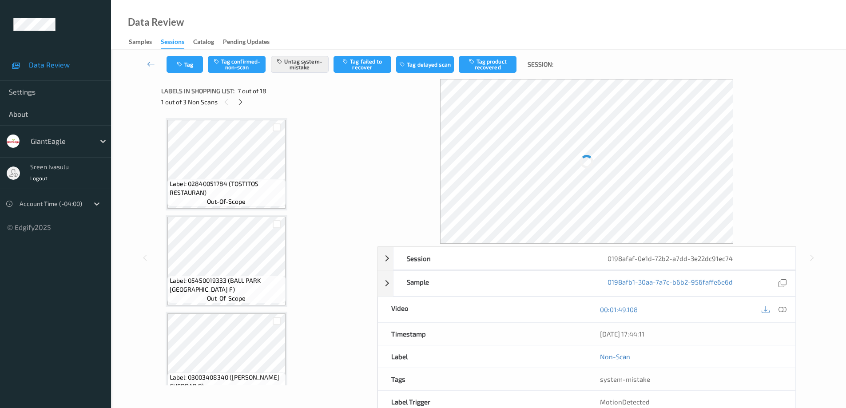
scroll to position [488, 0]
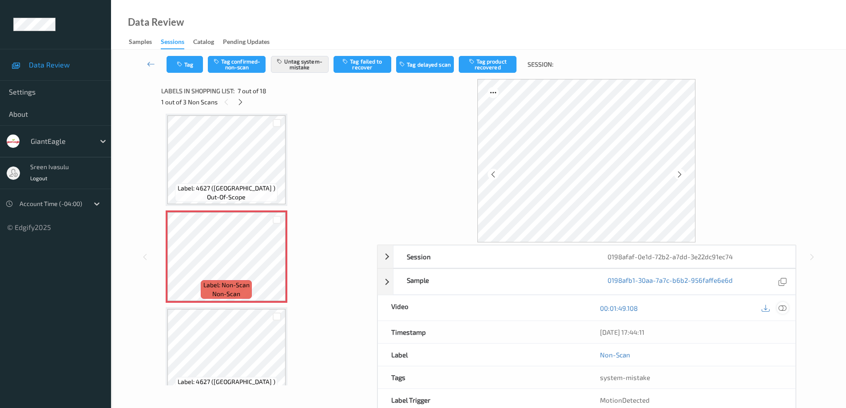
click at [782, 308] on icon at bounding box center [782, 308] width 8 height 8
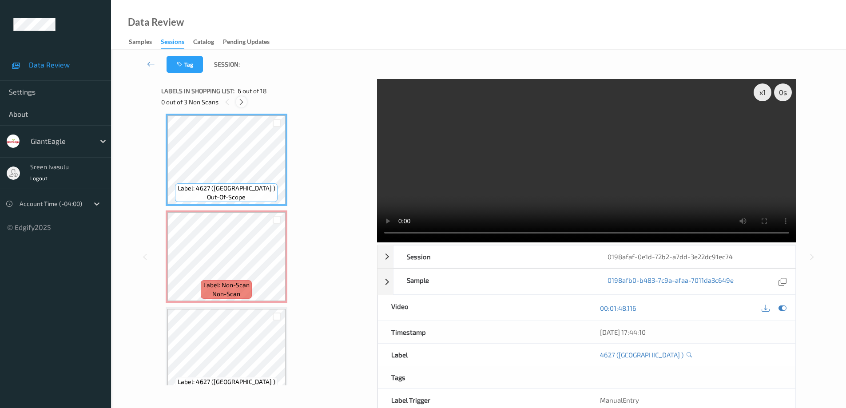
click at [243, 103] on icon at bounding box center [242, 102] width 8 height 8
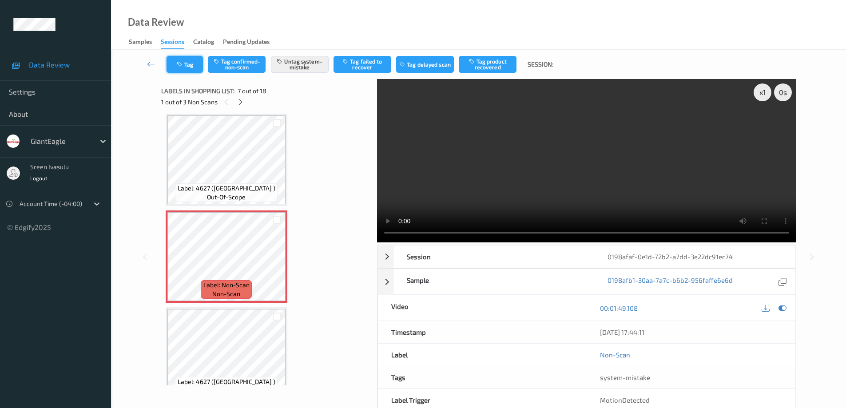
click at [196, 67] on button "Tag" at bounding box center [185, 64] width 36 height 17
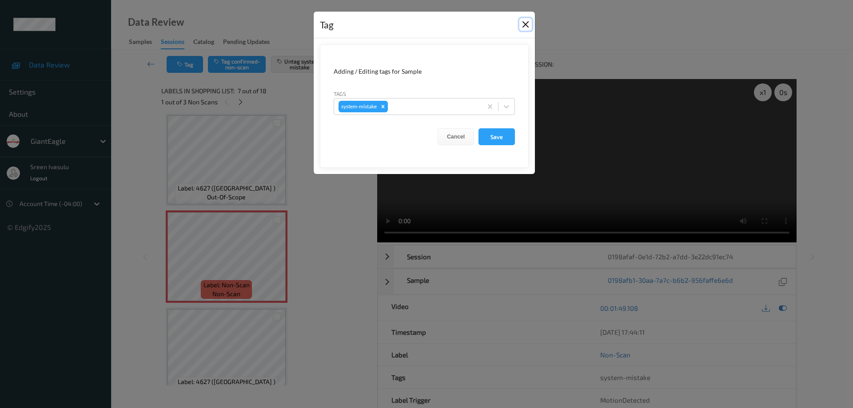
click at [524, 24] on button "Close" at bounding box center [525, 24] width 12 height 12
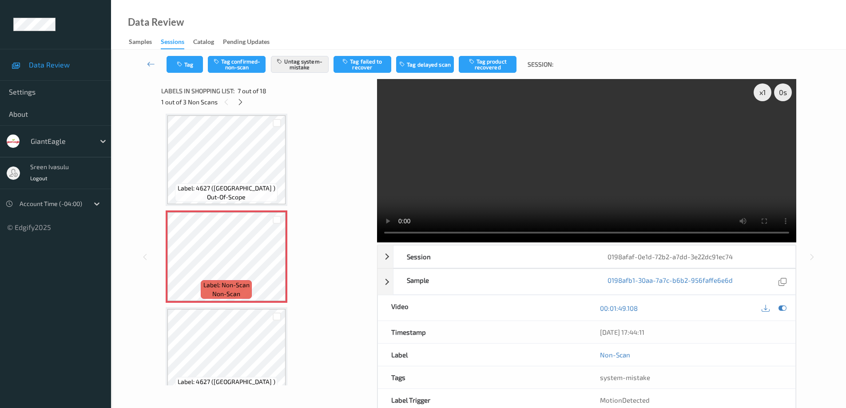
drag, startPoint x: 241, startPoint y: 99, endPoint x: 280, endPoint y: 119, distance: 43.7
click at [240, 99] on icon at bounding box center [241, 102] width 8 height 8
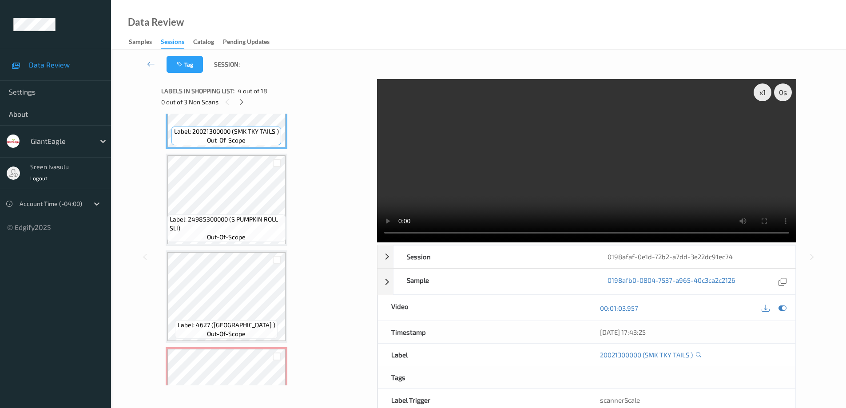
scroll to position [355, 0]
click at [243, 102] on icon at bounding box center [242, 102] width 8 height 8
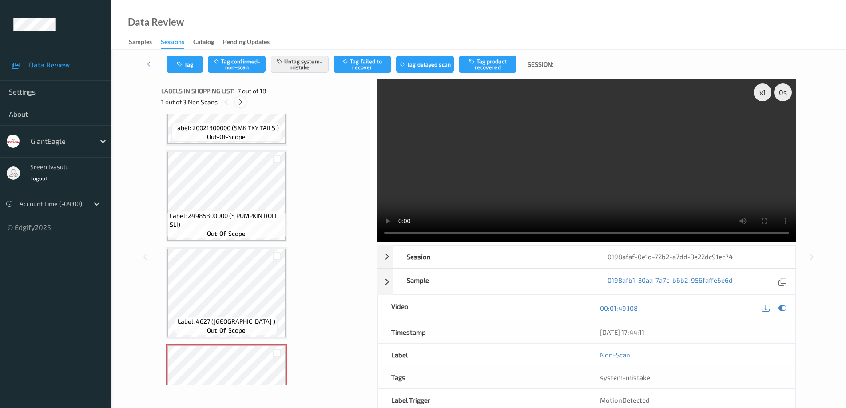
scroll to position [488, 0]
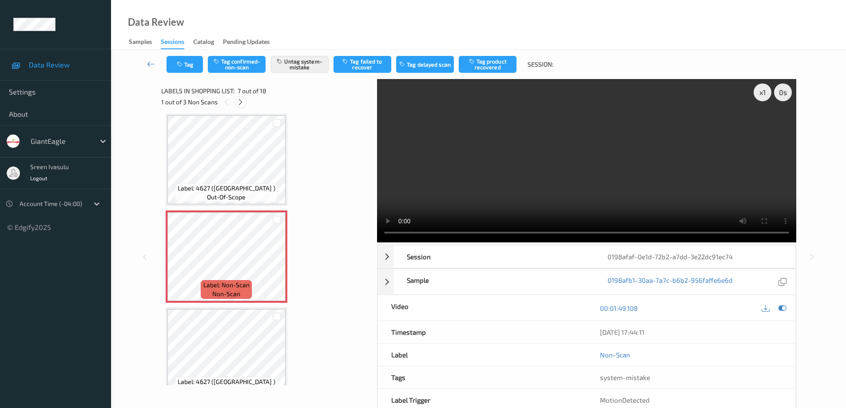
click at [242, 104] on icon at bounding box center [241, 102] width 8 height 8
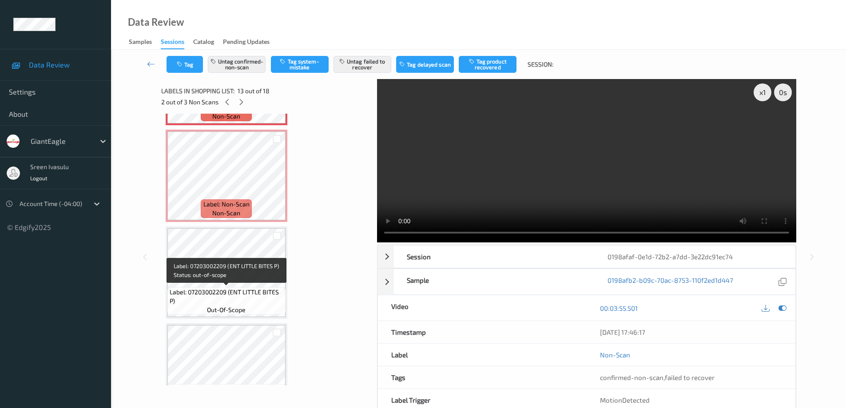
scroll to position [1069, 0]
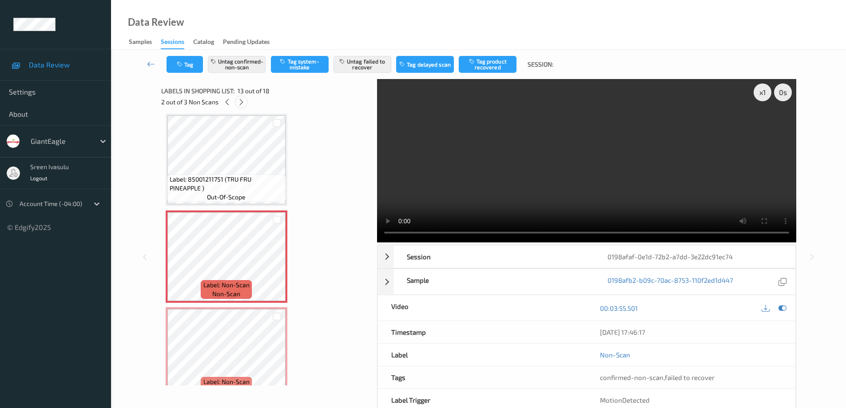
click at [241, 103] on icon at bounding box center [242, 102] width 8 height 8
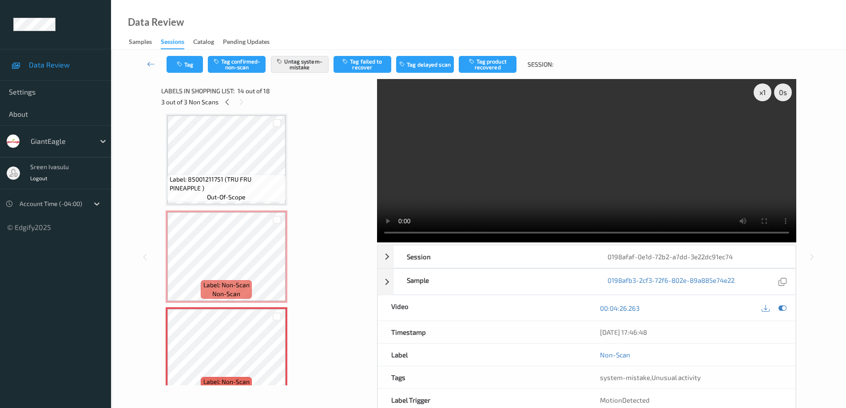
scroll to position [1166, 0]
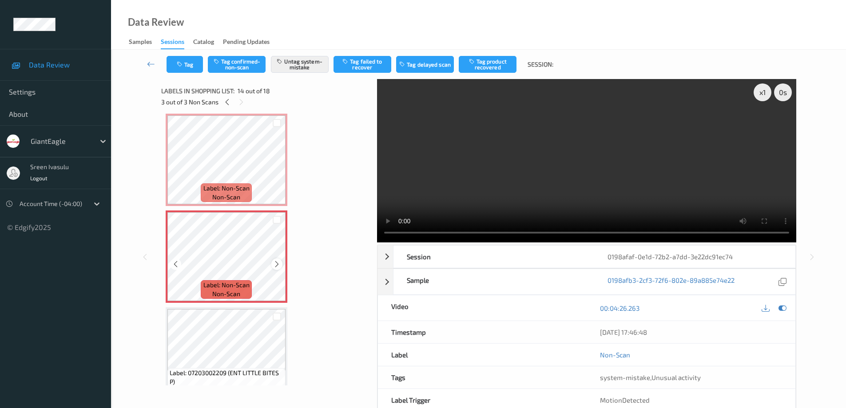
click at [278, 264] on icon at bounding box center [277, 264] width 8 height 8
click at [187, 66] on button "Tag" at bounding box center [185, 64] width 36 height 17
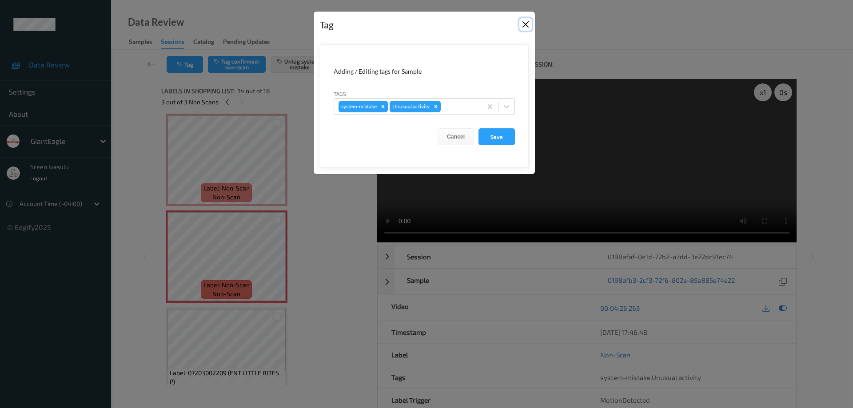
click at [525, 23] on button "Close" at bounding box center [525, 24] width 12 height 12
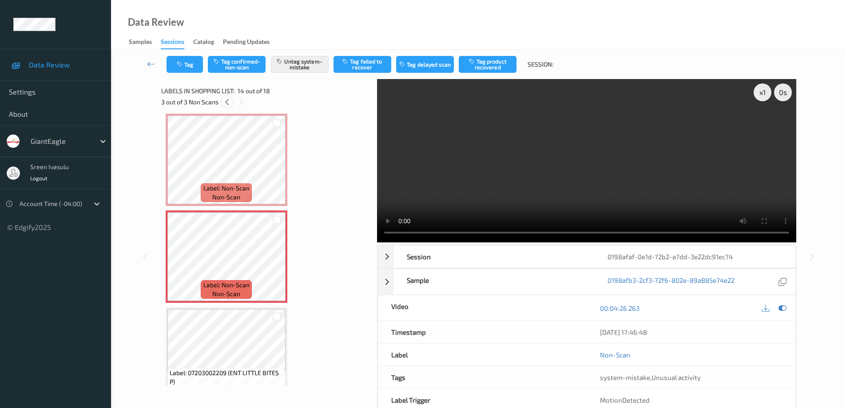
click at [226, 103] on icon at bounding box center [227, 102] width 8 height 8
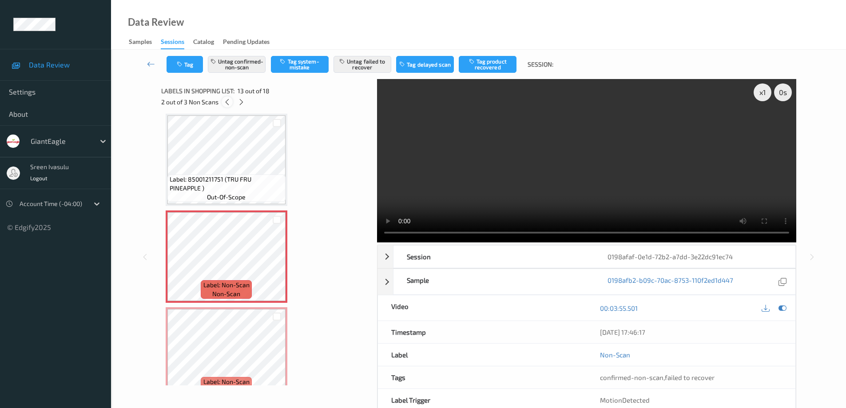
click at [224, 102] on icon at bounding box center [227, 102] width 8 height 8
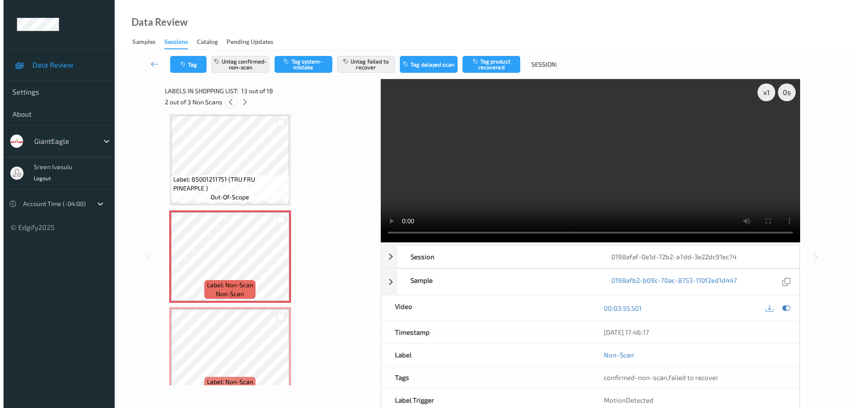
scroll to position [488, 0]
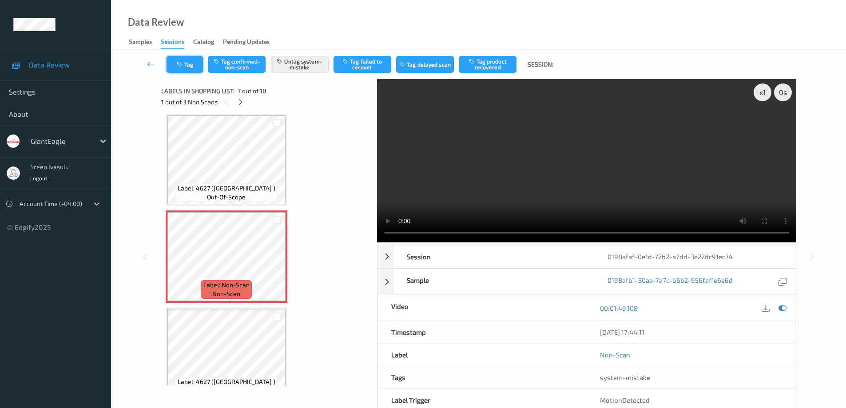
click at [188, 63] on button "Tag" at bounding box center [185, 64] width 36 height 17
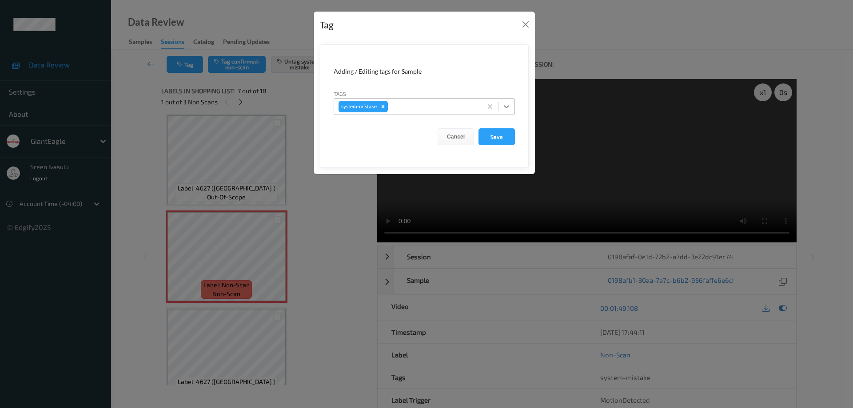
click at [499, 104] on div at bounding box center [506, 107] width 16 height 16
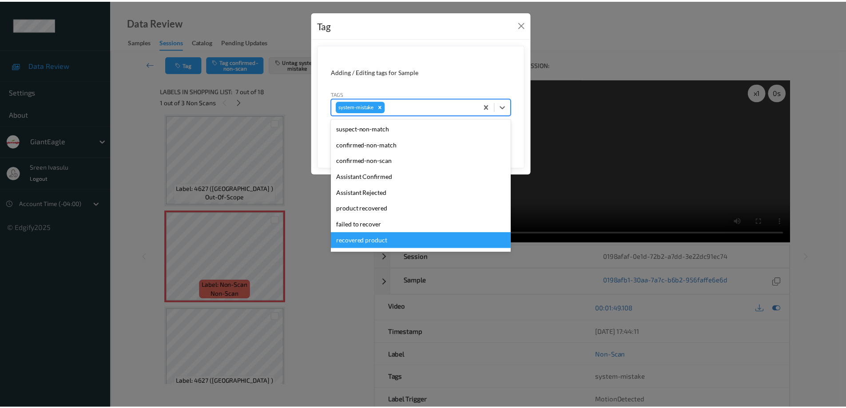
scroll to position [94, 0]
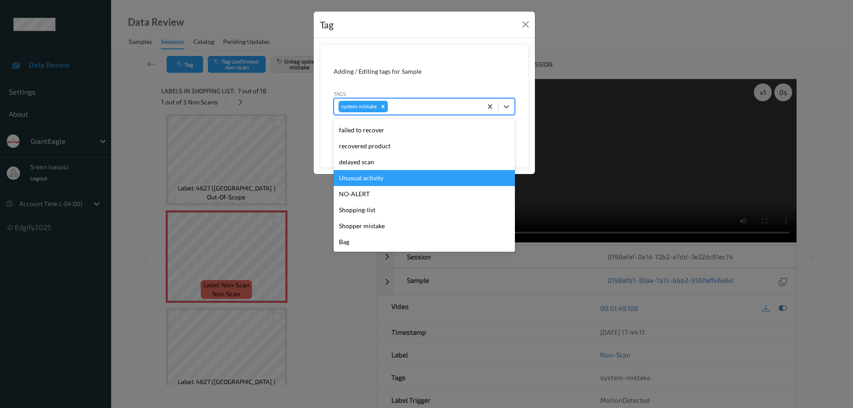
click at [373, 178] on div "Unusual activity" at bounding box center [423, 178] width 181 height 16
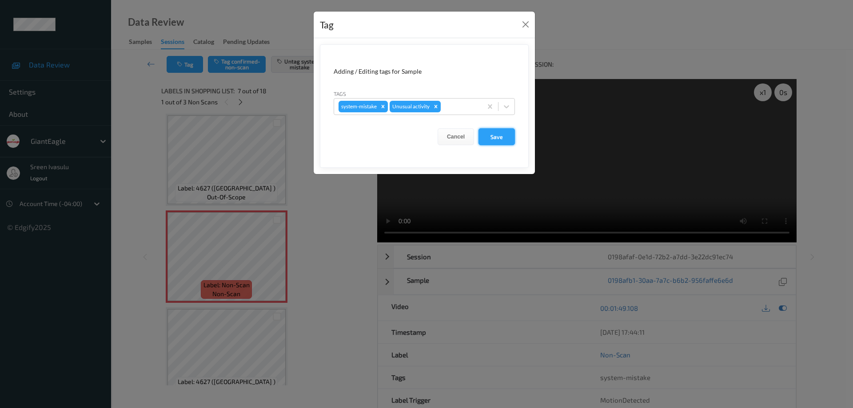
click at [489, 138] on button "Save" at bounding box center [496, 136] width 36 height 17
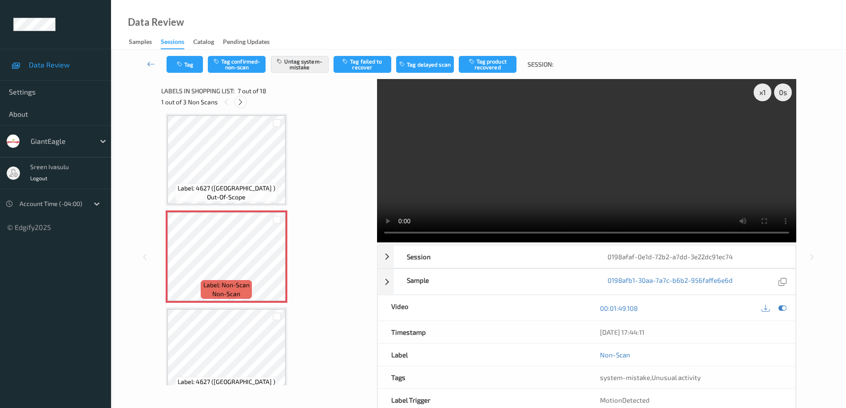
click at [243, 99] on icon at bounding box center [241, 102] width 8 height 8
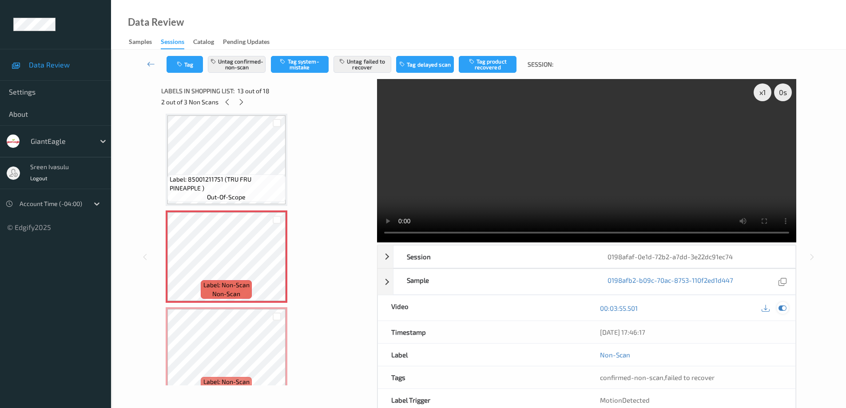
click at [782, 309] on icon at bounding box center [782, 308] width 8 height 8
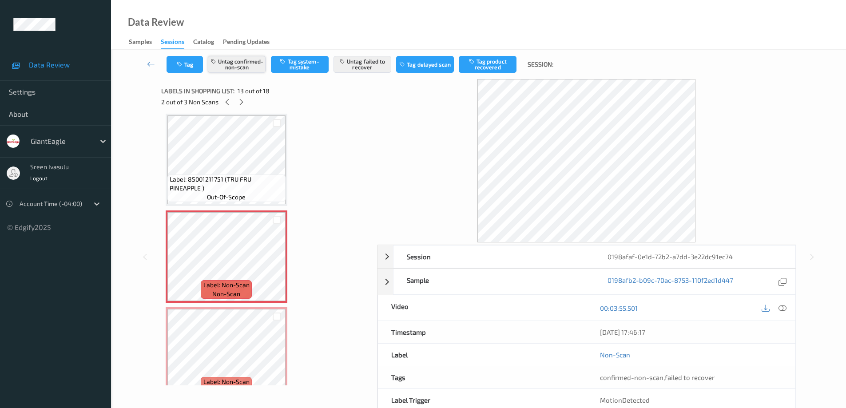
click at [234, 65] on button "Untag confirmed-non-scan" at bounding box center [237, 64] width 58 height 17
click at [366, 60] on button "Untag failed to recover" at bounding box center [362, 64] width 58 height 17
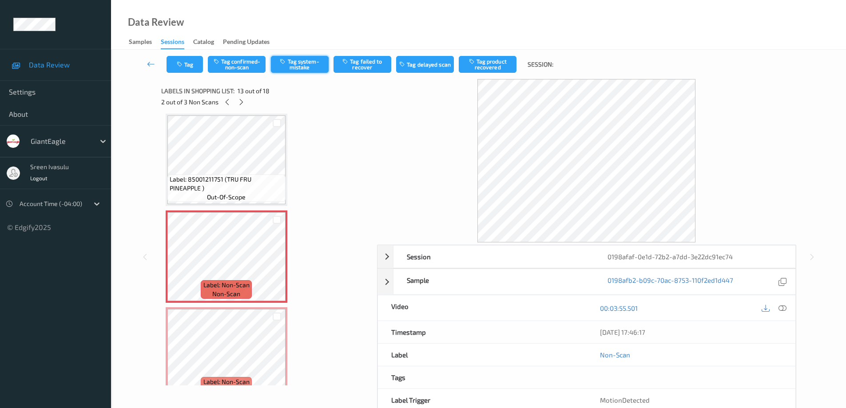
click at [294, 64] on button "Tag system-mistake" at bounding box center [300, 64] width 58 height 17
click at [226, 103] on icon at bounding box center [227, 102] width 8 height 8
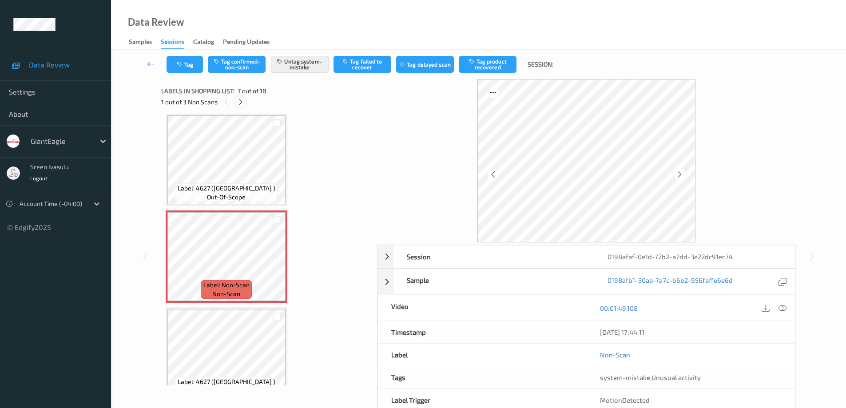
click at [239, 102] on icon at bounding box center [241, 102] width 8 height 8
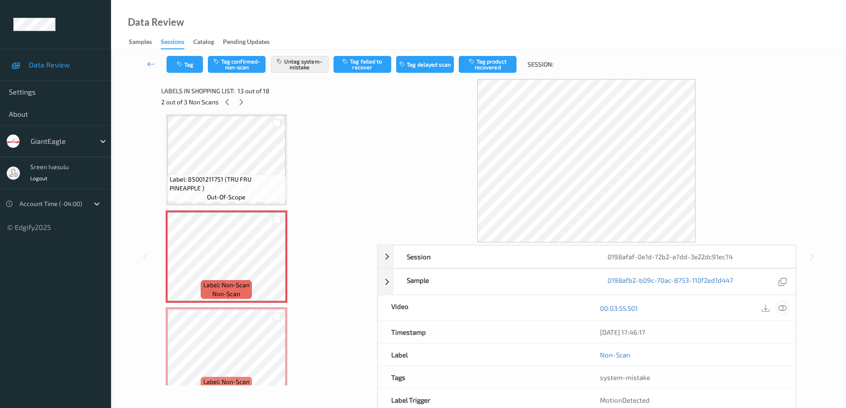
click at [781, 309] on icon at bounding box center [782, 308] width 8 height 8
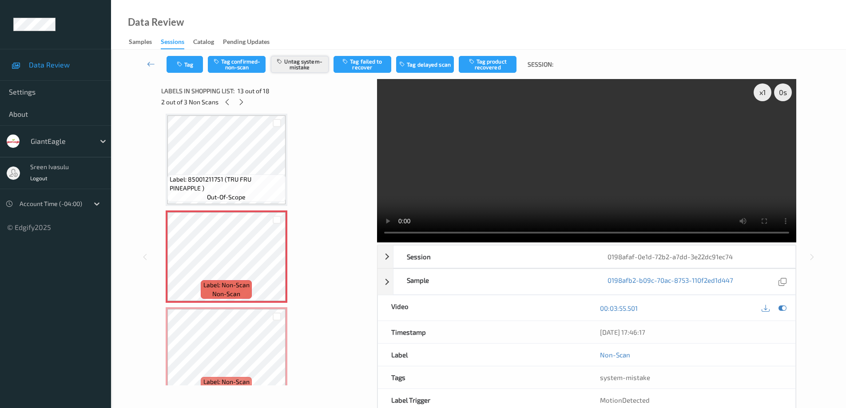
click at [304, 64] on button "Untag system-mistake" at bounding box center [300, 64] width 58 height 17
click at [245, 67] on button "Tag confirmed-non-scan" at bounding box center [237, 64] width 58 height 17
click at [367, 66] on button "Tag failed to recover" at bounding box center [362, 64] width 58 height 17
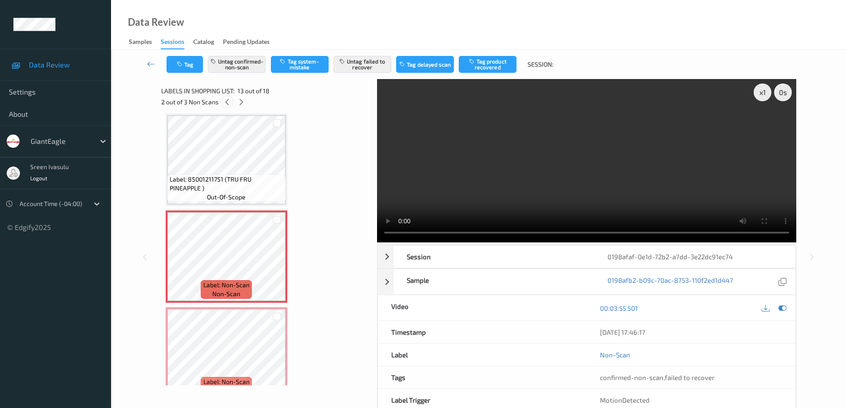
click at [226, 100] on icon at bounding box center [227, 102] width 8 height 8
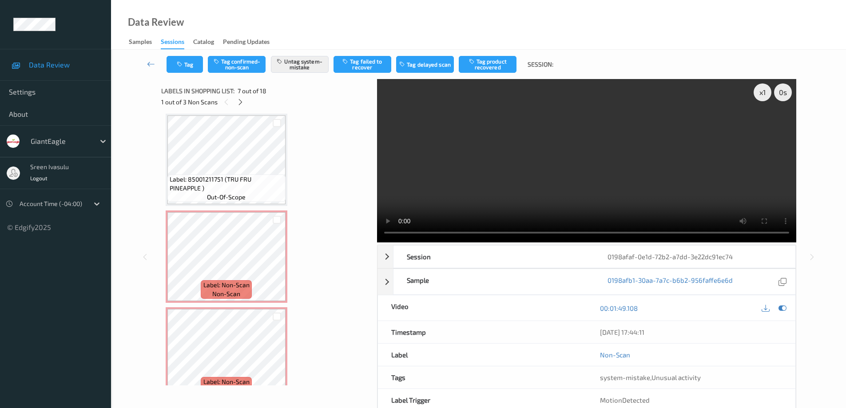
scroll to position [488, 0]
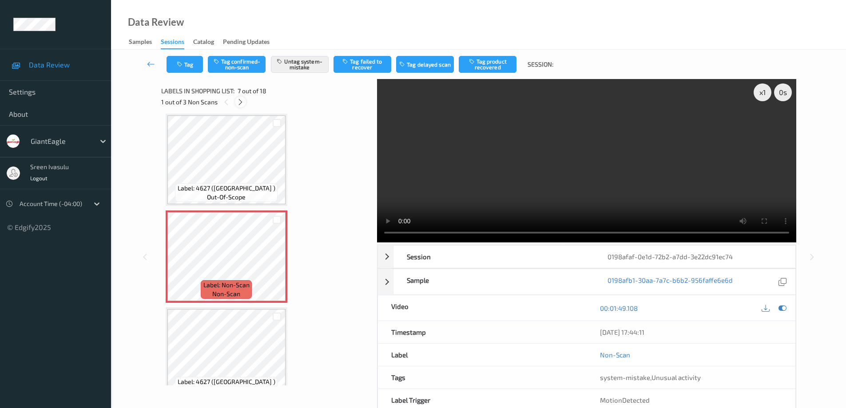
click at [242, 103] on icon at bounding box center [241, 102] width 8 height 8
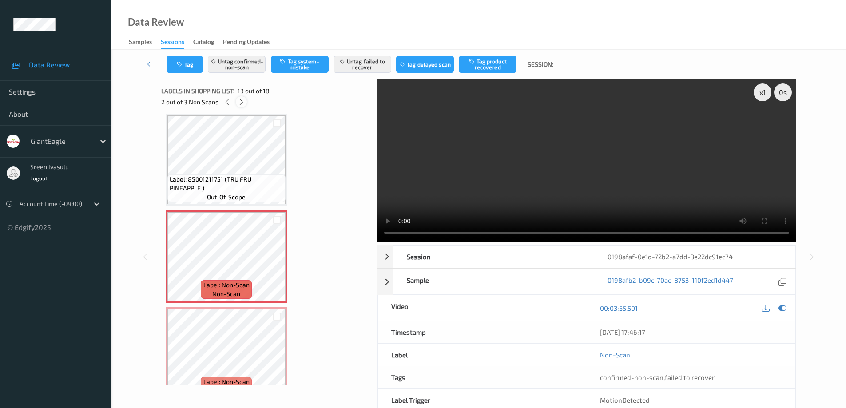
click at [239, 103] on icon at bounding box center [242, 102] width 8 height 8
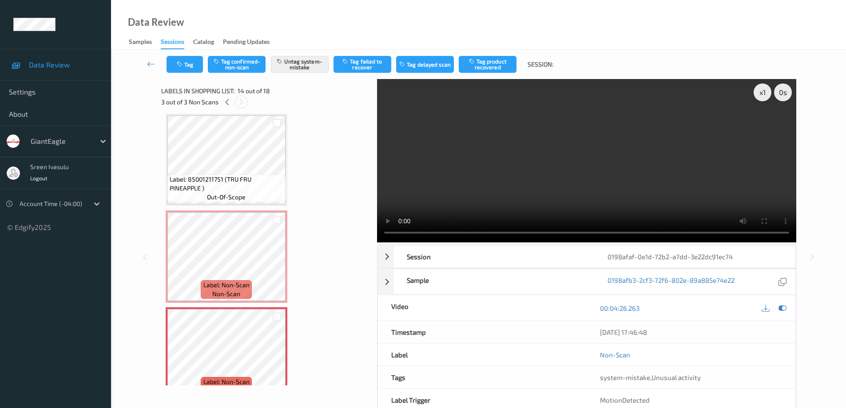
scroll to position [1166, 0]
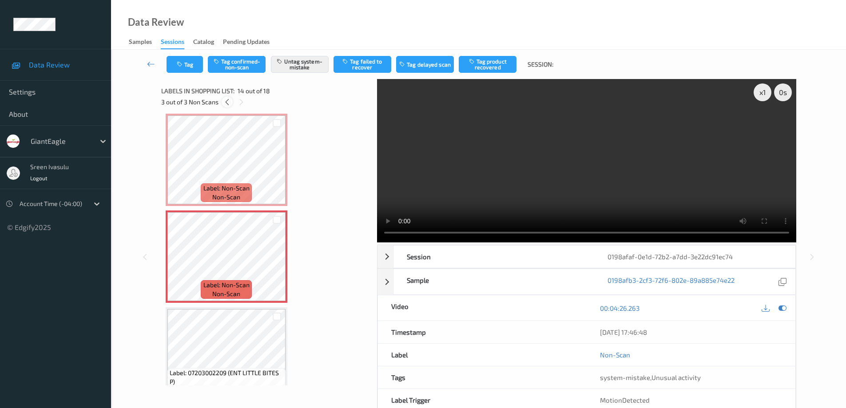
click at [226, 101] on icon at bounding box center [227, 102] width 8 height 8
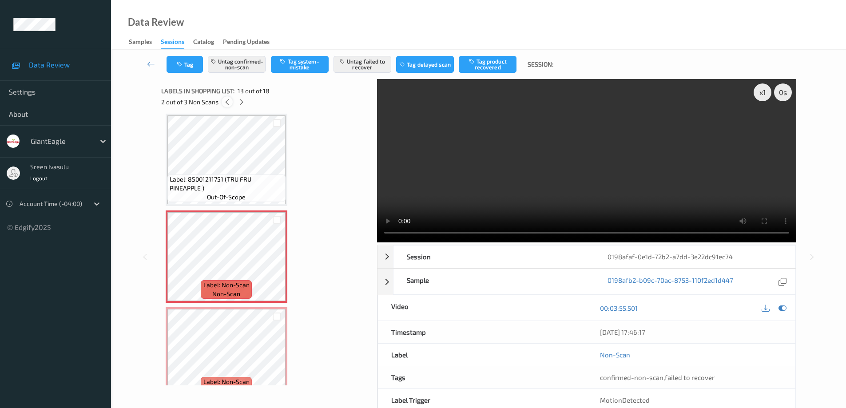
click at [226, 101] on icon at bounding box center [227, 102] width 8 height 8
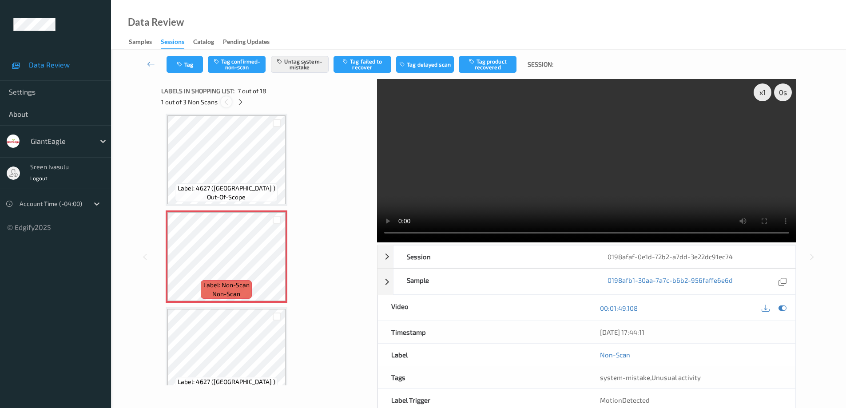
click at [226, 101] on icon at bounding box center [226, 102] width 8 height 8
click at [238, 101] on icon at bounding box center [241, 102] width 8 height 8
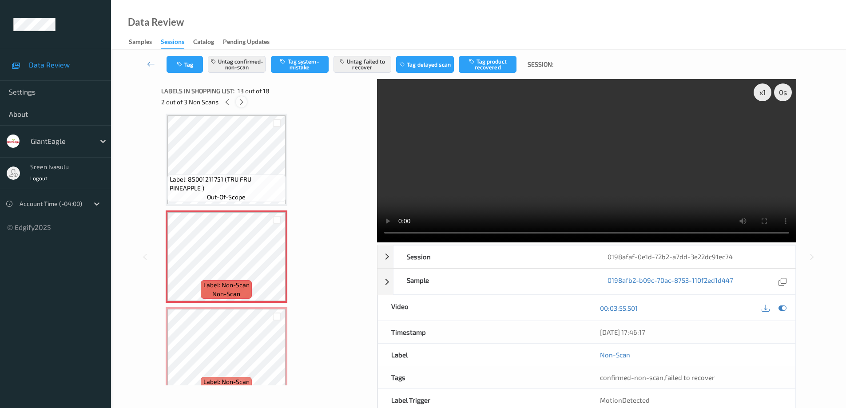
click at [238, 101] on icon at bounding box center [242, 102] width 8 height 8
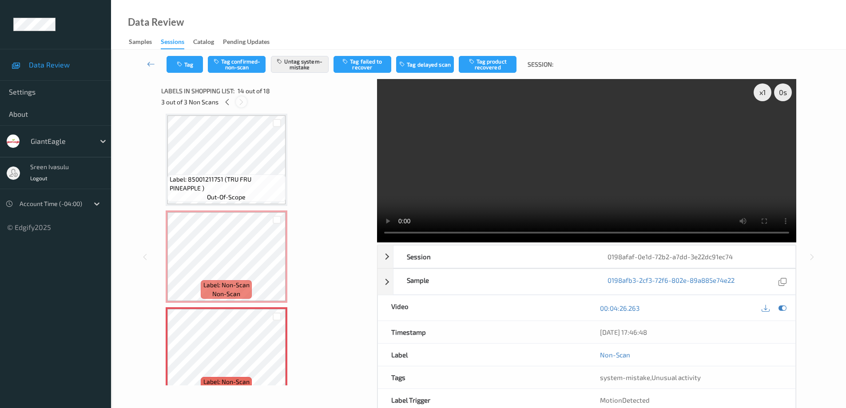
scroll to position [1166, 0]
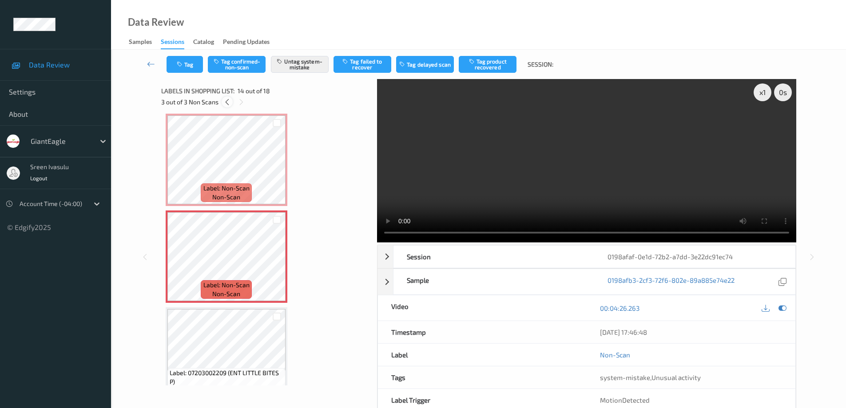
click at [226, 103] on icon at bounding box center [227, 102] width 8 height 8
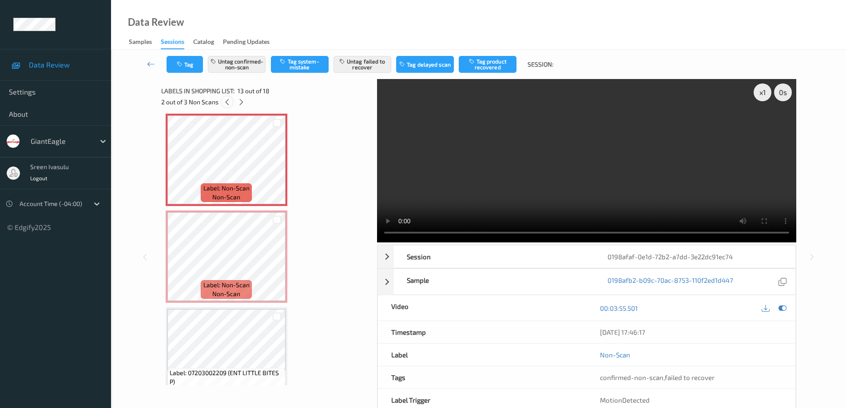
scroll to position [1069, 0]
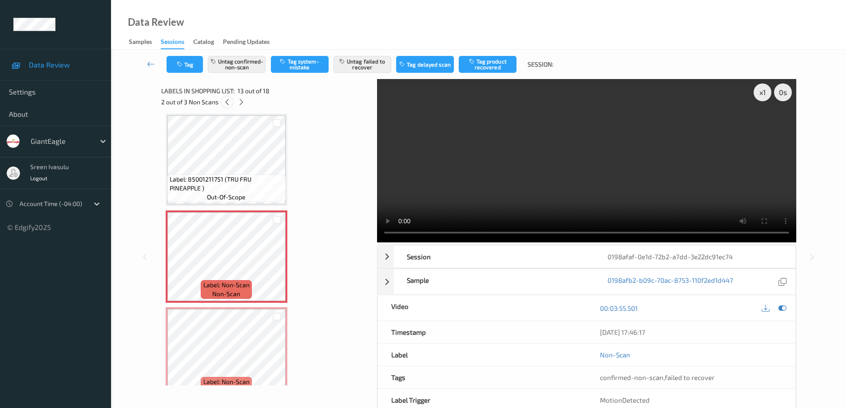
click at [226, 101] on icon at bounding box center [227, 102] width 8 height 8
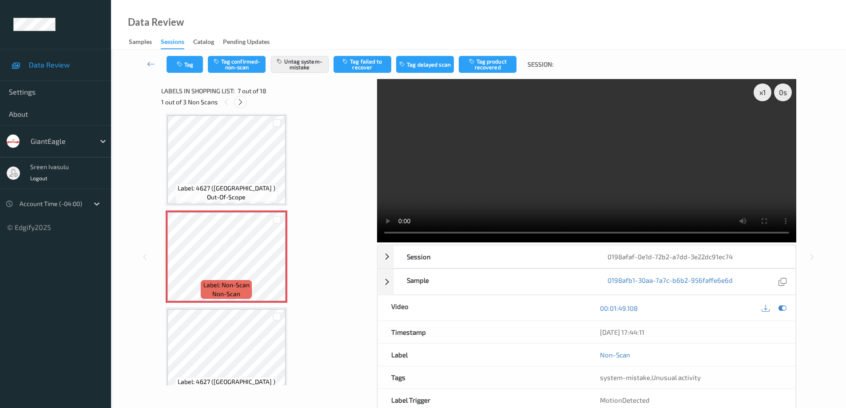
click at [241, 104] on icon at bounding box center [241, 102] width 8 height 8
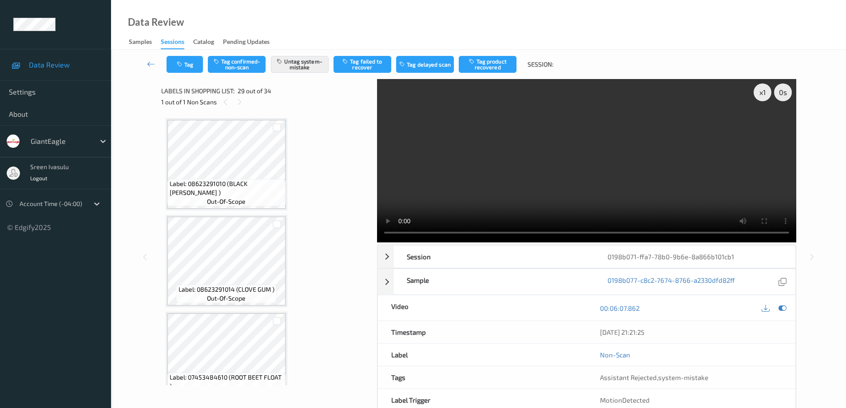
scroll to position [2618, 0]
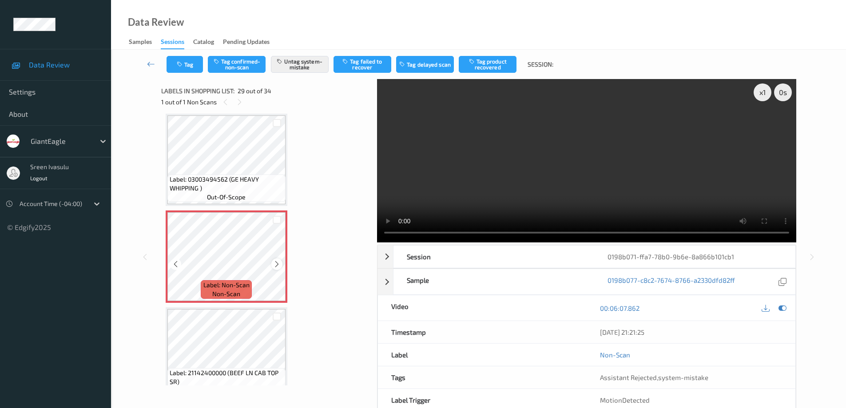
click at [276, 265] on icon at bounding box center [277, 264] width 8 height 8
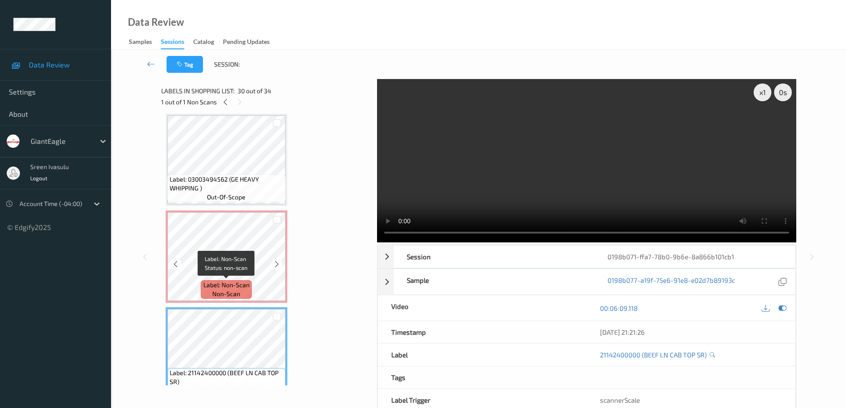
click at [240, 287] on span "Label: Non-Scan" at bounding box center [226, 285] width 46 height 9
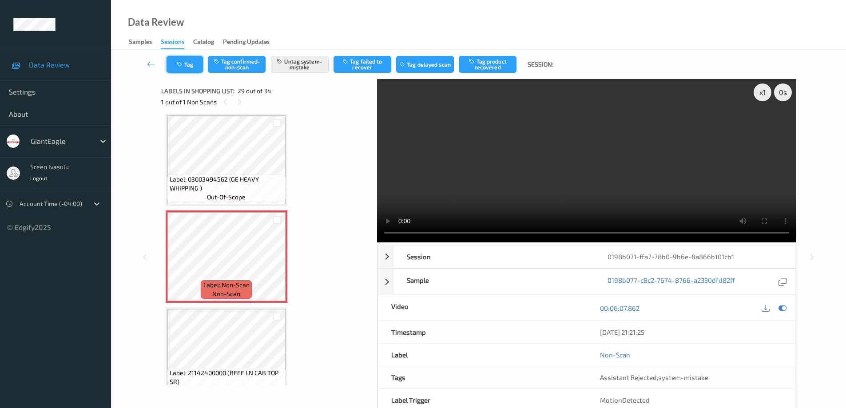
click at [189, 67] on button "Tag" at bounding box center [185, 64] width 36 height 17
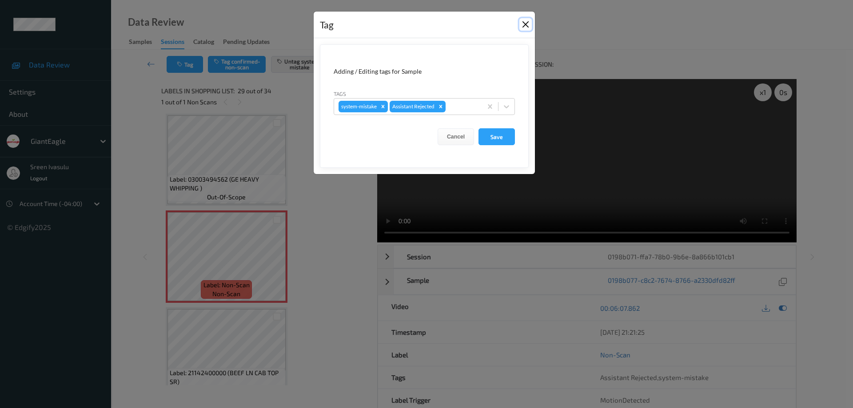
click at [526, 24] on button "Close" at bounding box center [525, 24] width 12 height 12
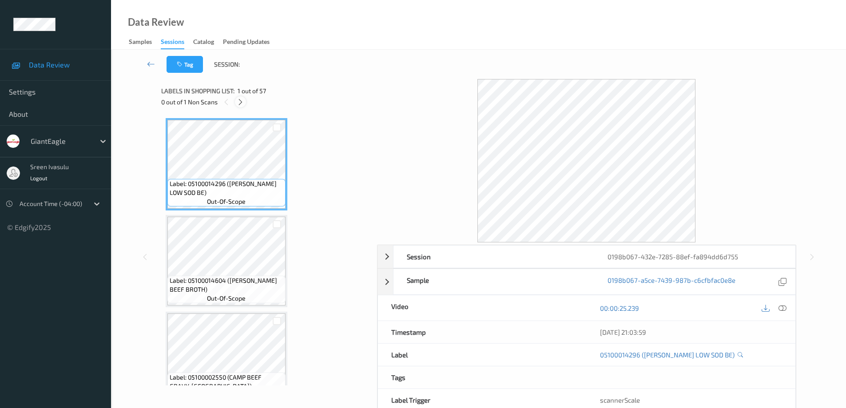
click at [240, 99] on icon at bounding box center [241, 102] width 8 height 8
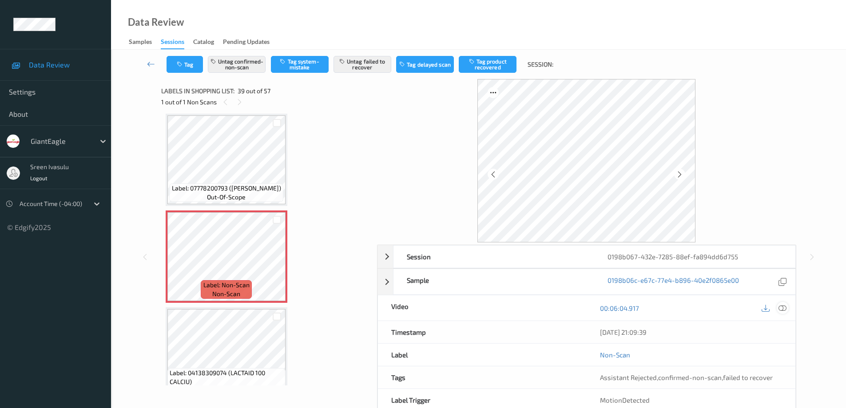
click at [786, 308] on div at bounding box center [783, 308] width 12 height 12
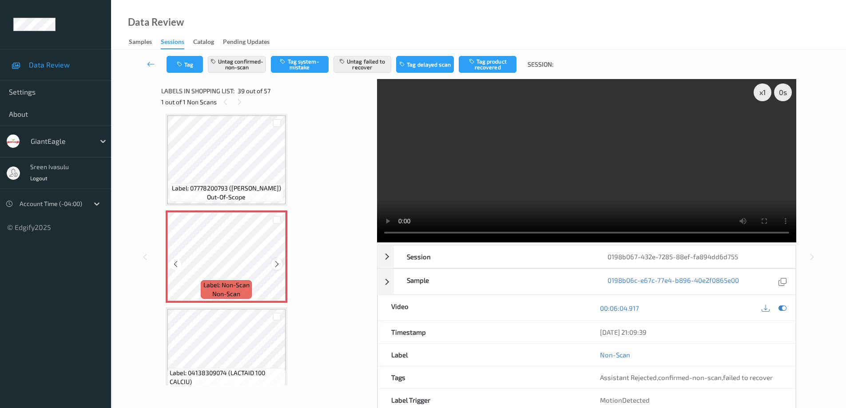
click at [276, 266] on icon at bounding box center [277, 264] width 8 height 8
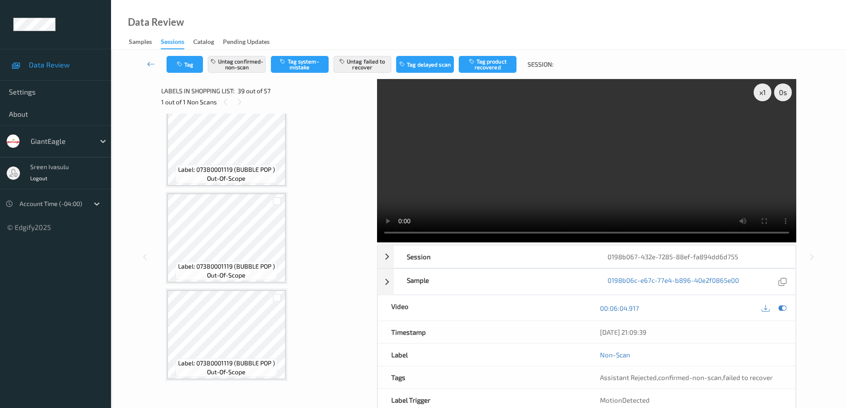
scroll to position [5179, 0]
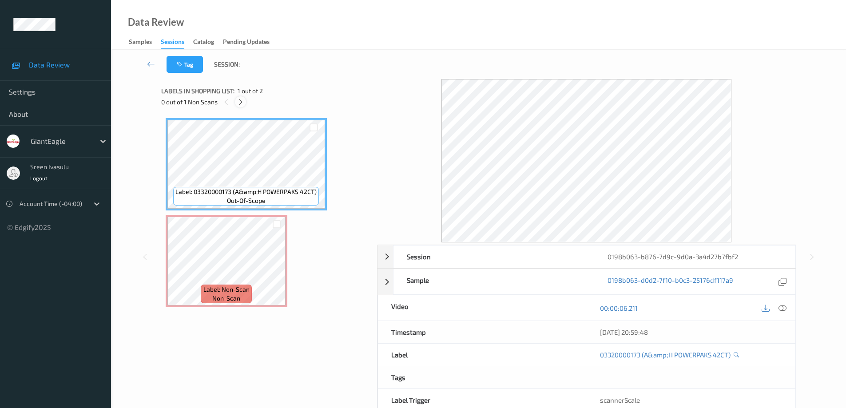
click at [242, 103] on icon at bounding box center [241, 102] width 8 height 8
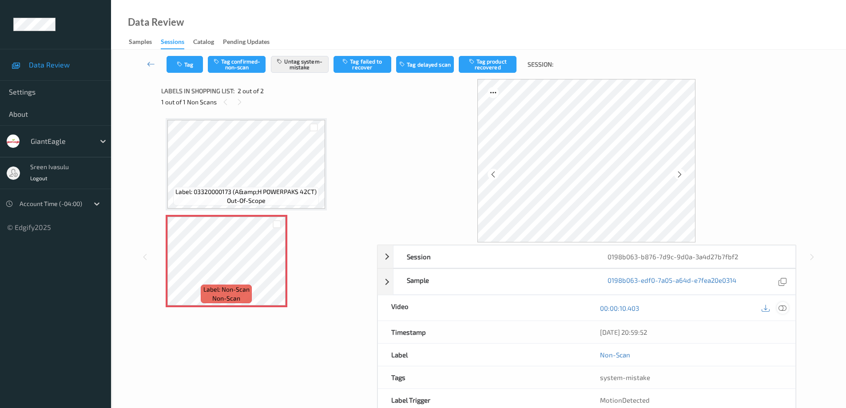
click at [778, 307] on icon at bounding box center [782, 308] width 8 height 8
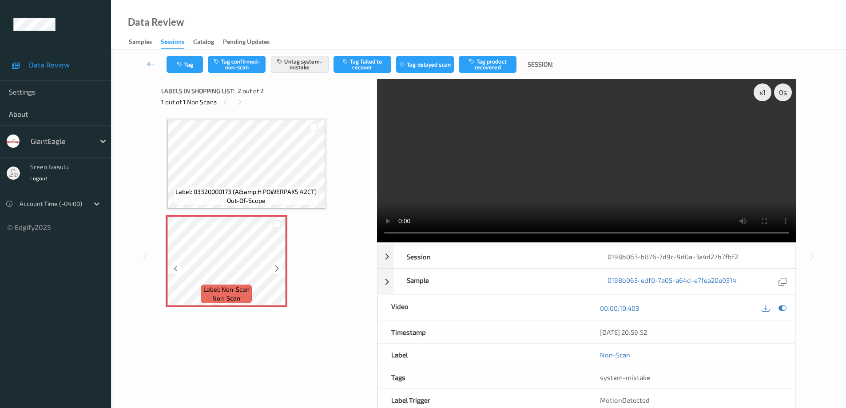
click at [282, 270] on div at bounding box center [276, 268] width 11 height 11
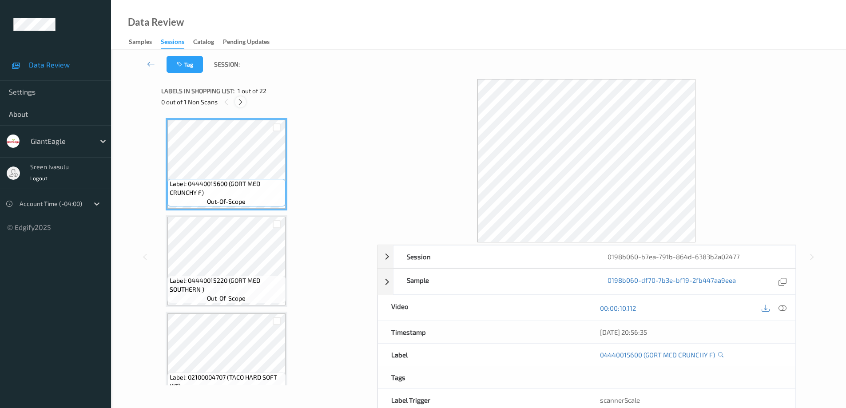
click at [238, 103] on icon at bounding box center [241, 102] width 8 height 8
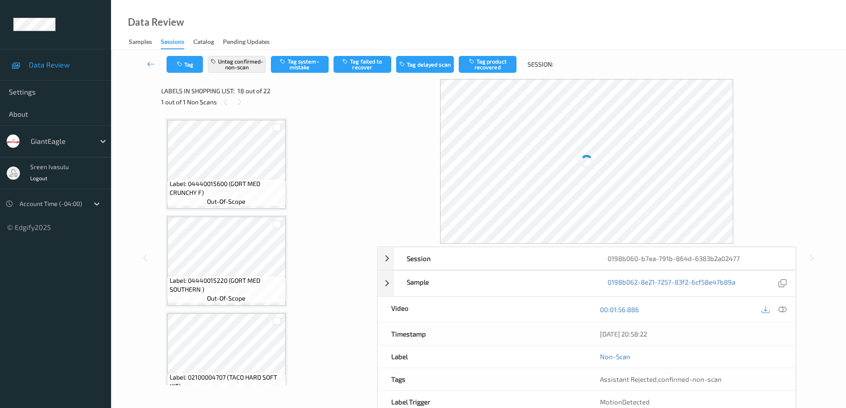
scroll to position [1553, 0]
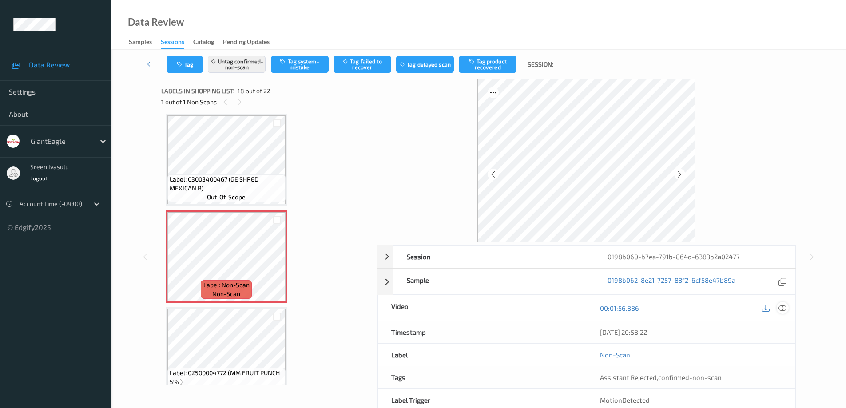
click at [785, 310] on icon at bounding box center [782, 308] width 8 height 8
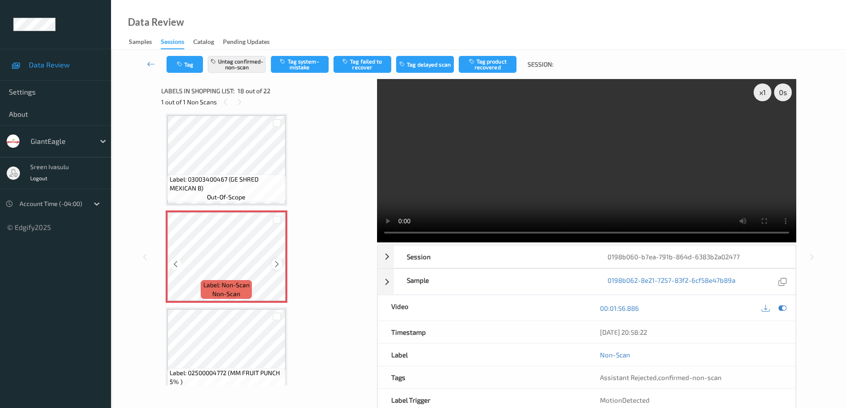
click at [277, 267] on icon at bounding box center [277, 264] width 8 height 8
click at [276, 266] on icon at bounding box center [277, 264] width 8 height 8
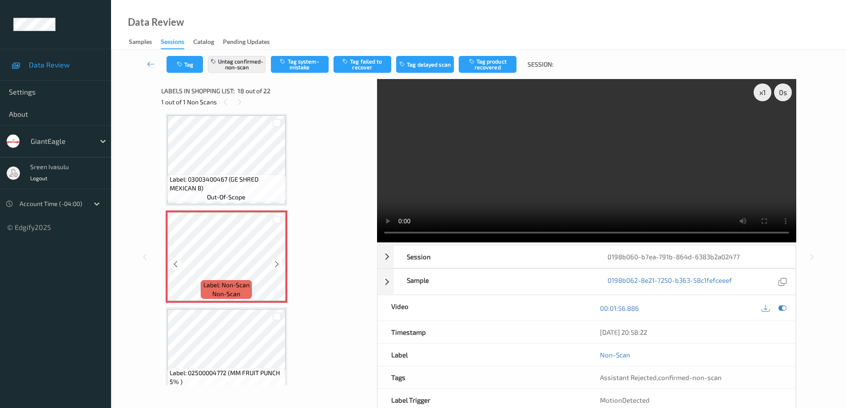
click at [276, 266] on icon at bounding box center [277, 264] width 8 height 8
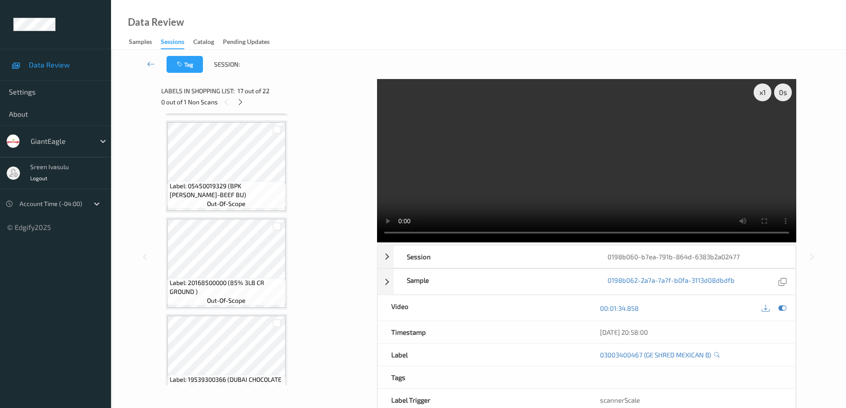
scroll to position [1330, 0]
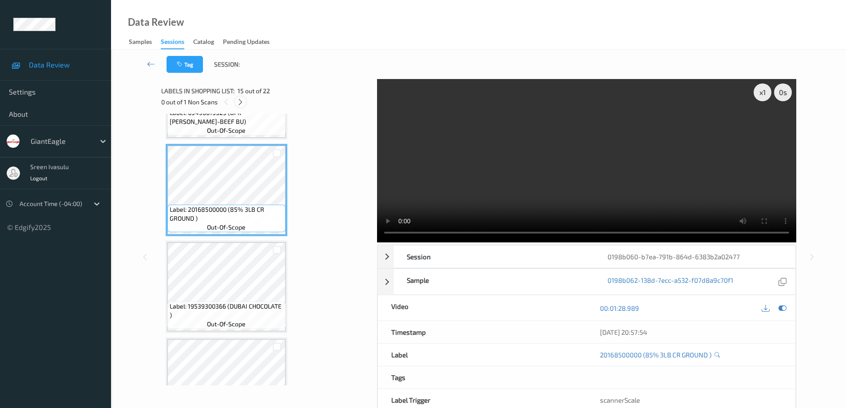
click at [242, 103] on icon at bounding box center [241, 102] width 8 height 8
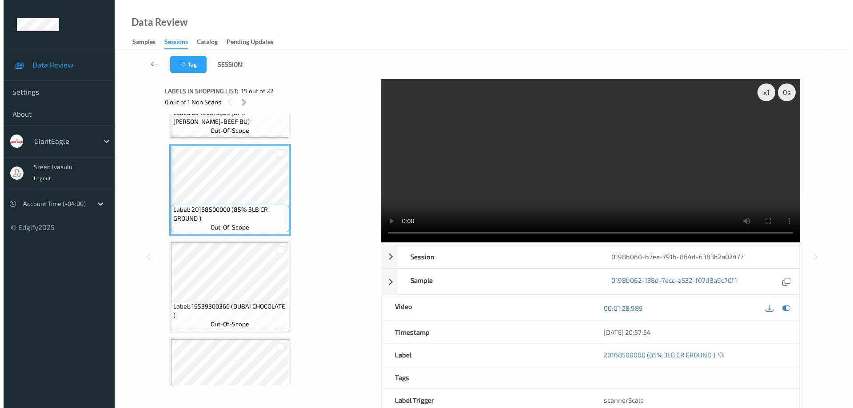
scroll to position [1553, 0]
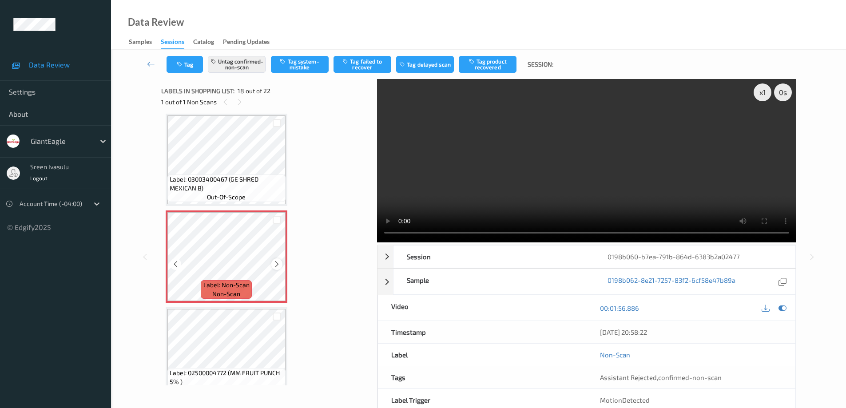
click at [276, 265] on icon at bounding box center [277, 264] width 8 height 8
click at [245, 64] on button "Untag confirmed-non-scan" at bounding box center [237, 64] width 58 height 17
click at [303, 61] on button "Tag system-mistake" at bounding box center [300, 64] width 58 height 17
click at [197, 64] on button "Tag" at bounding box center [185, 64] width 36 height 17
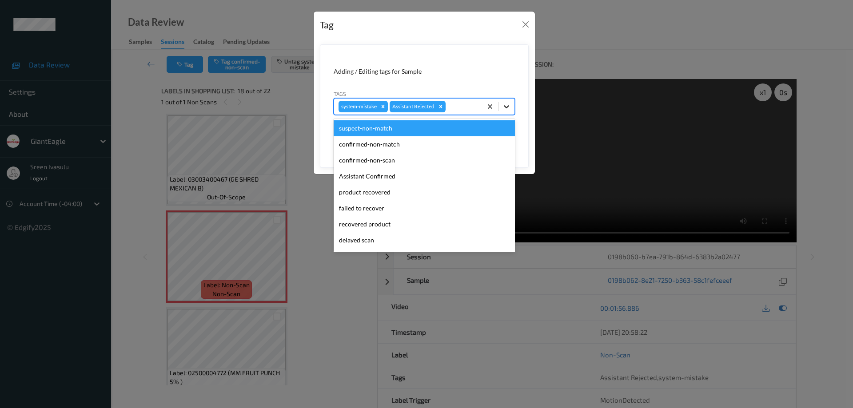
click at [507, 104] on icon at bounding box center [506, 106] width 9 height 9
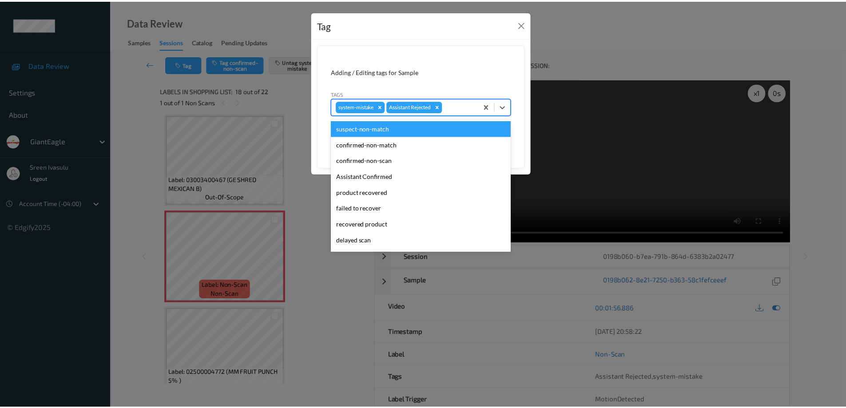
scroll to position [78, 0]
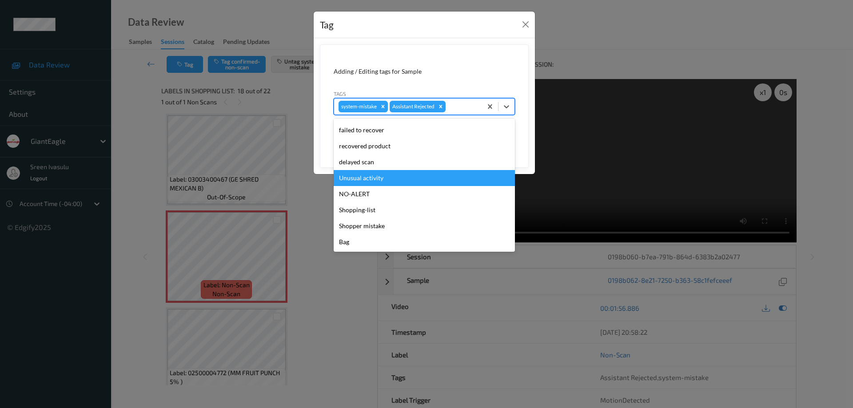
click at [358, 178] on div "Unusual activity" at bounding box center [423, 178] width 181 height 16
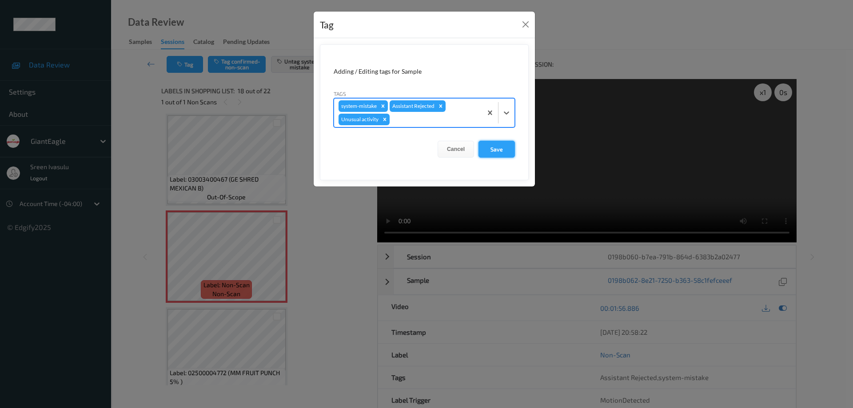
click at [487, 146] on button "Save" at bounding box center [496, 149] width 36 height 17
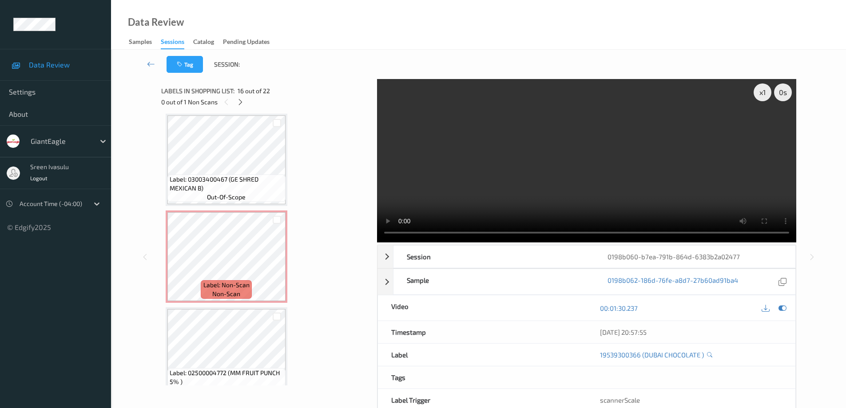
scroll to position [1731, 0]
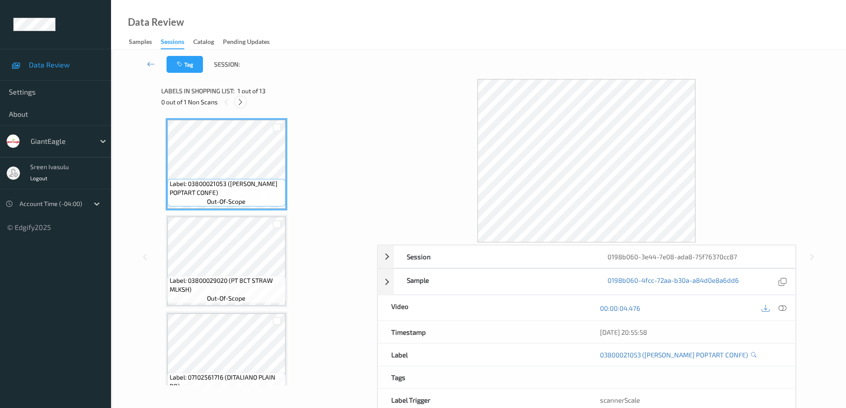
click at [242, 102] on icon at bounding box center [241, 102] width 8 height 8
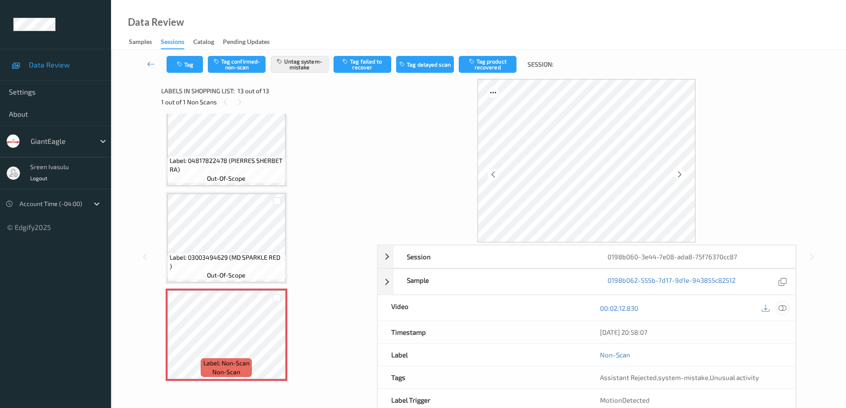
drag, startPoint x: 782, startPoint y: 305, endPoint x: 768, endPoint y: 310, distance: 14.8
click at [781, 305] on icon at bounding box center [782, 308] width 8 height 8
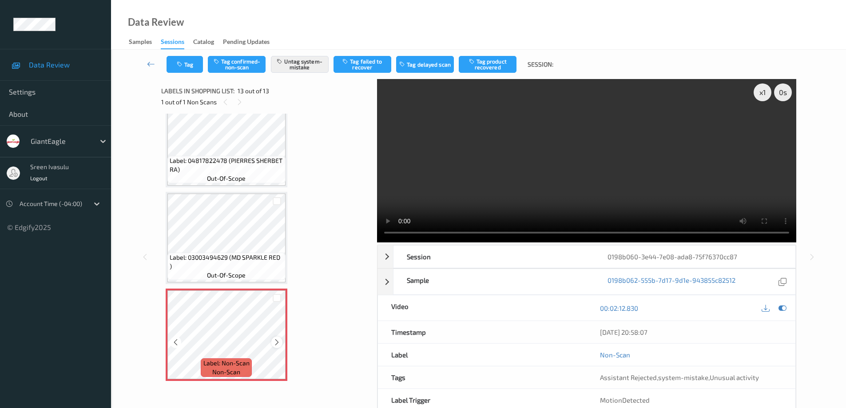
click at [275, 345] on icon at bounding box center [277, 342] width 8 height 8
click at [182, 71] on button "Tag" at bounding box center [185, 64] width 36 height 17
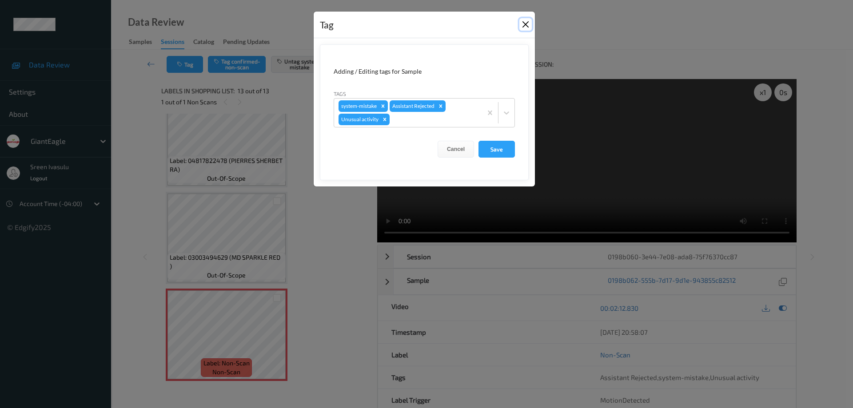
click at [523, 24] on button "Close" at bounding box center [525, 24] width 12 height 12
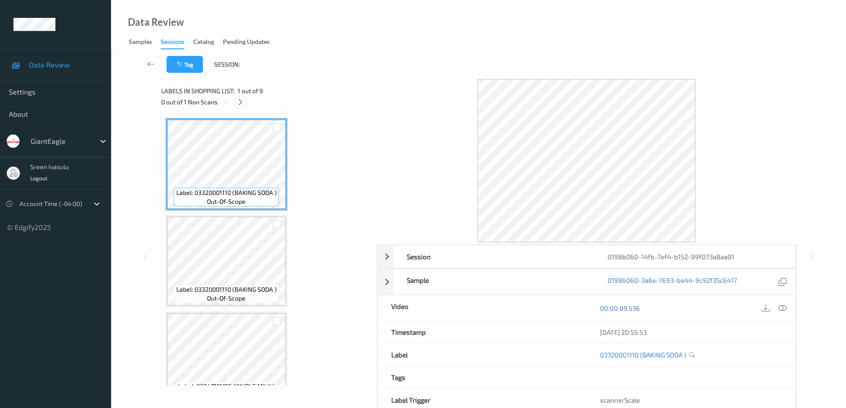
click at [241, 102] on icon at bounding box center [241, 102] width 8 height 8
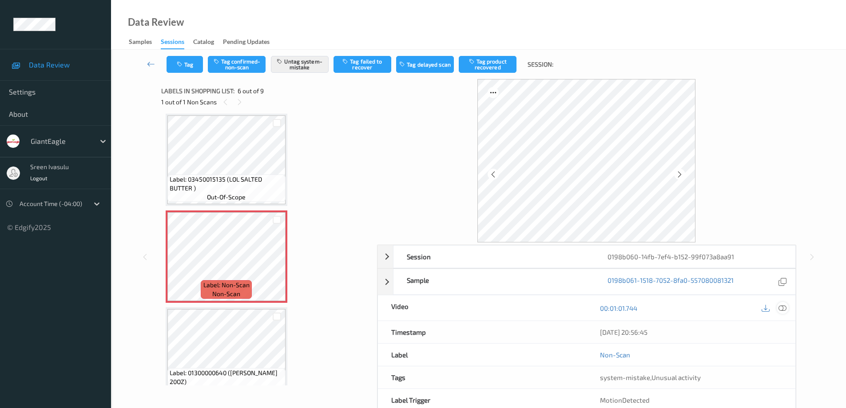
click at [782, 307] on icon at bounding box center [782, 308] width 8 height 8
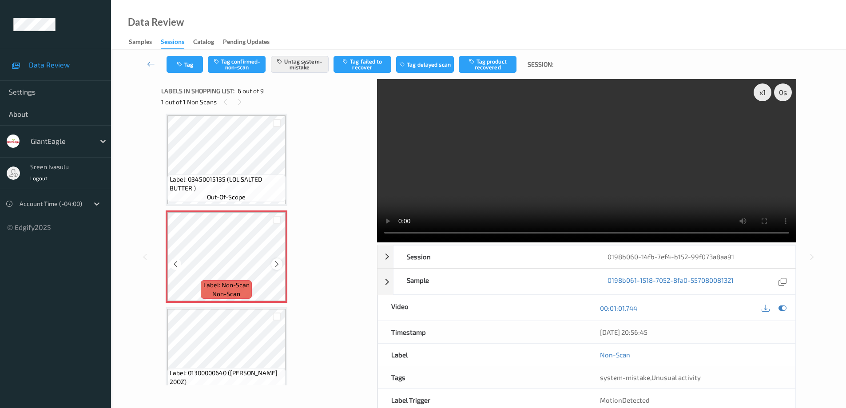
click at [277, 265] on icon at bounding box center [277, 264] width 8 height 8
click at [187, 69] on button "Tag" at bounding box center [185, 64] width 36 height 17
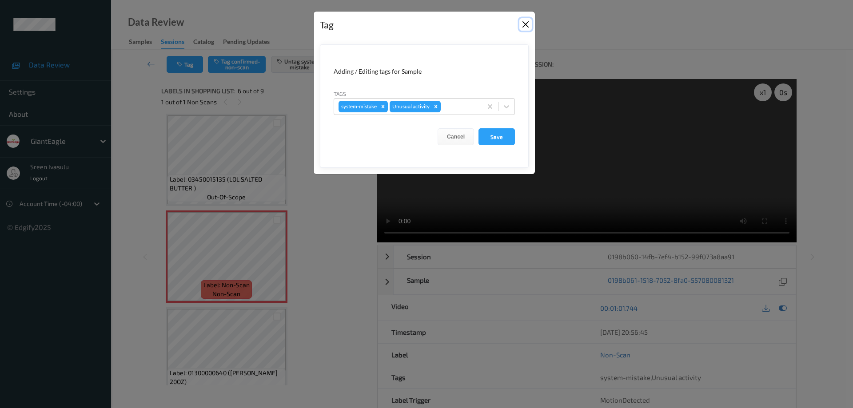
click at [528, 22] on button "Close" at bounding box center [525, 24] width 12 height 12
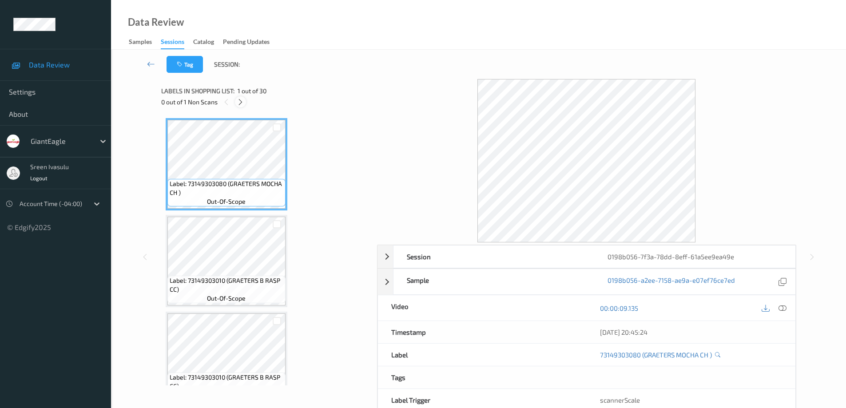
click at [241, 104] on icon at bounding box center [241, 102] width 8 height 8
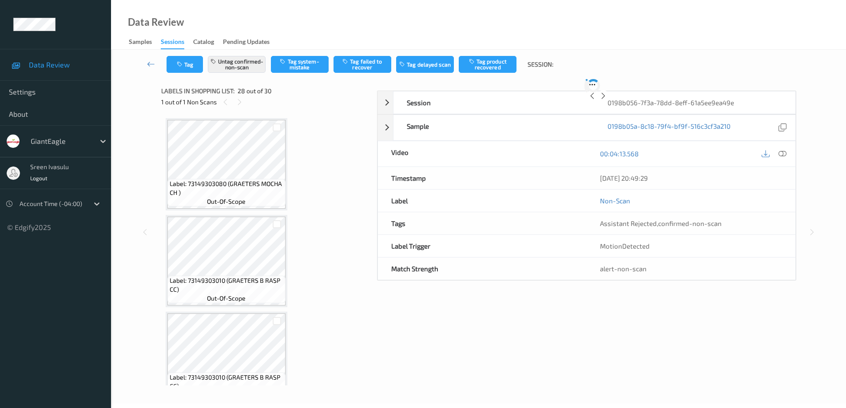
scroll to position [2521, 0]
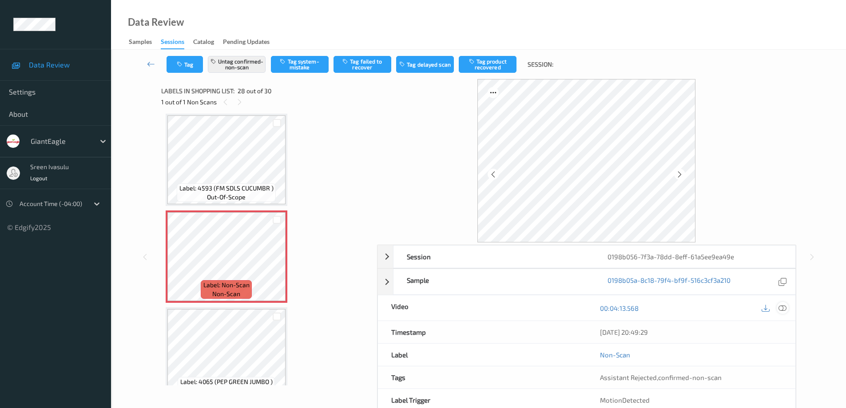
click at [781, 308] on icon at bounding box center [782, 308] width 8 height 8
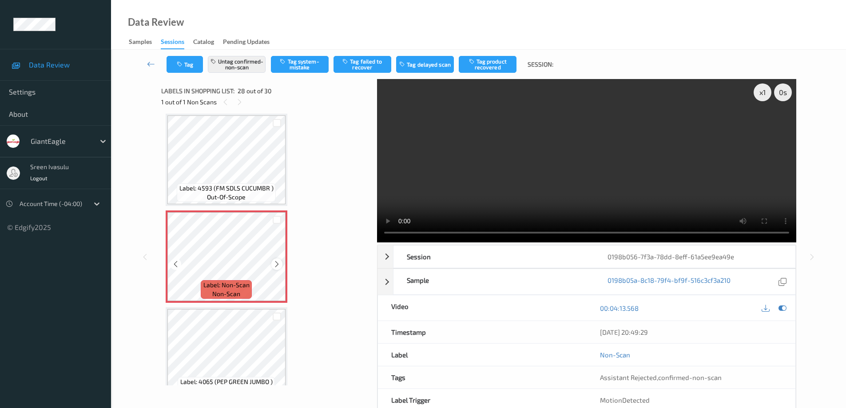
click at [274, 265] on icon at bounding box center [277, 264] width 8 height 8
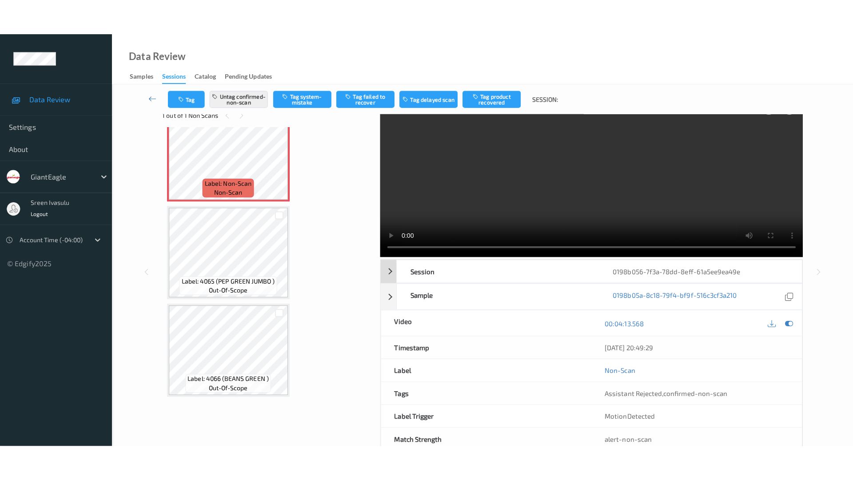
scroll to position [0, 0]
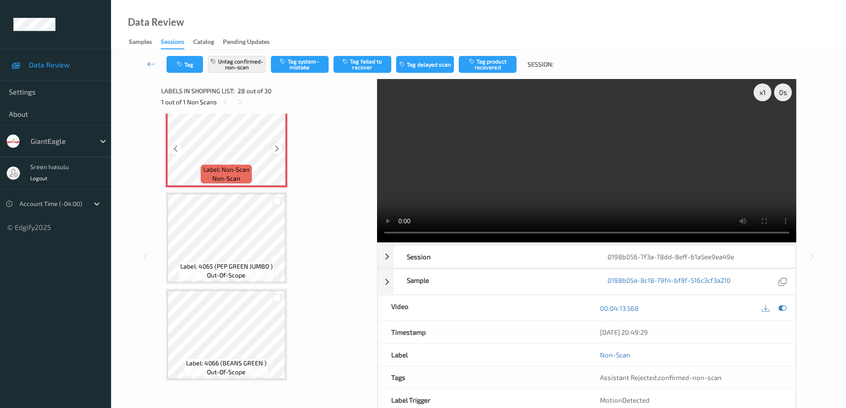
click at [275, 148] on icon at bounding box center [277, 149] width 8 height 8
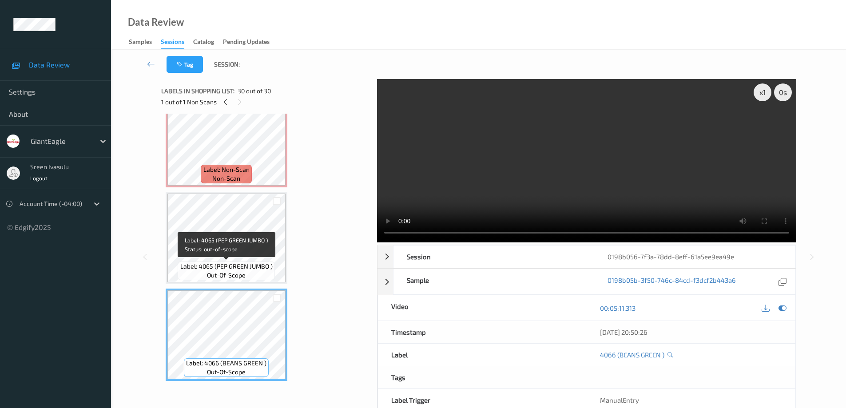
click at [254, 267] on span "Label: 4065 (PEP GREEN JUMBO )" at bounding box center [226, 266] width 92 height 9
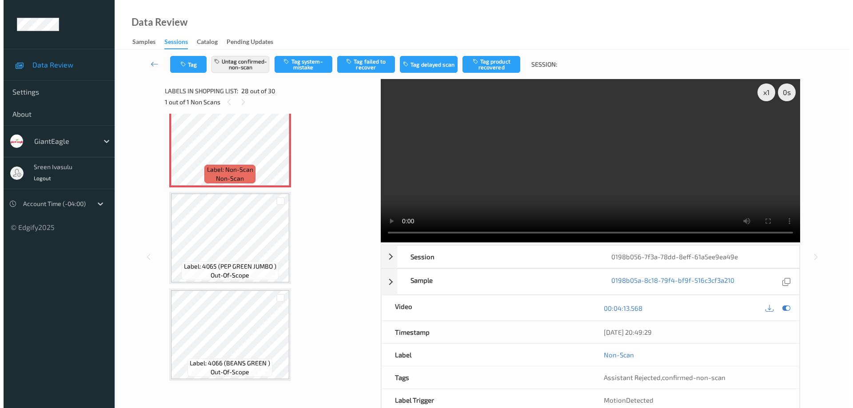
scroll to position [2565, 0]
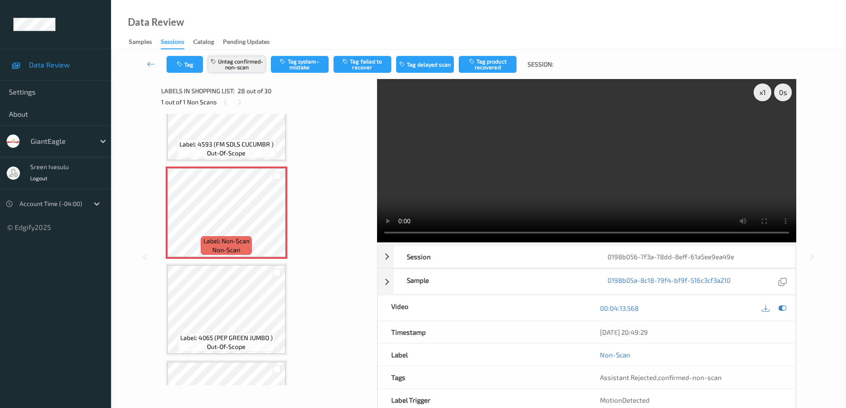
click at [257, 60] on button "Untag confirmed-non-scan" at bounding box center [237, 64] width 58 height 17
click at [302, 64] on button "Tag system-mistake" at bounding box center [300, 64] width 58 height 17
click at [273, 218] on icon at bounding box center [277, 220] width 8 height 8
click at [193, 66] on button "Tag" at bounding box center [185, 64] width 36 height 17
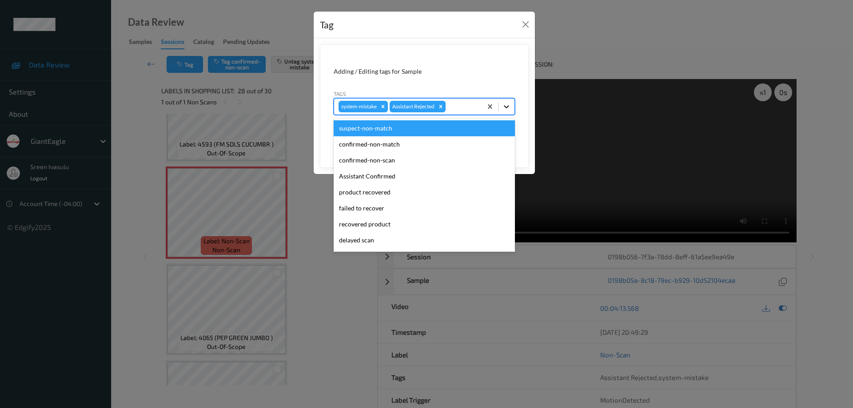
click at [505, 109] on icon at bounding box center [506, 106] width 9 height 9
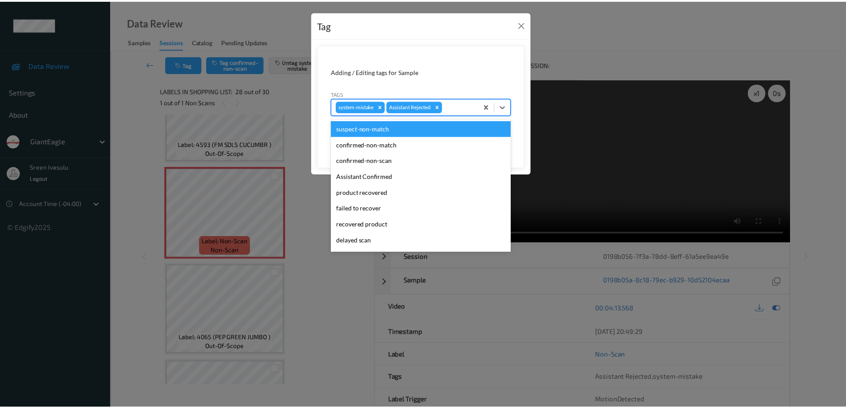
scroll to position [78, 0]
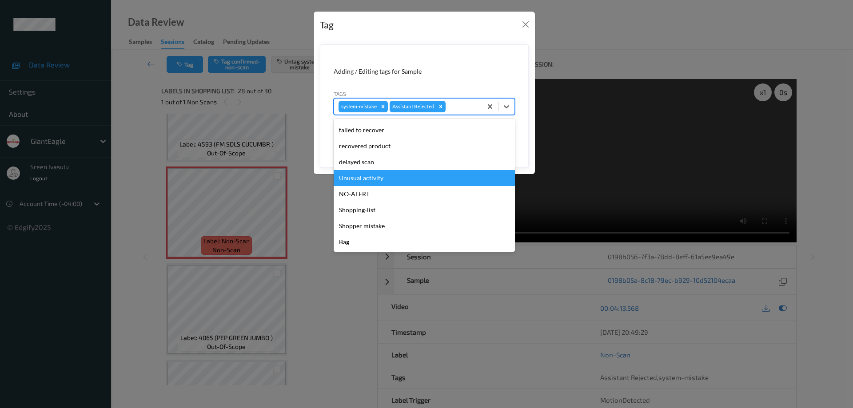
click at [370, 183] on div "Unusual activity" at bounding box center [423, 178] width 181 height 16
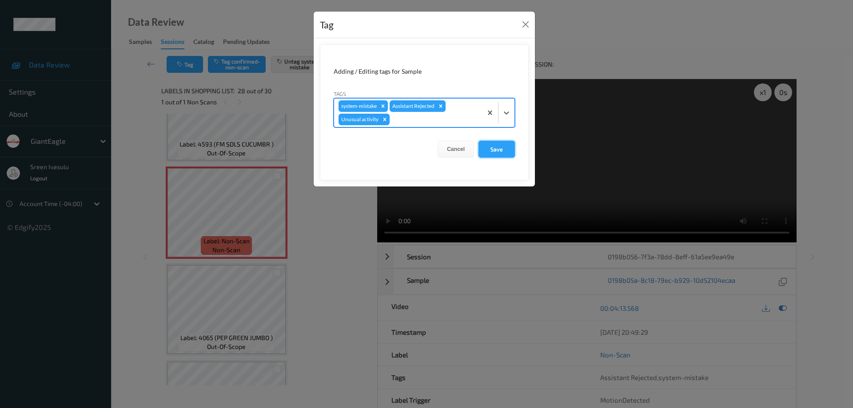
click at [485, 147] on button "Save" at bounding box center [496, 149] width 36 height 17
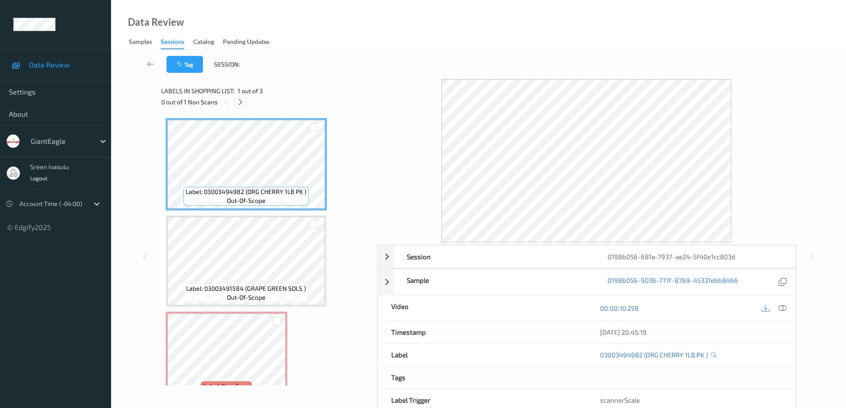
click at [241, 102] on icon at bounding box center [241, 102] width 8 height 8
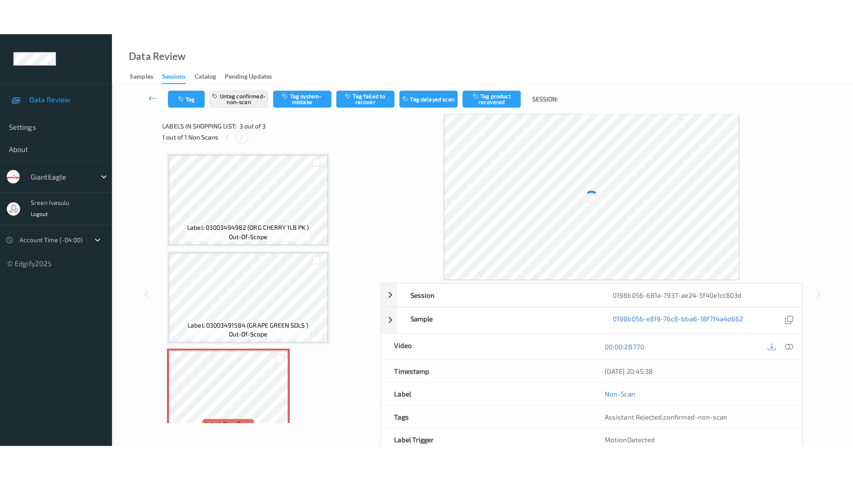
scroll to position [23, 0]
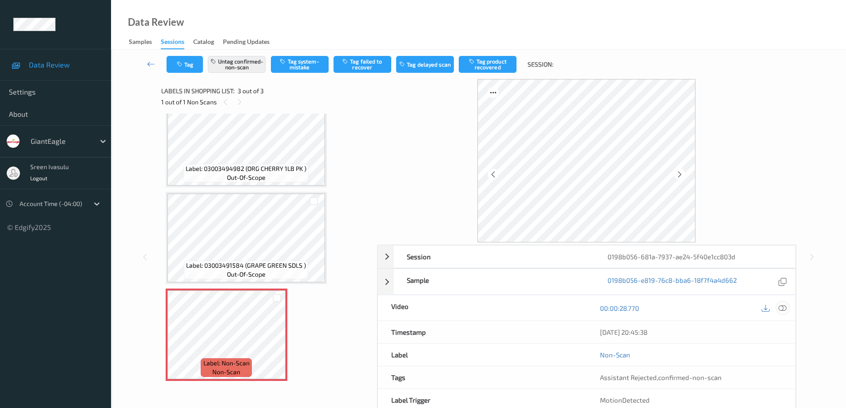
click at [788, 310] on div at bounding box center [783, 308] width 12 height 12
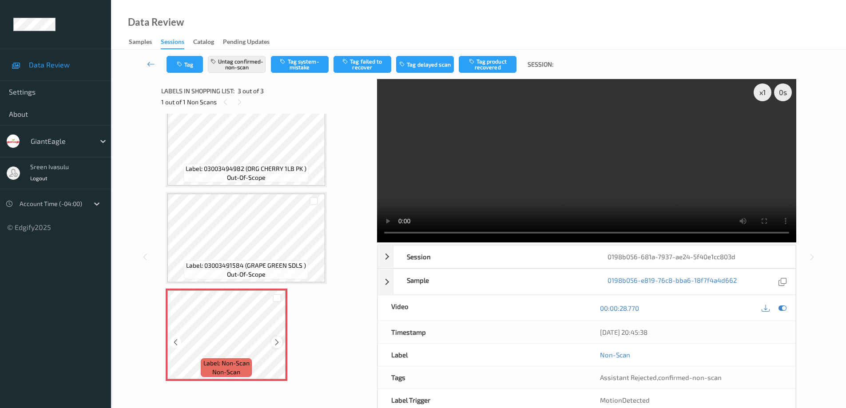
click at [275, 341] on icon at bounding box center [277, 342] width 8 height 8
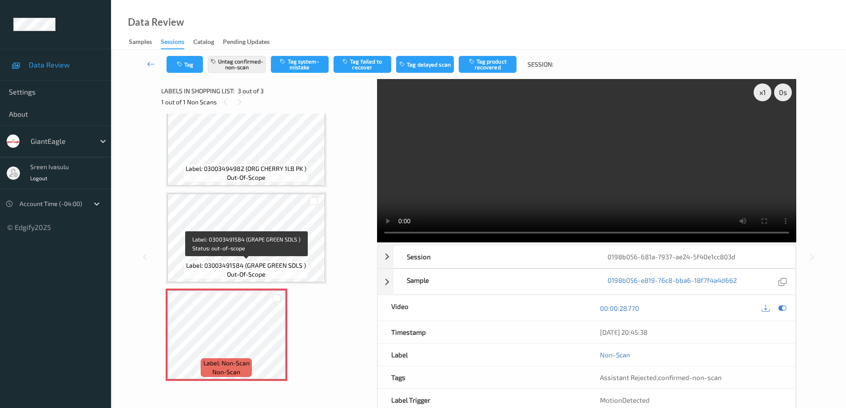
click at [250, 263] on span "Label: 03003491584 (GRAPE GREEN SDLS )" at bounding box center [246, 265] width 120 height 9
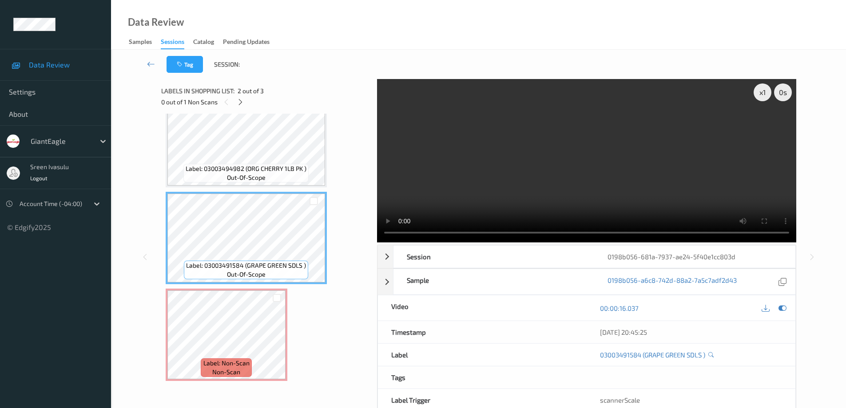
scroll to position [0, 0]
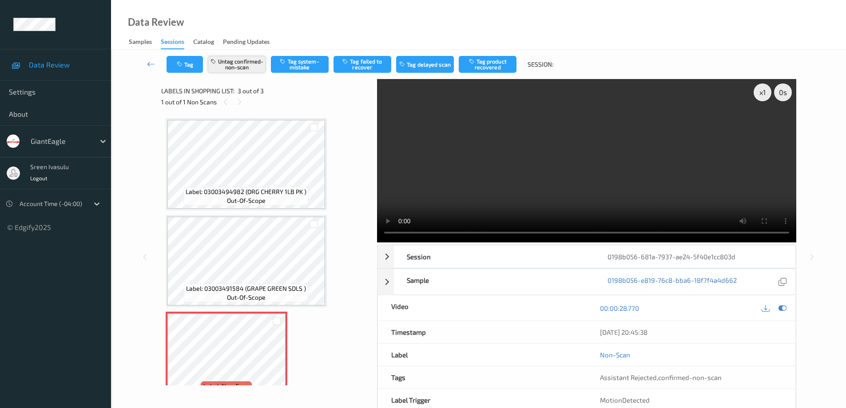
click at [246, 66] on button "Untag confirmed-non-scan" at bounding box center [237, 64] width 58 height 17
click at [307, 62] on button "Tag system-mistake" at bounding box center [300, 64] width 58 height 17
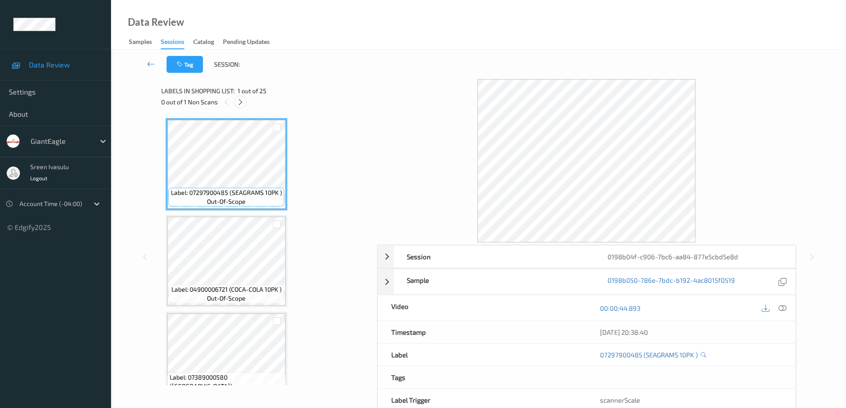
click at [242, 102] on icon at bounding box center [241, 102] width 8 height 8
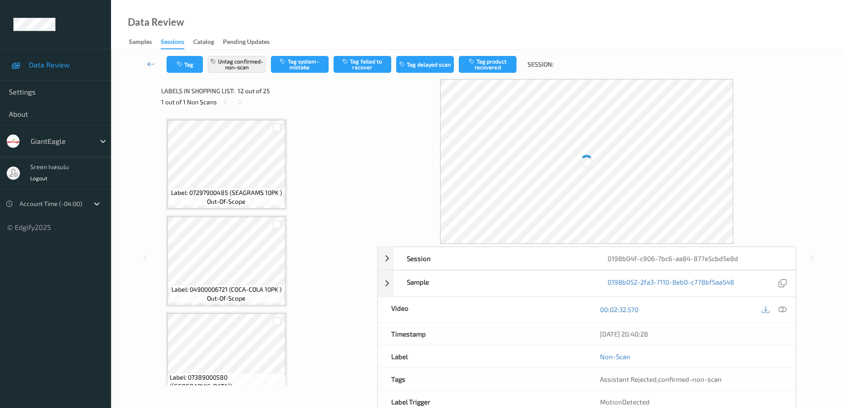
scroll to position [972, 0]
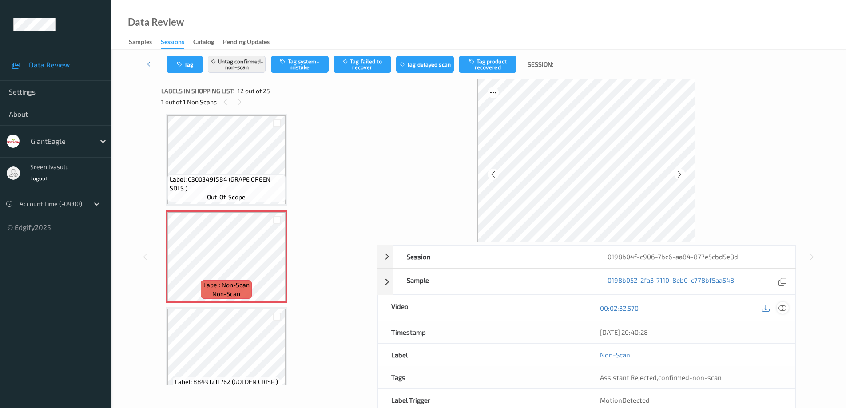
click at [782, 310] on icon at bounding box center [782, 308] width 8 height 8
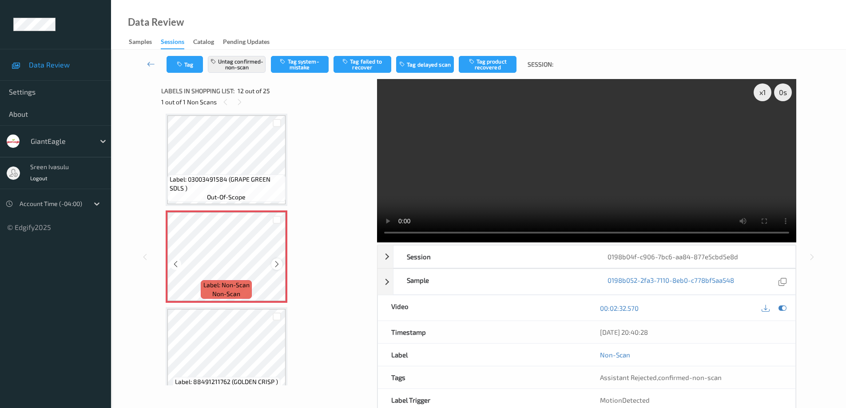
click at [274, 262] on icon at bounding box center [277, 264] width 8 height 8
click at [277, 263] on icon at bounding box center [277, 264] width 8 height 8
click at [278, 262] on icon at bounding box center [277, 264] width 8 height 8
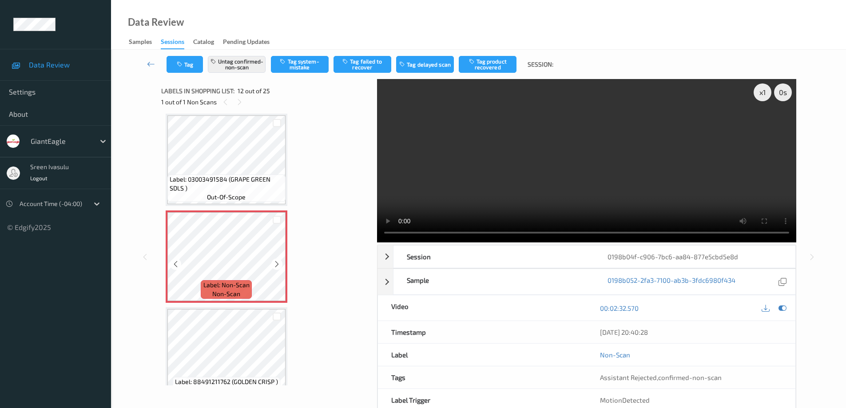
click at [278, 262] on icon at bounding box center [277, 264] width 8 height 8
click at [494, 67] on button "Tag product recovered" at bounding box center [488, 64] width 58 height 17
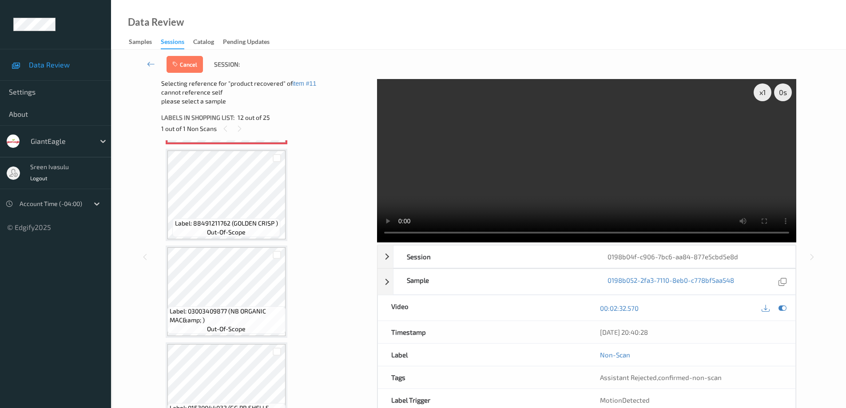
scroll to position [1150, 0]
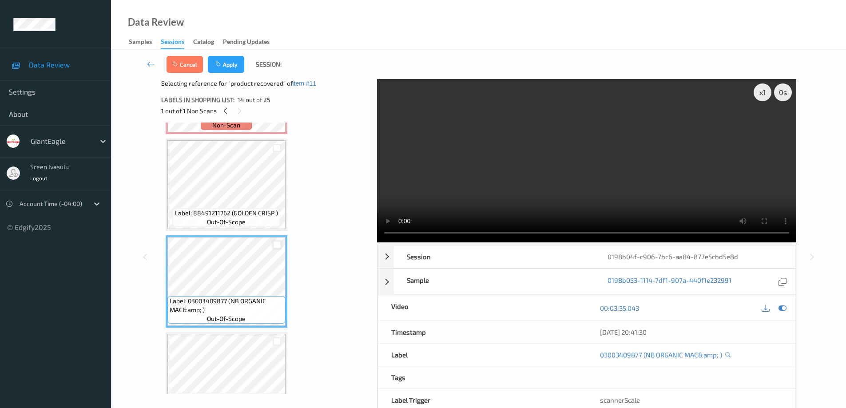
click at [273, 242] on div at bounding box center [277, 245] width 8 height 8
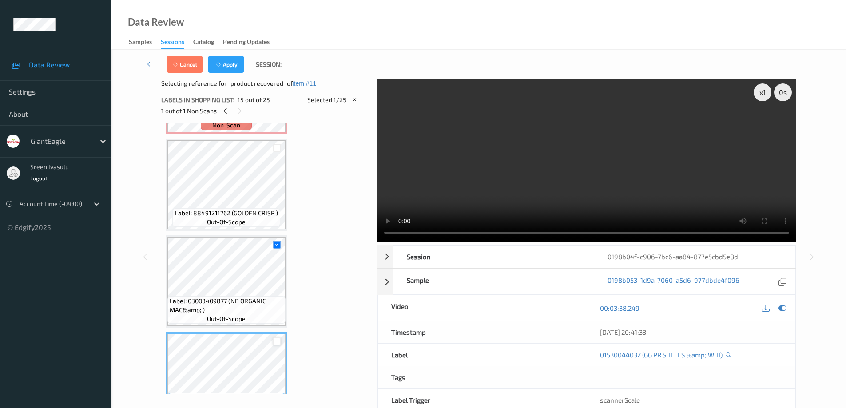
click at [276, 340] on div at bounding box center [277, 341] width 8 height 8
click at [232, 64] on button "Apply" at bounding box center [226, 64] width 36 height 17
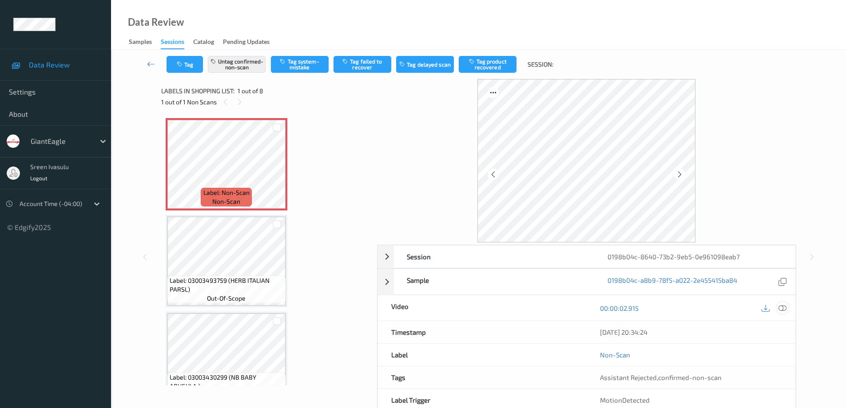
click at [786, 308] on div at bounding box center [783, 308] width 12 height 12
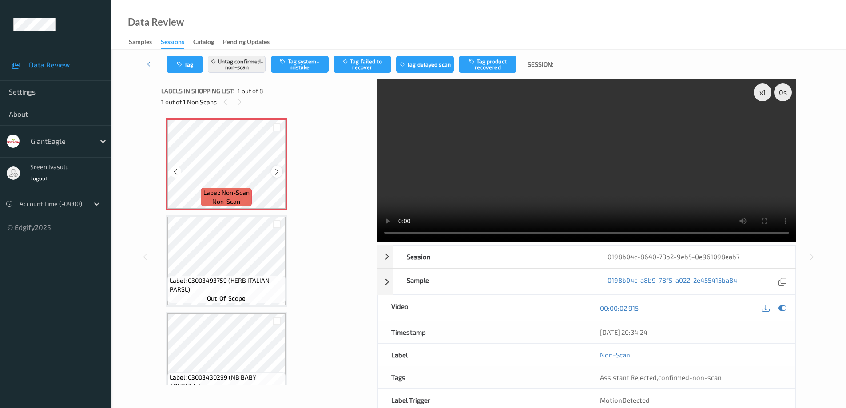
click at [277, 175] on icon at bounding box center [277, 172] width 8 height 8
click at [273, 168] on icon at bounding box center [277, 172] width 8 height 8
click at [273, 169] on icon at bounding box center [277, 172] width 8 height 8
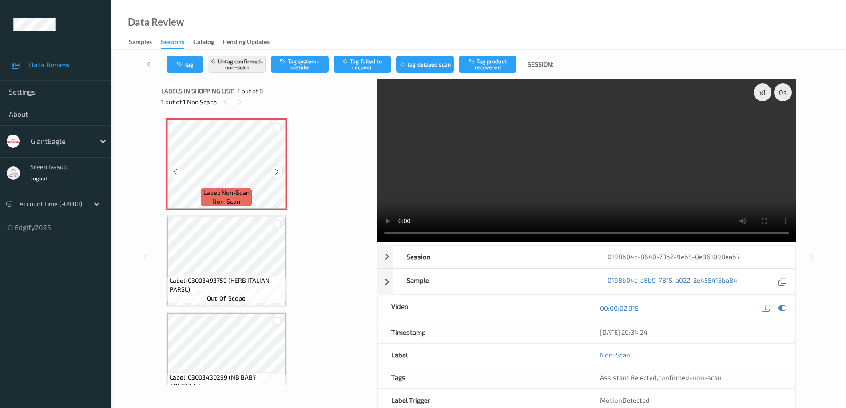
click at [277, 174] on icon at bounding box center [277, 172] width 8 height 8
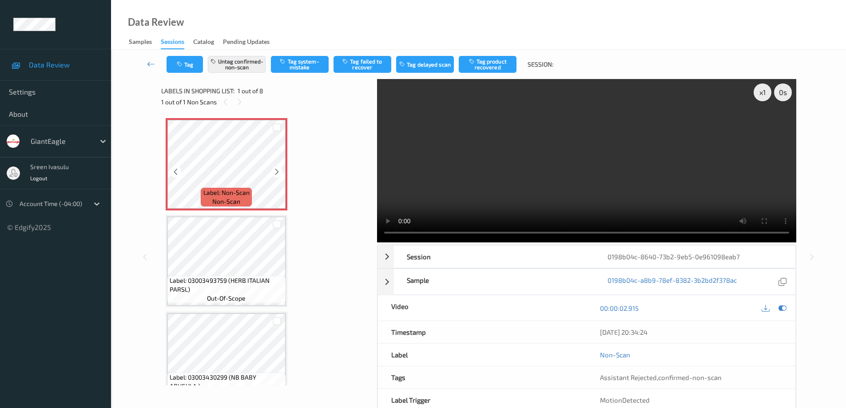
click at [277, 174] on icon at bounding box center [277, 172] width 8 height 8
click at [280, 169] on icon at bounding box center [277, 172] width 8 height 8
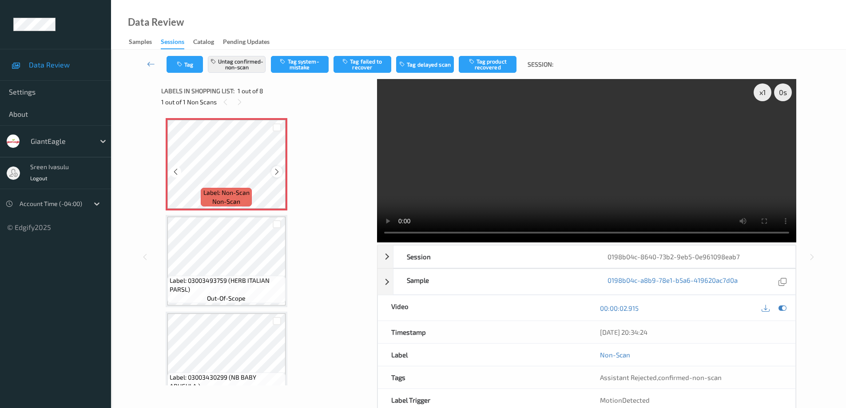
click at [280, 168] on icon at bounding box center [277, 172] width 8 height 8
click at [487, 62] on button "Tag product recovered" at bounding box center [488, 64] width 58 height 17
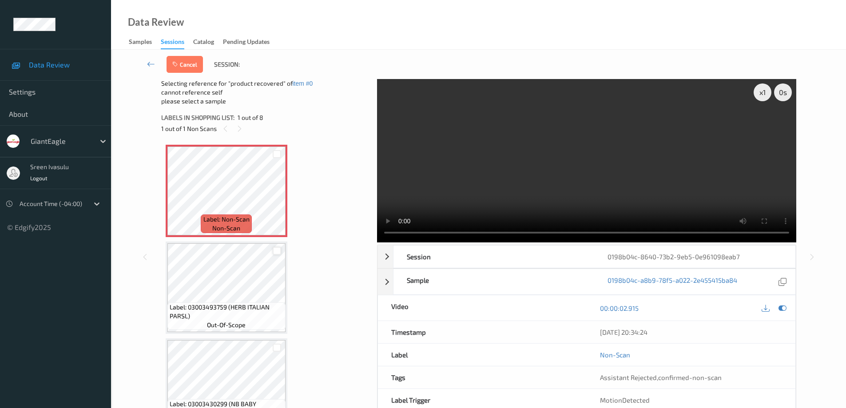
click at [278, 247] on div at bounding box center [277, 251] width 8 height 8
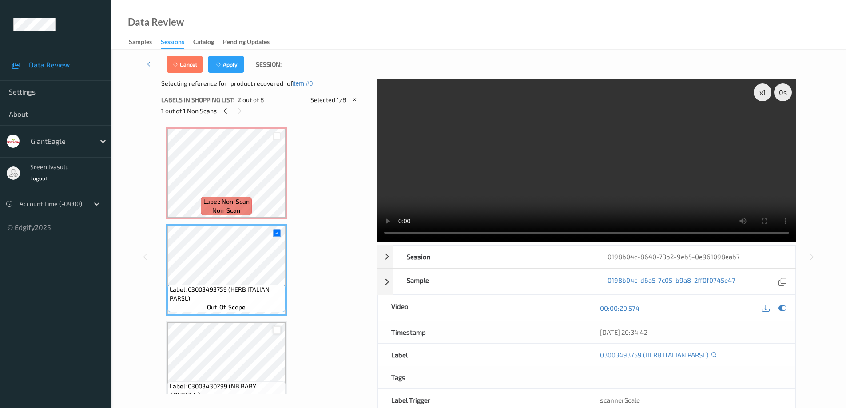
click at [277, 330] on div at bounding box center [277, 330] width 8 height 8
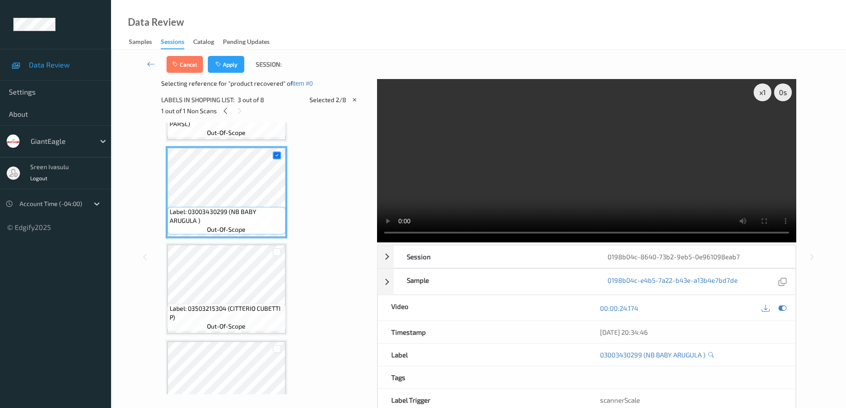
scroll to position [178, 0]
click at [279, 247] on div at bounding box center [277, 249] width 8 height 8
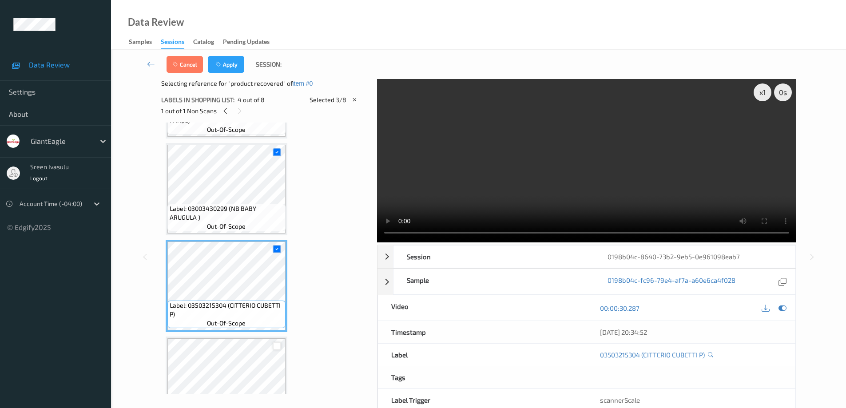
click at [275, 345] on div at bounding box center [277, 346] width 8 height 8
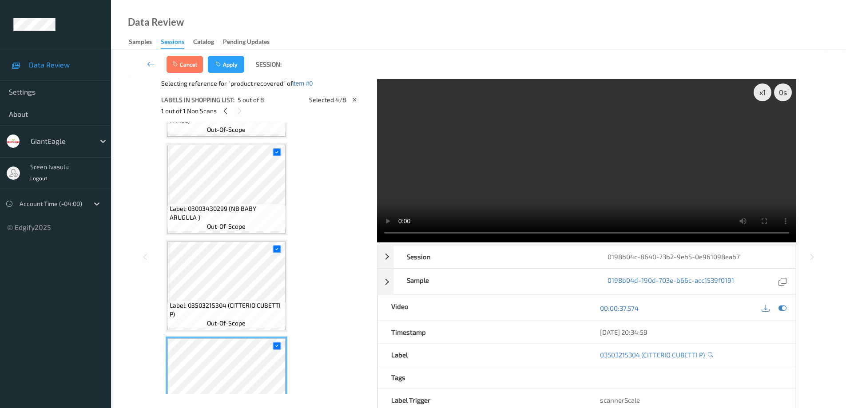
scroll to position [355, 0]
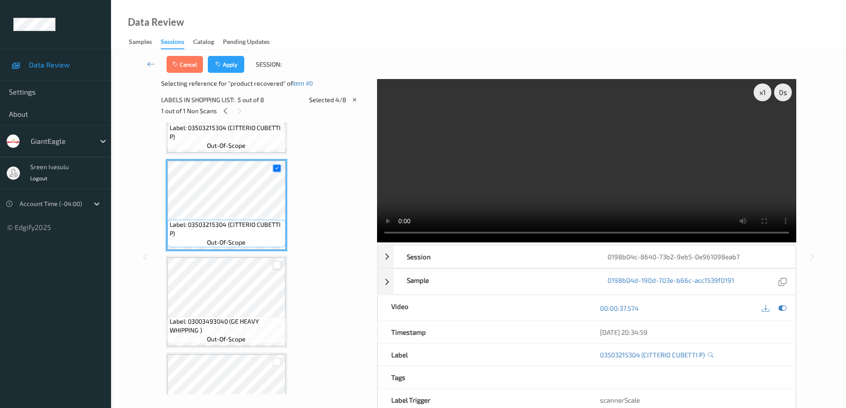
click at [277, 264] on div at bounding box center [277, 265] width 8 height 8
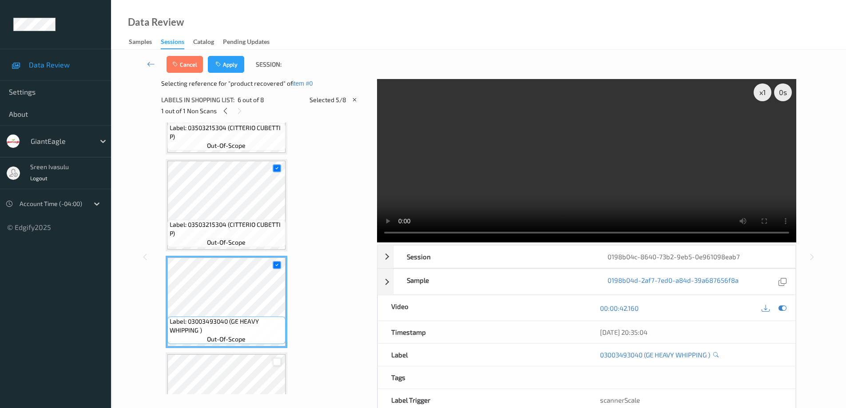
click at [274, 362] on div at bounding box center [277, 362] width 8 height 8
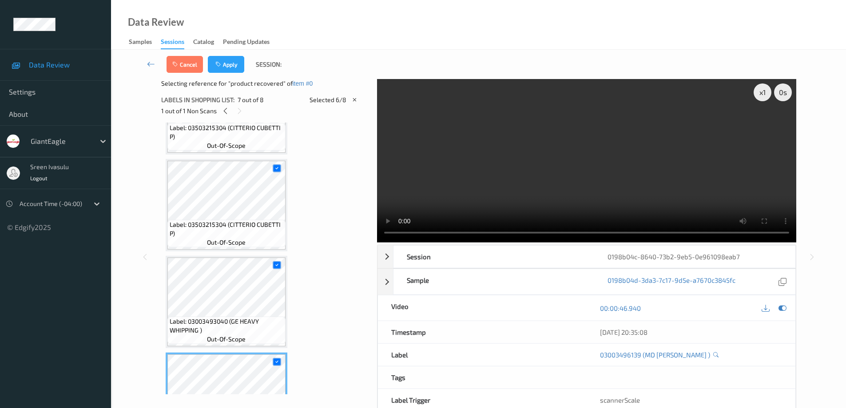
scroll to position [507, 0]
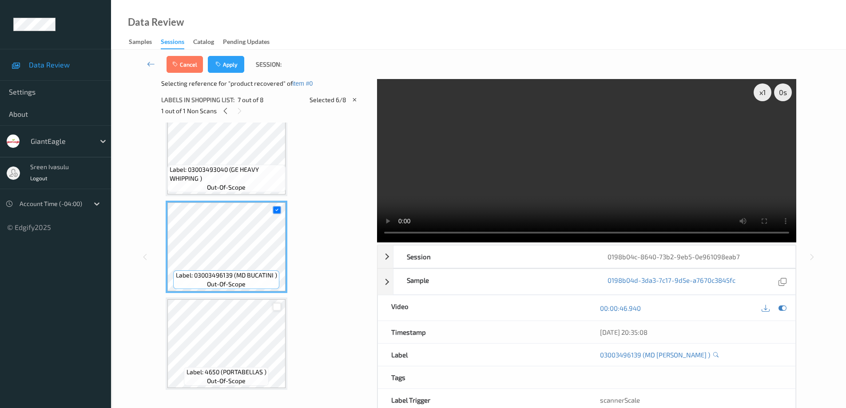
click at [275, 304] on div at bounding box center [277, 307] width 8 height 8
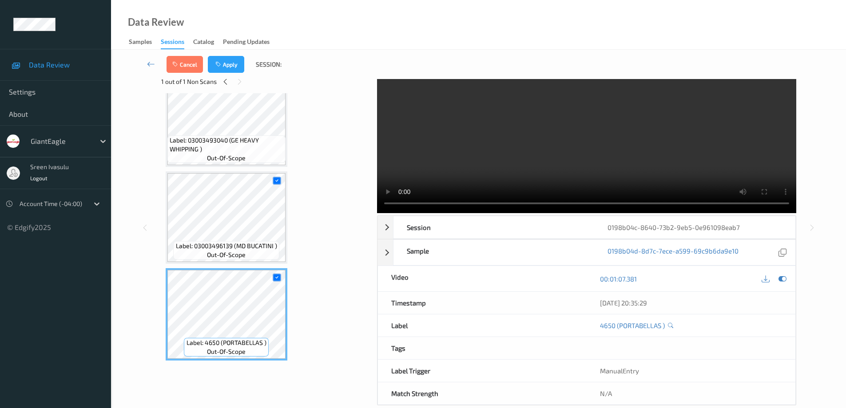
scroll to position [45, 0]
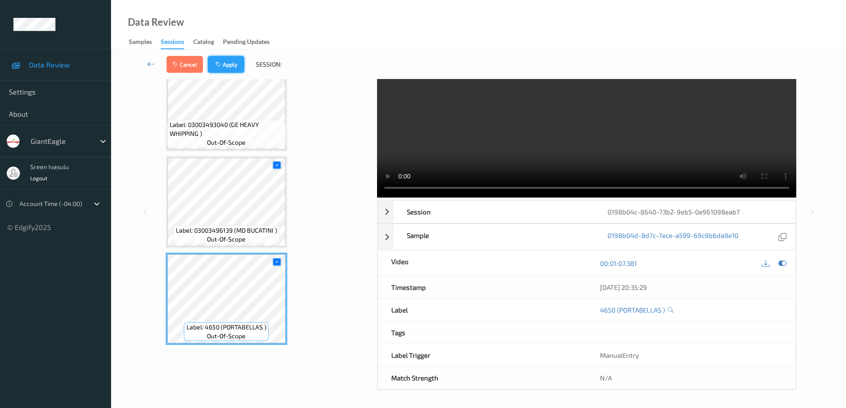
click at [228, 67] on button "Apply" at bounding box center [226, 64] width 36 height 17
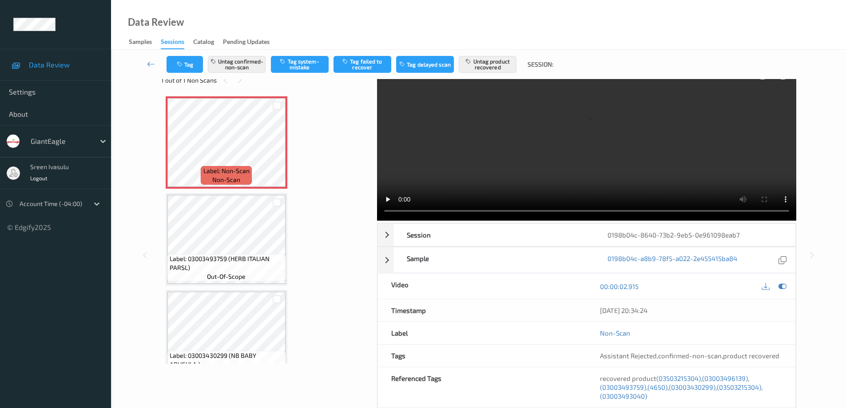
scroll to position [0, 0]
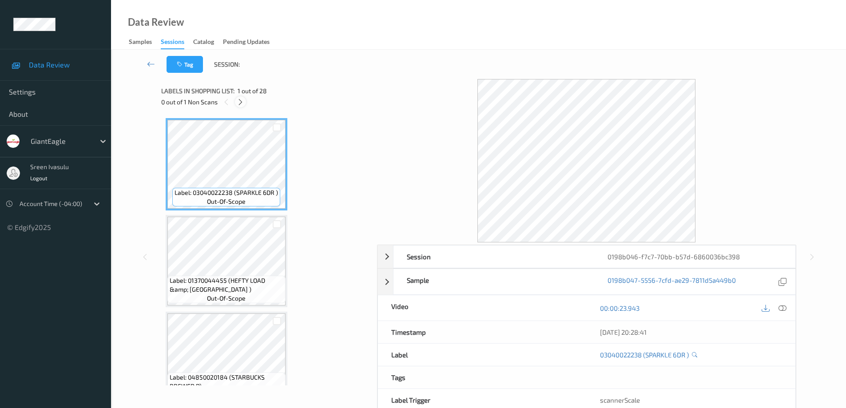
click at [238, 99] on icon at bounding box center [241, 102] width 8 height 8
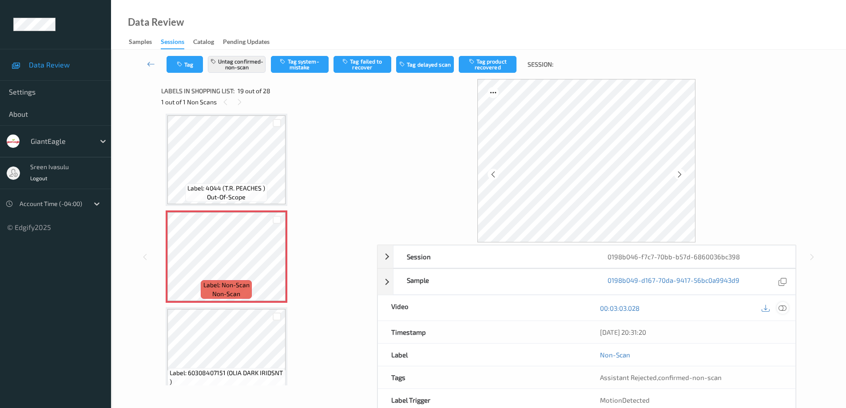
click at [782, 307] on icon at bounding box center [782, 308] width 8 height 8
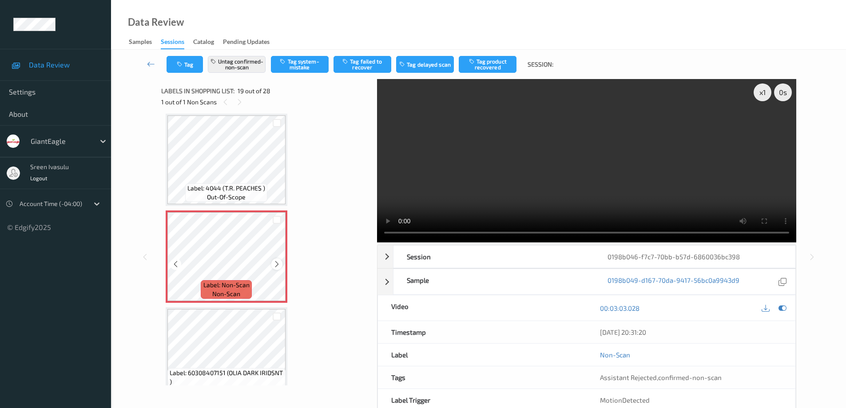
click at [277, 260] on div at bounding box center [276, 263] width 11 height 11
click at [281, 262] on div at bounding box center [276, 263] width 11 height 11
click at [273, 263] on div at bounding box center [276, 263] width 11 height 11
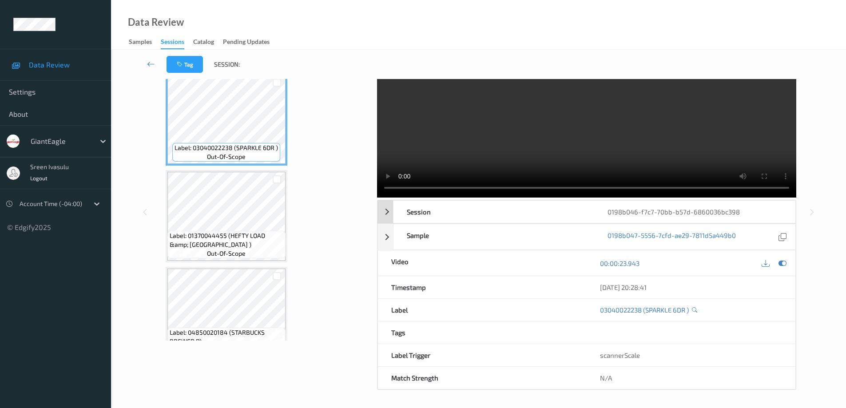
scroll to position [0, 0]
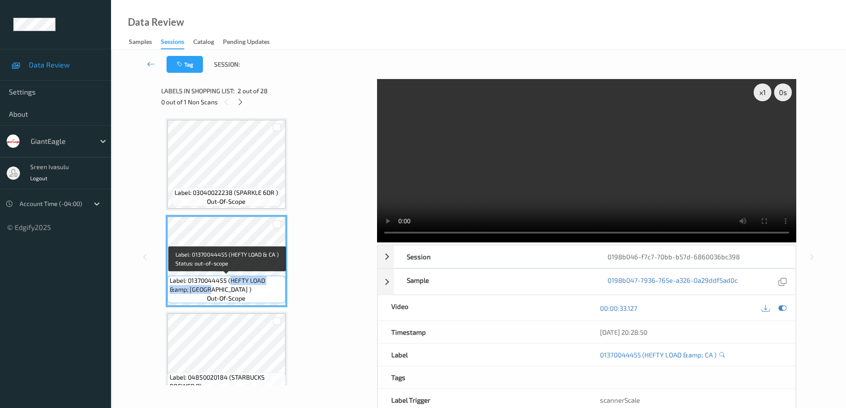
drag, startPoint x: 231, startPoint y: 281, endPoint x: 253, endPoint y: 288, distance: 23.3
click at [253, 288] on span "Label: 01370044455 (HEFTY LOAD &amp; CA )" at bounding box center [227, 285] width 114 height 18
copy span "HEFTY LOAD &amp; CA )"
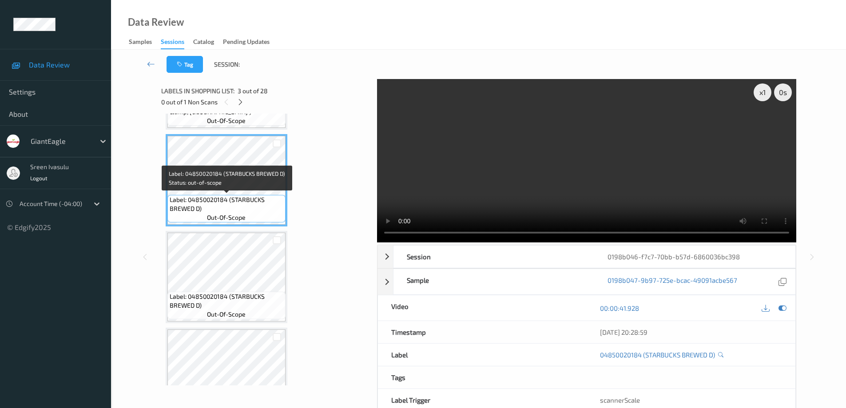
click at [234, 202] on span "Label: 04850020184 (STARBUCKS BREWED D)" at bounding box center [227, 204] width 114 height 18
drag, startPoint x: 230, startPoint y: 201, endPoint x: 258, endPoint y: 212, distance: 30.7
click at [258, 212] on span "Label: 04850020184 (STARBUCKS BREWED D)" at bounding box center [227, 204] width 114 height 18
copy span "STARBUCKS BREWED D)"
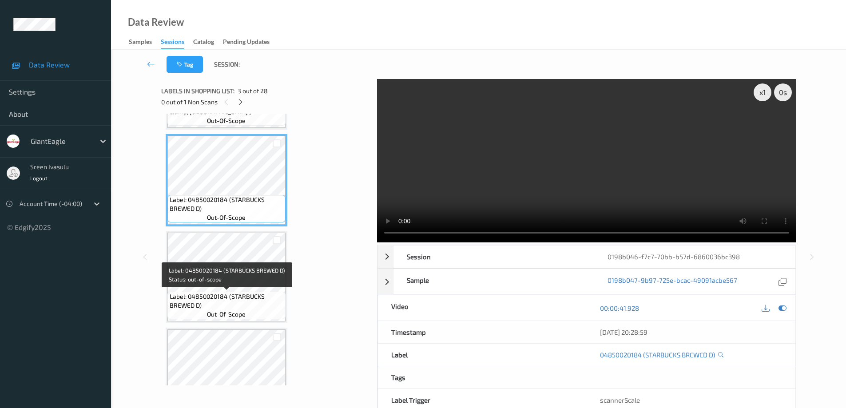
click at [253, 294] on span "Label: 04850020184 (STARBUCKS BREWED D)" at bounding box center [227, 301] width 114 height 18
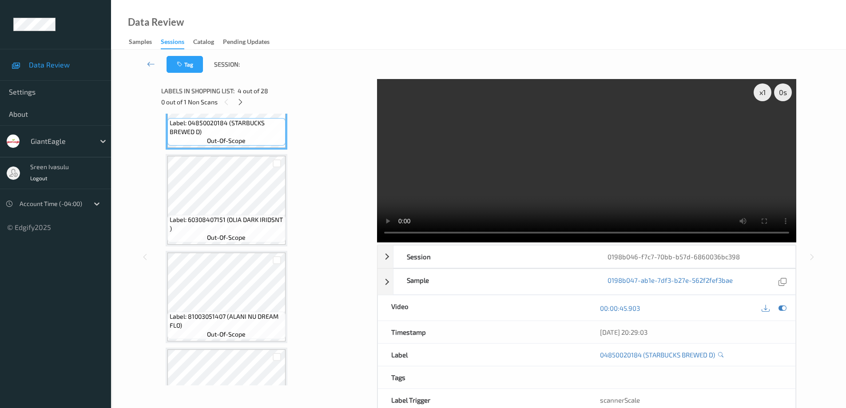
scroll to position [355, 0]
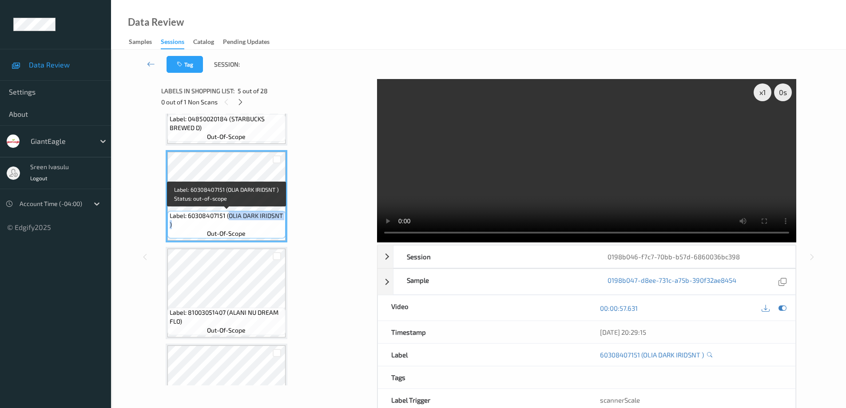
drag, startPoint x: 228, startPoint y: 215, endPoint x: 280, endPoint y: 223, distance: 52.1
click at [280, 223] on span "Label: 60308407151 (OLIA DARK IRIDSNT )" at bounding box center [227, 220] width 114 height 18
copy span "OLIA DARK IRIDSNT )"
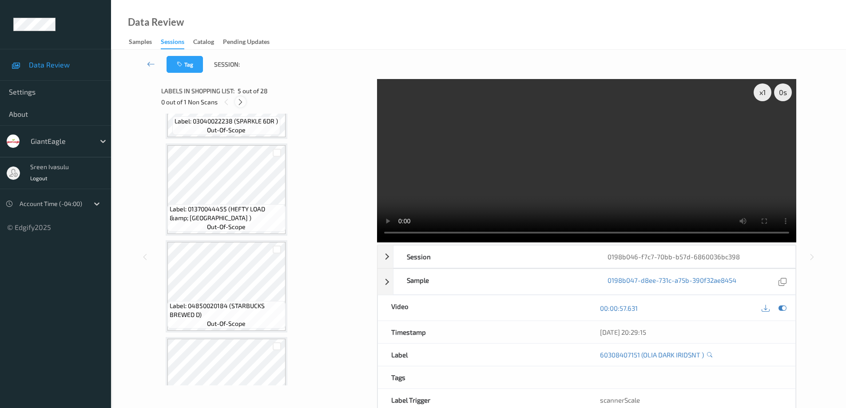
scroll to position [0, 0]
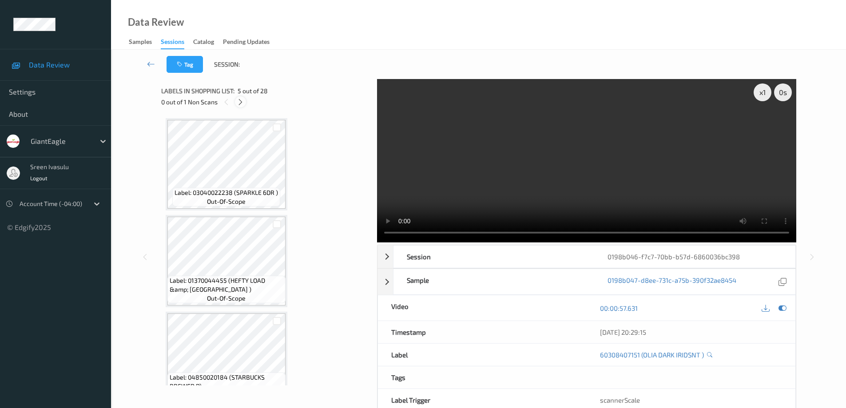
click at [240, 97] on div at bounding box center [240, 101] width 11 height 11
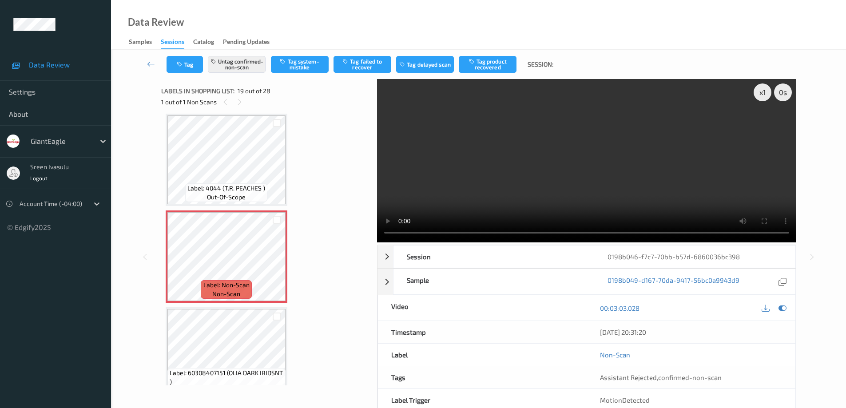
drag, startPoint x: 496, startPoint y: 61, endPoint x: 317, endPoint y: 112, distance: 185.7
click at [319, 111] on div "Tag Untag confirmed-non-scan Tag system-mistake Tag failed to recover Tag delay…" at bounding box center [478, 242] width 699 height 385
click at [250, 63] on button "Untag confirmed-non-scan" at bounding box center [237, 64] width 58 height 17
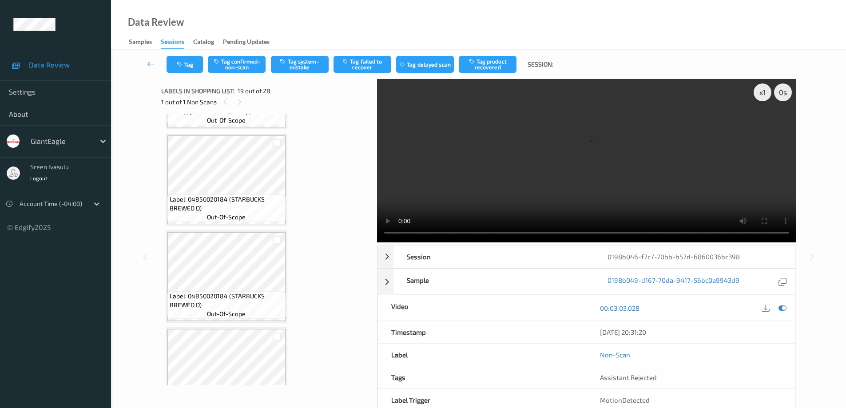
scroll to position [178, 0]
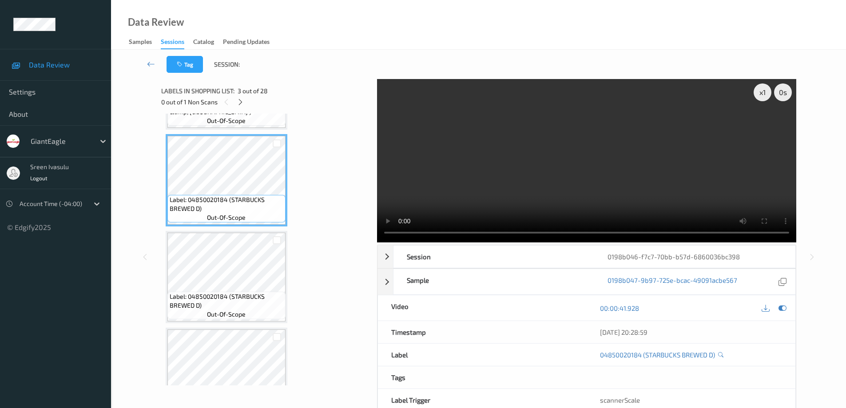
click at [258, 299] on span "Label: 04850020184 (STARBUCKS BREWED D)" at bounding box center [227, 301] width 114 height 18
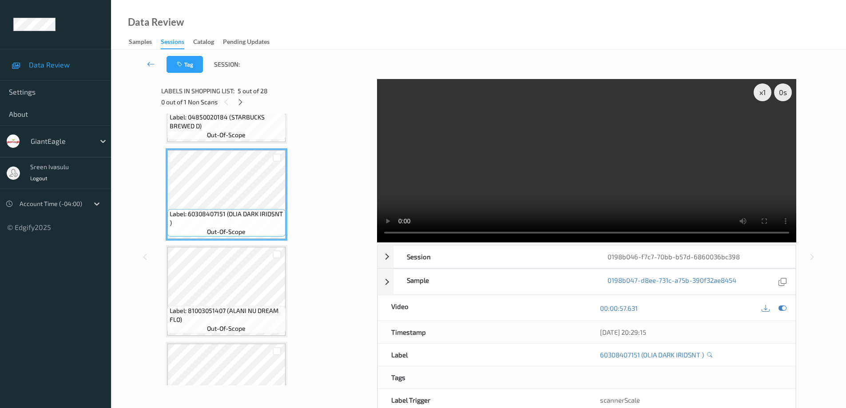
scroll to position [355, 0]
click at [241, 104] on icon at bounding box center [241, 102] width 8 height 8
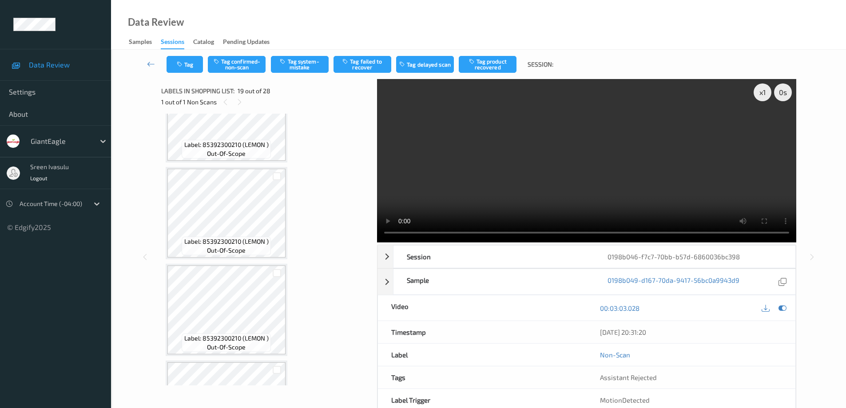
scroll to position [1421, 0]
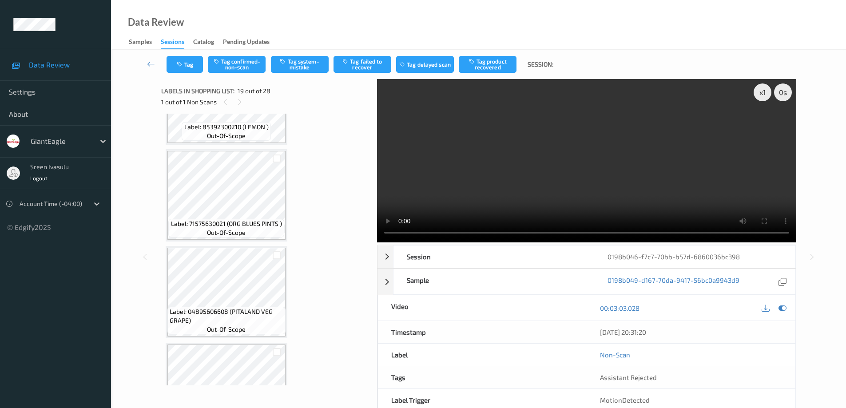
click at [298, 55] on div "Tag Tag confirmed-non-scan Tag system-mistake Tag failed to recover Tag delayed…" at bounding box center [478, 64] width 699 height 29
click at [230, 147] on div "Label: 03040022238 (SPARKLE 6DR ) out-of-scope Label: 01370044455 (HEFTY LOAD &…" at bounding box center [266, 50] width 201 height 2706
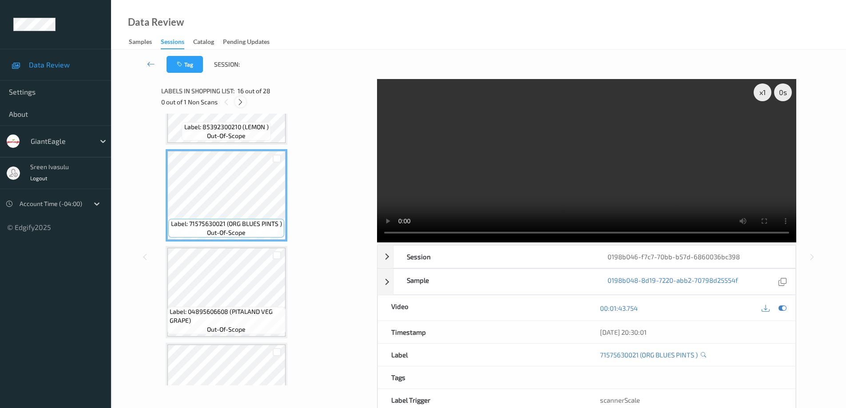
click at [239, 102] on icon at bounding box center [241, 102] width 8 height 8
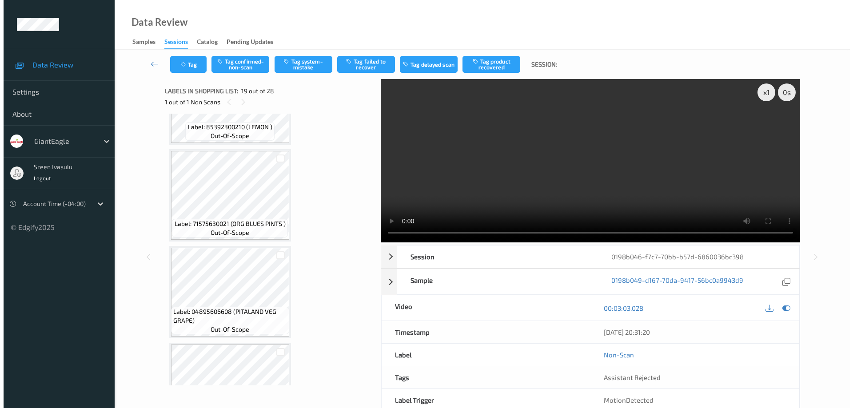
scroll to position [1650, 0]
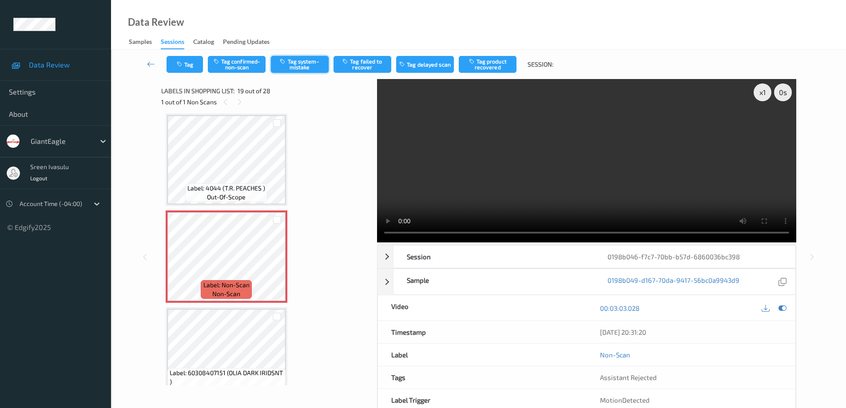
click at [310, 62] on button "Tag system-mistake" at bounding box center [300, 64] width 58 height 17
click at [187, 69] on button "Tag" at bounding box center [185, 64] width 36 height 17
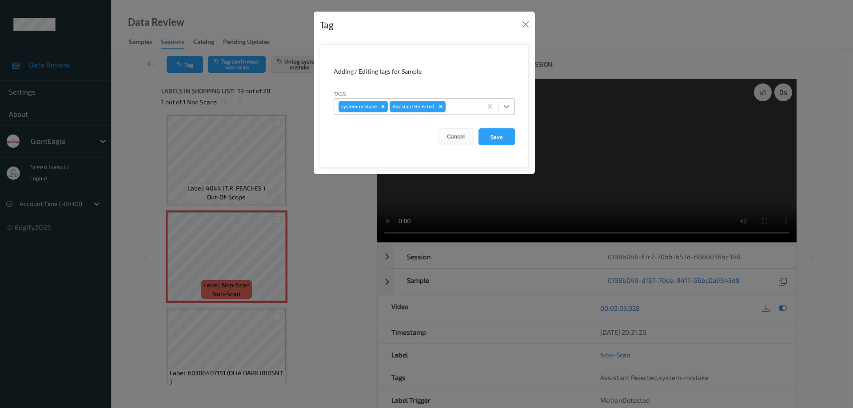
click at [505, 106] on icon at bounding box center [506, 106] width 5 height 3
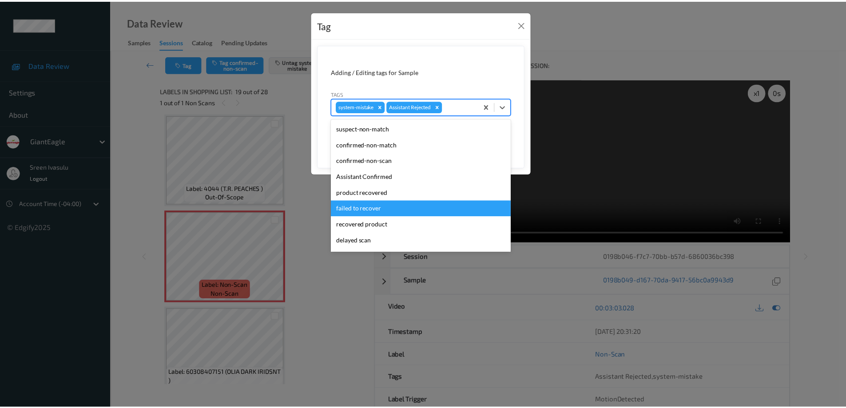
scroll to position [78, 0]
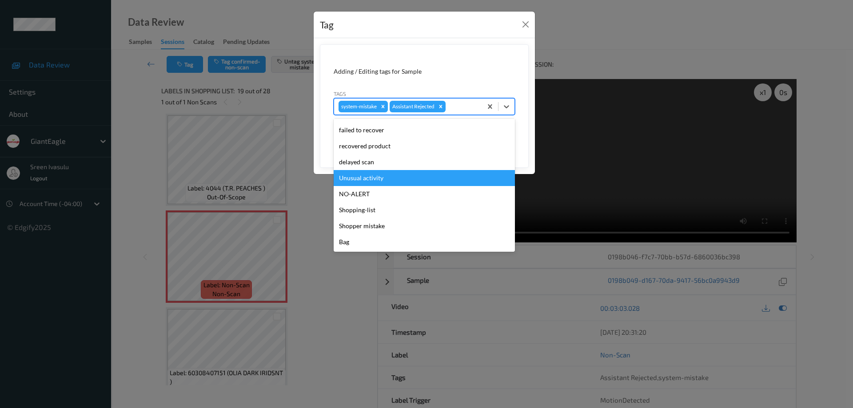
click at [377, 172] on div "Unusual activity" at bounding box center [423, 178] width 181 height 16
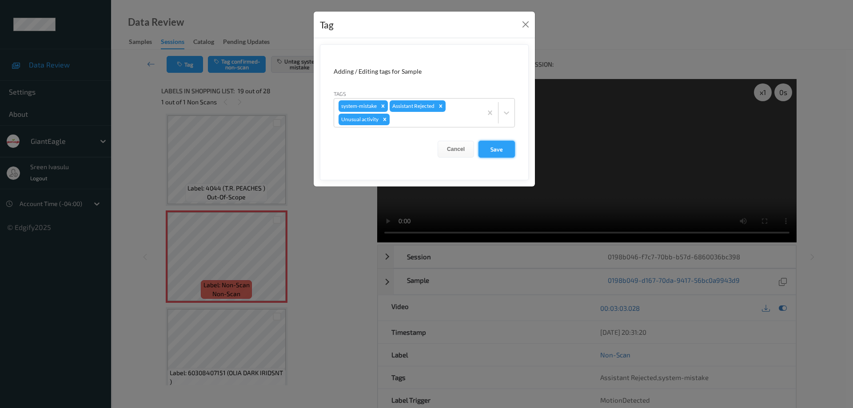
click at [486, 147] on button "Save" at bounding box center [496, 149] width 36 height 17
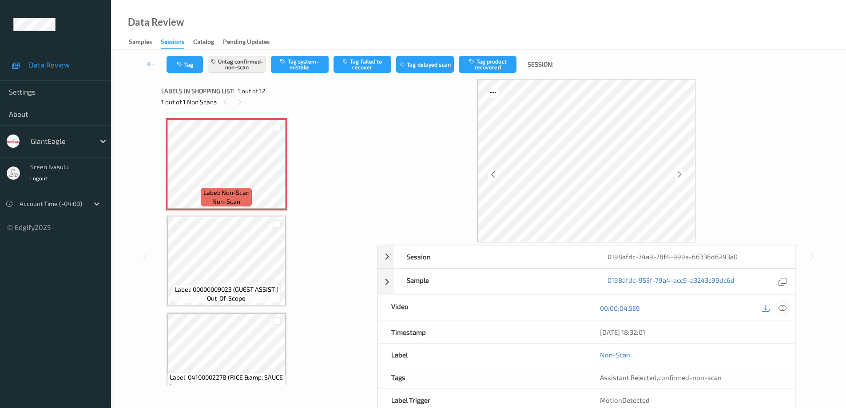
click at [780, 311] on icon at bounding box center [782, 308] width 8 height 8
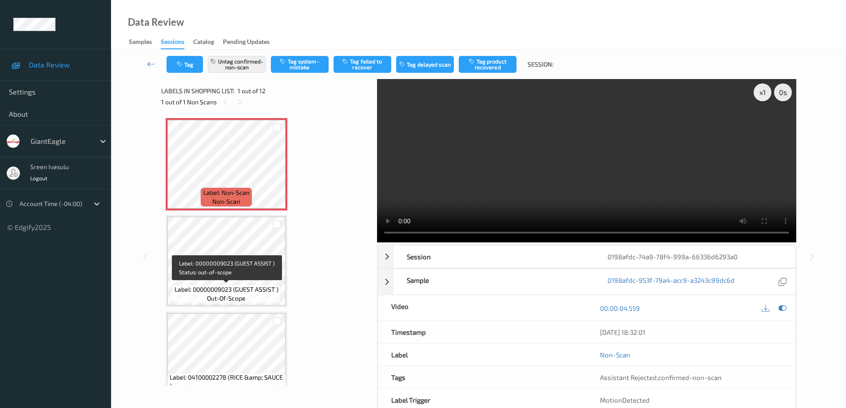
click at [229, 285] on div "Label: 00000009023 (GUEST ASSIST ) out-of-scope" at bounding box center [226, 294] width 108 height 19
click at [487, 67] on button "Tag product recovered" at bounding box center [488, 64] width 58 height 17
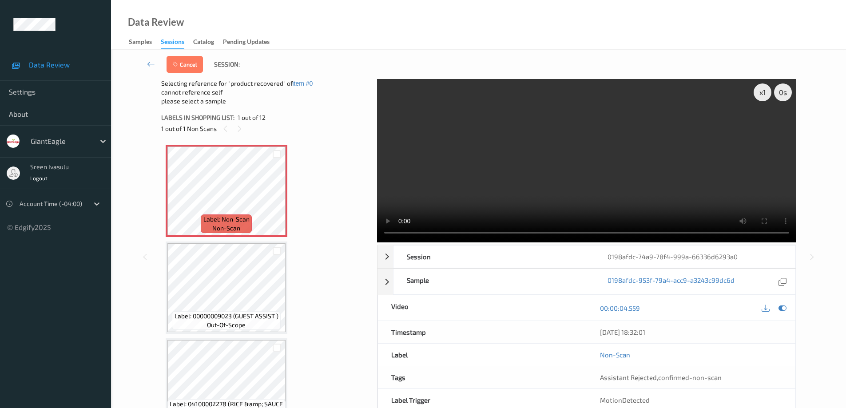
scroll to position [178, 0]
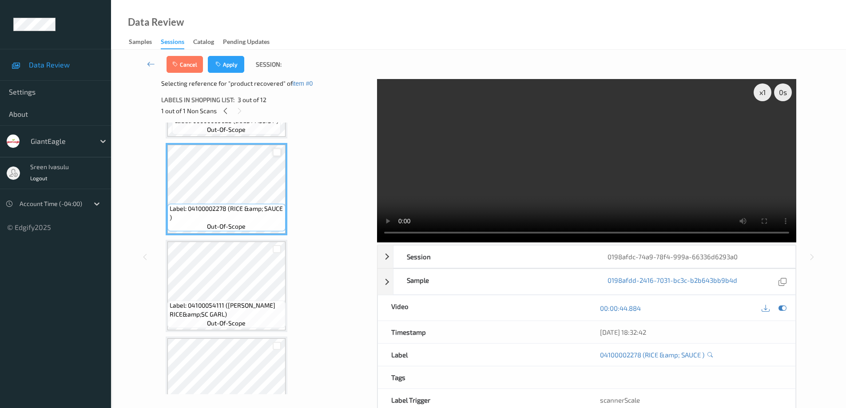
click at [277, 153] on div at bounding box center [277, 152] width 8 height 8
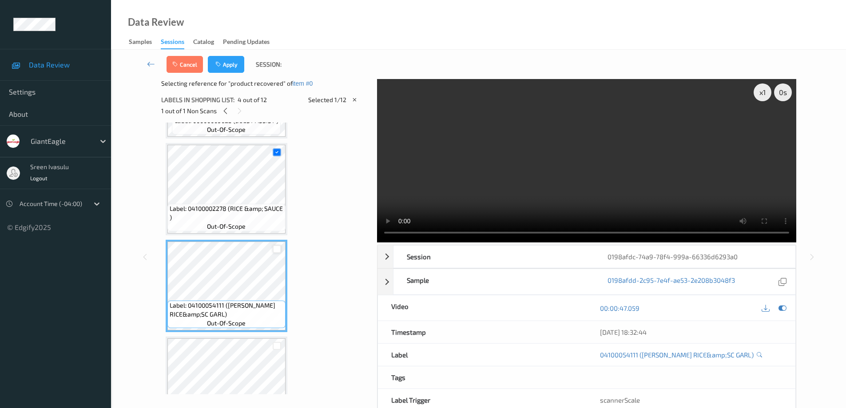
click at [276, 250] on div at bounding box center [277, 249] width 8 height 8
click at [232, 65] on button "Apply" at bounding box center [226, 64] width 36 height 17
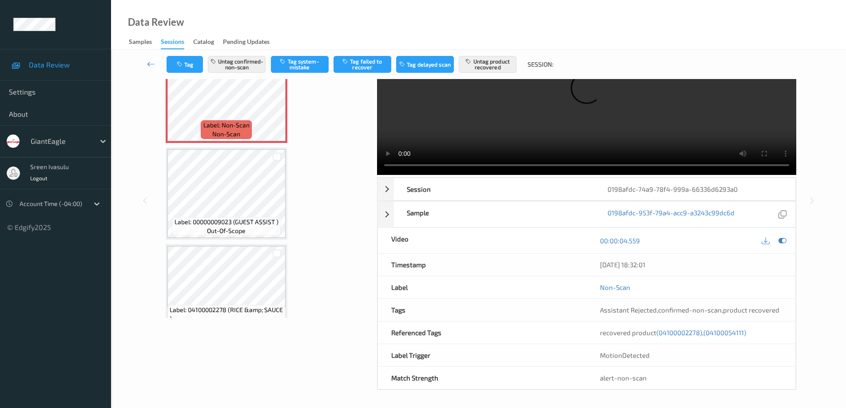
scroll to position [0, 0]
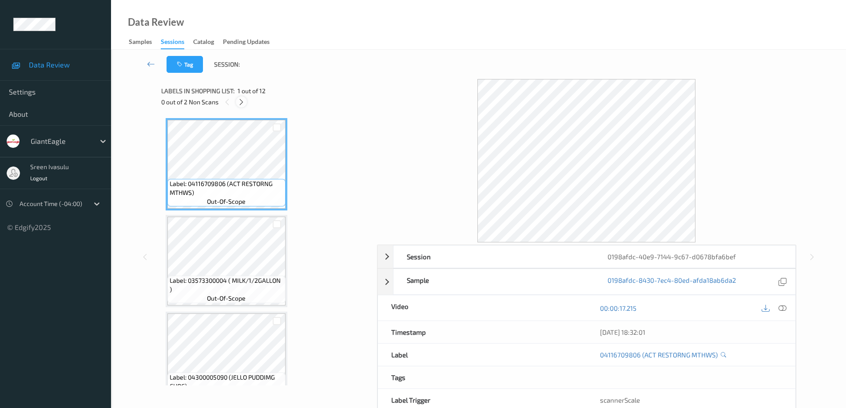
click at [239, 103] on icon at bounding box center [242, 102] width 8 height 8
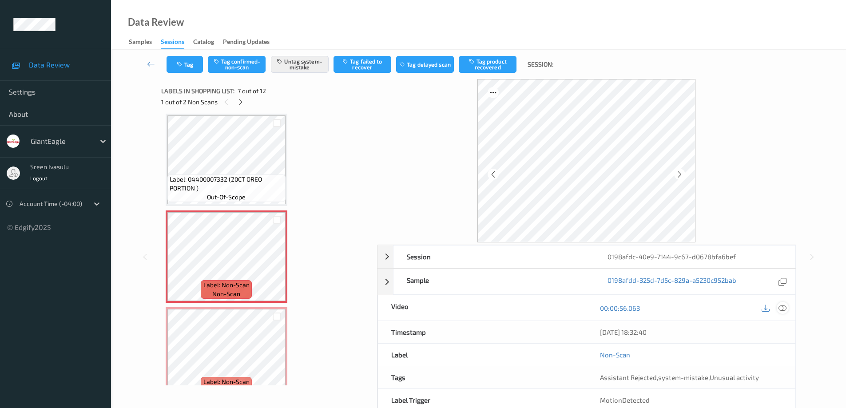
click at [782, 305] on icon at bounding box center [782, 308] width 8 height 8
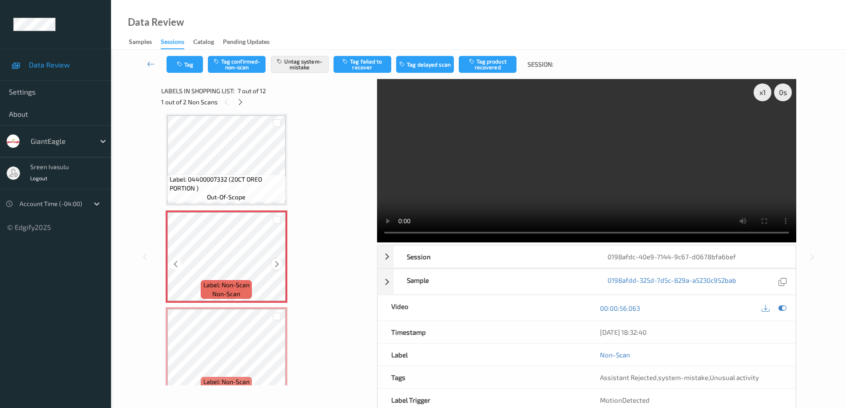
click at [278, 263] on icon at bounding box center [277, 264] width 8 height 8
click at [238, 102] on icon at bounding box center [241, 102] width 8 height 8
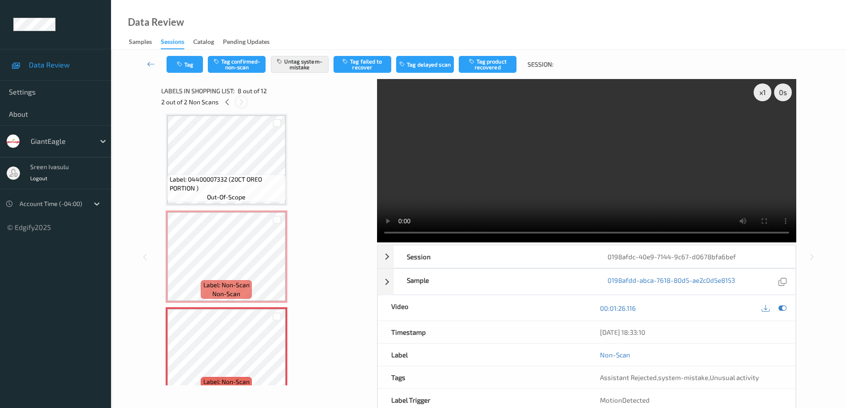
scroll to position [585, 0]
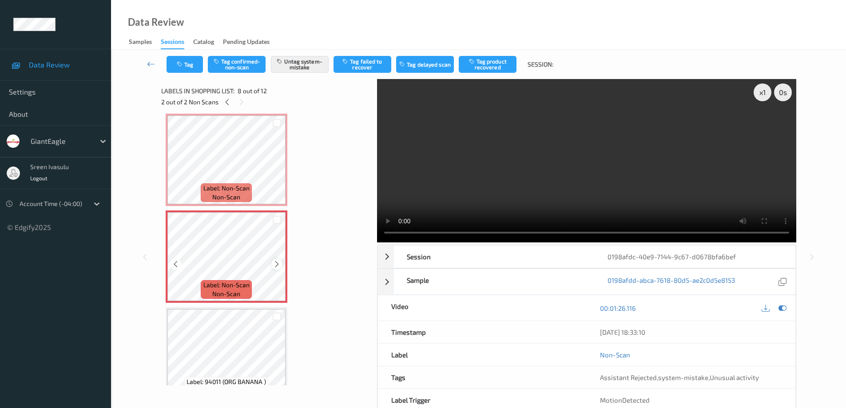
click at [275, 263] on icon at bounding box center [277, 264] width 8 height 8
click at [188, 66] on button "Tag" at bounding box center [185, 64] width 36 height 17
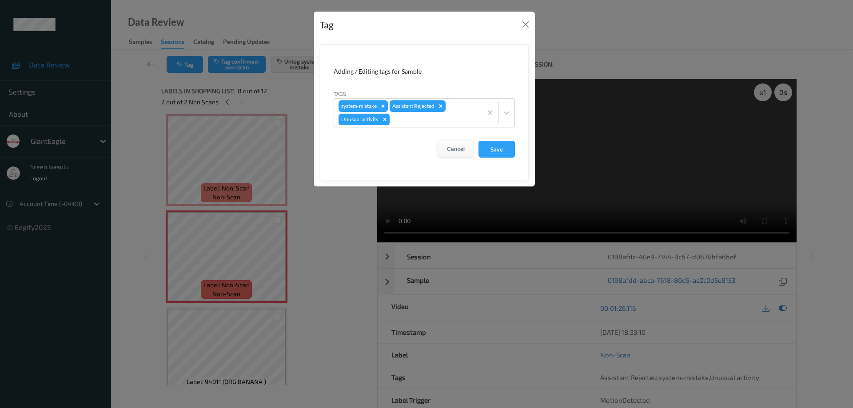
click at [447, 144] on button "Cancel" at bounding box center [455, 149] width 36 height 17
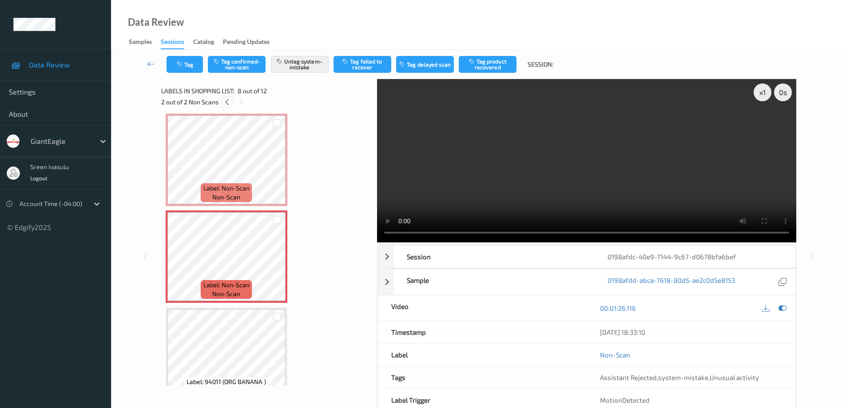
click at [225, 102] on icon at bounding box center [227, 102] width 8 height 8
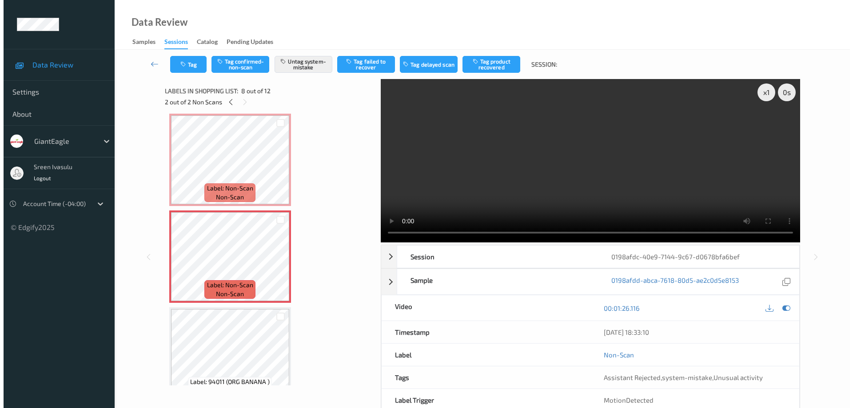
scroll to position [488, 0]
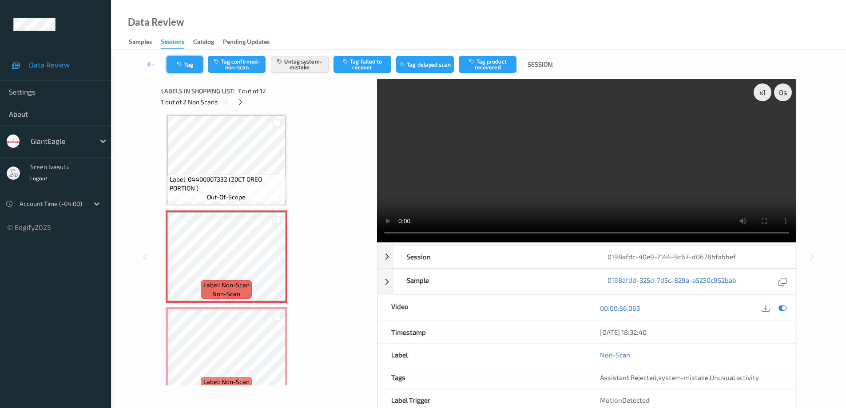
click at [187, 71] on button "Tag" at bounding box center [185, 64] width 36 height 17
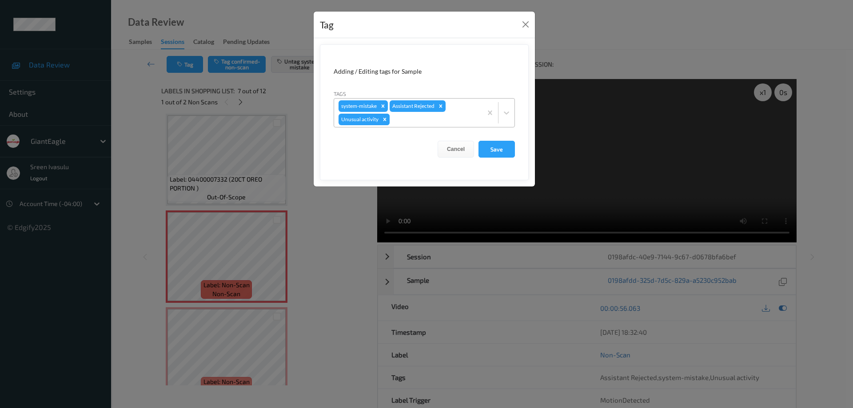
click at [385, 118] on icon "Remove Unusual activity" at bounding box center [384, 119] width 6 height 6
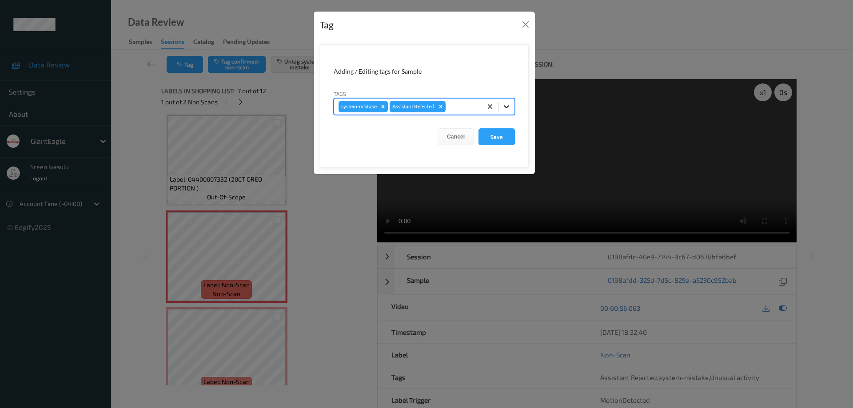
click at [507, 106] on icon at bounding box center [506, 106] width 9 height 9
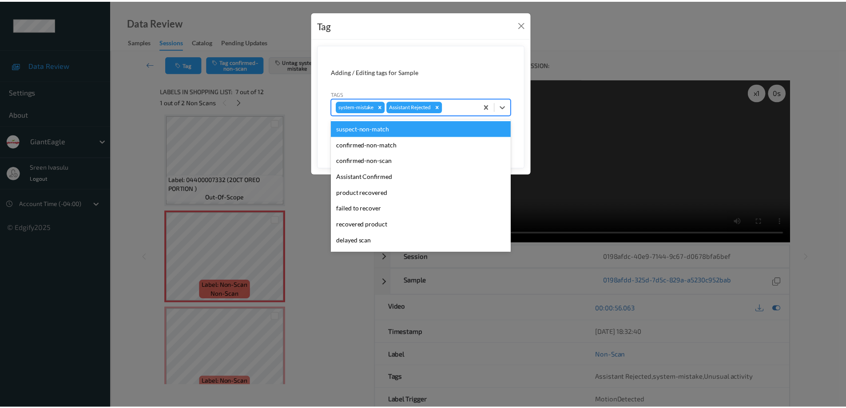
scroll to position [78, 0]
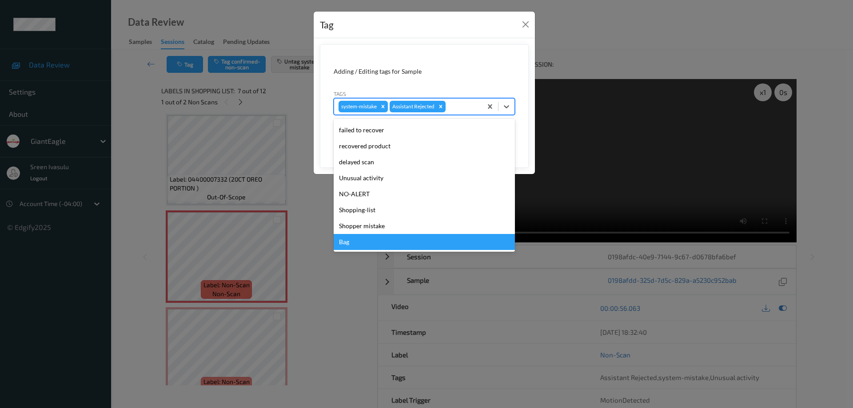
click at [353, 238] on div "Bag" at bounding box center [423, 242] width 181 height 16
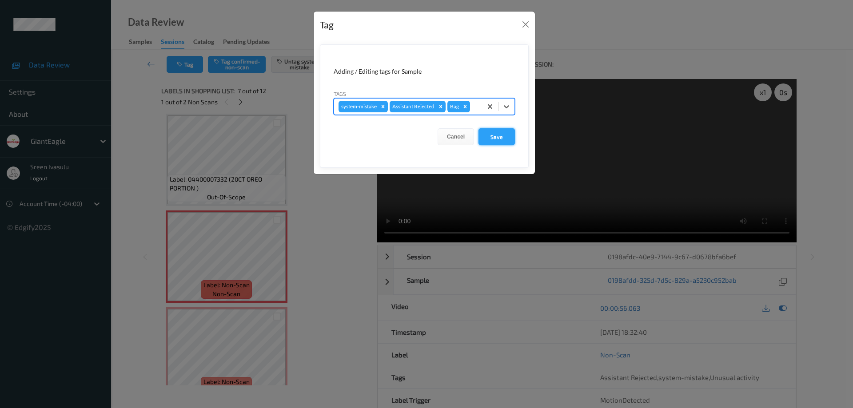
click at [493, 133] on button "Save" at bounding box center [496, 136] width 36 height 17
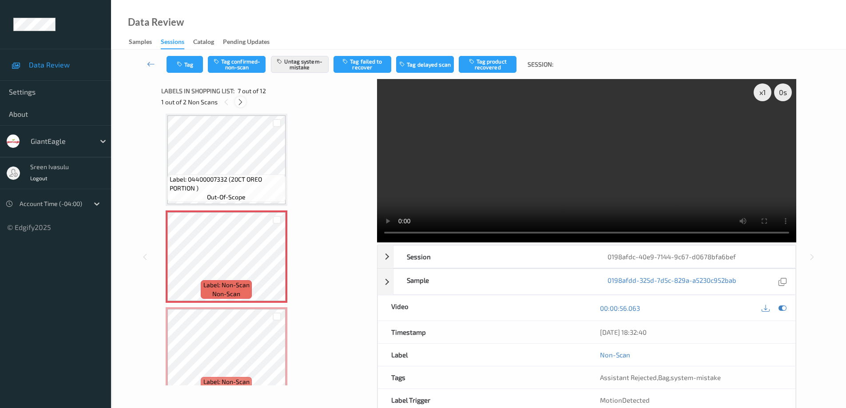
click at [239, 100] on icon at bounding box center [241, 102] width 8 height 8
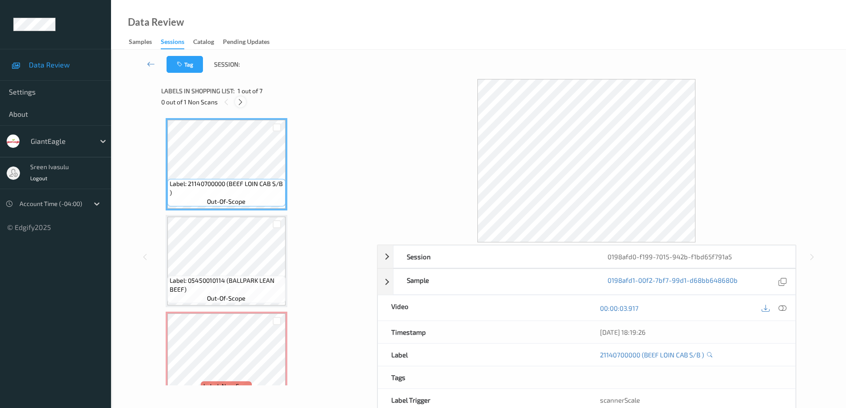
click at [238, 103] on icon at bounding box center [241, 102] width 8 height 8
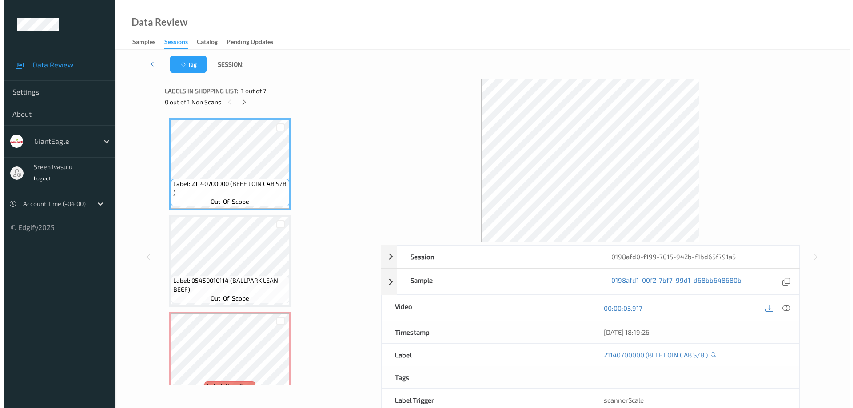
scroll to position [101, 0]
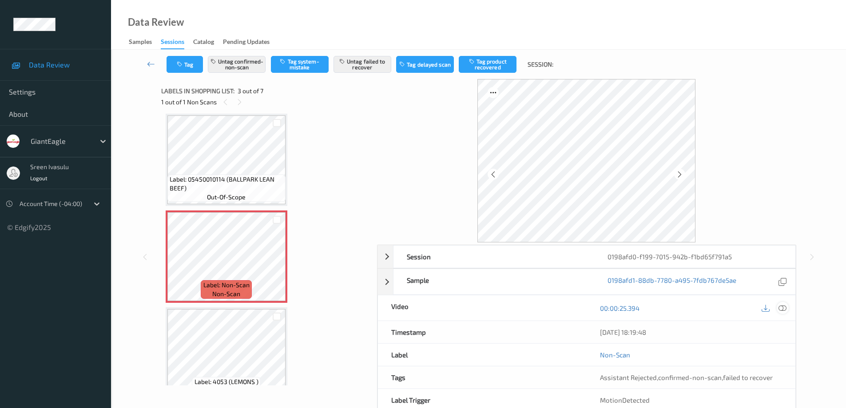
click at [783, 309] on icon at bounding box center [782, 308] width 8 height 8
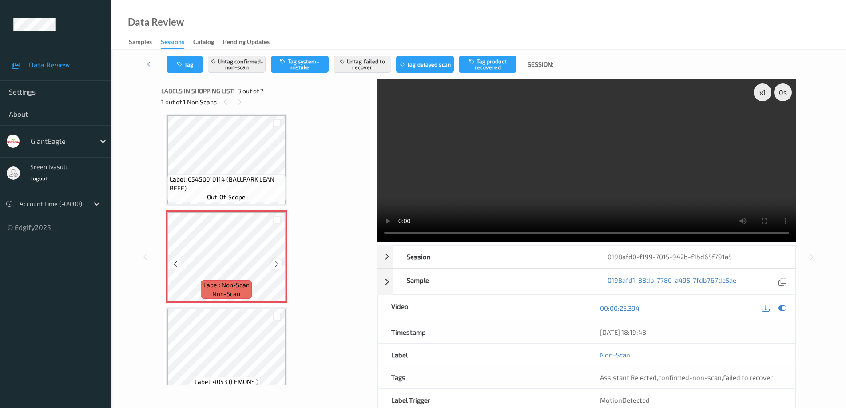
click at [277, 262] on icon at bounding box center [277, 264] width 8 height 8
click at [276, 262] on icon at bounding box center [277, 264] width 8 height 8
click at [274, 265] on icon at bounding box center [277, 264] width 8 height 8
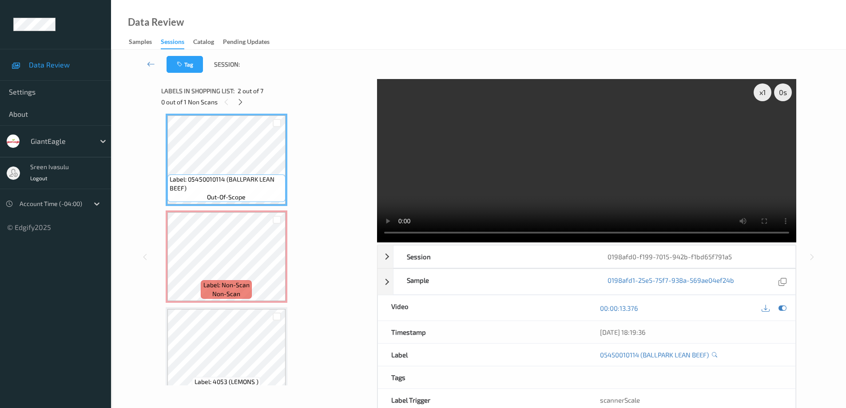
click at [246, 209] on div "Label: 21140700000 (BEEF LOIN CAB S/B ) out-of-scope Label: 05450010114 (BALLPA…" at bounding box center [266, 353] width 201 height 673
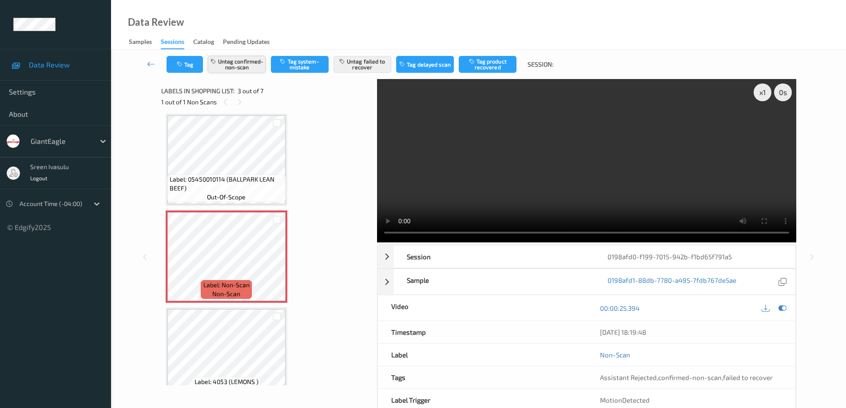
click at [251, 62] on button "Untag confirmed-non-scan" at bounding box center [237, 64] width 58 height 17
click at [370, 65] on button "Untag failed to recover" at bounding box center [362, 64] width 58 height 17
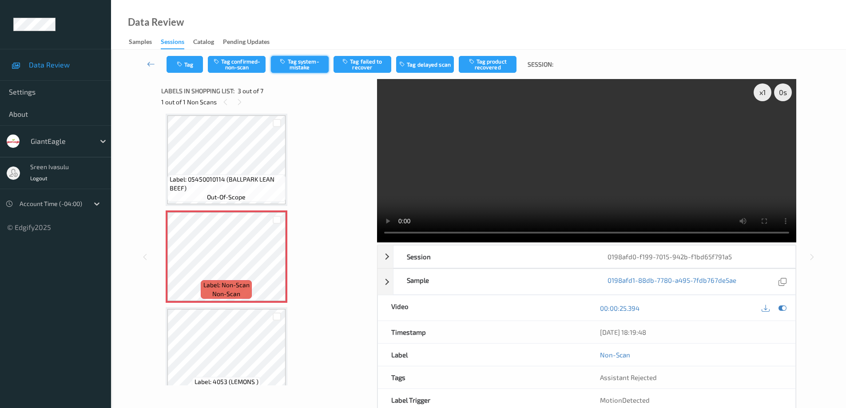
click at [303, 64] on button "Tag system-mistake" at bounding box center [300, 64] width 58 height 17
click at [196, 71] on button "Tag" at bounding box center [185, 64] width 36 height 17
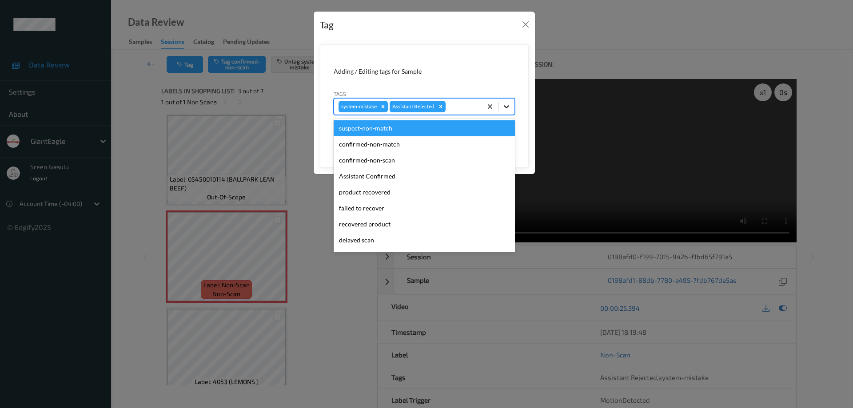
drag, startPoint x: 503, startPoint y: 108, endPoint x: 483, endPoint y: 119, distance: 23.5
click at [504, 108] on icon at bounding box center [506, 106] width 9 height 9
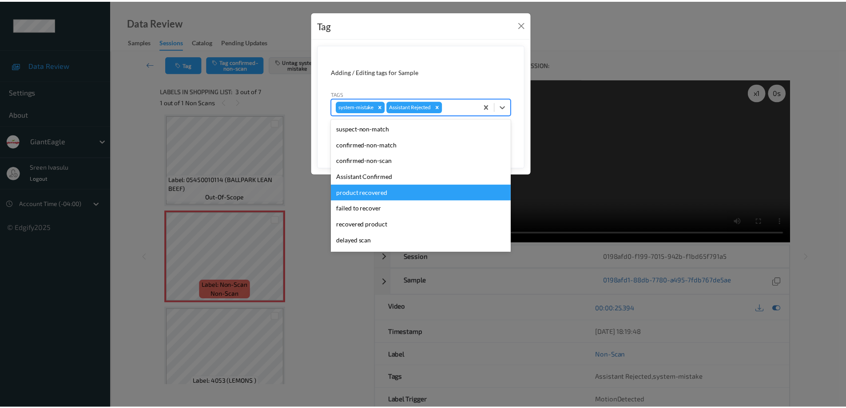
scroll to position [78, 0]
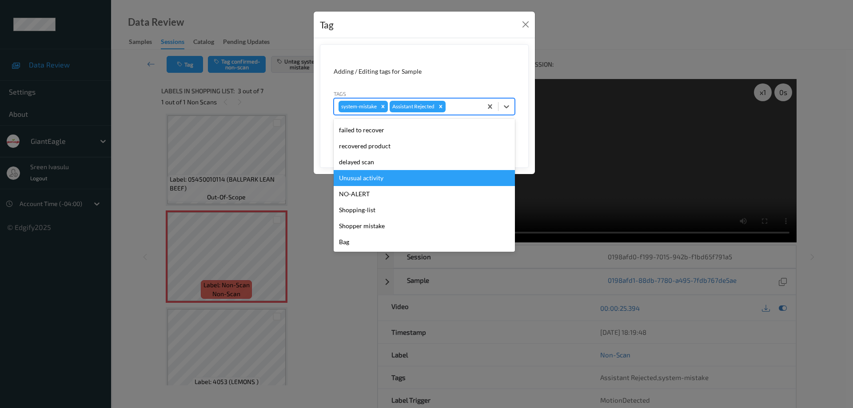
click at [389, 181] on div "Unusual activity" at bounding box center [423, 178] width 181 height 16
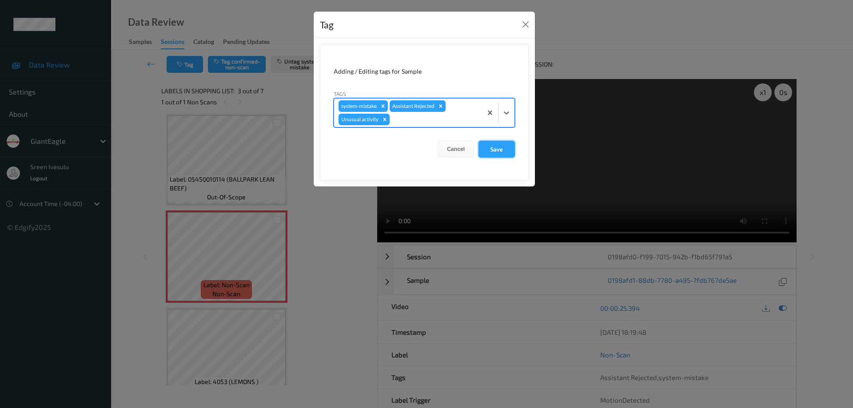
click at [514, 149] on button "Save" at bounding box center [496, 149] width 36 height 17
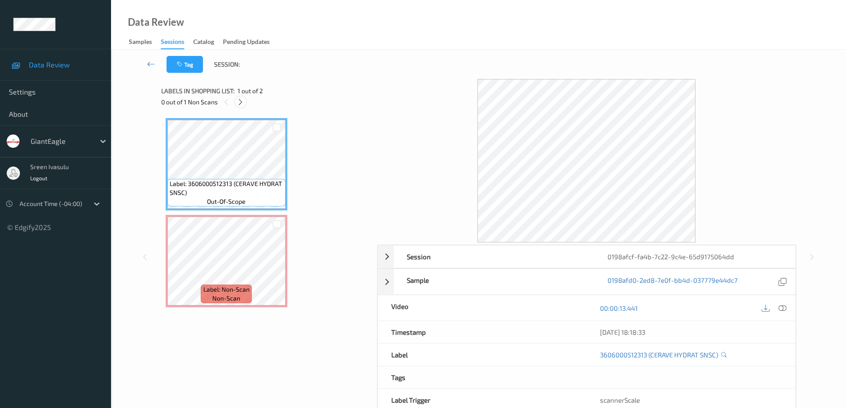
click at [243, 103] on icon at bounding box center [241, 102] width 8 height 8
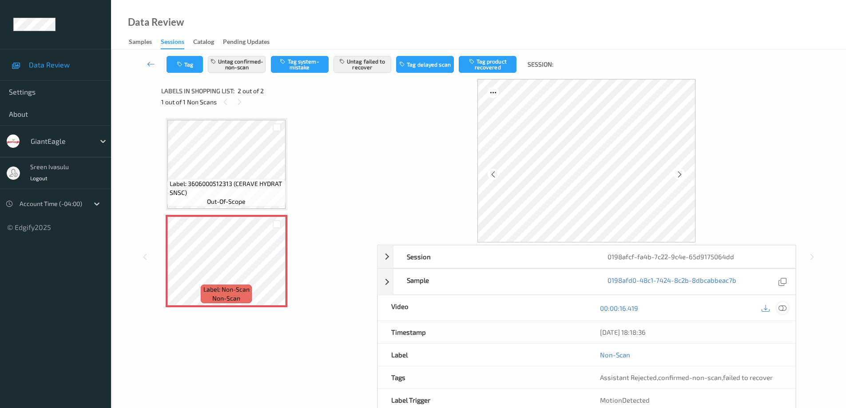
click at [781, 310] on icon at bounding box center [782, 308] width 8 height 8
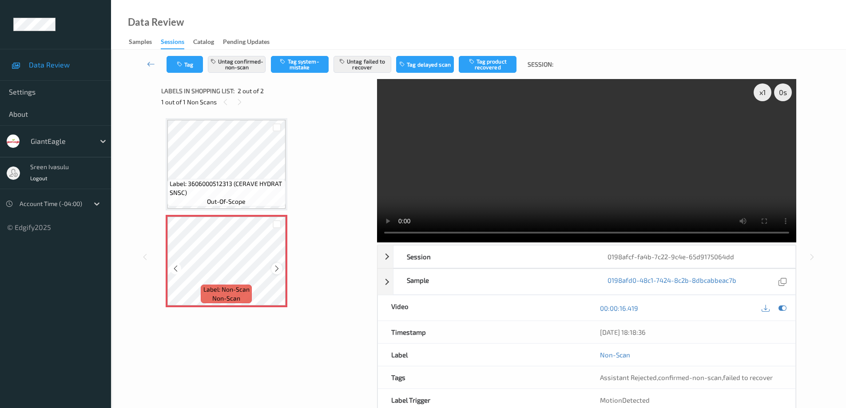
click at [273, 270] on icon at bounding box center [277, 269] width 8 height 8
click at [236, 65] on button "Untag confirmed-non-scan" at bounding box center [237, 64] width 58 height 17
click at [362, 62] on button "Untag failed to recover" at bounding box center [362, 64] width 58 height 17
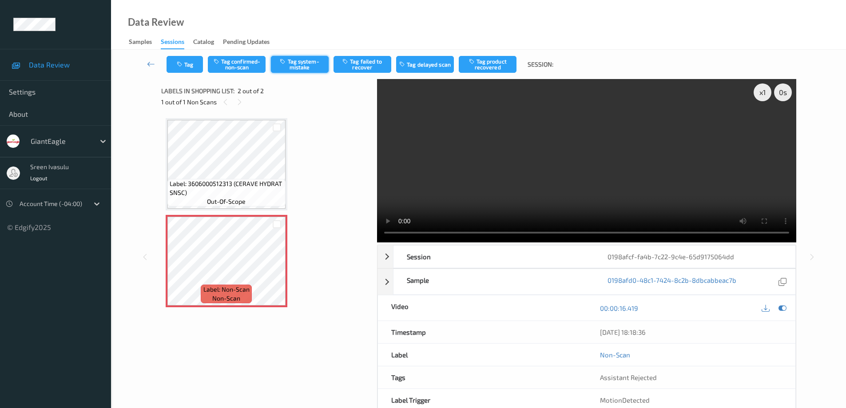
click at [307, 64] on button "Tag system-mistake" at bounding box center [300, 64] width 58 height 17
click at [194, 63] on button "Tag" at bounding box center [185, 64] width 36 height 17
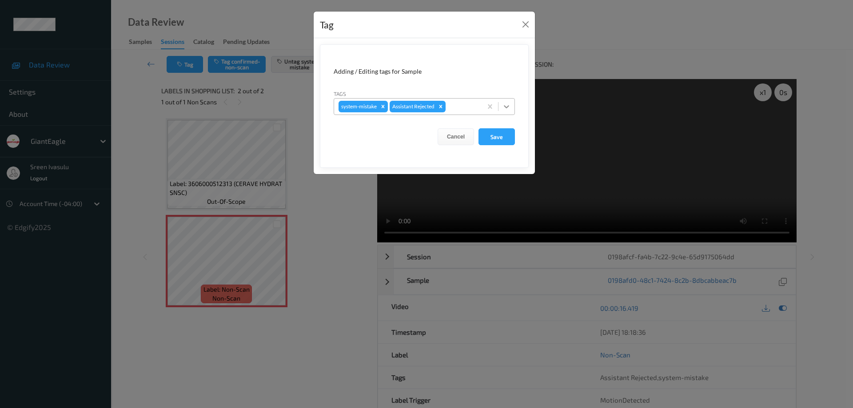
click at [509, 107] on icon at bounding box center [506, 106] width 9 height 9
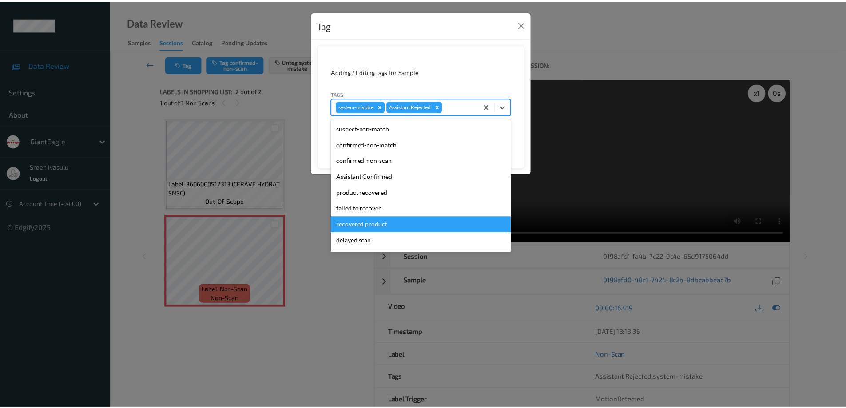
scroll to position [78, 0]
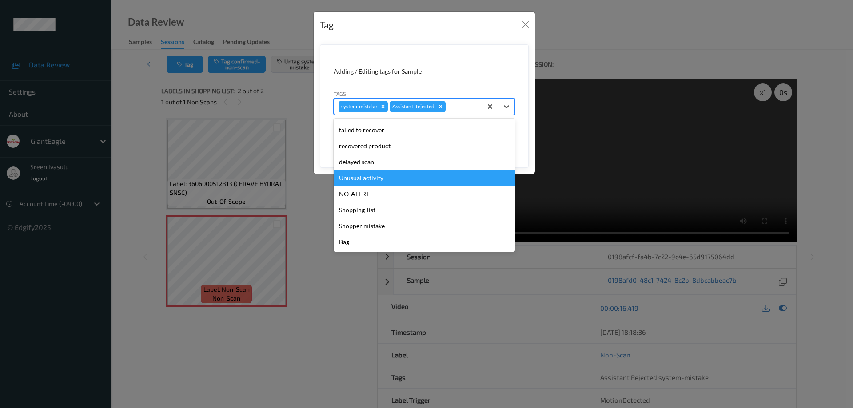
click at [369, 176] on div "Unusual activity" at bounding box center [423, 178] width 181 height 16
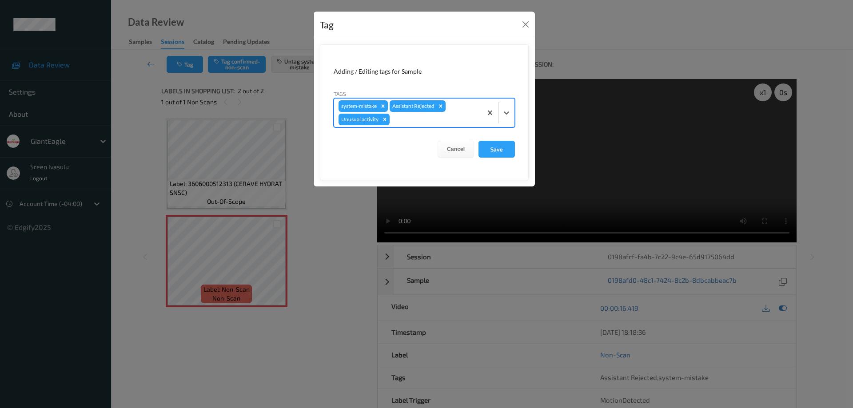
click at [478, 143] on div "Cancel Save" at bounding box center [423, 149] width 181 height 17
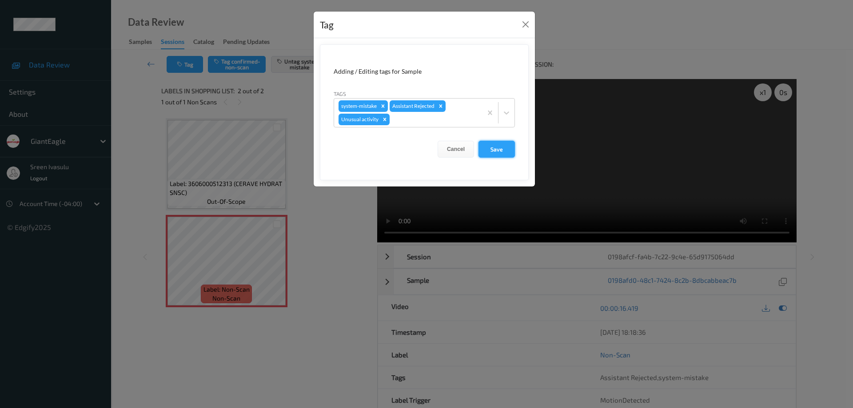
click at [483, 146] on button "Save" at bounding box center [496, 149] width 36 height 17
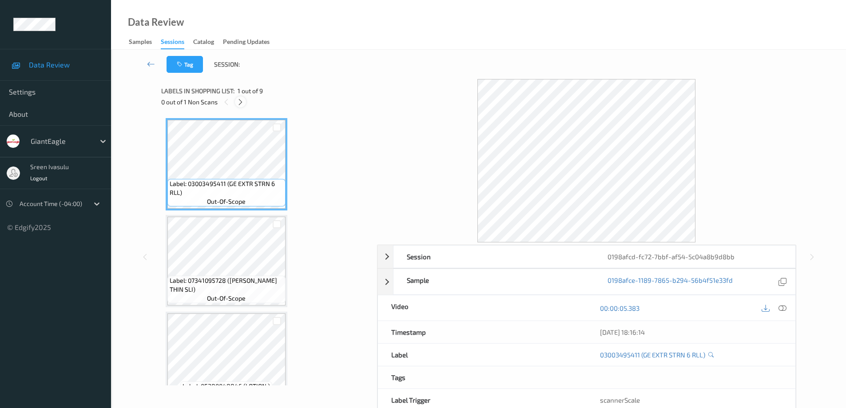
click at [240, 104] on icon at bounding box center [241, 102] width 8 height 8
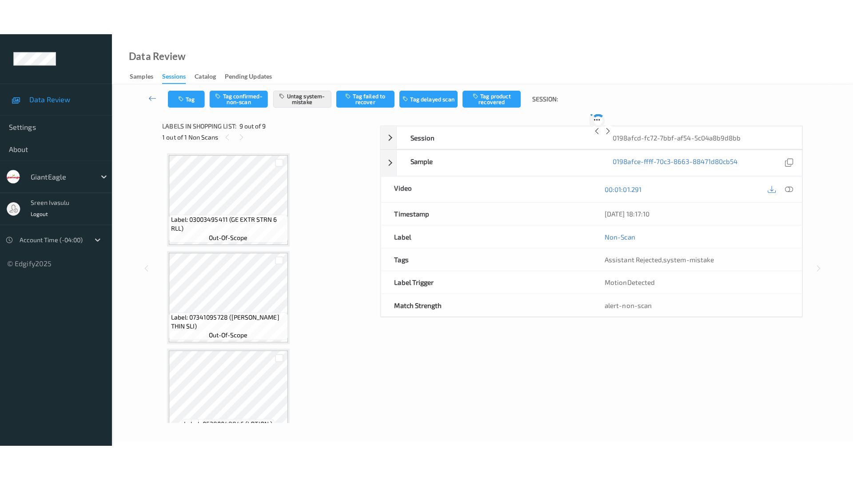
scroll to position [604, 0]
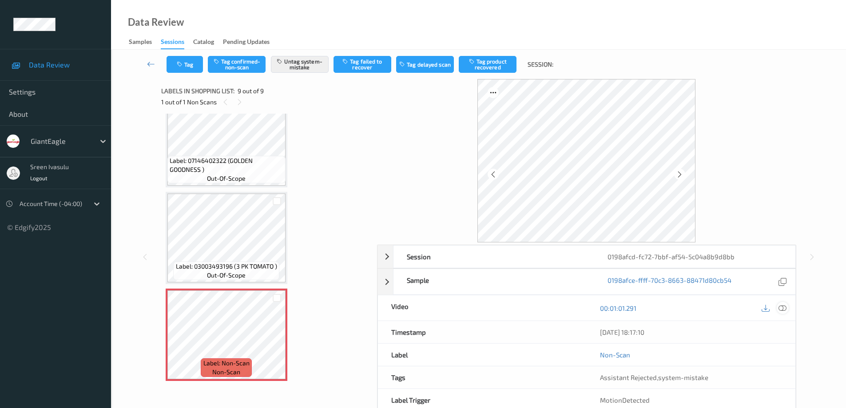
click at [782, 306] on icon at bounding box center [782, 308] width 8 height 8
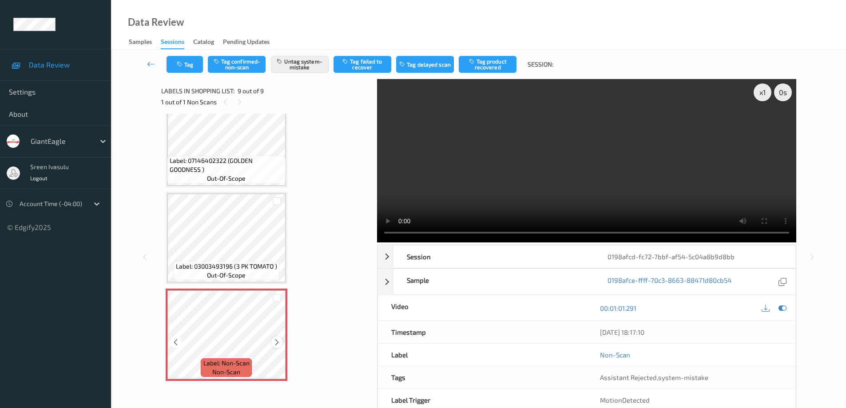
click at [278, 342] on icon at bounding box center [277, 342] width 8 height 8
click at [278, 341] on icon at bounding box center [277, 342] width 8 height 8
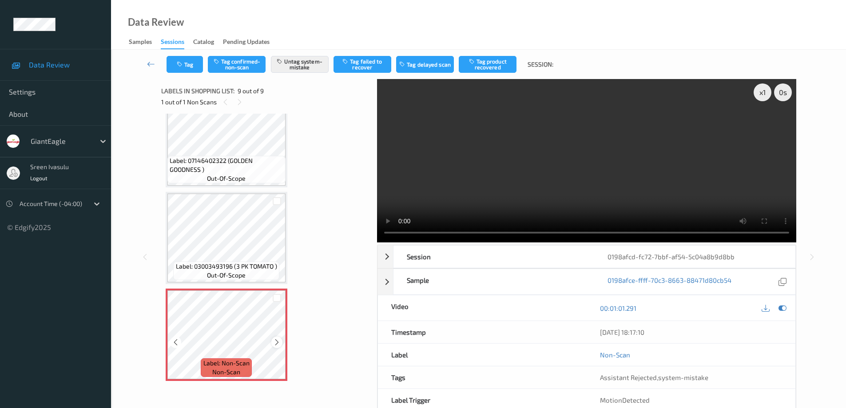
click at [279, 344] on icon at bounding box center [277, 342] width 8 height 8
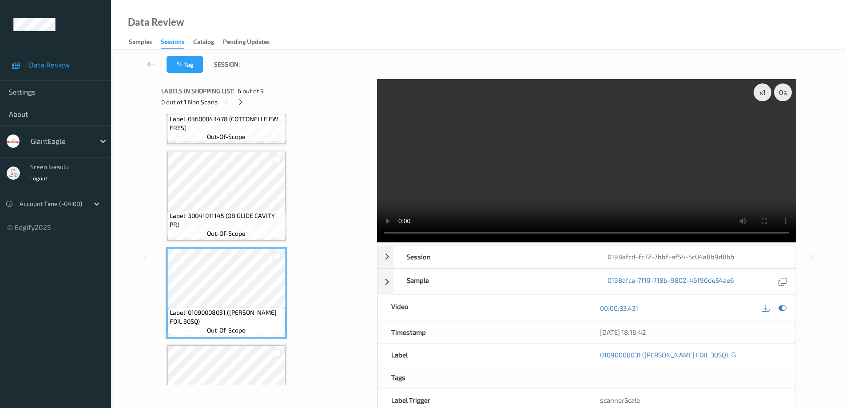
scroll to position [533, 0]
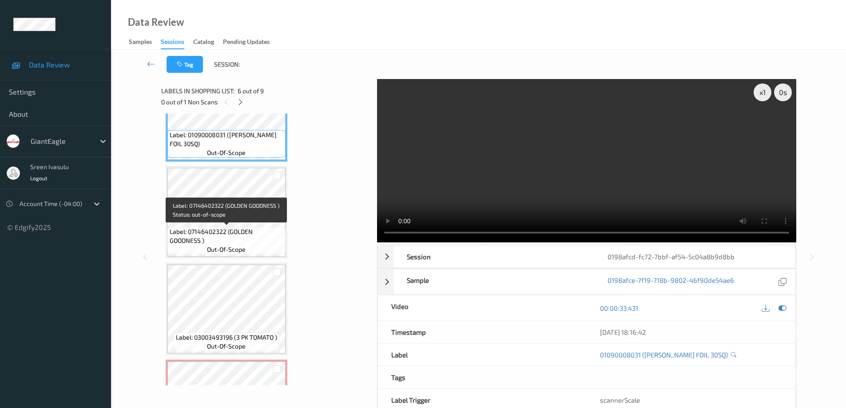
click at [239, 227] on div "Label: 07146402322 (GOLDEN GOODNESS ) out-of-scope" at bounding box center [226, 241] width 118 height 28
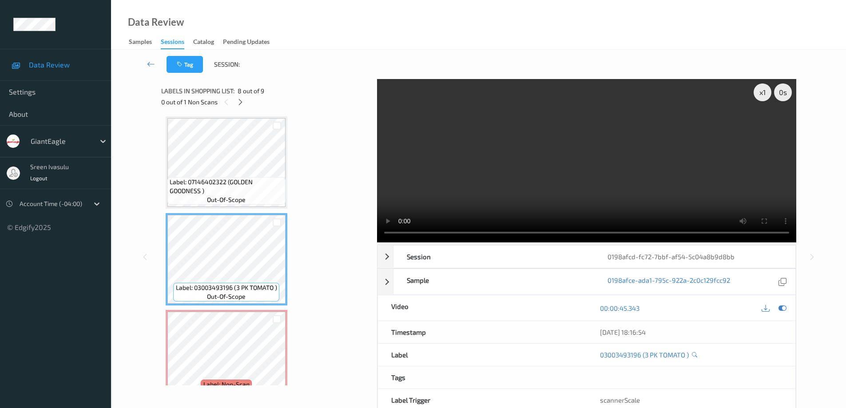
scroll to position [604, 0]
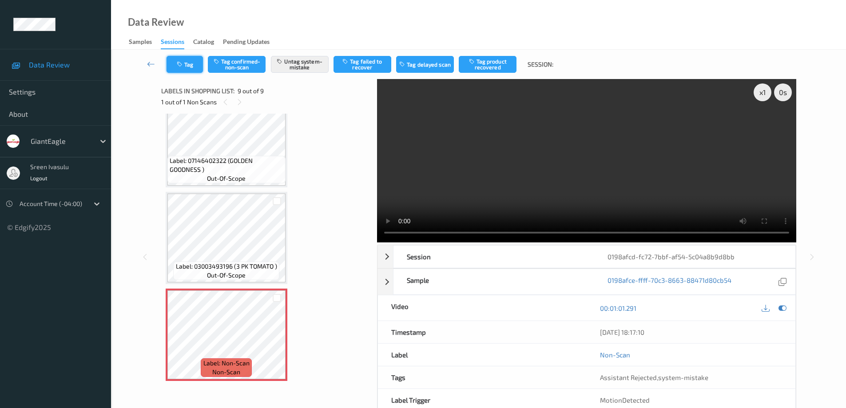
click at [191, 62] on button "Tag" at bounding box center [185, 64] width 36 height 17
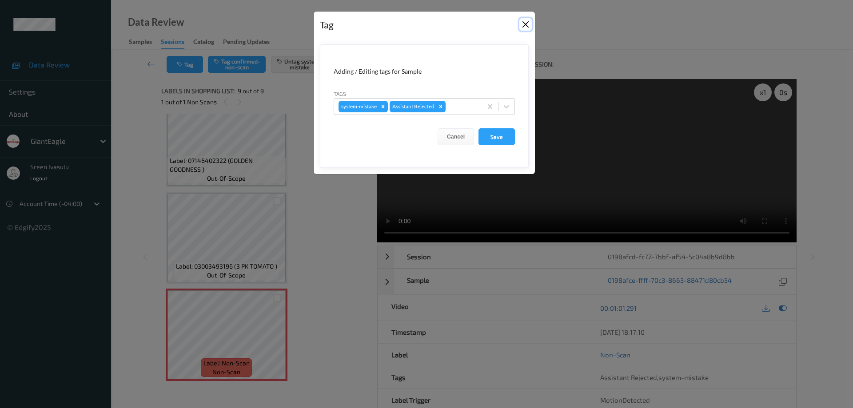
click at [523, 24] on button "Close" at bounding box center [525, 24] width 12 height 12
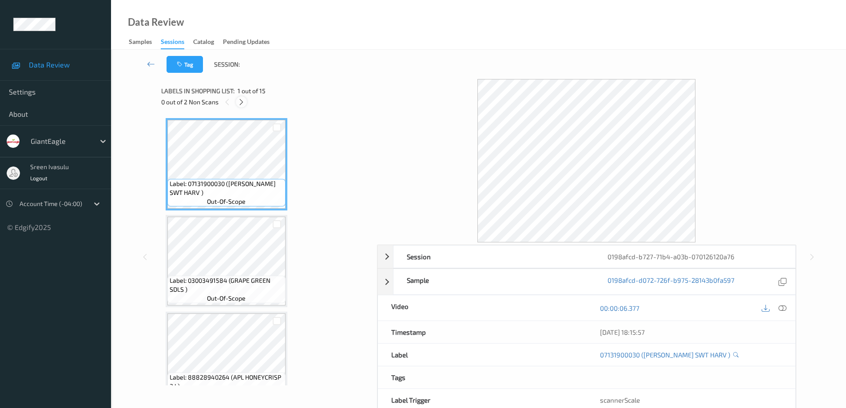
click at [241, 103] on icon at bounding box center [242, 102] width 8 height 8
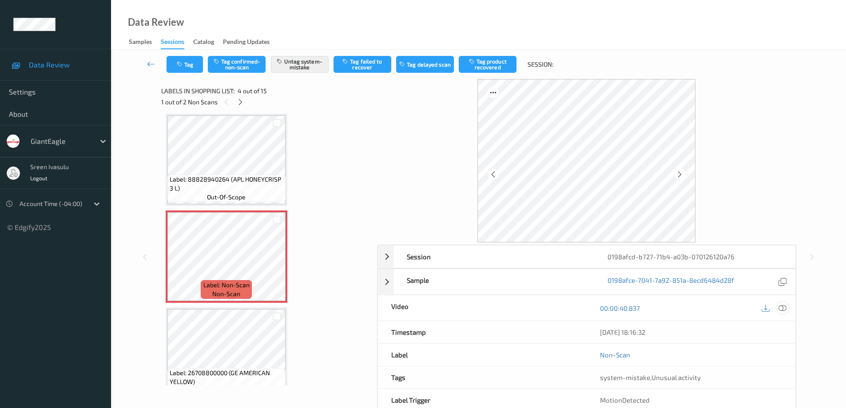
click at [783, 311] on icon at bounding box center [782, 308] width 8 height 8
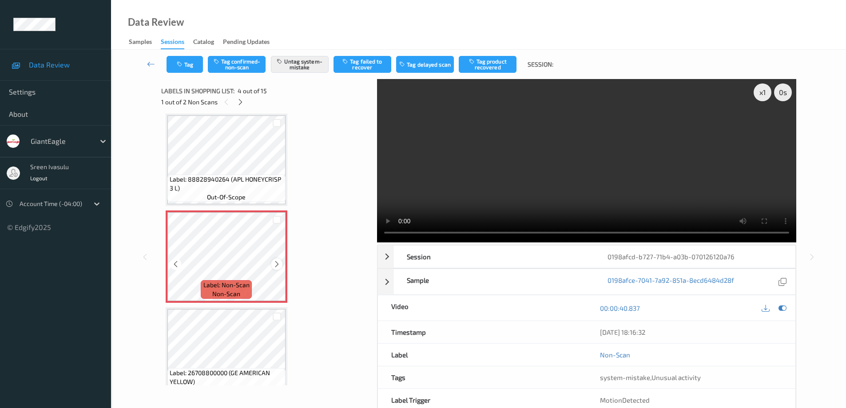
click at [279, 266] on icon at bounding box center [277, 264] width 8 height 8
click at [274, 260] on div at bounding box center [276, 263] width 11 height 11
click at [239, 99] on icon at bounding box center [241, 102] width 8 height 8
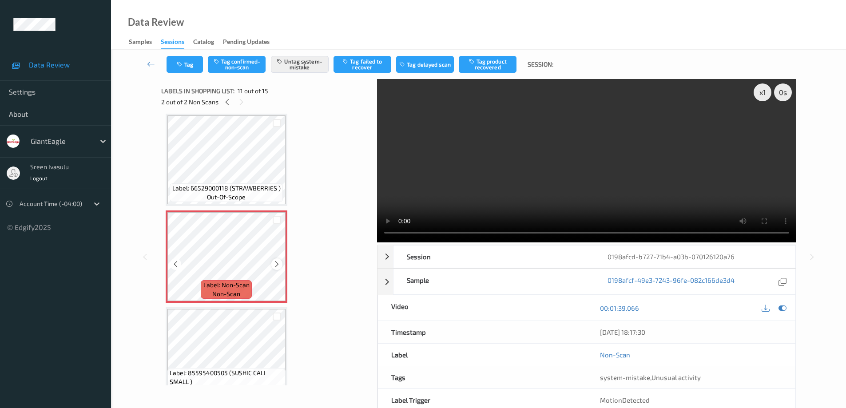
click at [274, 264] on icon at bounding box center [277, 264] width 8 height 8
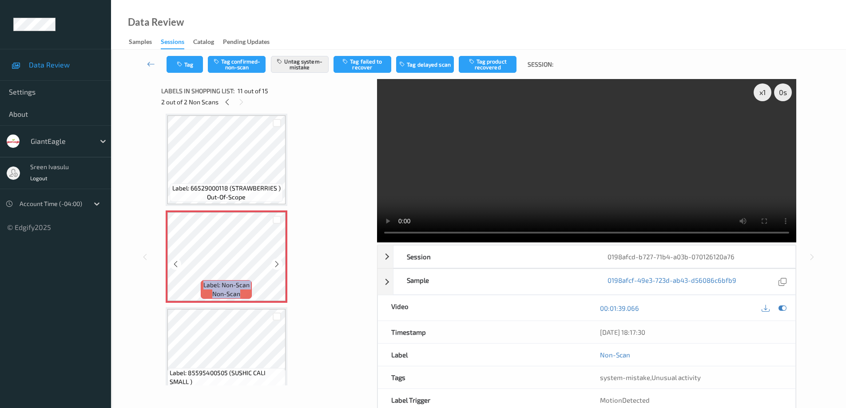
click at [274, 264] on icon at bounding box center [277, 264] width 8 height 8
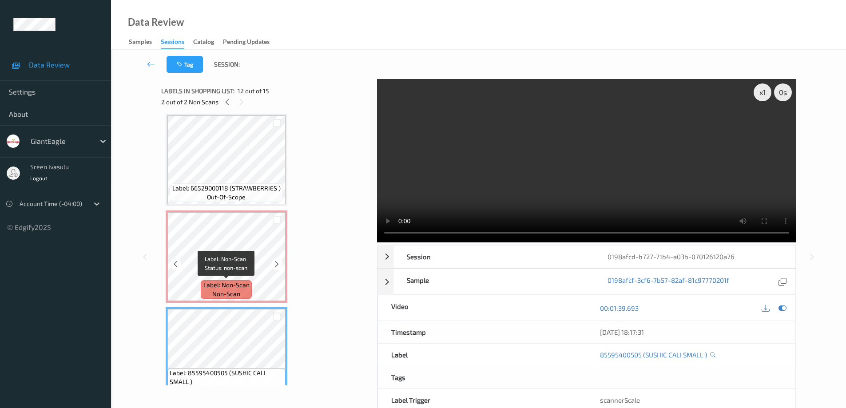
click at [239, 285] on span "Label: Non-Scan" at bounding box center [226, 285] width 46 height 9
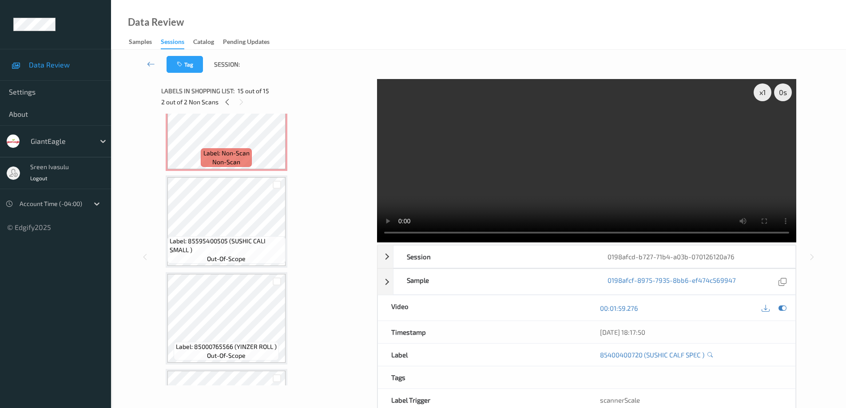
scroll to position [1007, 0]
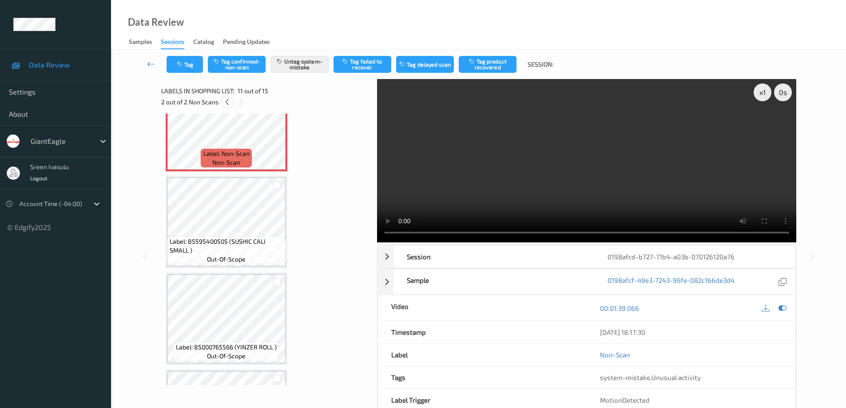
click at [226, 101] on icon at bounding box center [227, 102] width 8 height 8
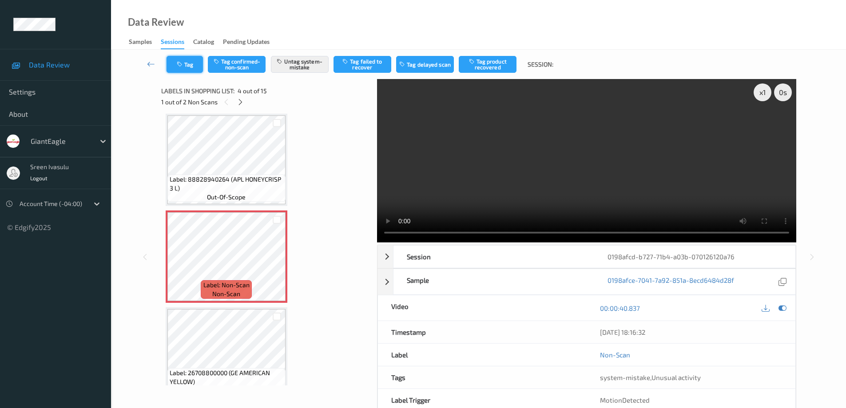
click at [191, 66] on button "Tag" at bounding box center [185, 64] width 36 height 17
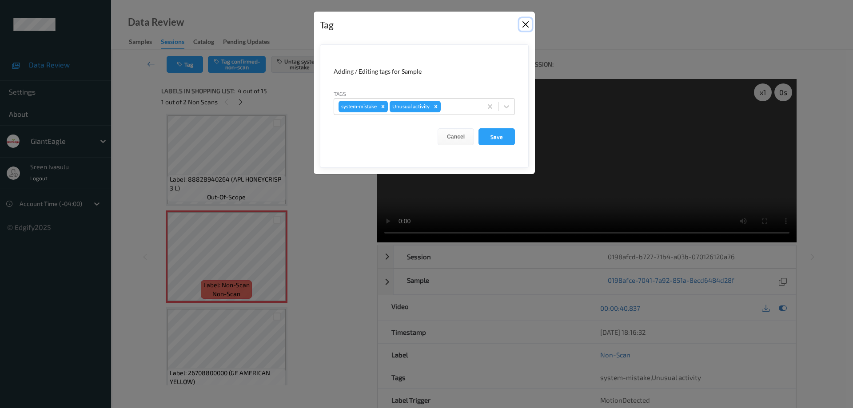
click at [524, 24] on button "Close" at bounding box center [525, 24] width 12 height 12
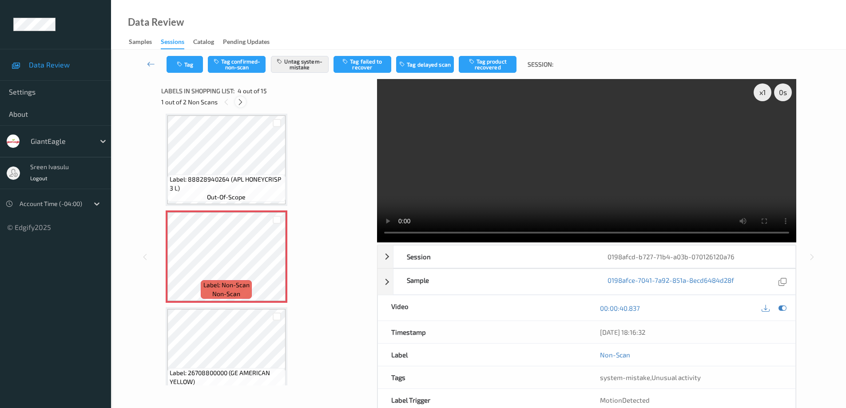
click at [243, 97] on div at bounding box center [240, 101] width 11 height 11
click at [196, 67] on button "Tag" at bounding box center [185, 64] width 36 height 17
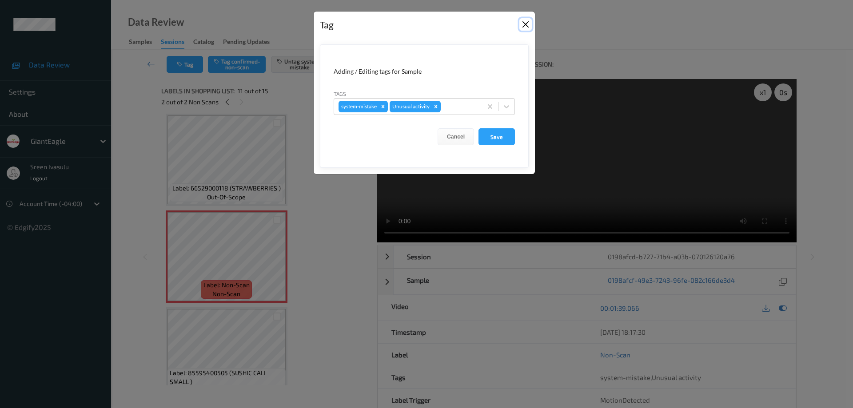
click at [528, 21] on button "Close" at bounding box center [525, 24] width 12 height 12
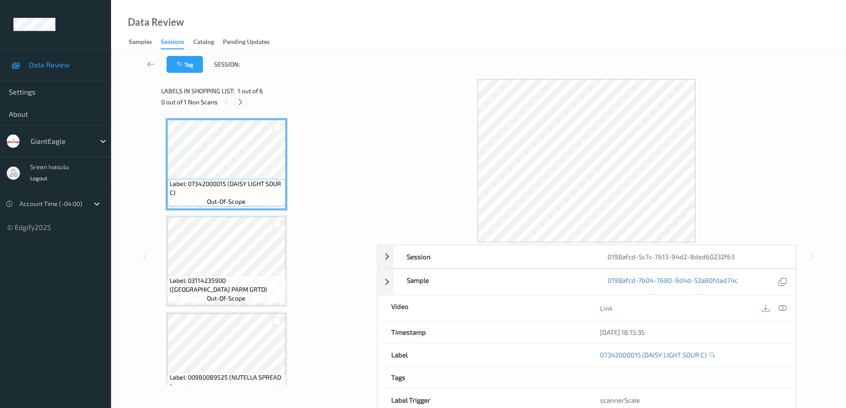
click at [241, 101] on icon at bounding box center [241, 102] width 8 height 8
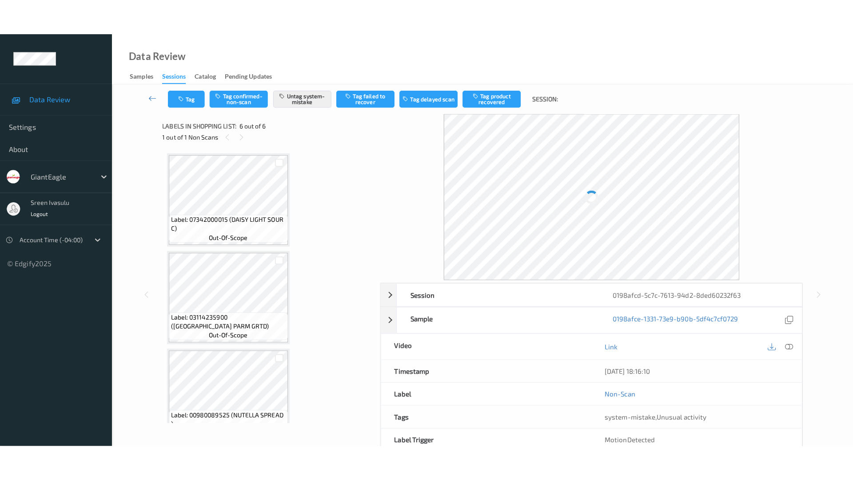
scroll to position [314, 0]
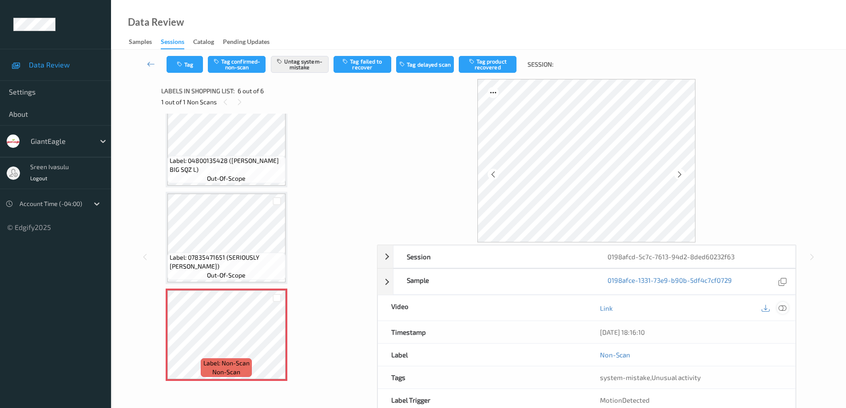
click at [784, 311] on icon at bounding box center [782, 308] width 8 height 8
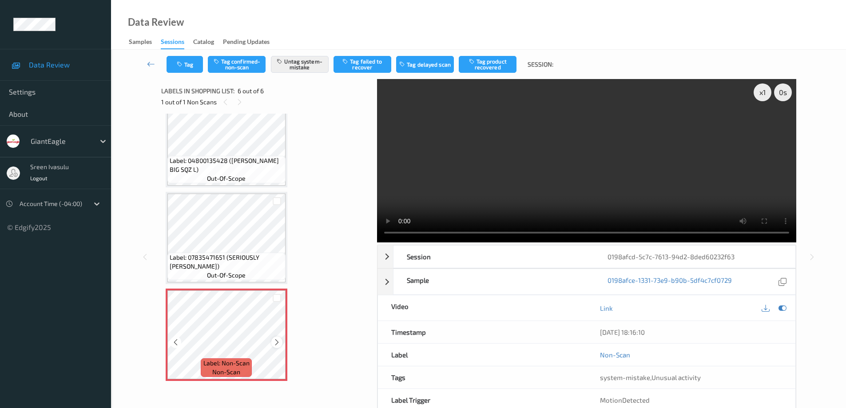
click at [275, 340] on icon at bounding box center [277, 342] width 8 height 8
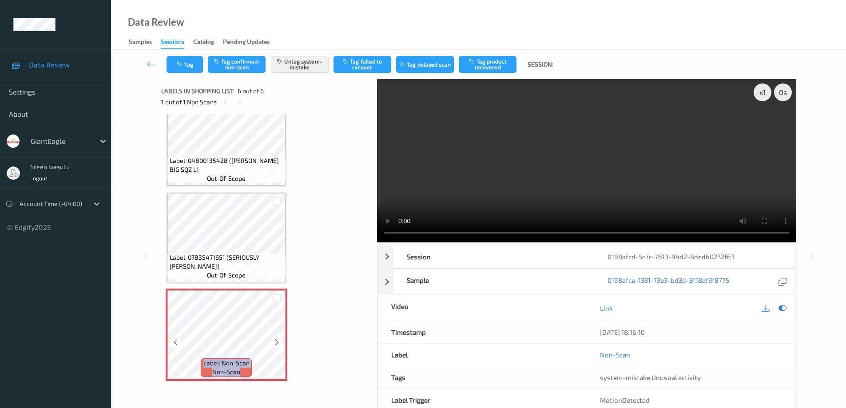
click at [275, 340] on icon at bounding box center [277, 342] width 8 height 8
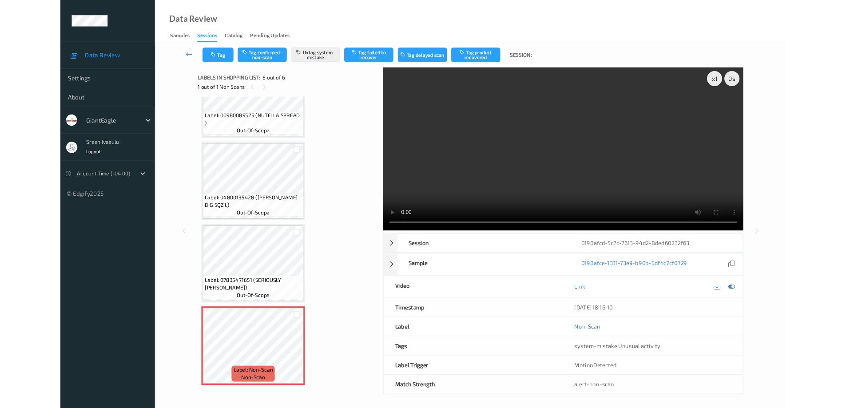
scroll to position [242, 0]
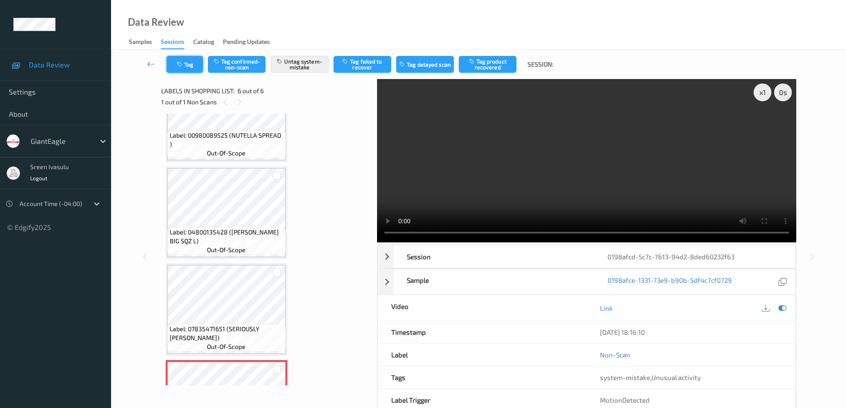
click at [184, 69] on button "Tag" at bounding box center [185, 64] width 36 height 17
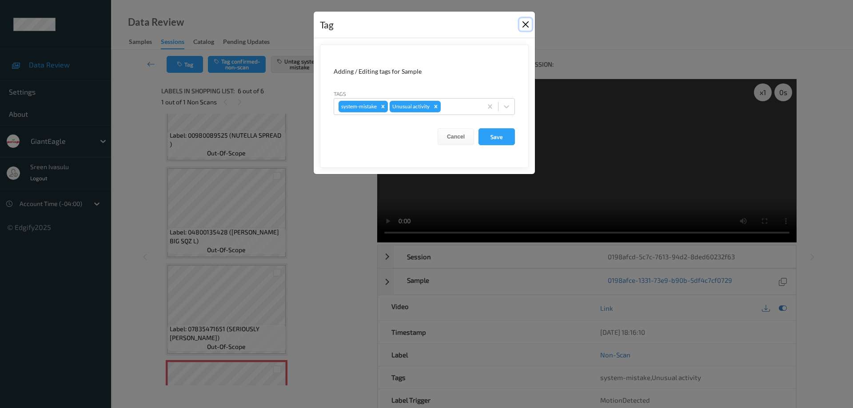
click at [527, 24] on button "Close" at bounding box center [525, 24] width 12 height 12
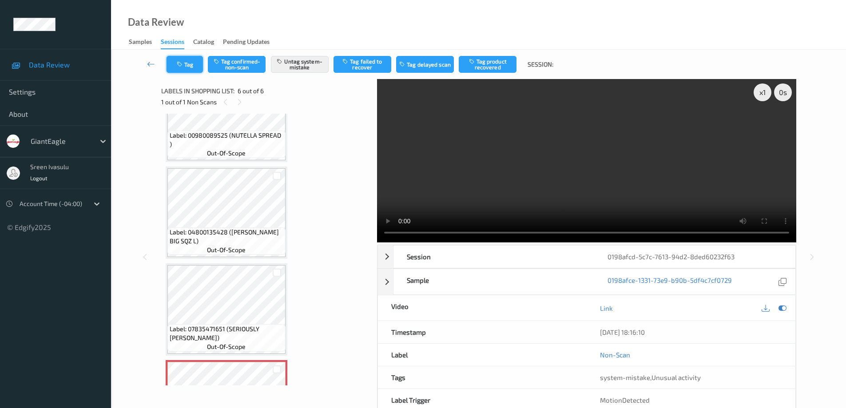
click at [191, 67] on button "Tag" at bounding box center [185, 64] width 36 height 17
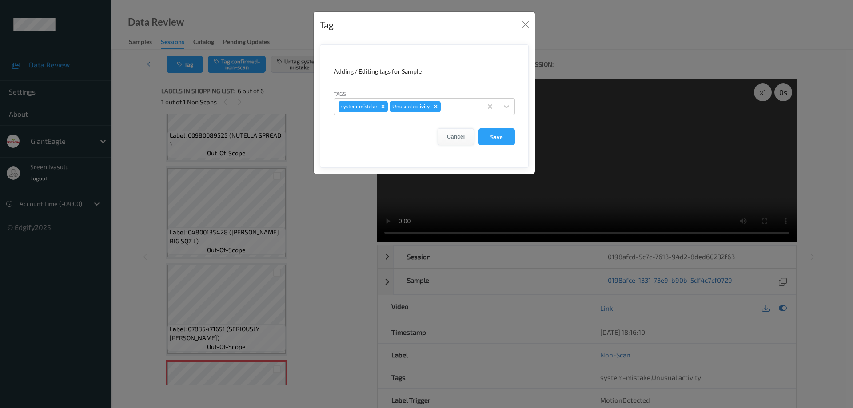
click at [459, 137] on button "Cancel" at bounding box center [455, 136] width 36 height 17
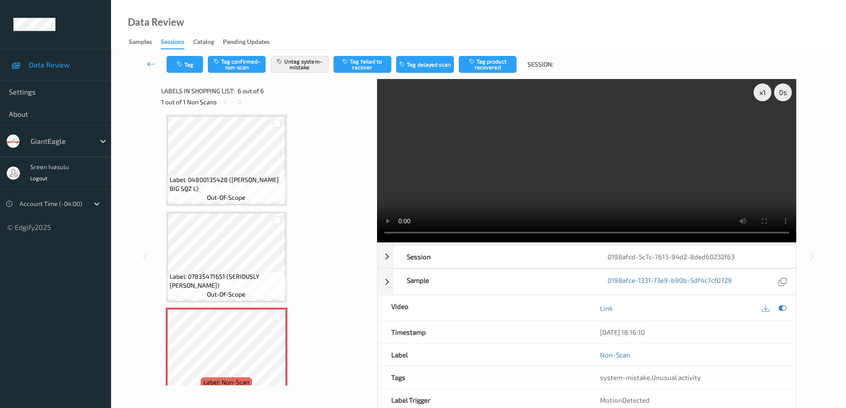
scroll to position [314, 0]
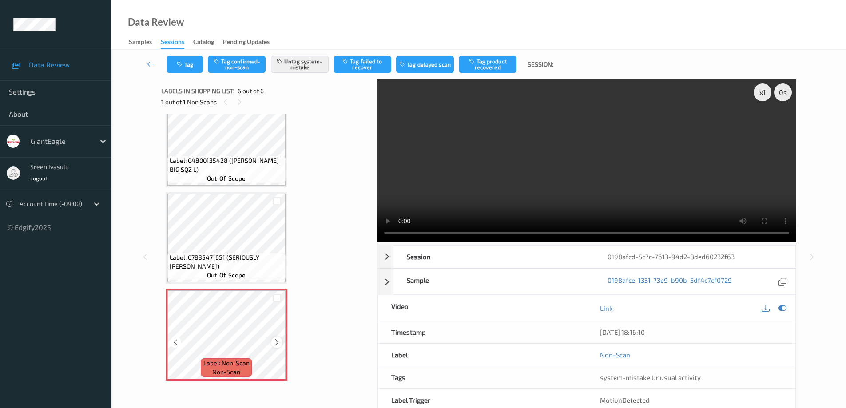
click at [274, 344] on icon at bounding box center [277, 342] width 8 height 8
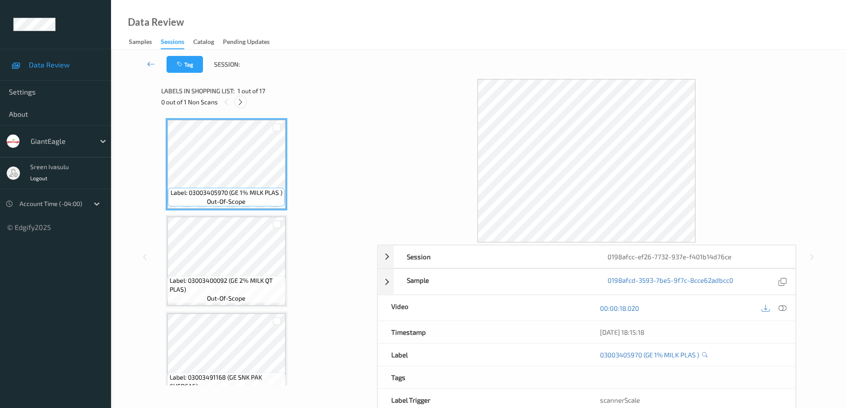
click at [240, 101] on icon at bounding box center [241, 102] width 8 height 8
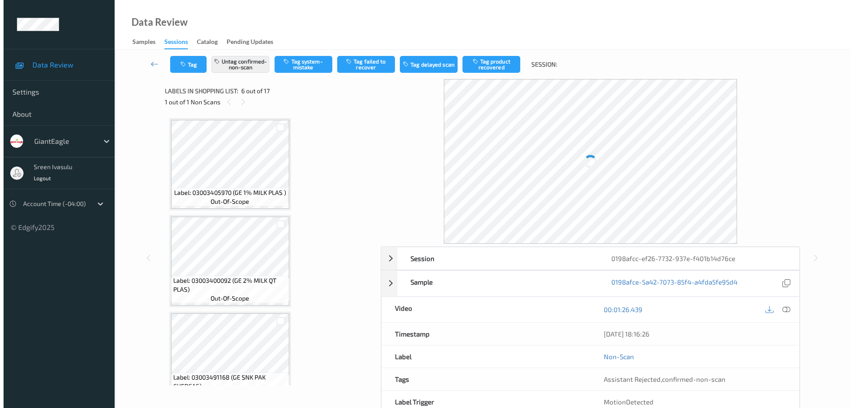
scroll to position [392, 0]
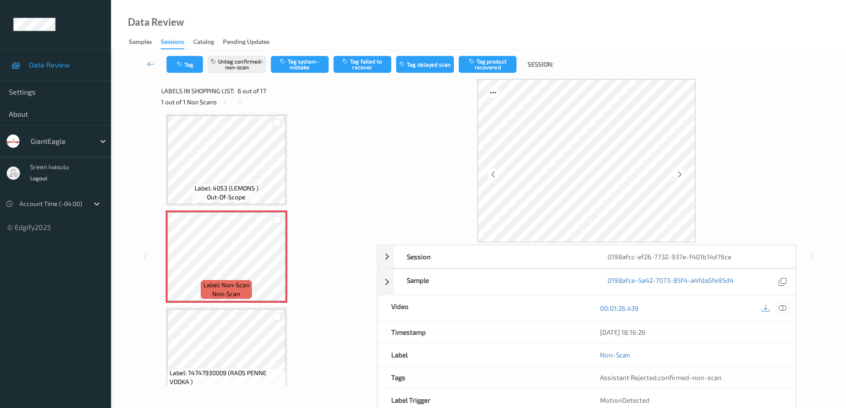
click at [780, 310] on icon at bounding box center [782, 308] width 8 height 8
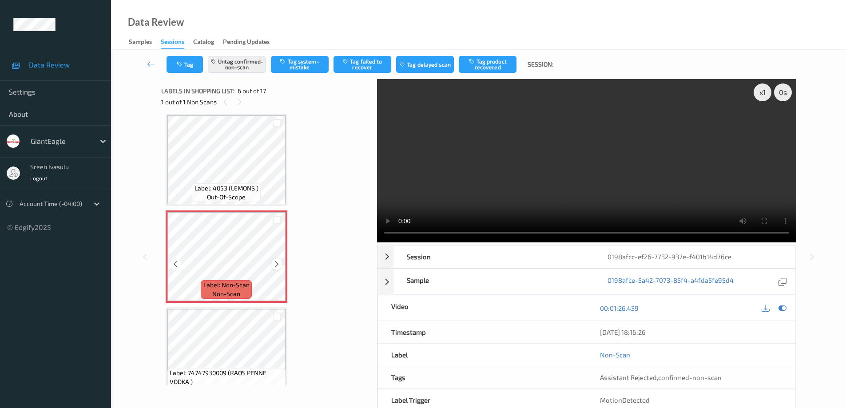
click at [274, 265] on icon at bounding box center [277, 264] width 8 height 8
click at [274, 262] on icon at bounding box center [277, 264] width 8 height 8
click at [249, 61] on button "Untag confirmed-non-scan" at bounding box center [237, 64] width 58 height 17
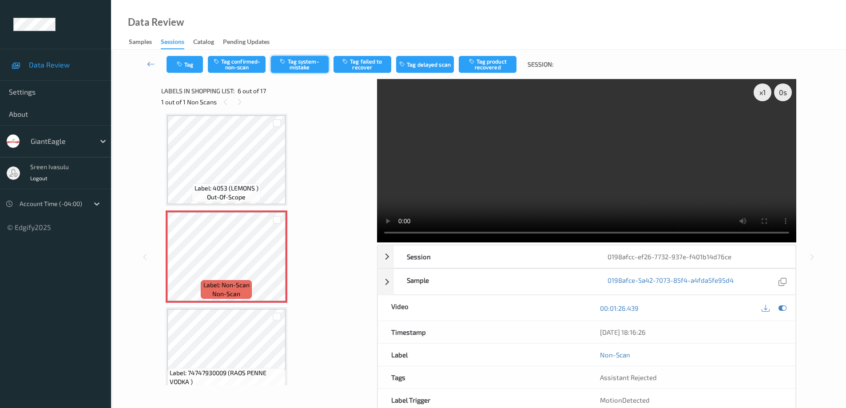
click at [306, 64] on button "Tag system-mistake" at bounding box center [300, 64] width 58 height 17
click at [197, 68] on button "Tag" at bounding box center [185, 64] width 36 height 17
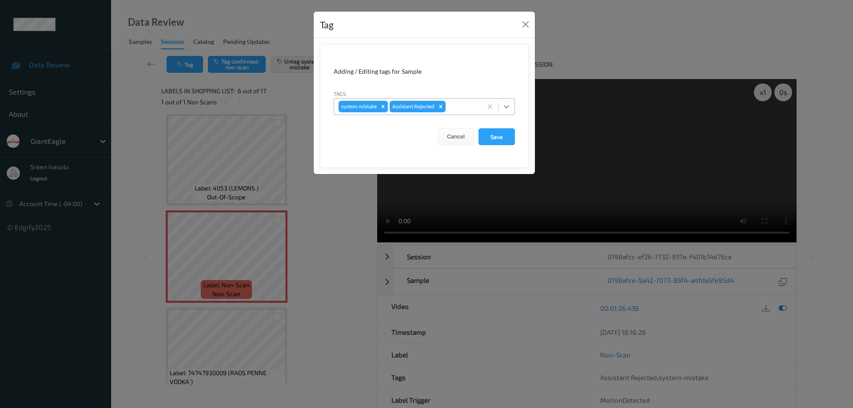
click at [505, 110] on icon at bounding box center [506, 106] width 9 height 9
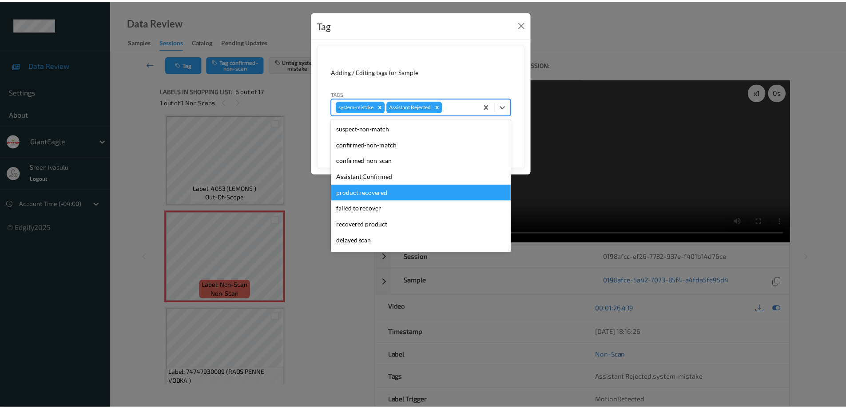
scroll to position [78, 0]
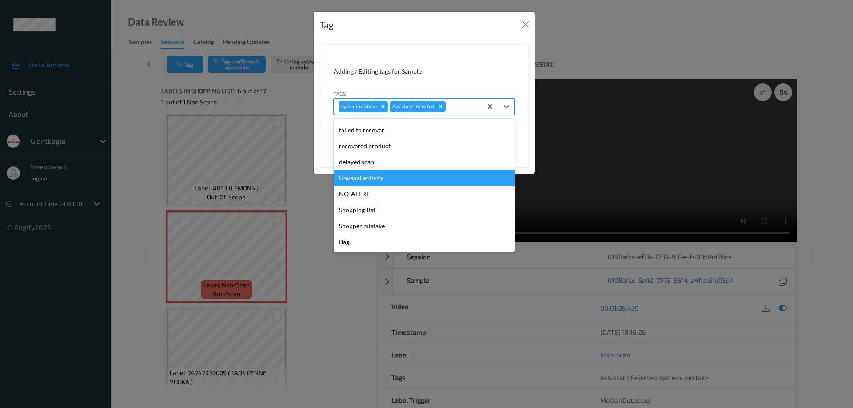
click at [364, 182] on div "Unusual activity" at bounding box center [423, 178] width 181 height 16
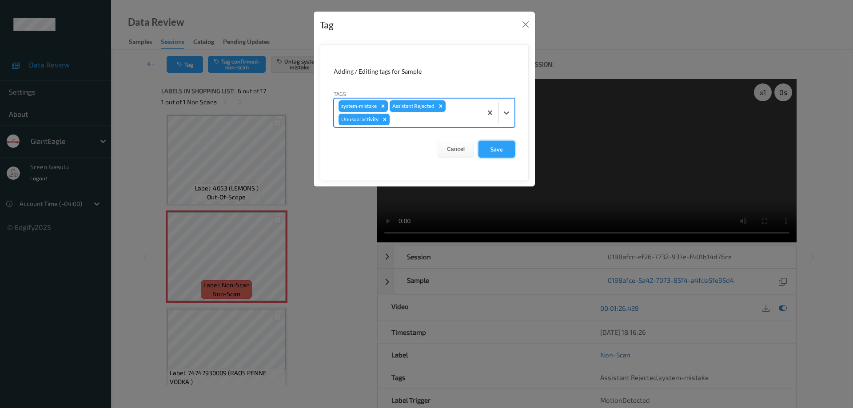
click at [483, 148] on button "Save" at bounding box center [496, 149] width 36 height 17
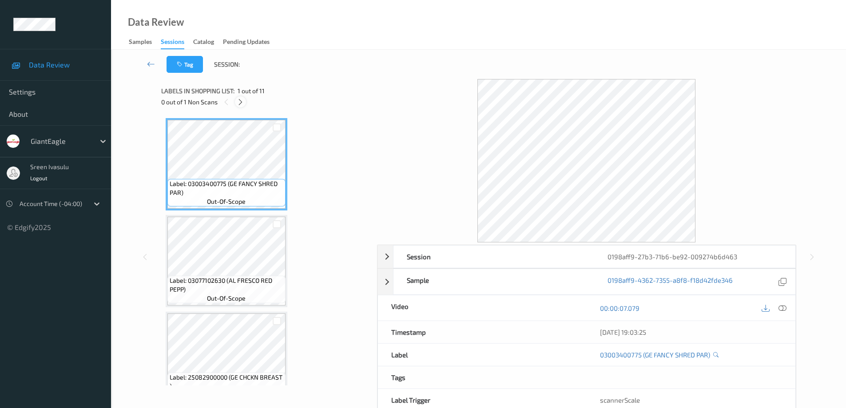
click at [239, 101] on icon at bounding box center [241, 102] width 8 height 8
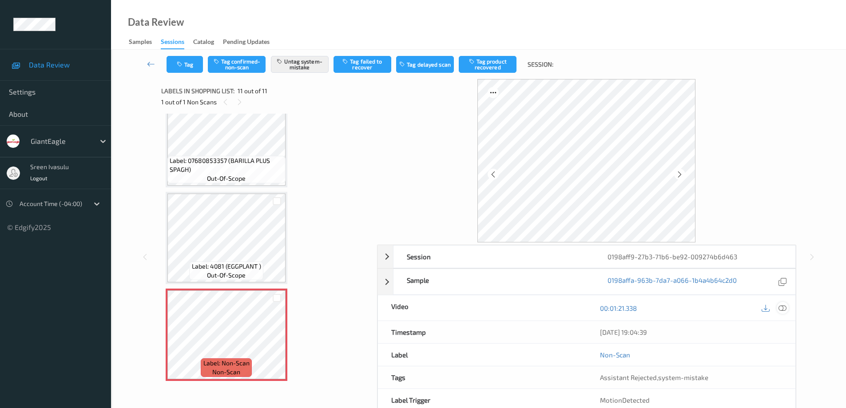
click at [783, 307] on icon at bounding box center [782, 308] width 8 height 8
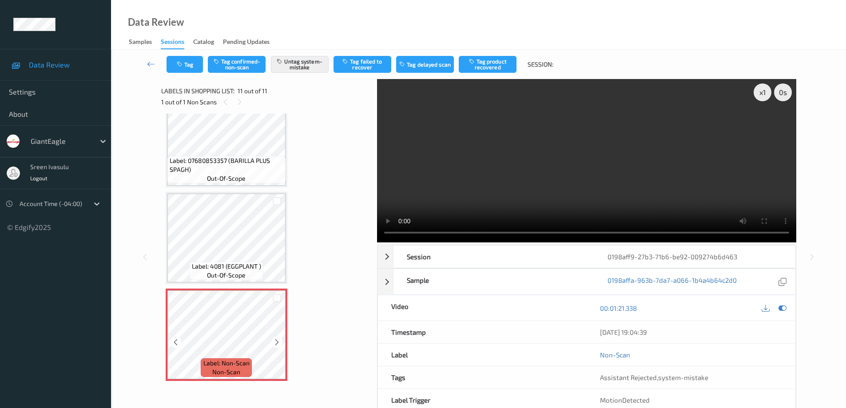
click at [278, 341] on icon at bounding box center [277, 342] width 8 height 8
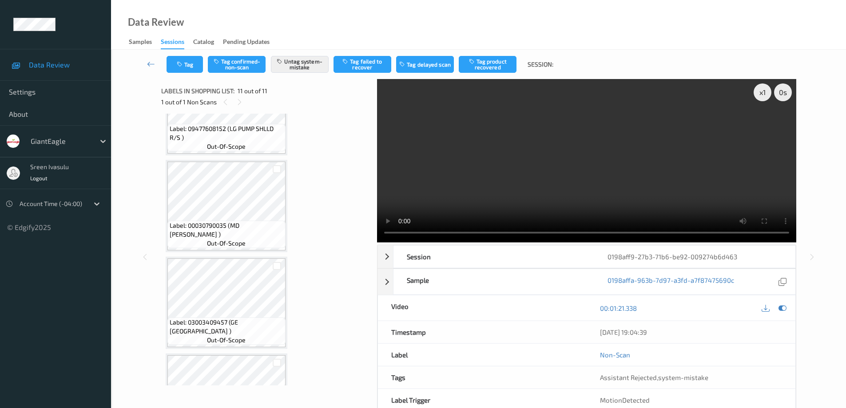
scroll to position [87, 0]
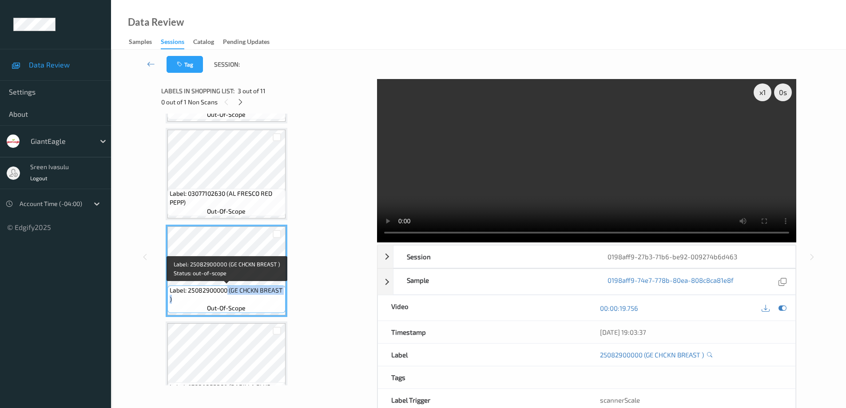
drag, startPoint x: 228, startPoint y: 291, endPoint x: 278, endPoint y: 302, distance: 51.5
click at [278, 302] on span "Label: 25082900000 (GE CHCKN BREAST )" at bounding box center [227, 295] width 114 height 18
copy span "(GE CHCKN BREAST )"
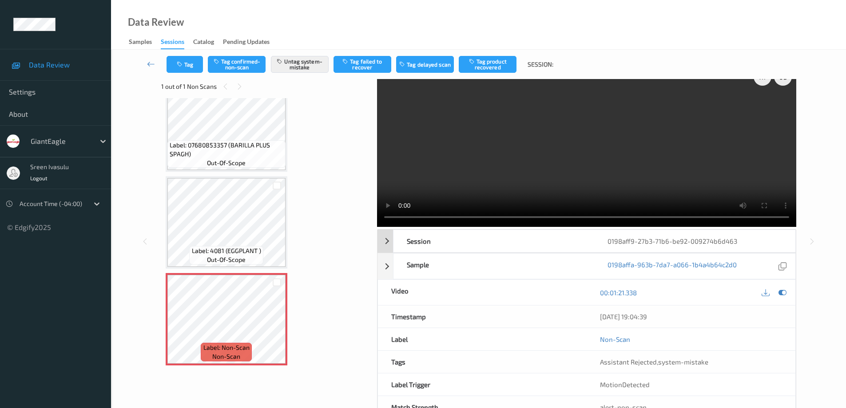
scroll to position [0, 0]
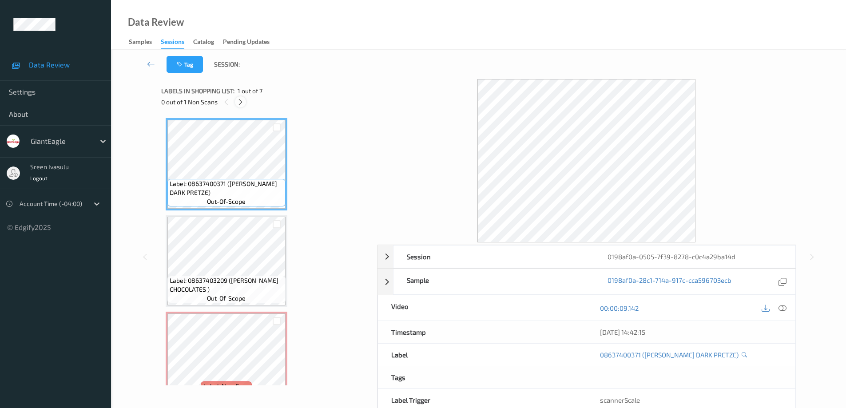
click at [239, 100] on icon at bounding box center [241, 102] width 8 height 8
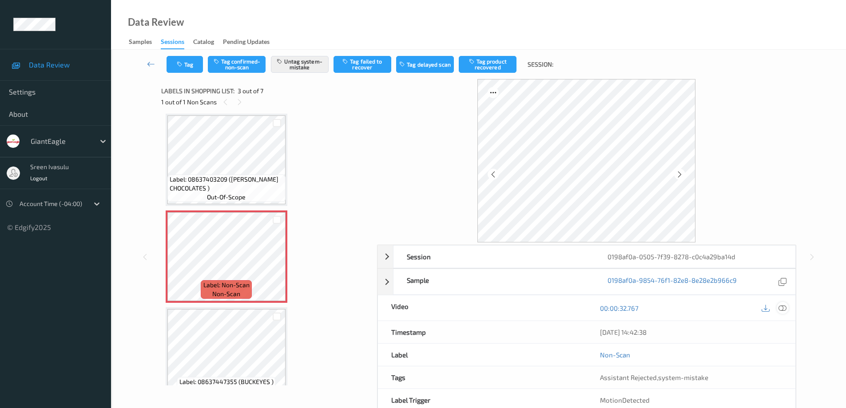
click at [784, 306] on icon at bounding box center [782, 308] width 8 height 8
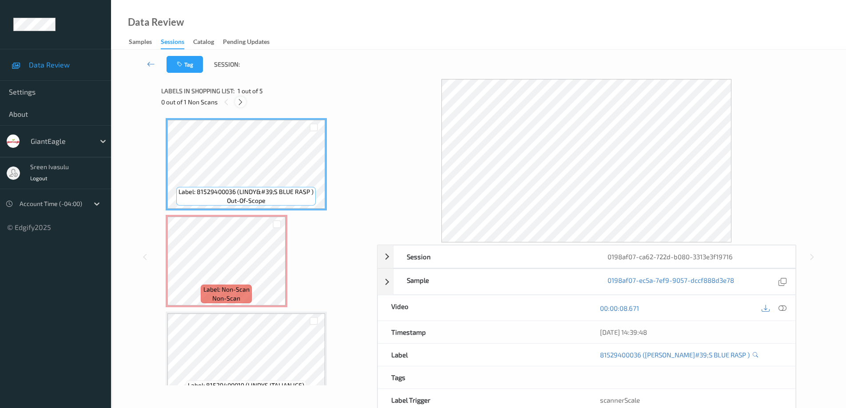
click at [243, 100] on icon at bounding box center [241, 102] width 8 height 8
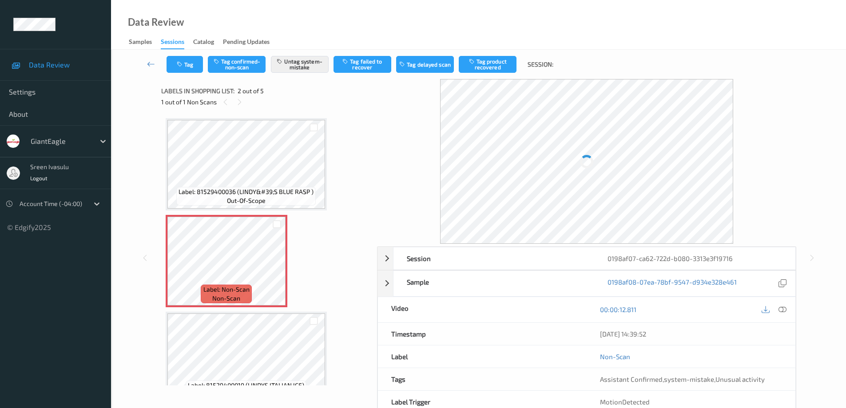
scroll to position [4, 0]
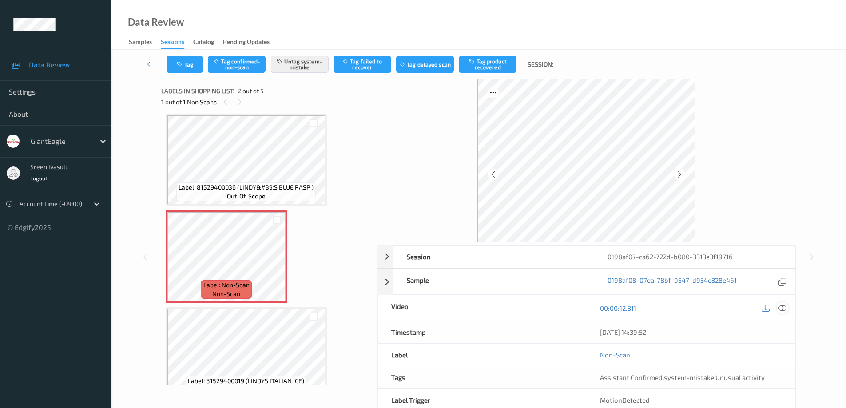
click at [782, 308] on icon at bounding box center [782, 308] width 8 height 8
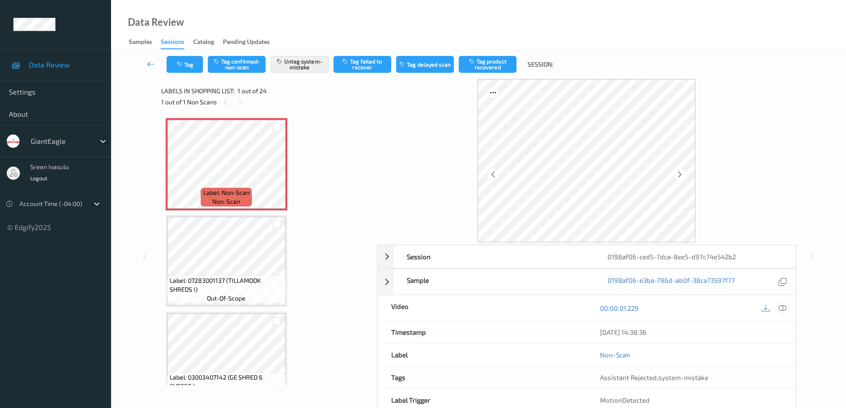
click at [784, 306] on icon at bounding box center [782, 308] width 8 height 8
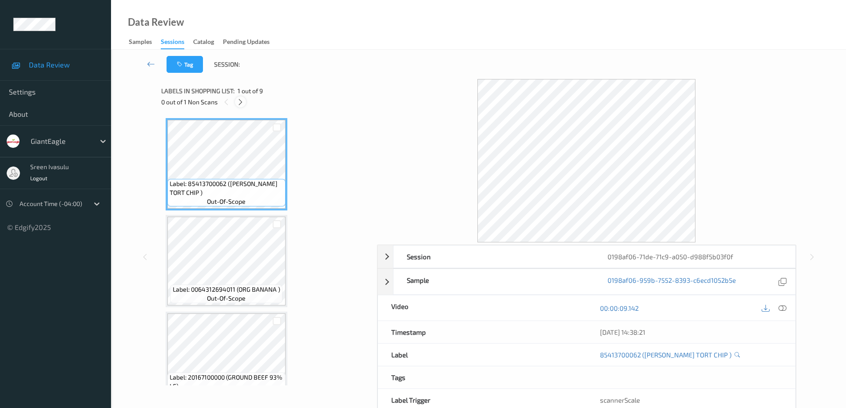
click at [239, 99] on icon at bounding box center [241, 102] width 8 height 8
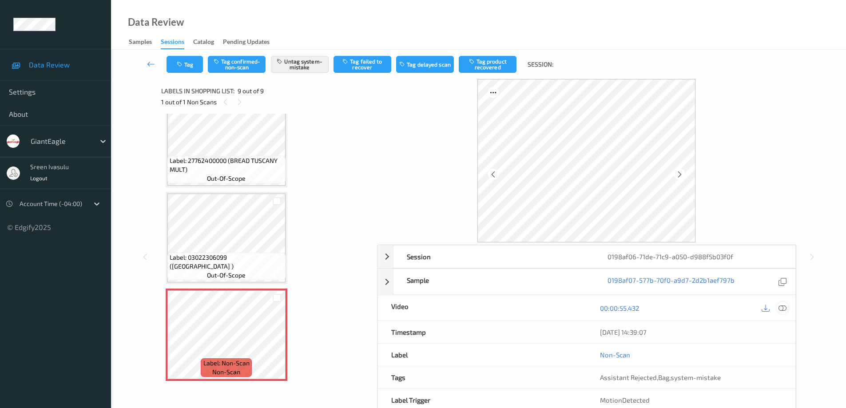
click at [783, 309] on icon at bounding box center [782, 308] width 8 height 8
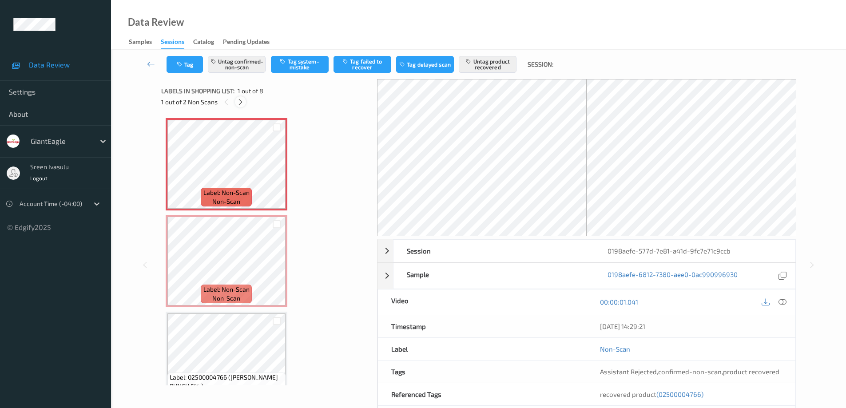
click at [242, 107] on div at bounding box center [240, 101] width 11 height 11
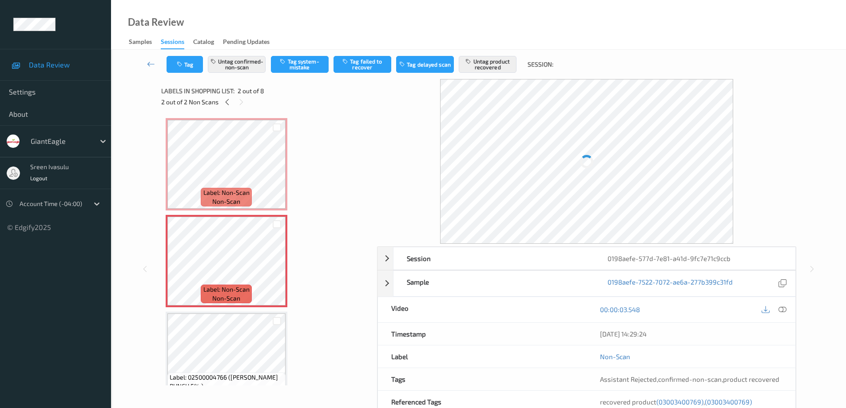
scroll to position [4, 0]
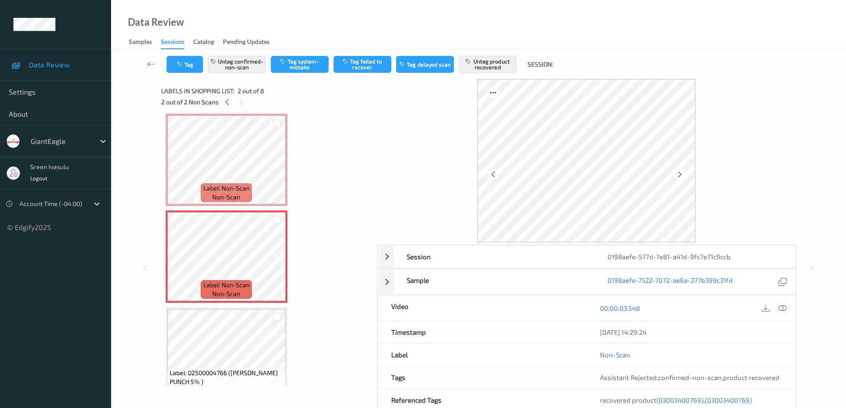
click at [781, 307] on icon at bounding box center [782, 308] width 8 height 8
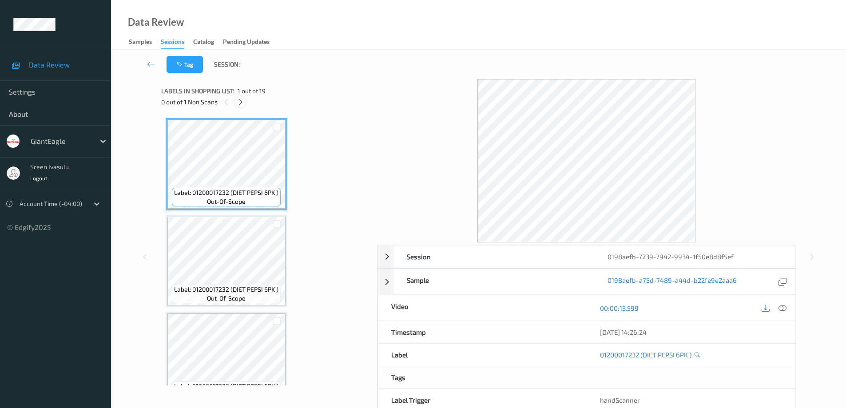
click at [242, 99] on icon at bounding box center [241, 102] width 8 height 8
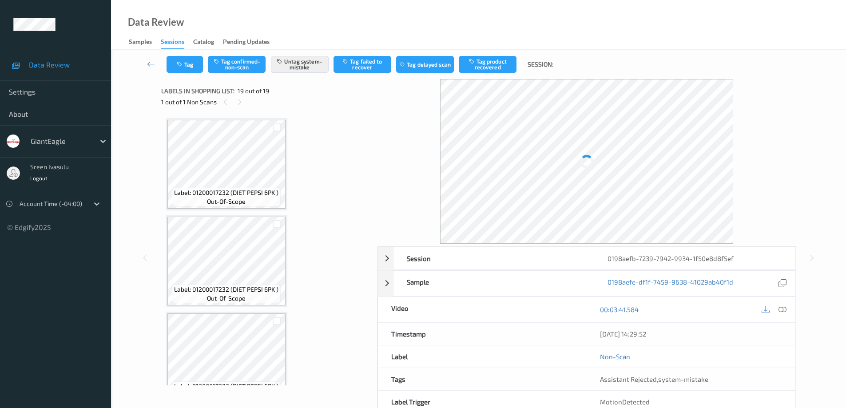
scroll to position [1572, 0]
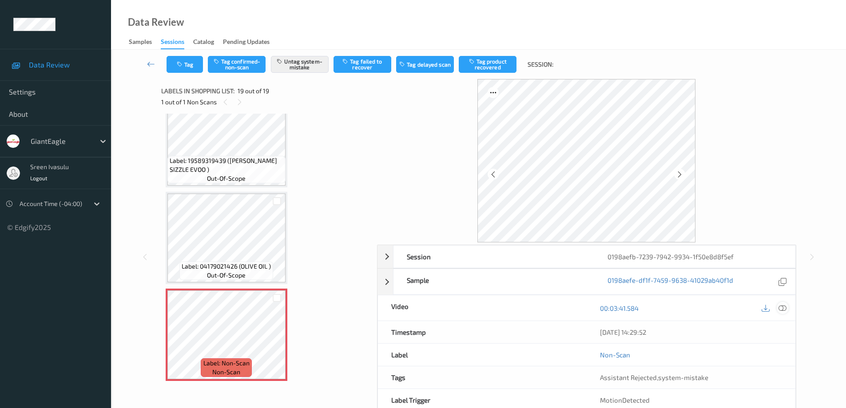
click at [782, 308] on icon at bounding box center [782, 308] width 8 height 8
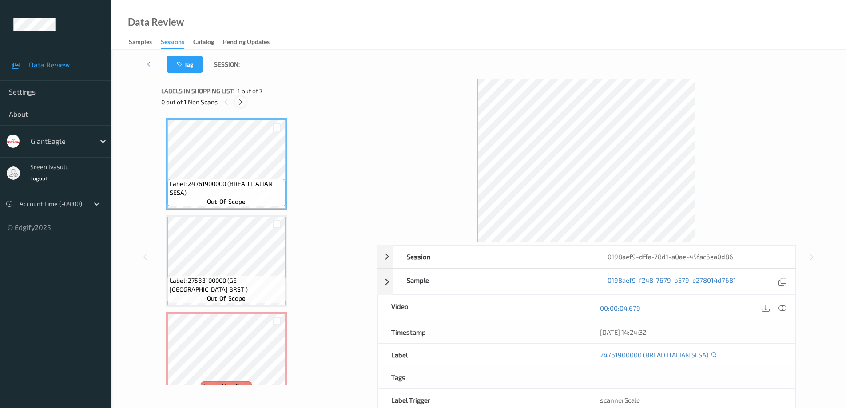
click at [240, 103] on icon at bounding box center [241, 102] width 8 height 8
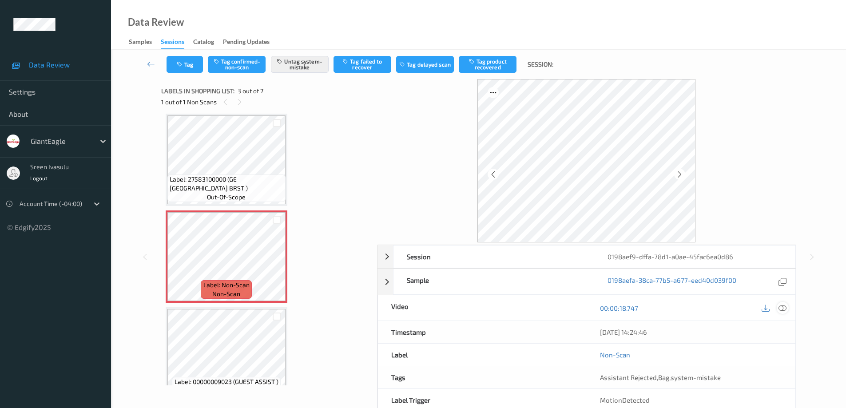
click at [783, 309] on icon at bounding box center [782, 308] width 8 height 8
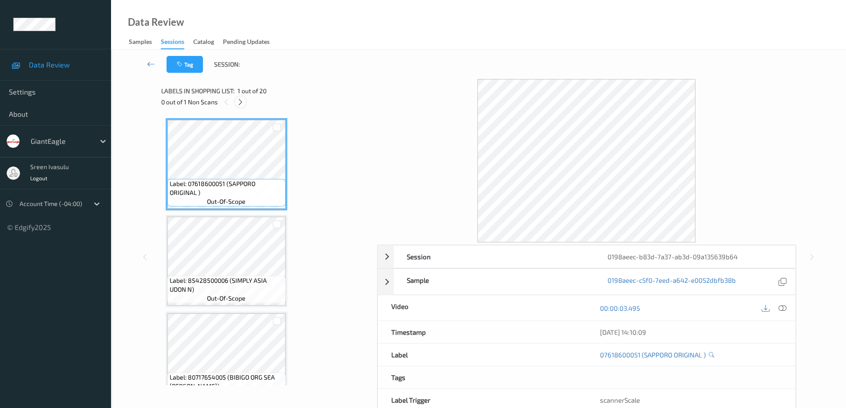
click at [241, 102] on icon at bounding box center [241, 102] width 8 height 8
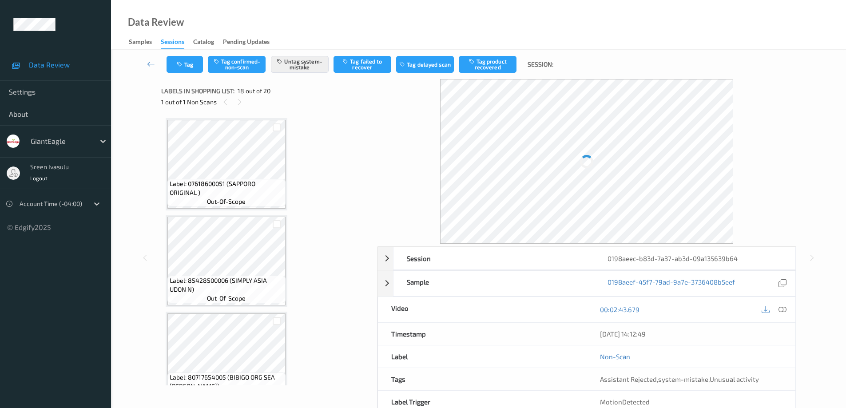
scroll to position [1553, 0]
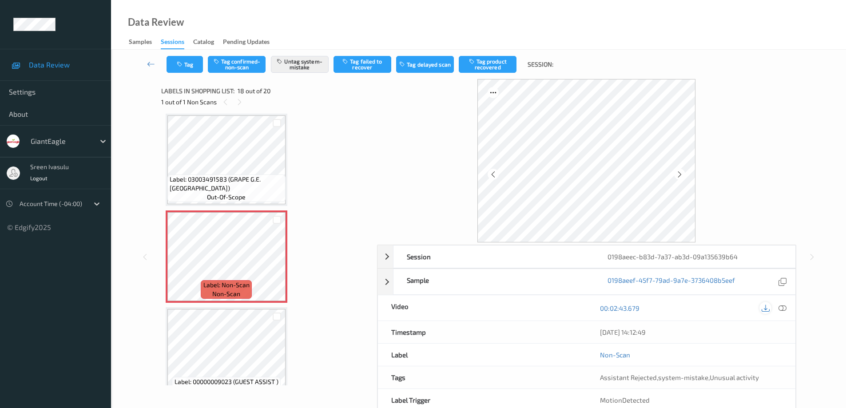
drag, startPoint x: 782, startPoint y: 306, endPoint x: 760, endPoint y: 307, distance: 22.2
click at [782, 306] on icon at bounding box center [782, 308] width 8 height 8
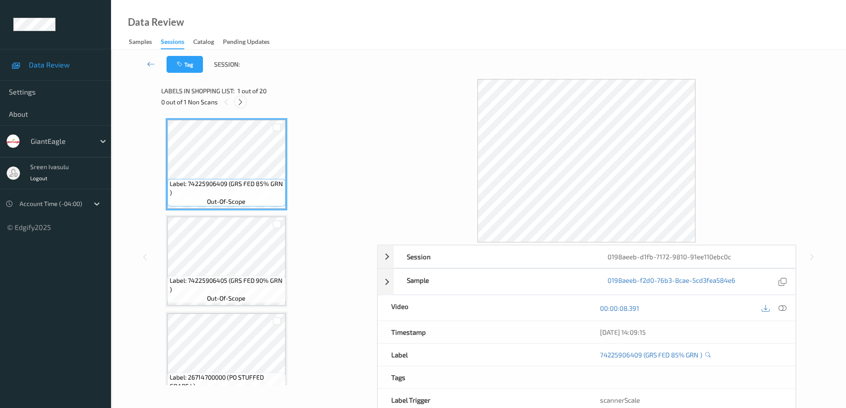
click at [237, 99] on icon at bounding box center [241, 102] width 8 height 8
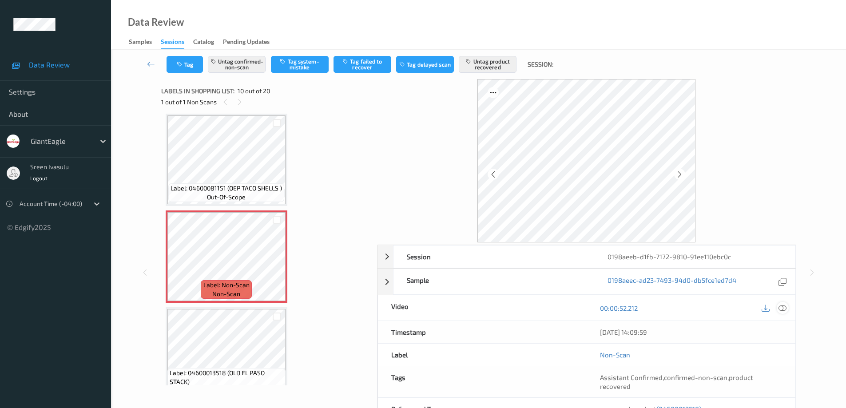
click at [784, 310] on icon at bounding box center [782, 308] width 8 height 8
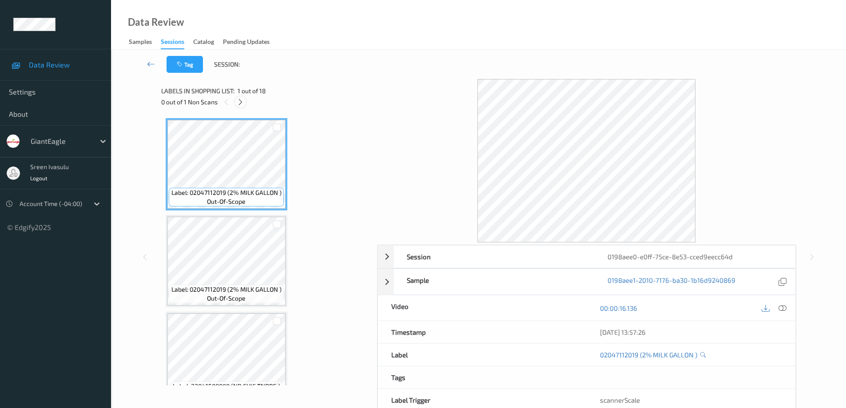
click at [238, 100] on icon at bounding box center [241, 102] width 8 height 8
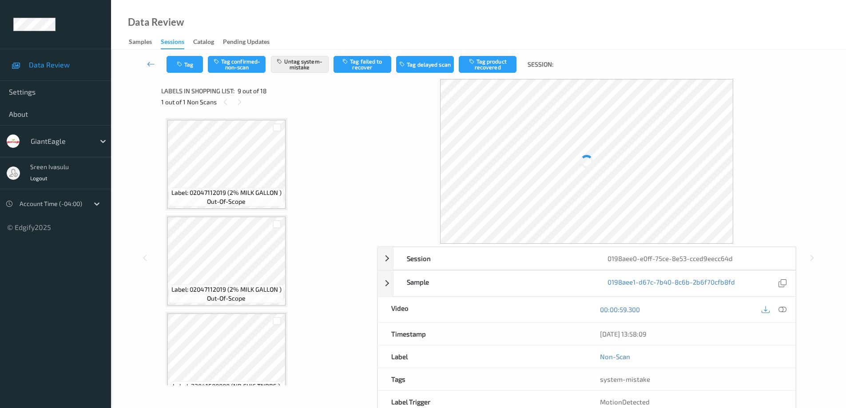
scroll to position [682, 0]
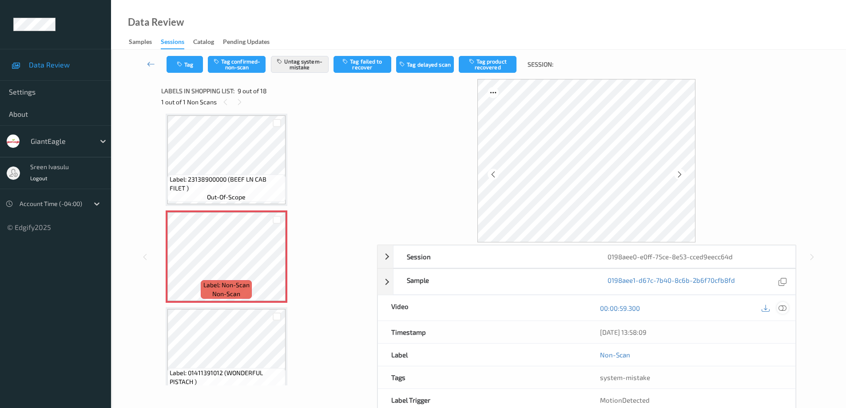
click at [782, 310] on icon at bounding box center [782, 308] width 8 height 8
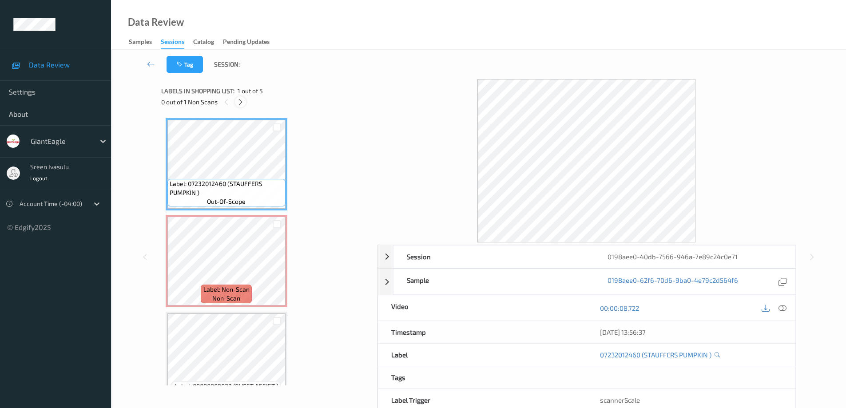
click at [241, 102] on icon at bounding box center [241, 102] width 8 height 8
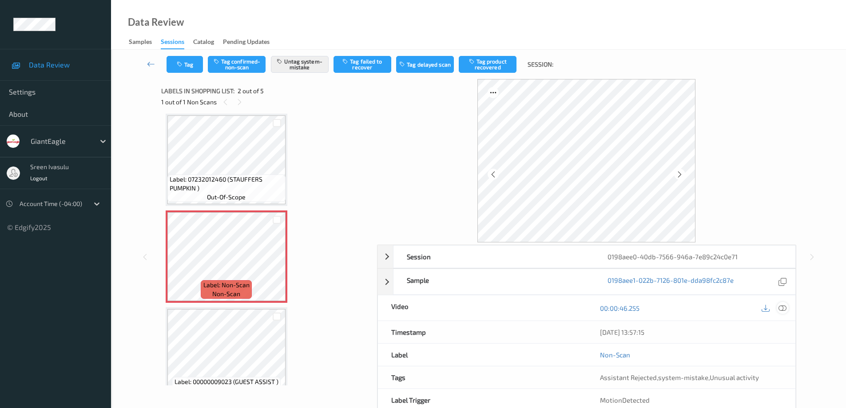
click at [785, 311] on icon at bounding box center [782, 308] width 8 height 8
